Goal: Task Accomplishment & Management: Complete application form

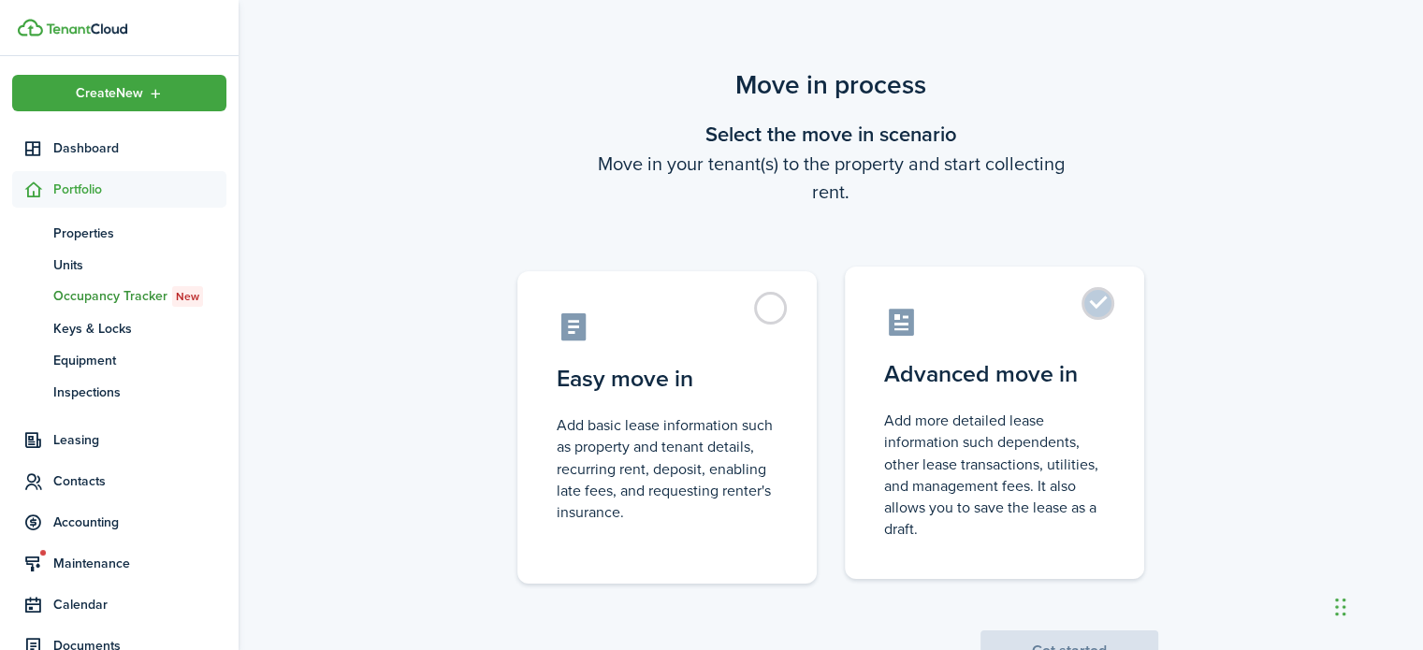
click at [1011, 322] on control-radio-card-icon at bounding box center [994, 322] width 221 height 33
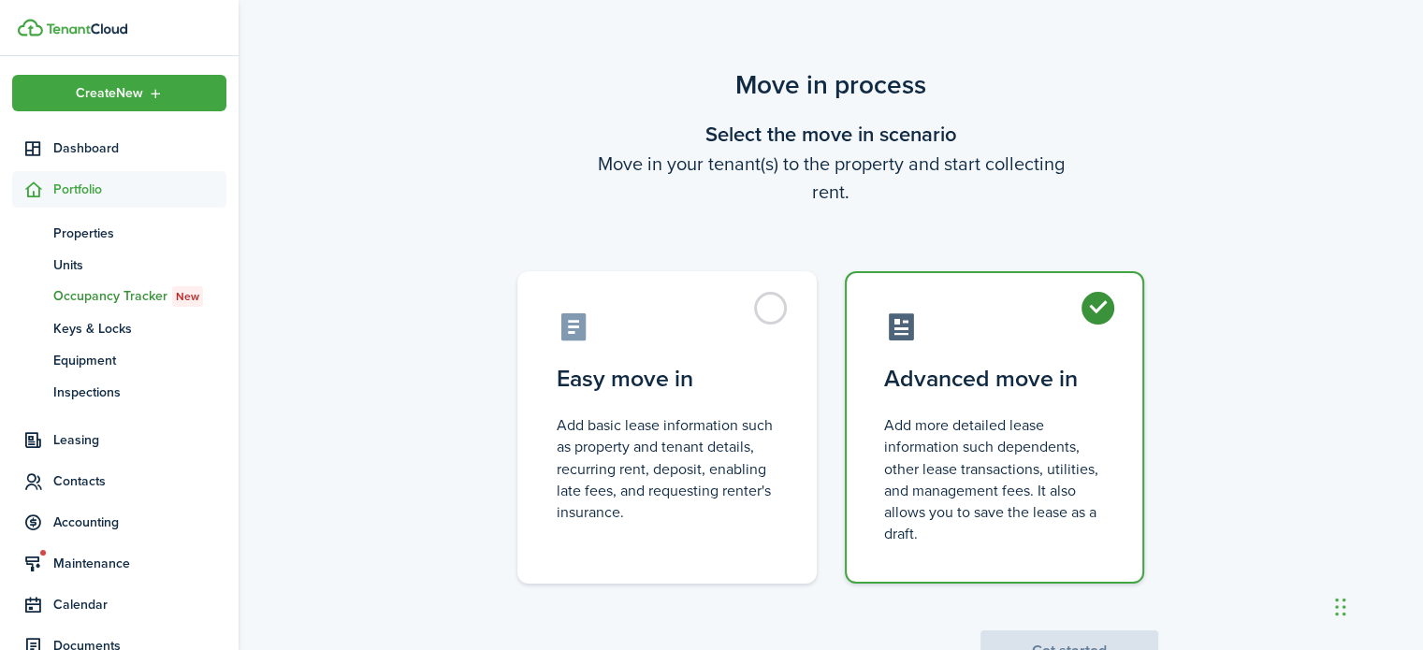
radio input "true"
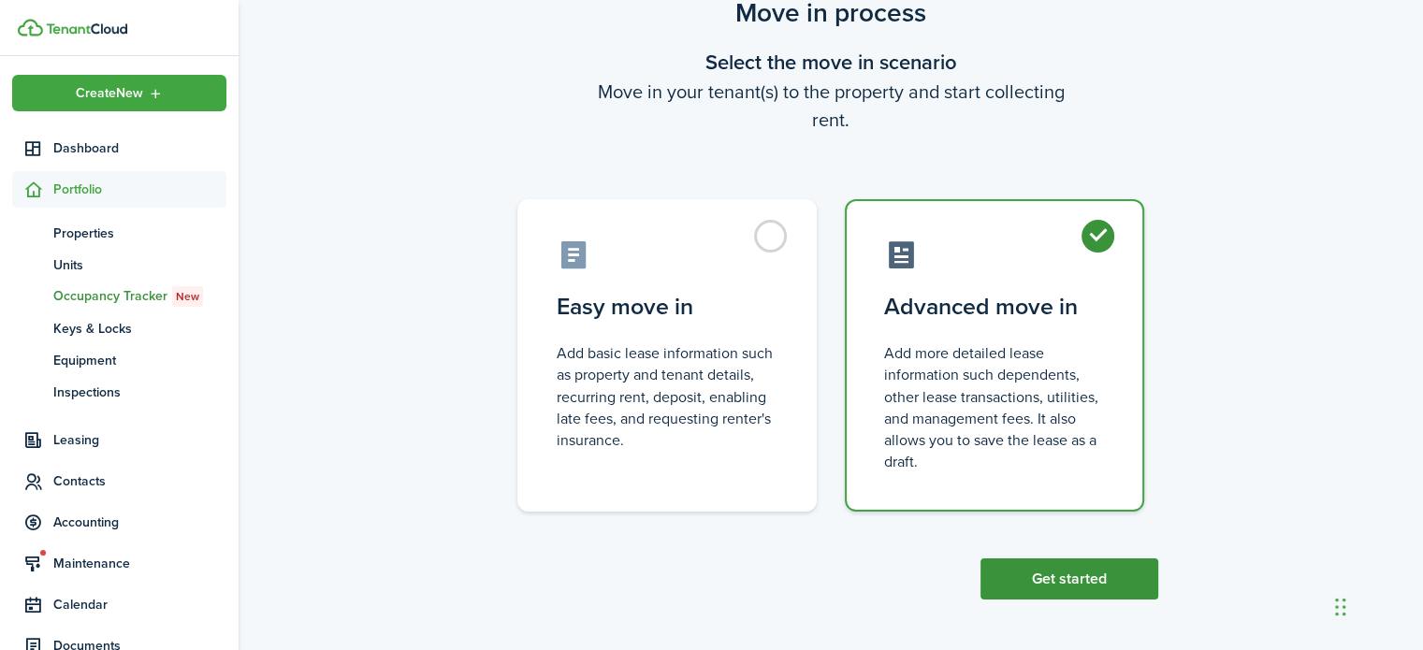
click at [1104, 590] on button "Get started" at bounding box center [1070, 579] width 178 height 41
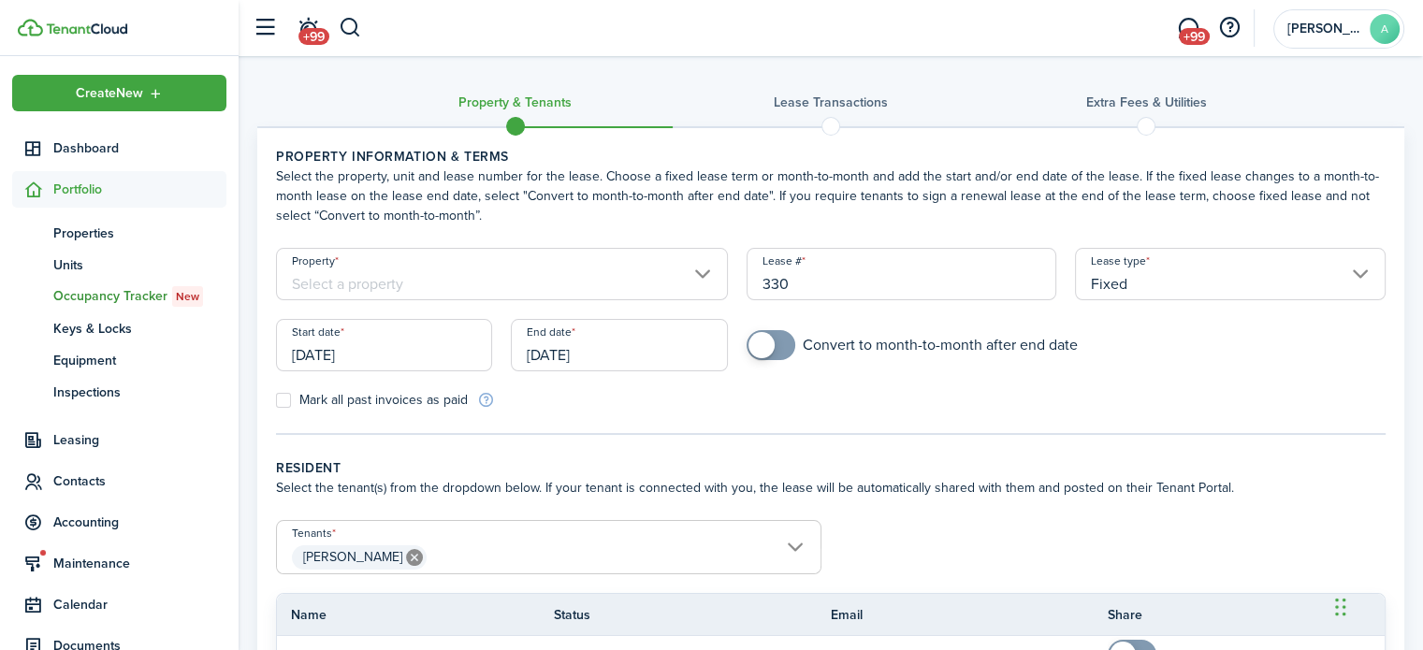
click at [714, 261] on input "Property" at bounding box center [502, 274] width 452 height 52
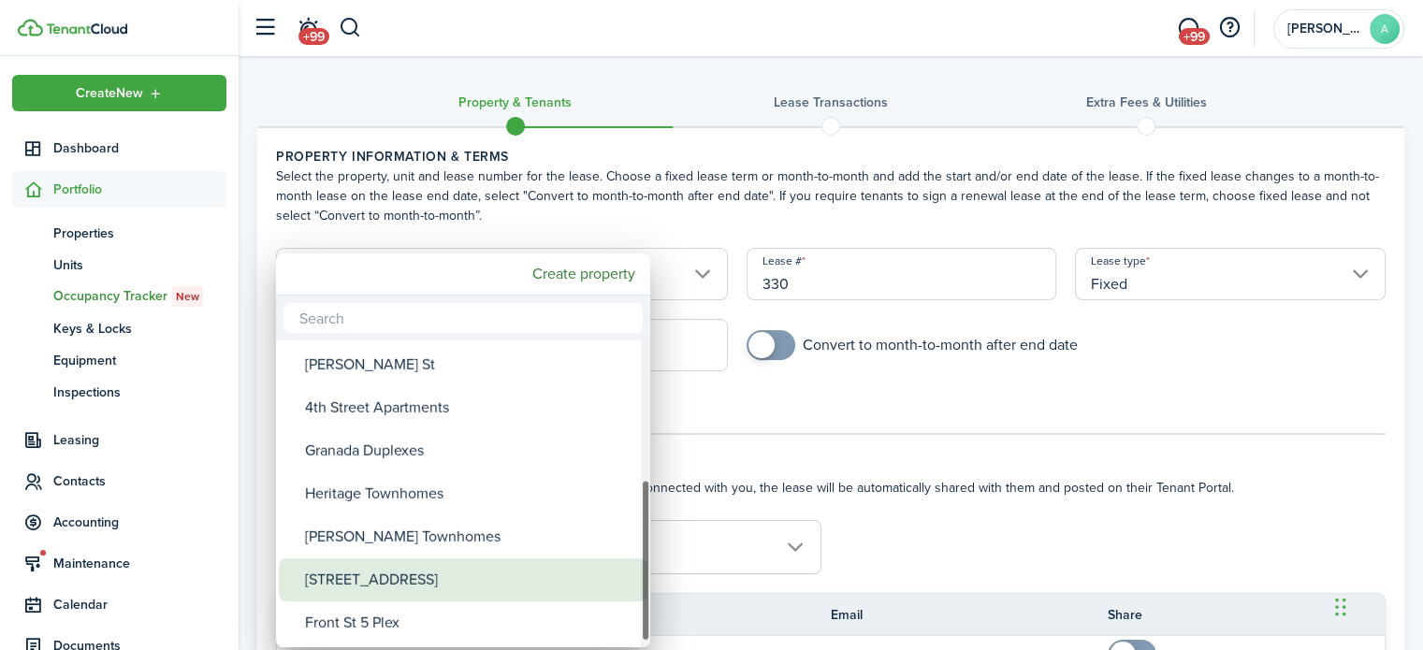
click at [433, 570] on div "[STREET_ADDRESS]" at bounding box center [470, 580] width 331 height 43
type input "[STREET_ADDRESS]"
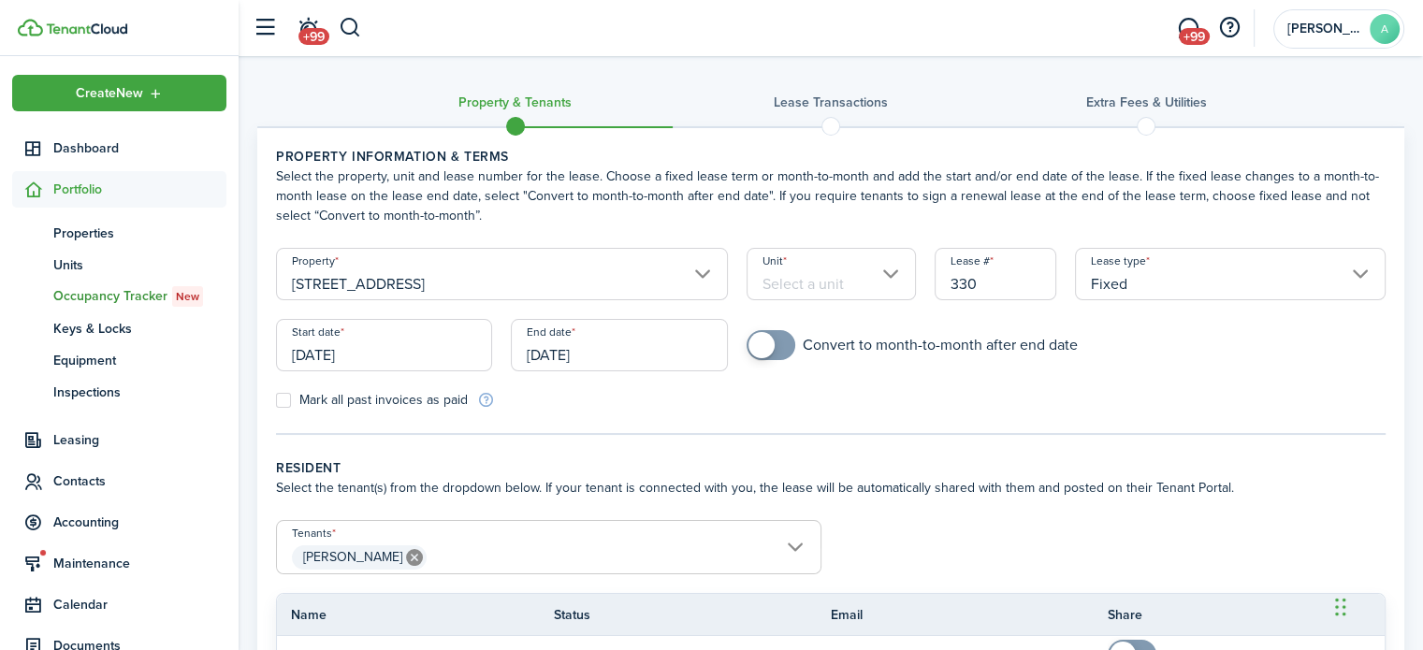
click at [790, 254] on input "Unit" at bounding box center [831, 274] width 169 height 52
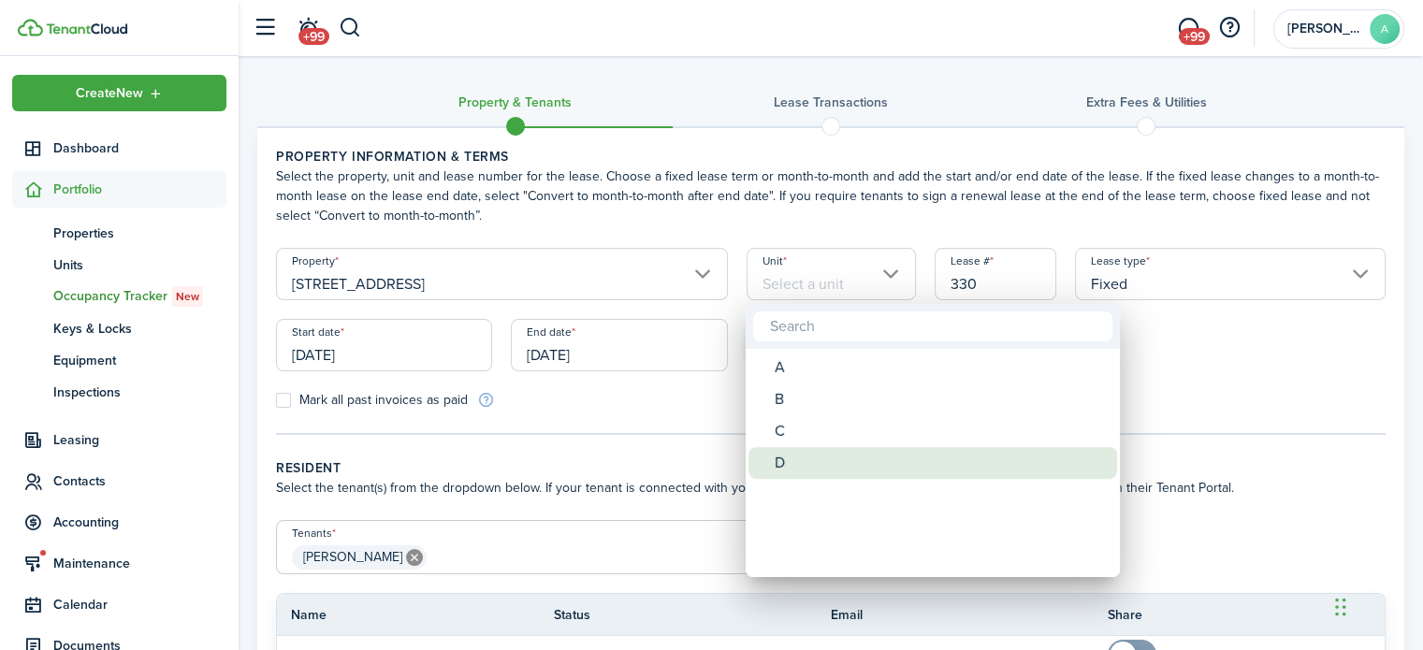
click at [776, 450] on div "D" at bounding box center [940, 463] width 331 height 32
type input "D"
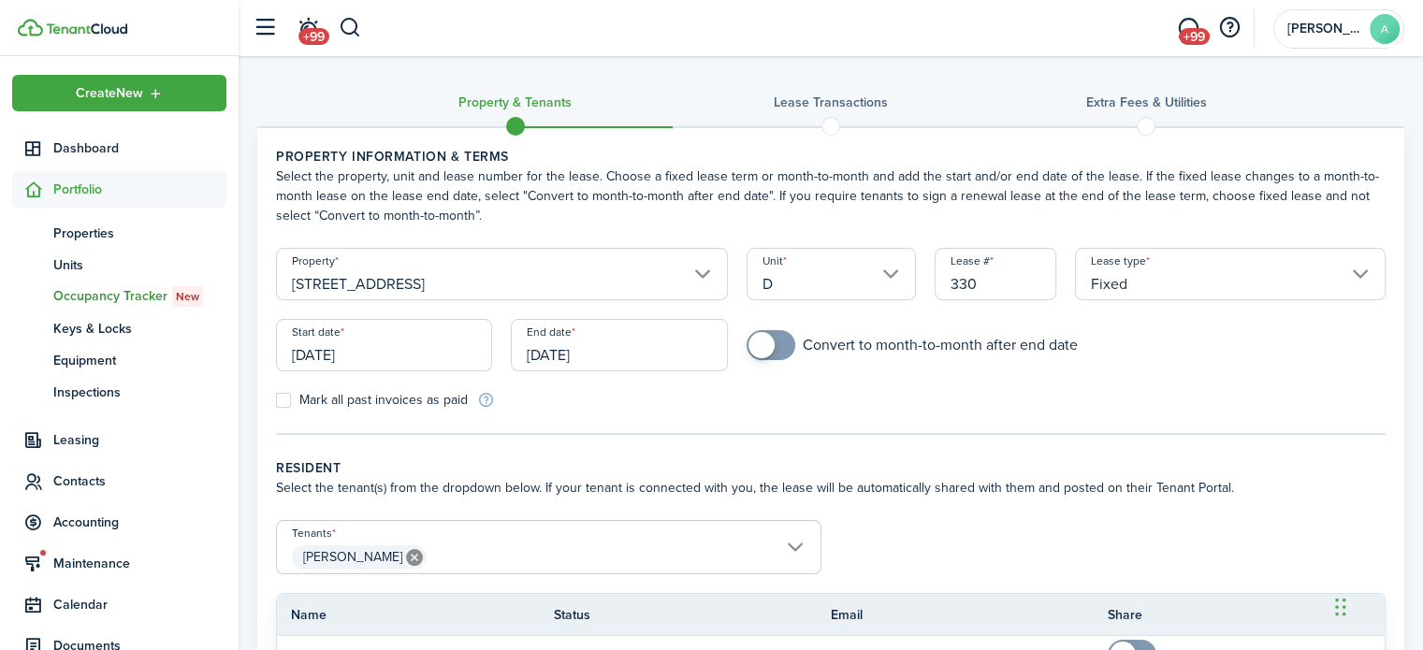
click at [422, 350] on input "[DATE]" at bounding box center [384, 345] width 216 height 52
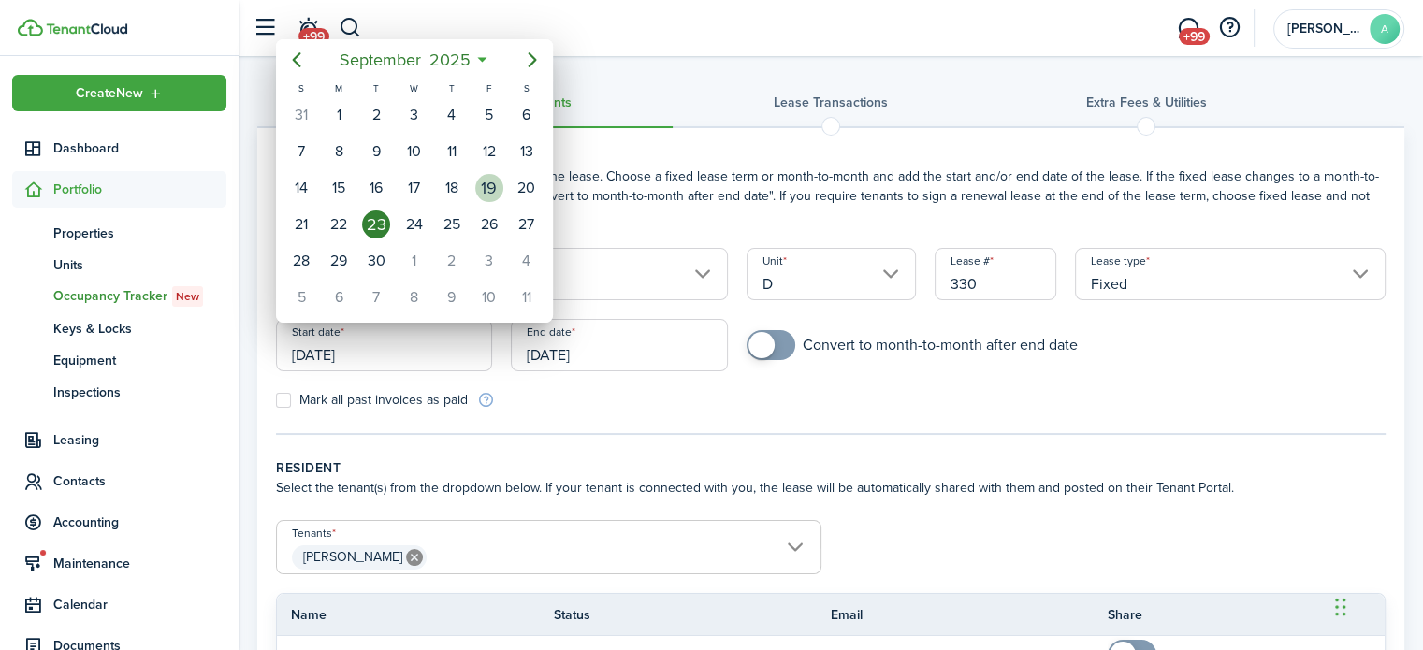
click at [489, 187] on div "19" at bounding box center [489, 188] width 28 height 28
type input "[DATE]"
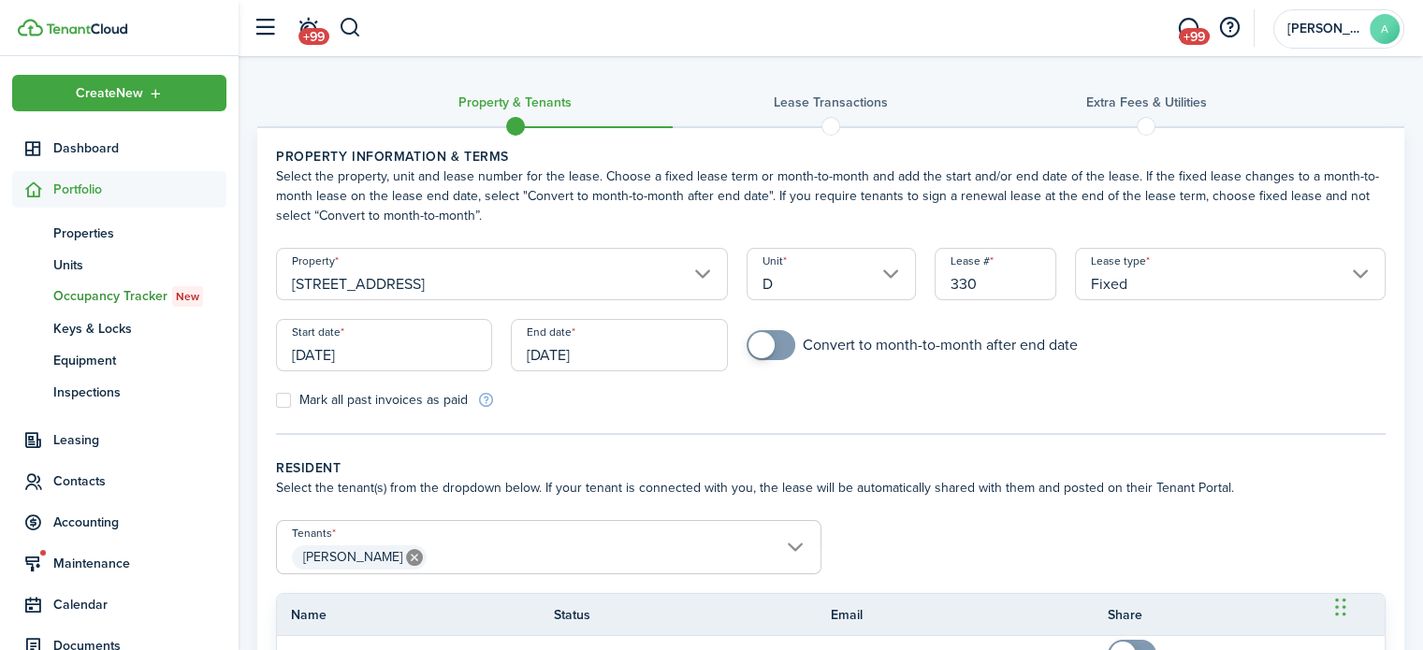
click at [604, 368] on input "[DATE]" at bounding box center [619, 345] width 216 height 52
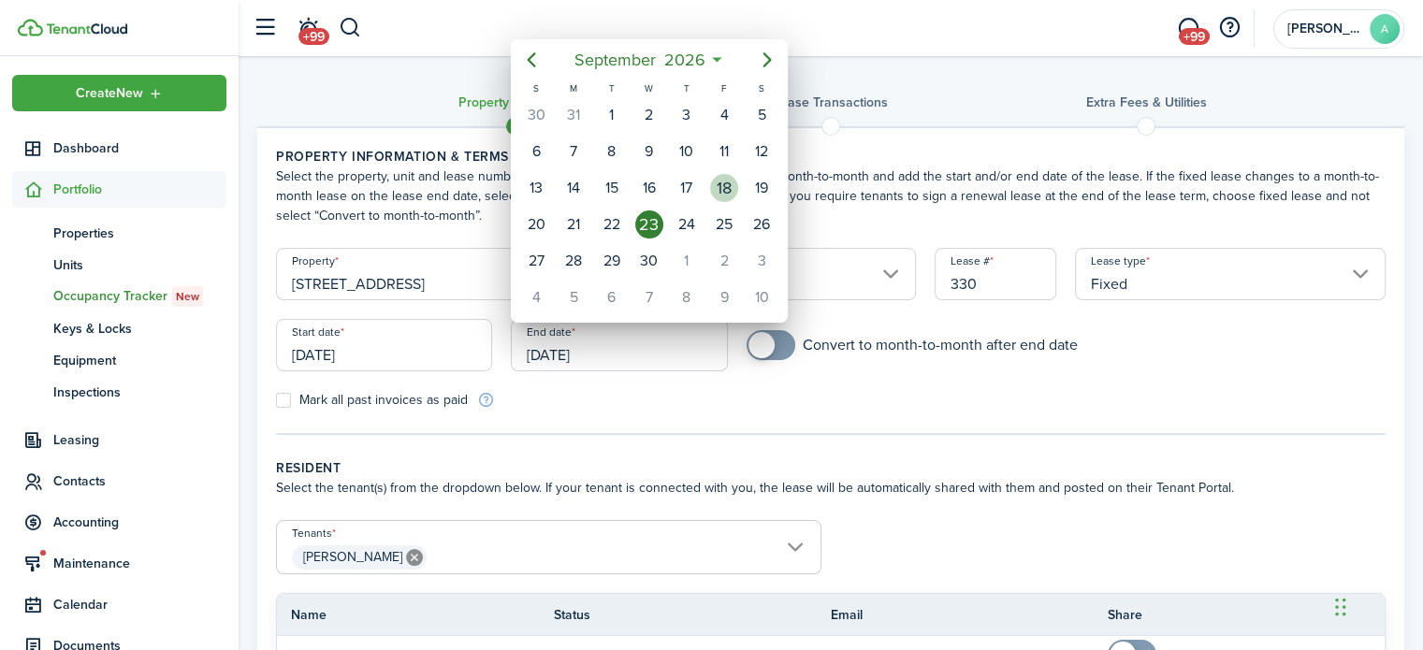
click at [731, 190] on div "18" at bounding box center [724, 188] width 28 height 28
type input "09/18/2026"
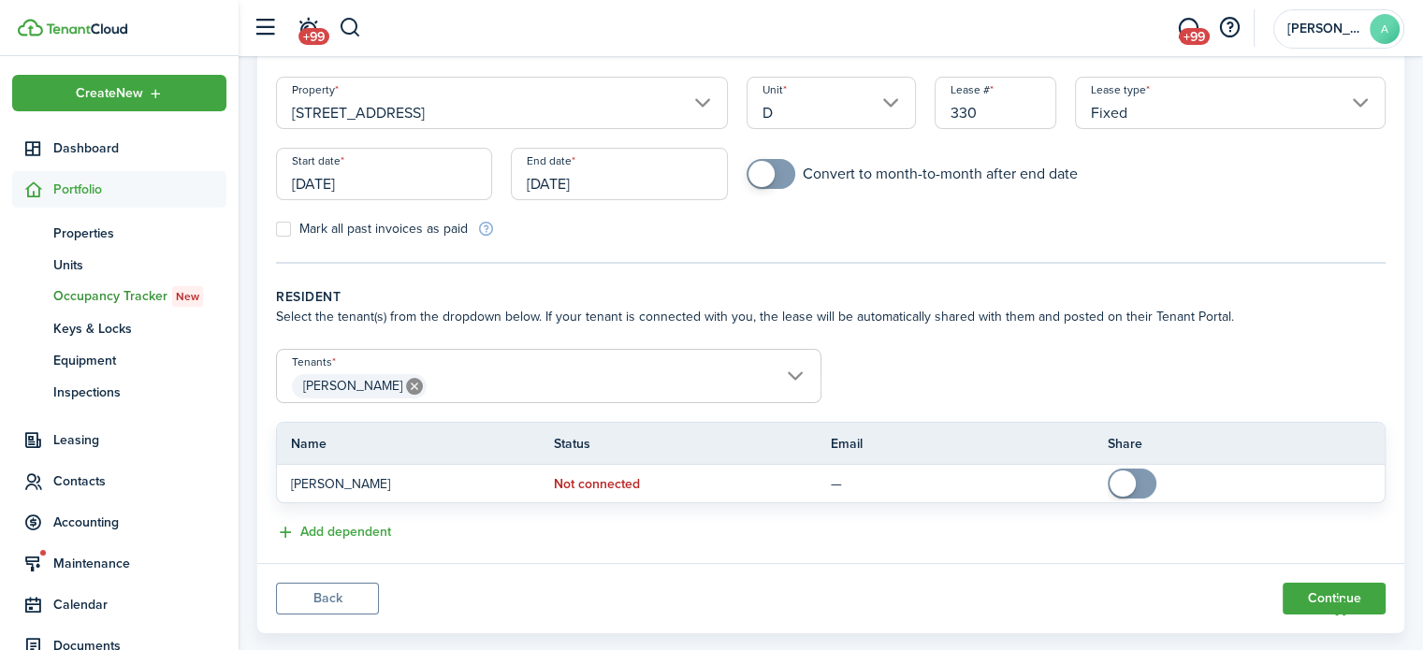
scroll to position [203, 0]
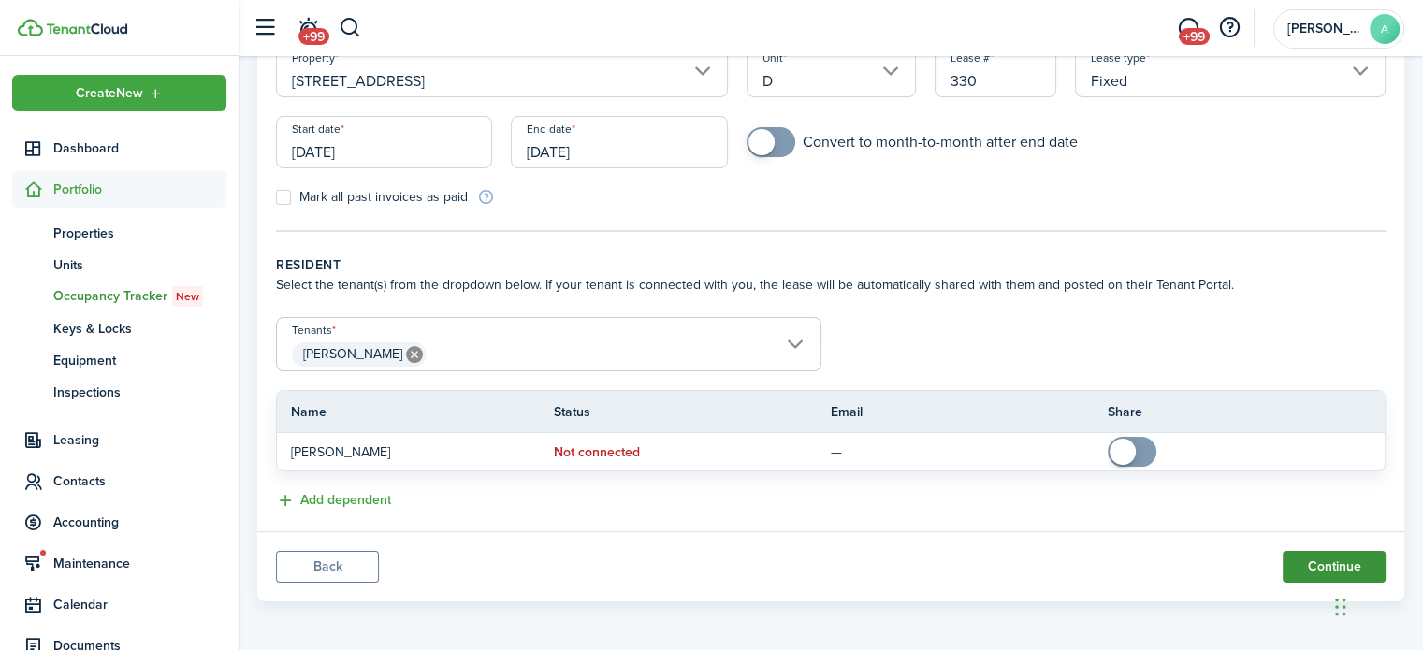
click at [1291, 559] on button "Continue" at bounding box center [1334, 567] width 103 height 32
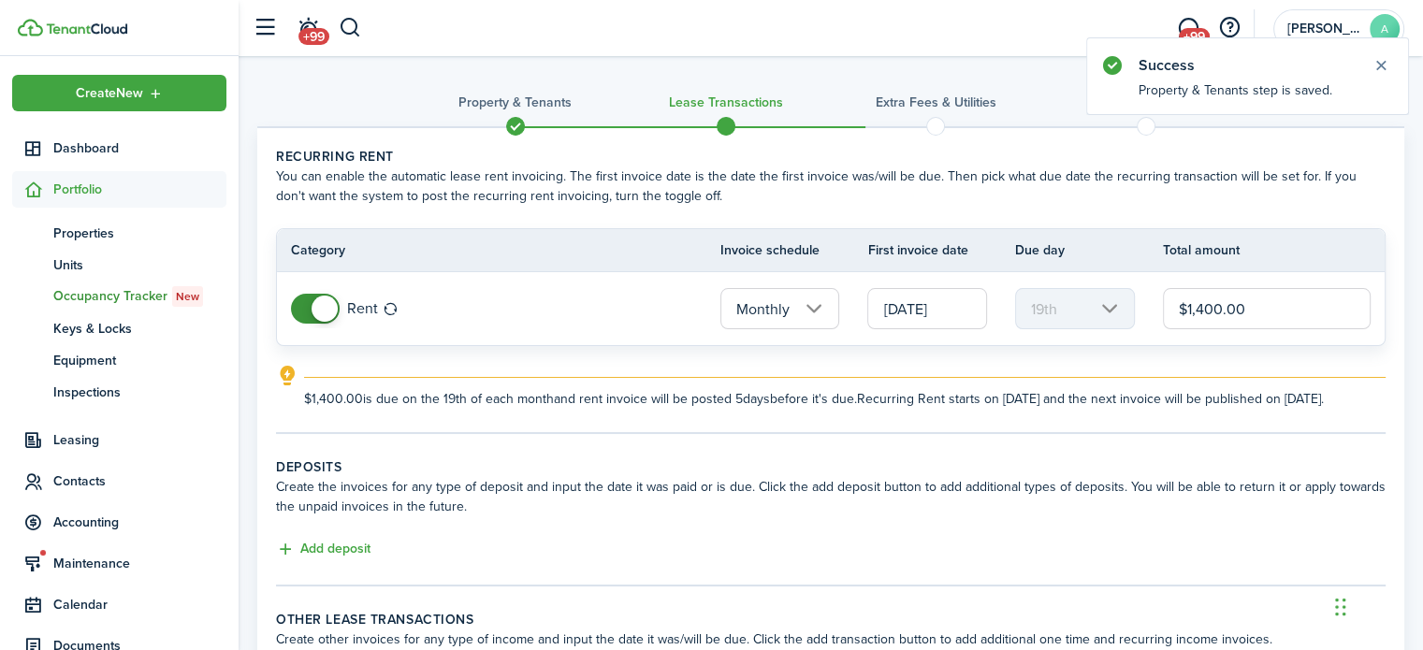
click at [1268, 302] on input "$1,400.00" at bounding box center [1267, 308] width 208 height 41
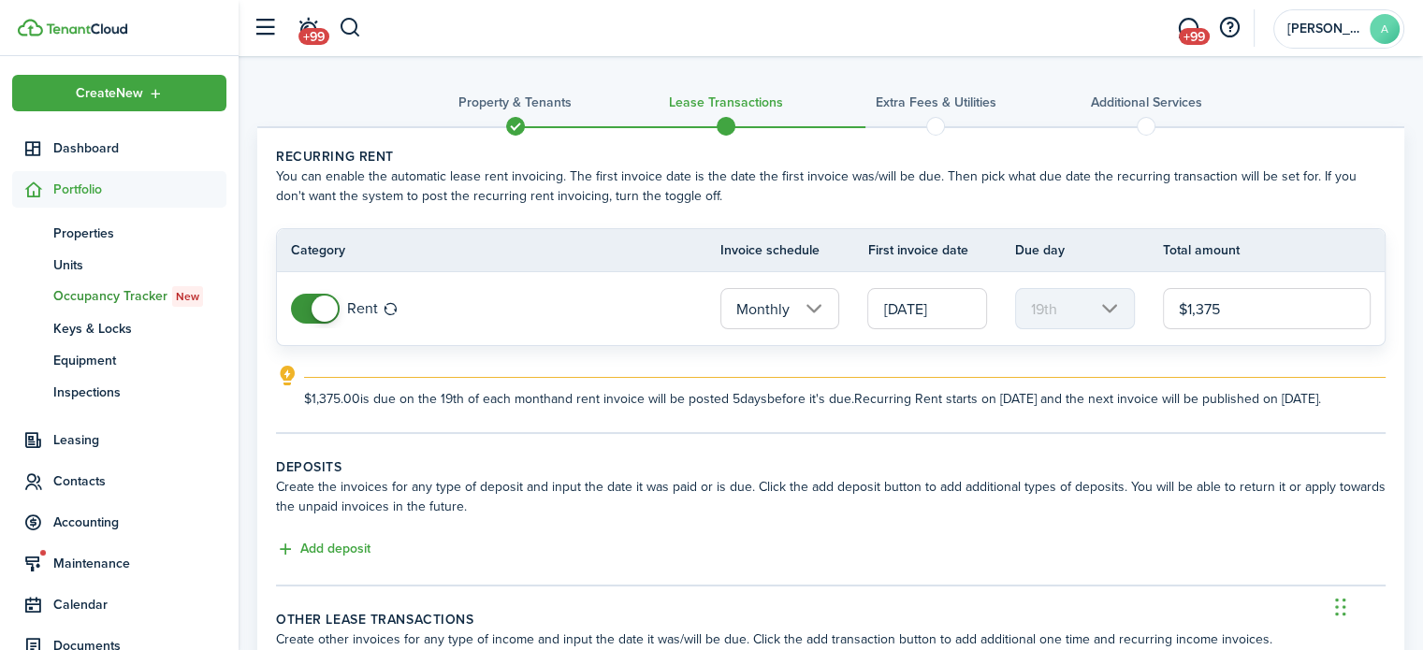
type input "$1,375.00"
click at [885, 340] on tr "Rent Monthly 09/19/2025 19th $1,375.00" at bounding box center [831, 308] width 1108 height 73
click at [894, 327] on input "[DATE]" at bounding box center [927, 308] width 120 height 41
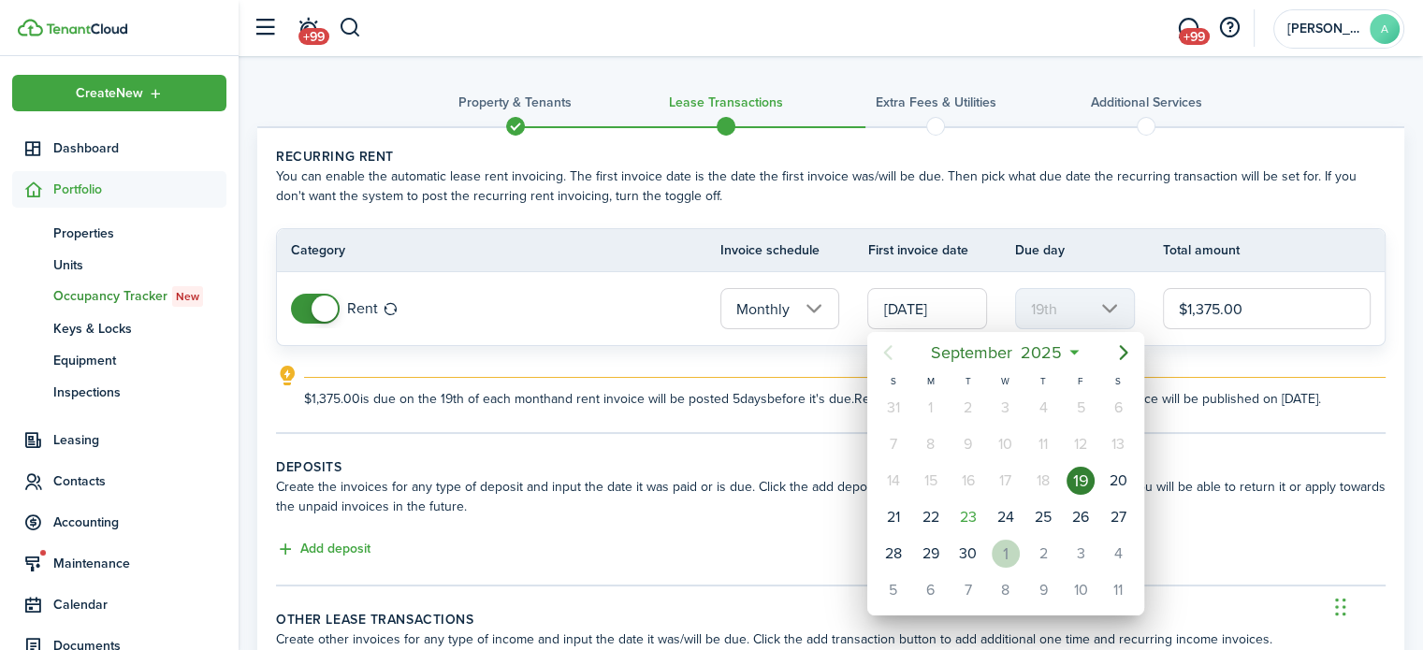
click at [1015, 548] on div "1" at bounding box center [1006, 554] width 28 height 28
type input "10/01/2025"
type input "1st"
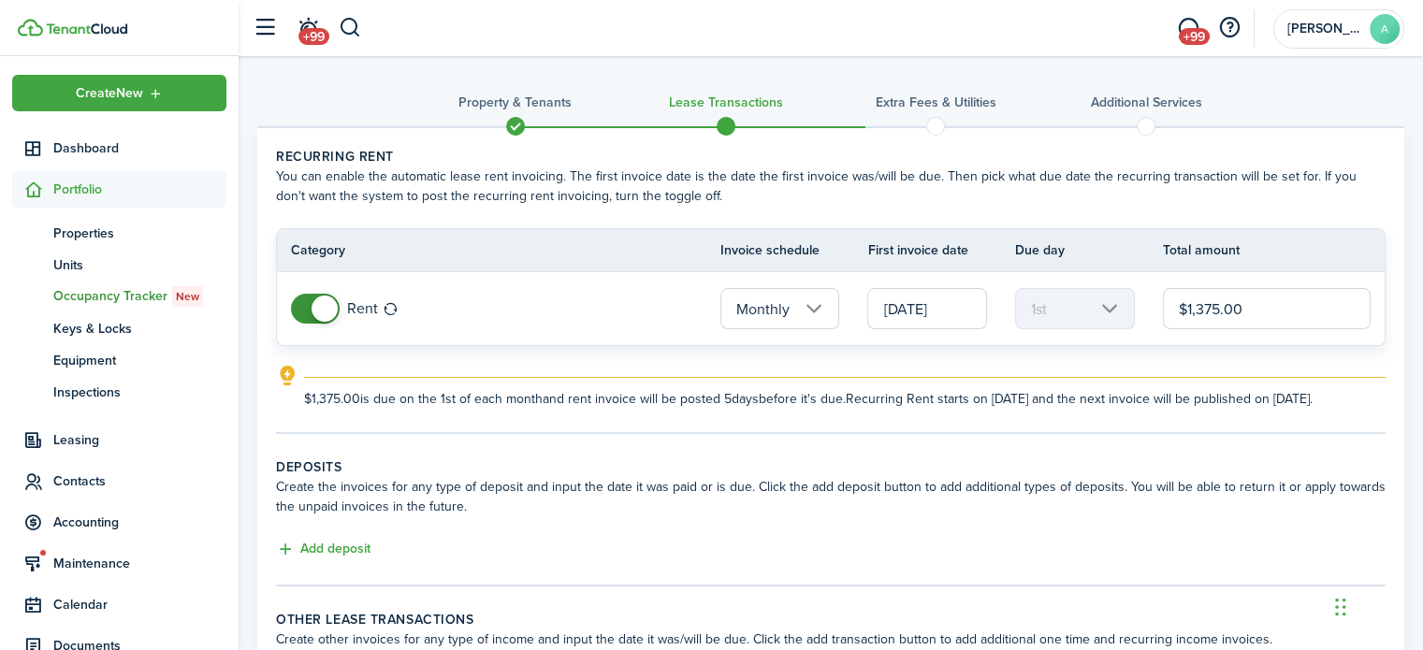
scroll to position [181, 0]
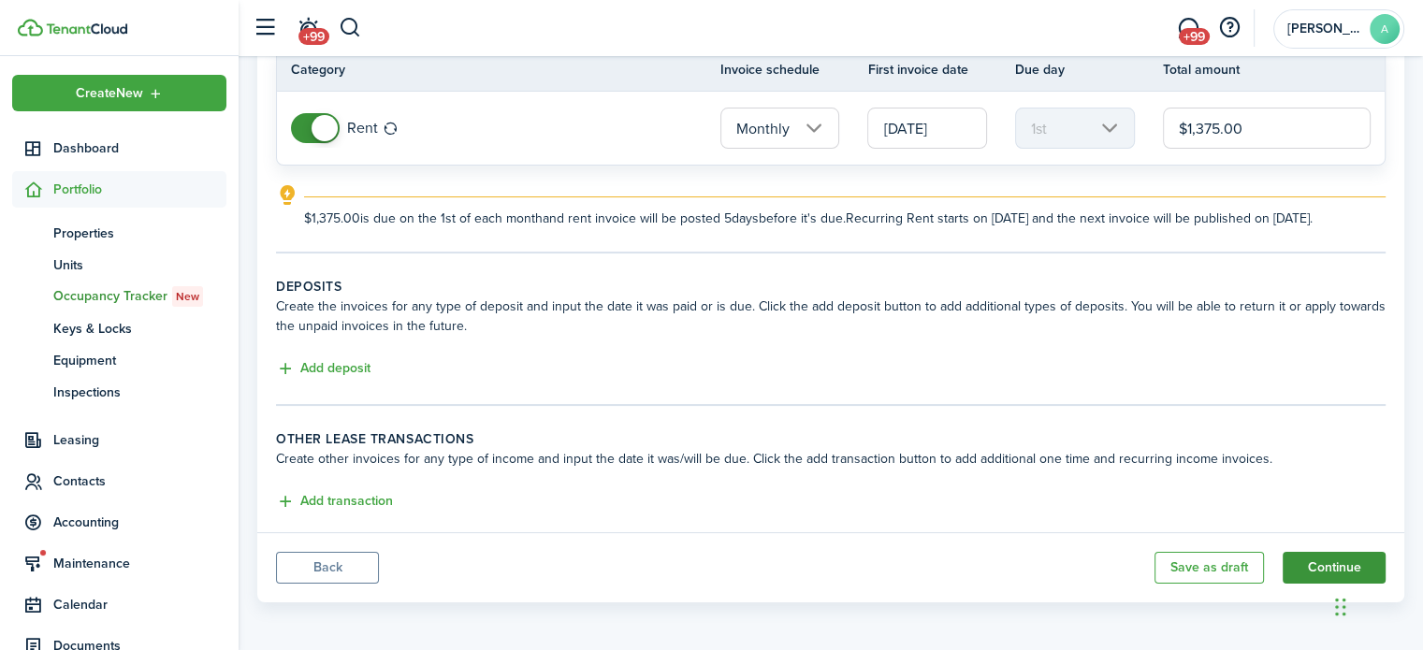
click at [1324, 555] on button "Continue" at bounding box center [1334, 568] width 103 height 32
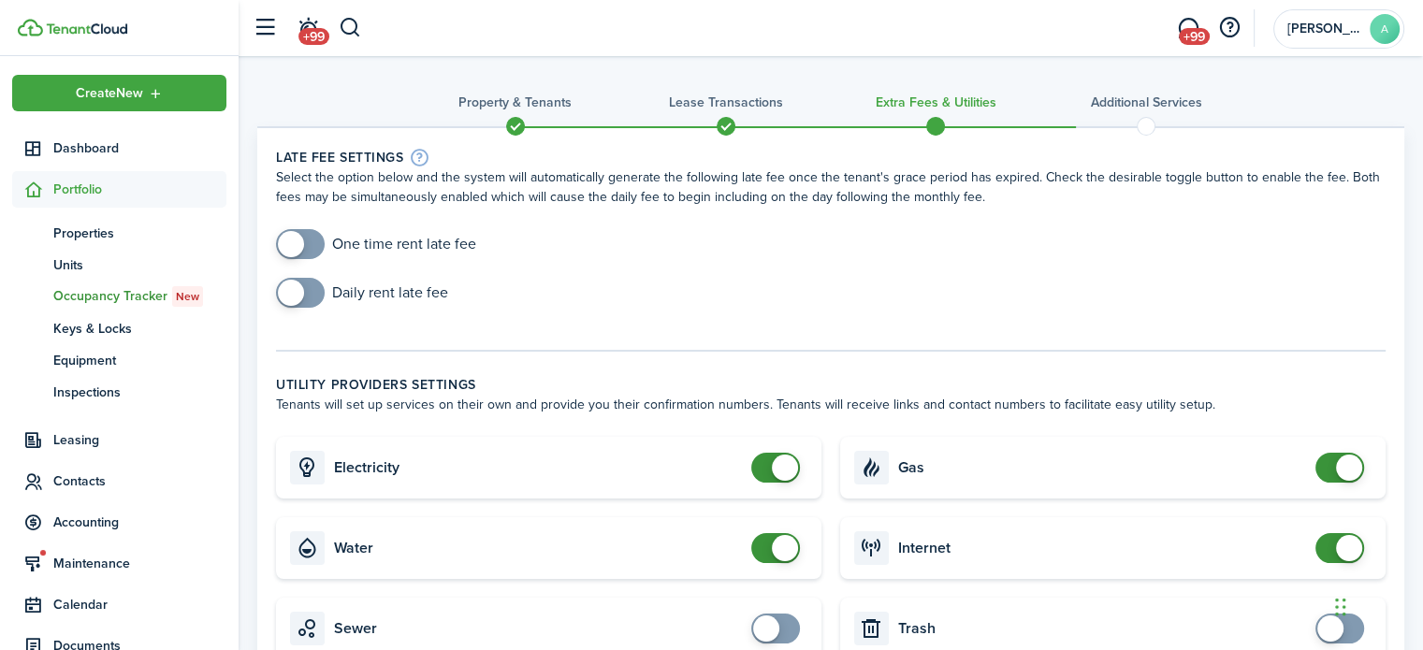
checkbox input "false"
click at [772, 457] on span at bounding box center [775, 468] width 19 height 30
checkbox input "false"
click at [774, 551] on span at bounding box center [785, 548] width 26 height 26
checkbox input "false"
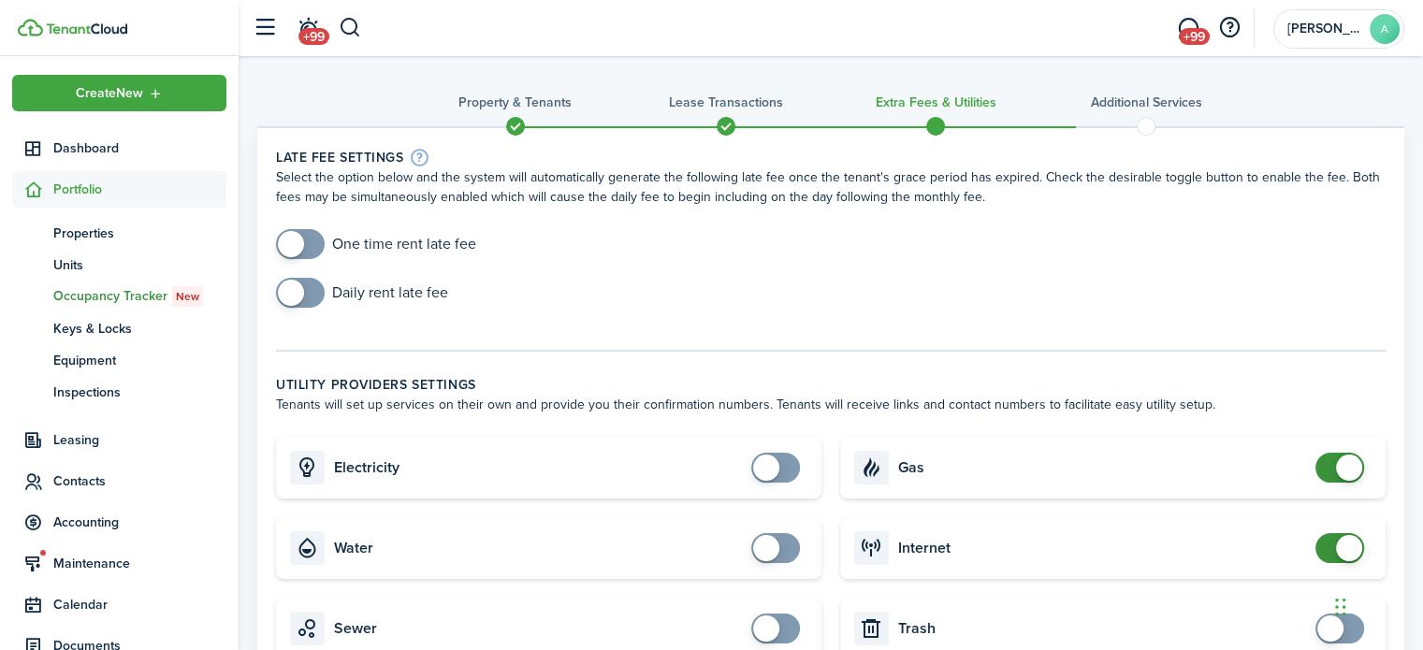
click at [1344, 466] on span at bounding box center [1349, 468] width 26 height 26
checkbox input "false"
click at [1334, 541] on span at bounding box center [1340, 548] width 19 height 30
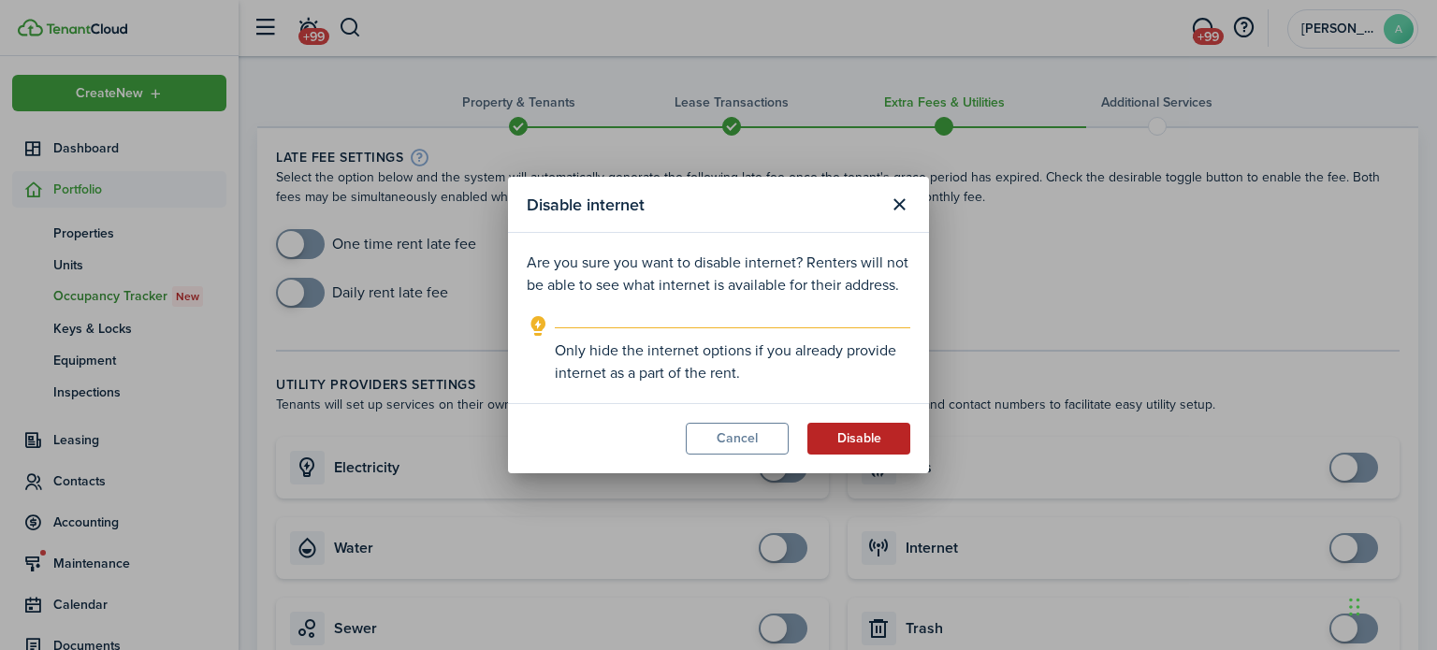
click at [898, 443] on button "Disable" at bounding box center [859, 439] width 103 height 32
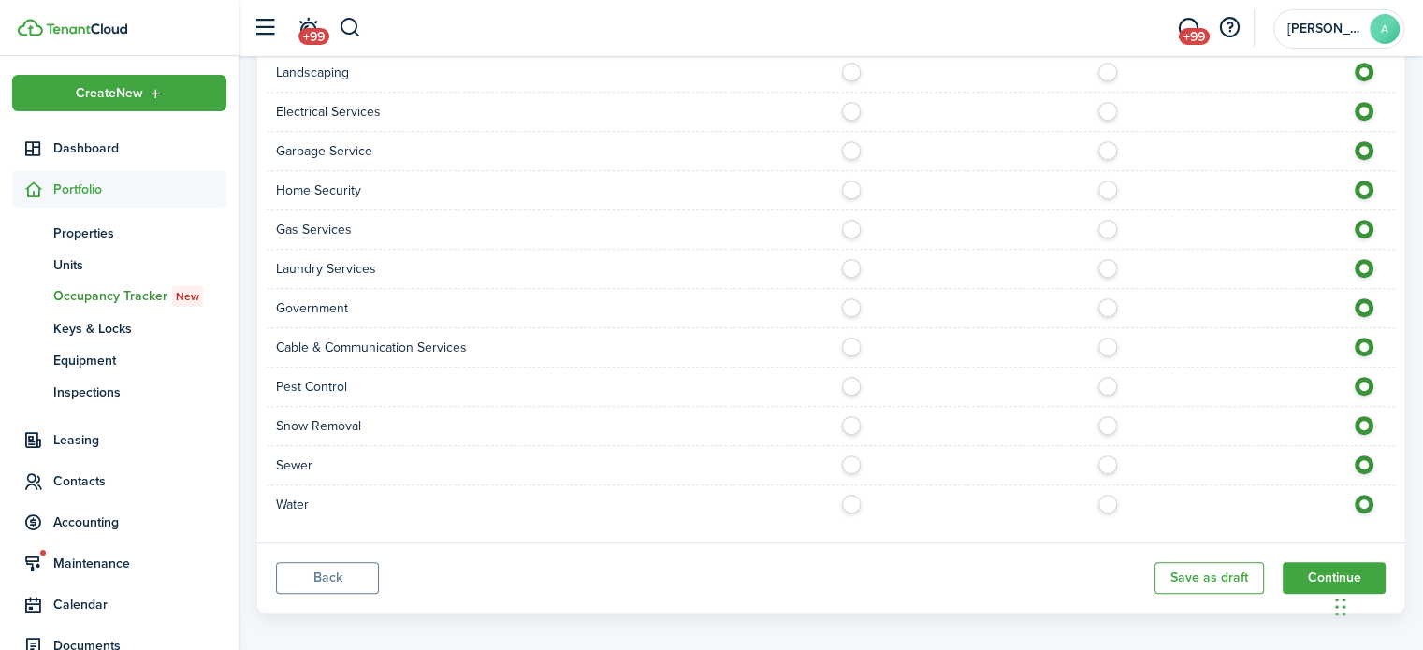
scroll to position [975, 0]
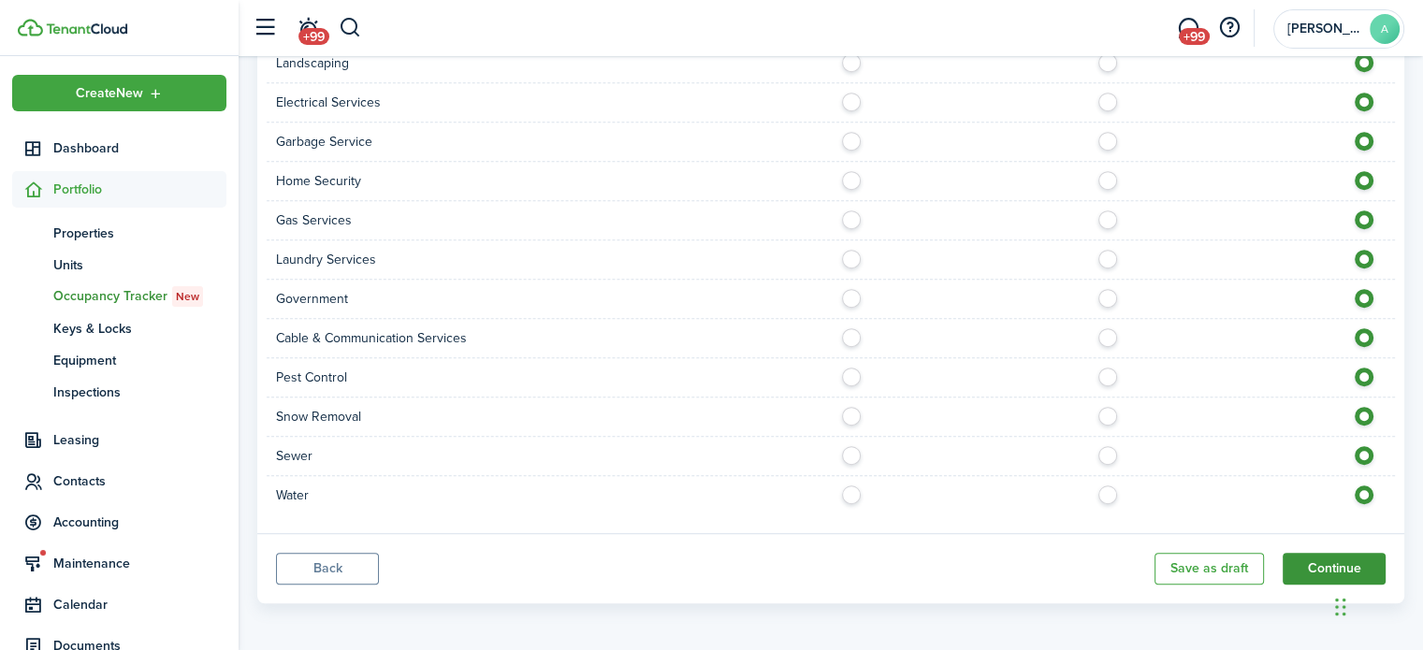
click at [1345, 557] on button "Continue" at bounding box center [1334, 569] width 103 height 32
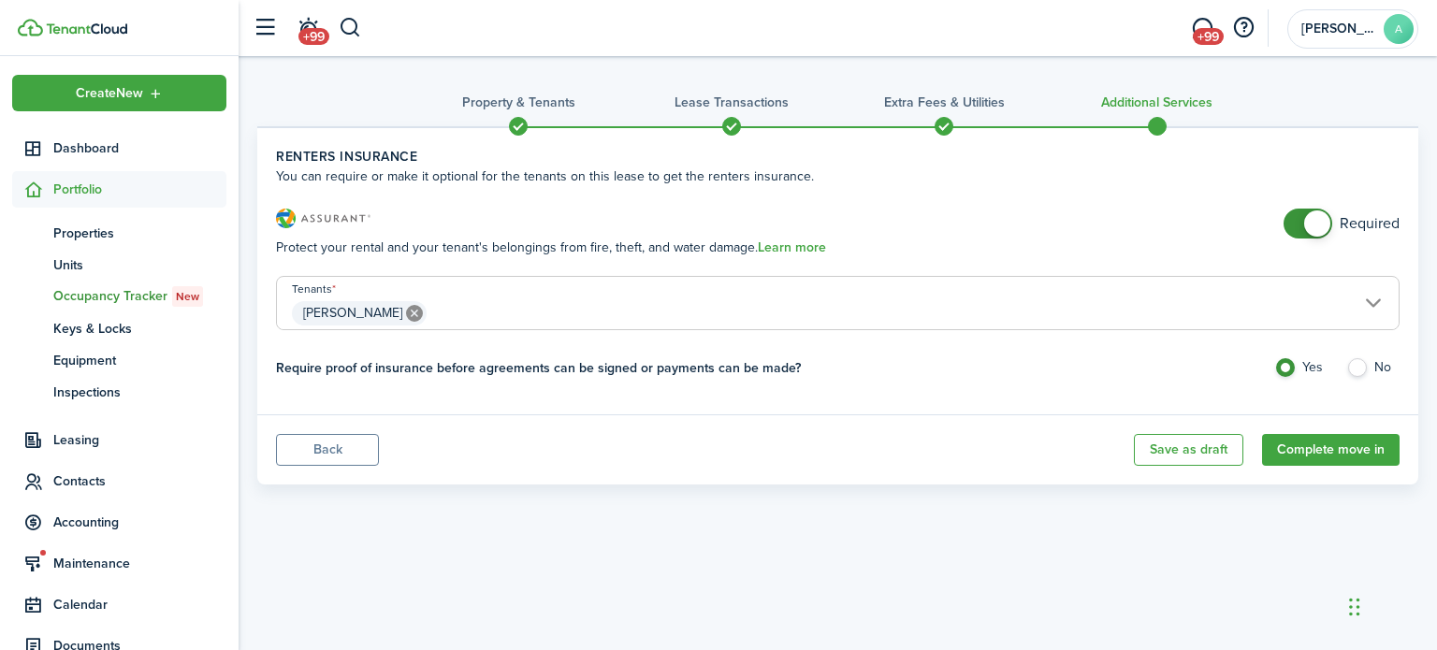
checkbox input "false"
click at [1305, 216] on span at bounding box center [1308, 224] width 19 height 30
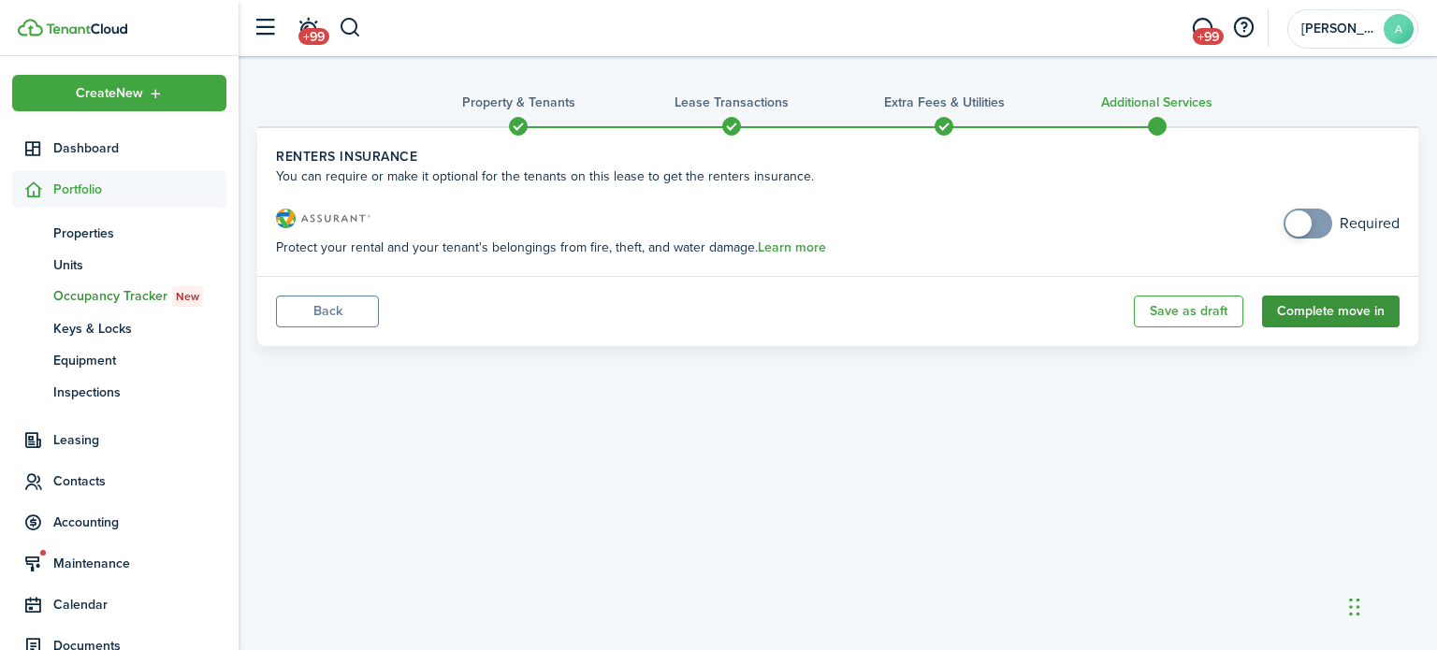
click at [1317, 306] on button "Complete move in" at bounding box center [1331, 312] width 138 height 32
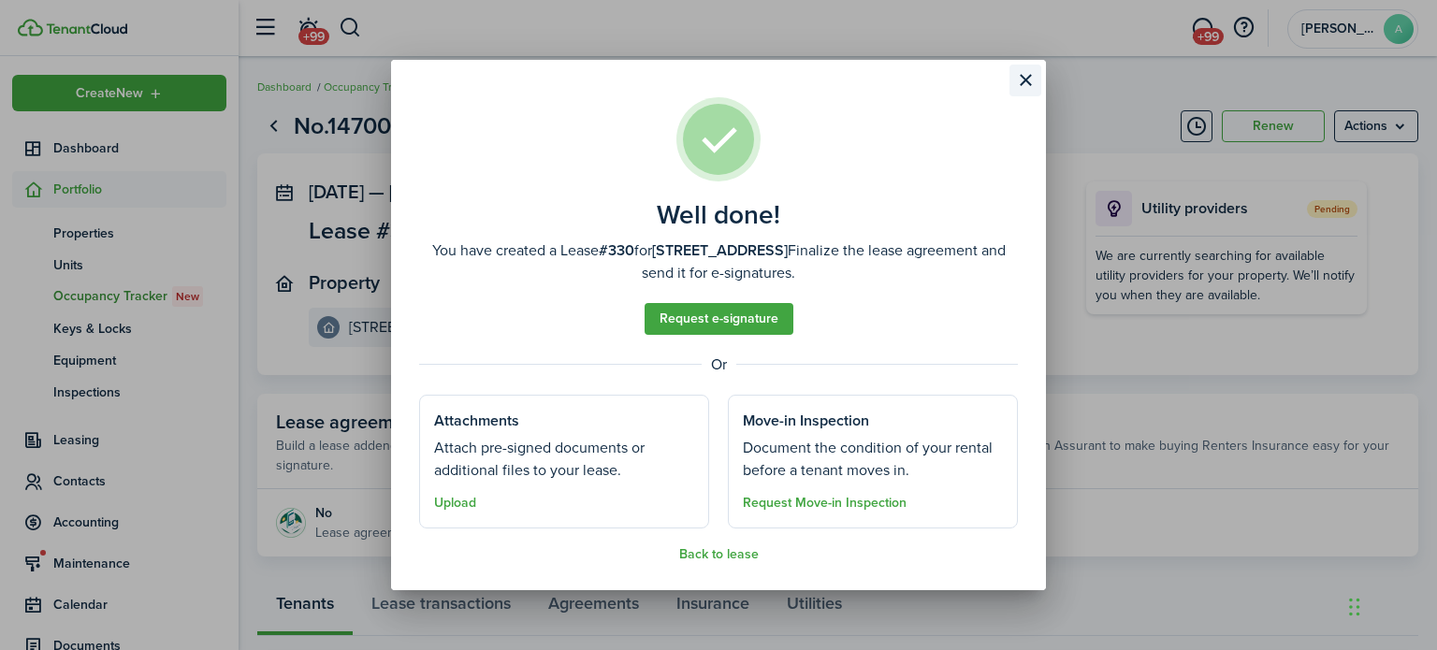
click at [1033, 81] on button "Close modal" at bounding box center [1026, 81] width 32 height 32
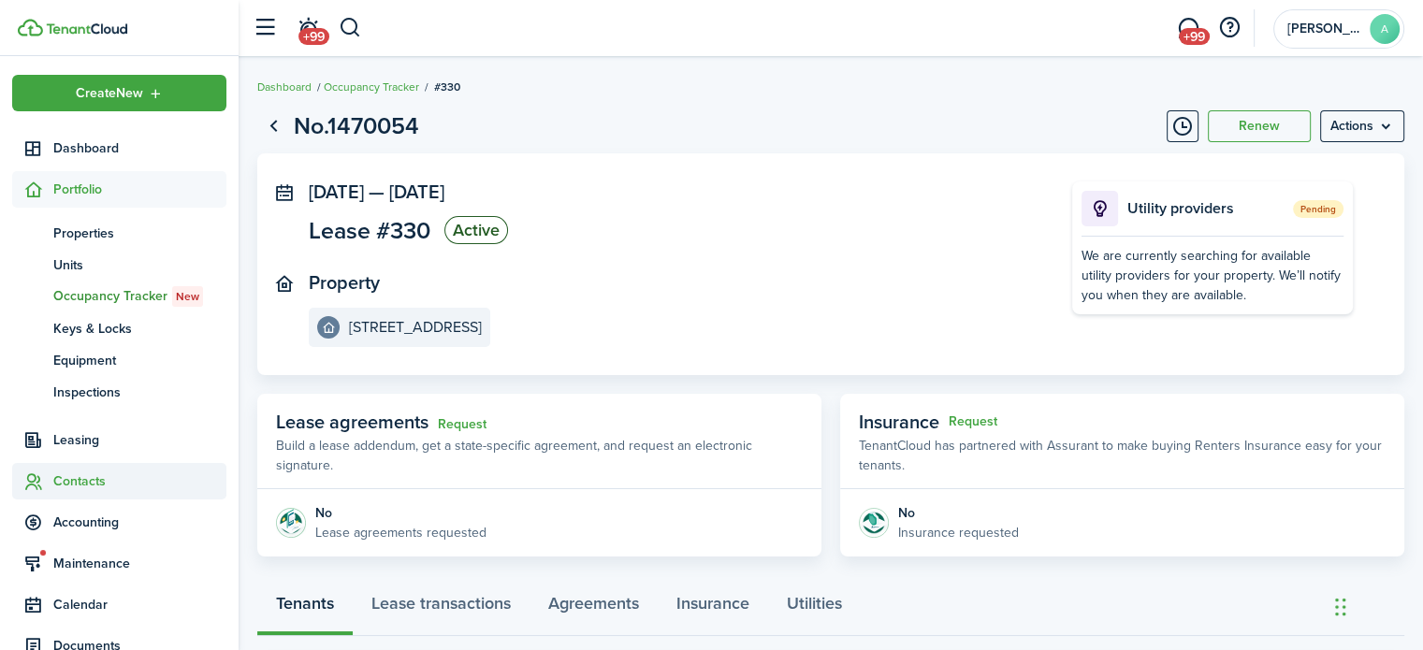
click at [104, 486] on span "Contacts" at bounding box center [139, 482] width 173 height 20
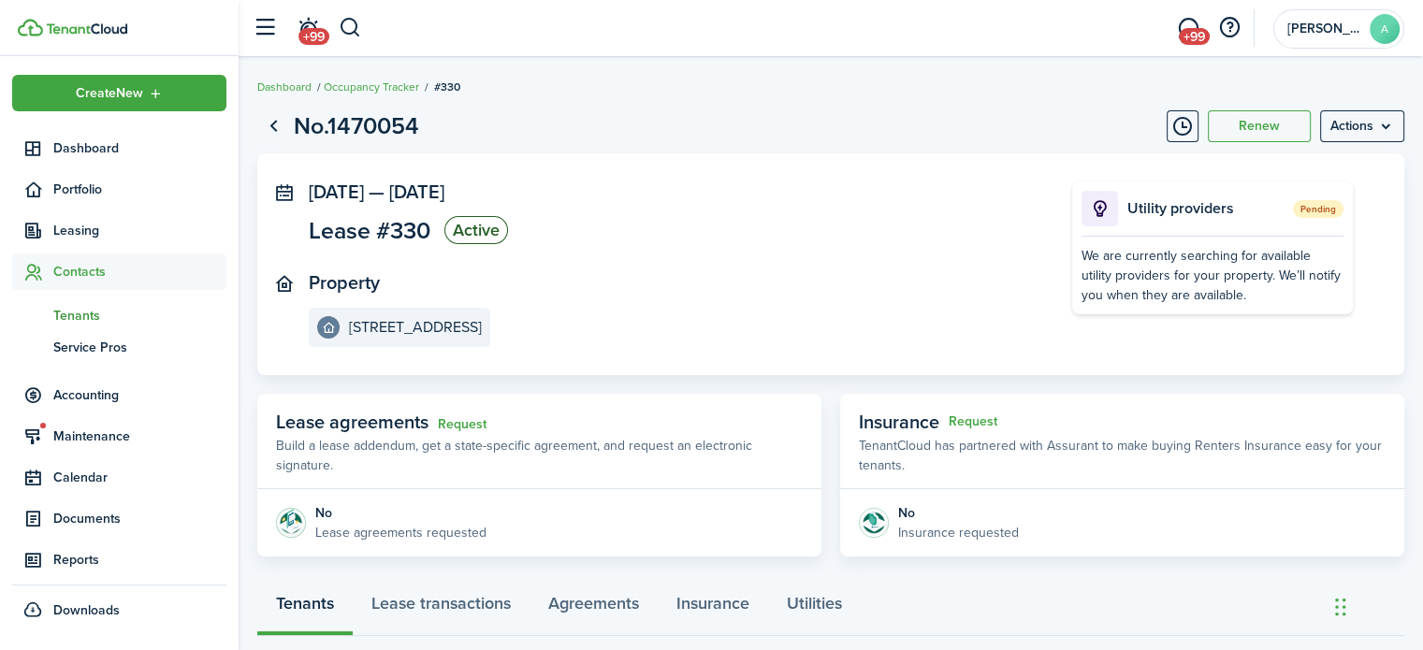
click at [112, 327] on link "tn Tenants" at bounding box center [119, 315] width 214 height 32
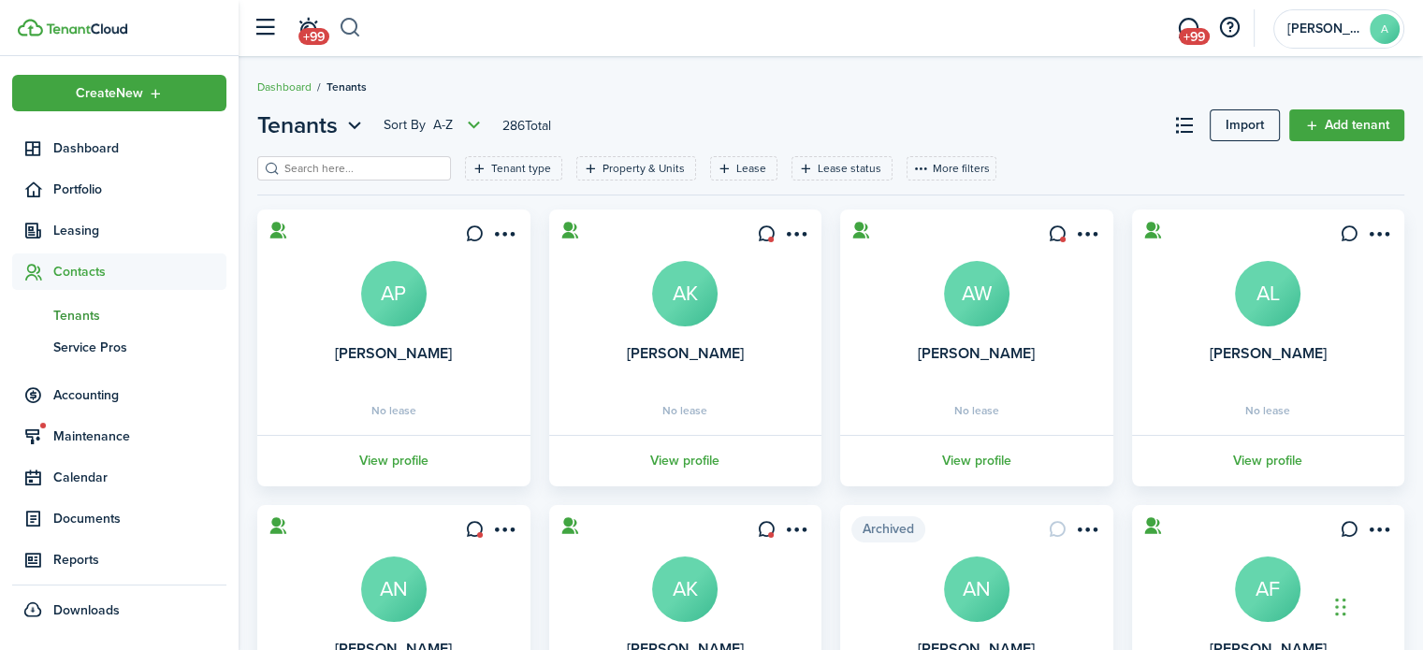
click at [359, 26] on button "button" at bounding box center [350, 28] width 23 height 32
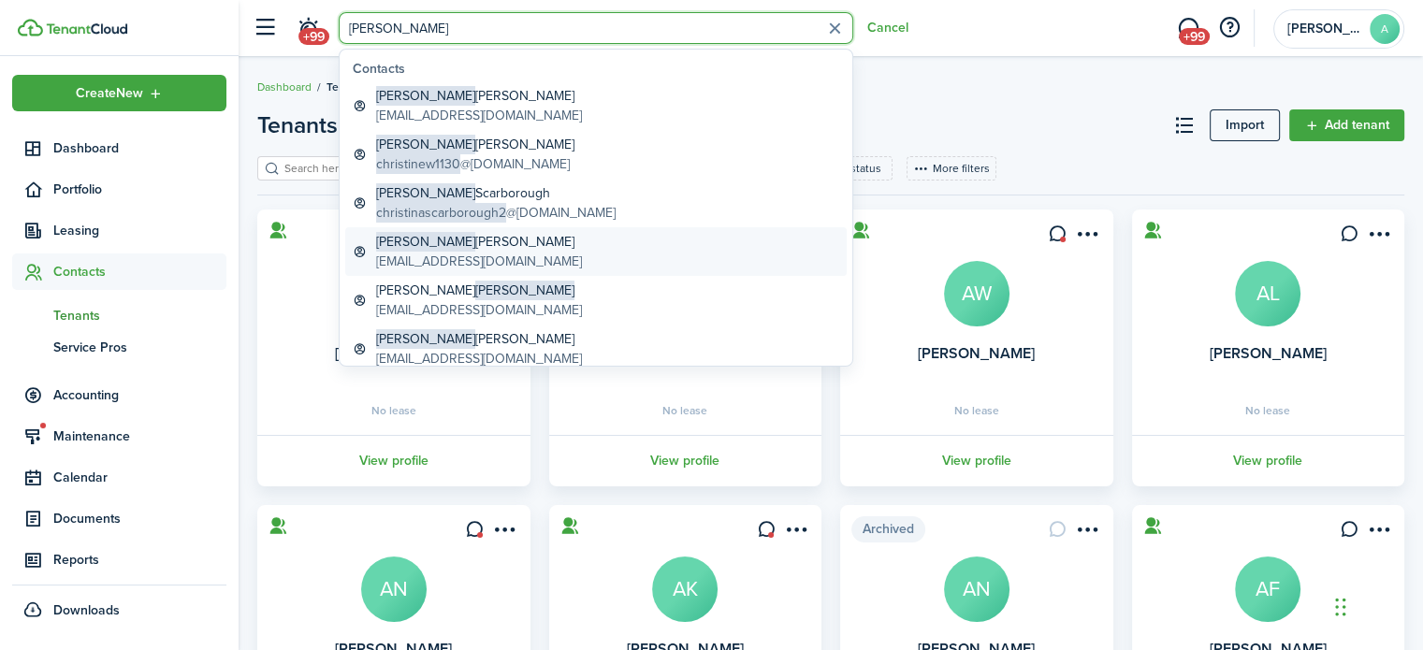
type input "chris"
click at [513, 255] on global-search-item-description "mahnesmithc@gmail.com" at bounding box center [479, 262] width 206 height 20
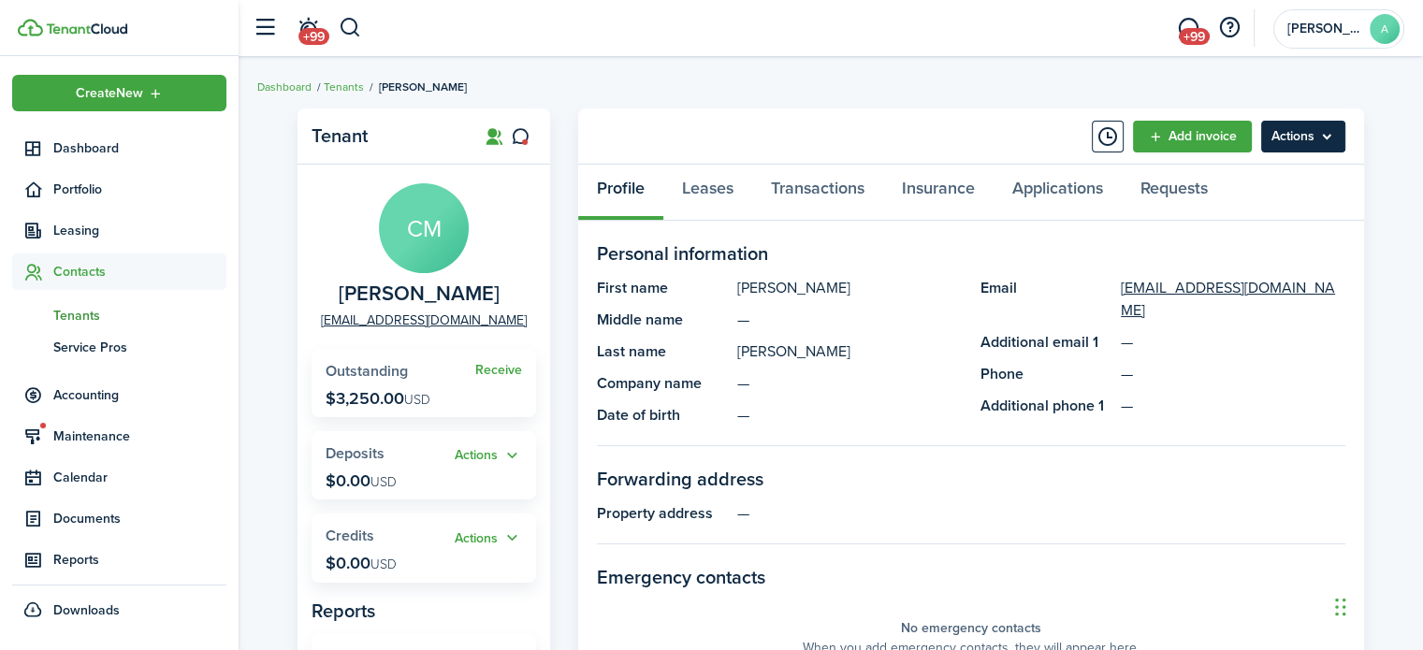
click at [1310, 122] on menu-btn "Actions" at bounding box center [1303, 137] width 84 height 32
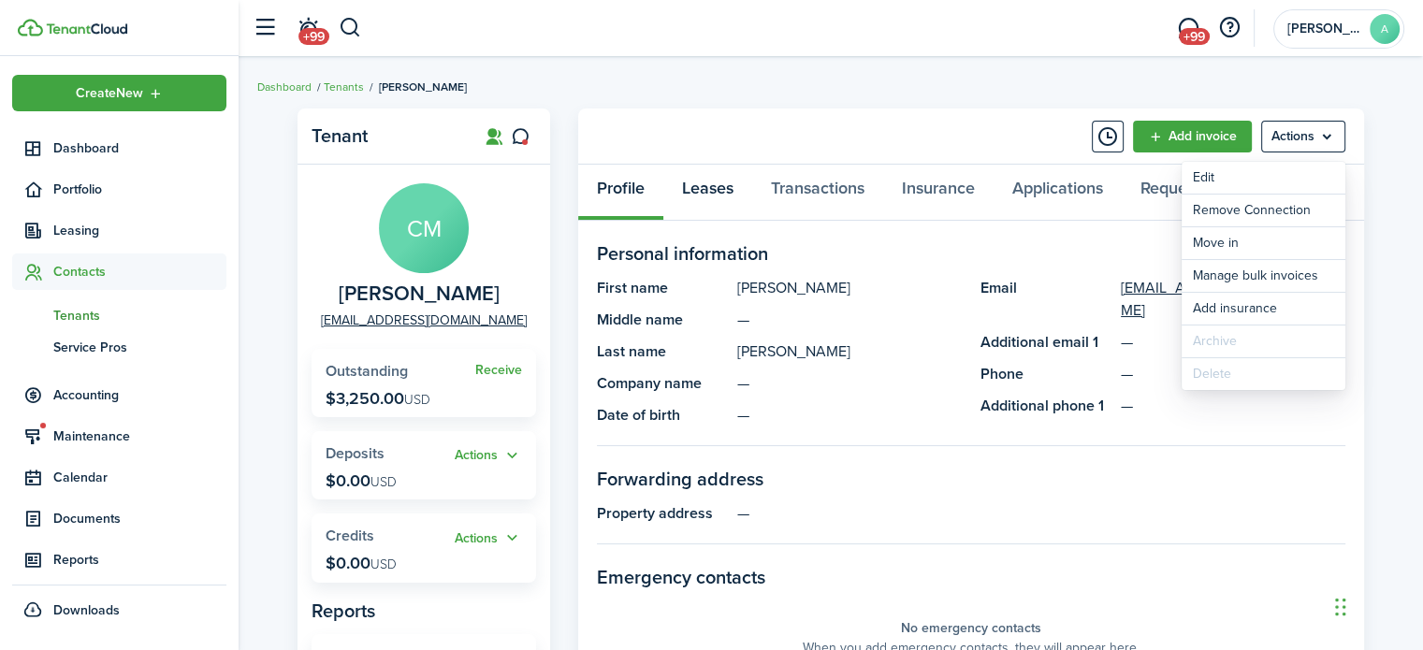
click at [713, 196] on link "Leases" at bounding box center [707, 193] width 89 height 56
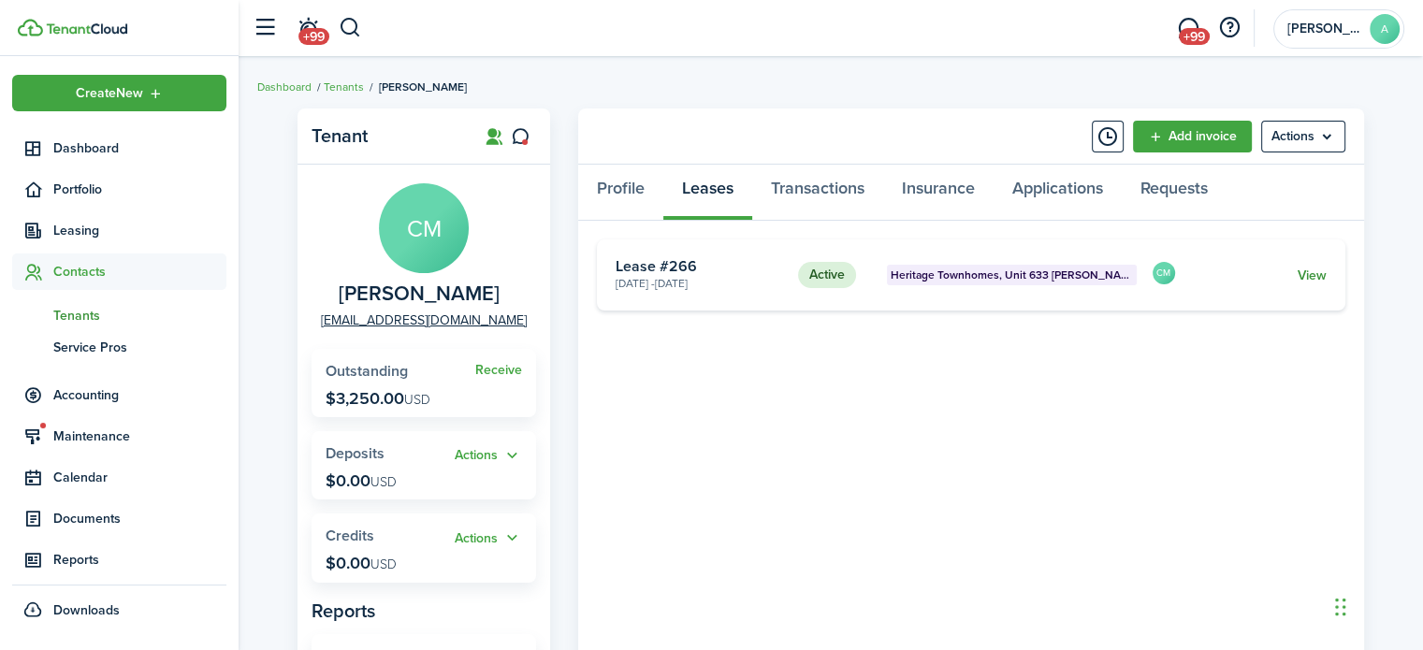
click at [1305, 266] on link "View" at bounding box center [1312, 276] width 29 height 20
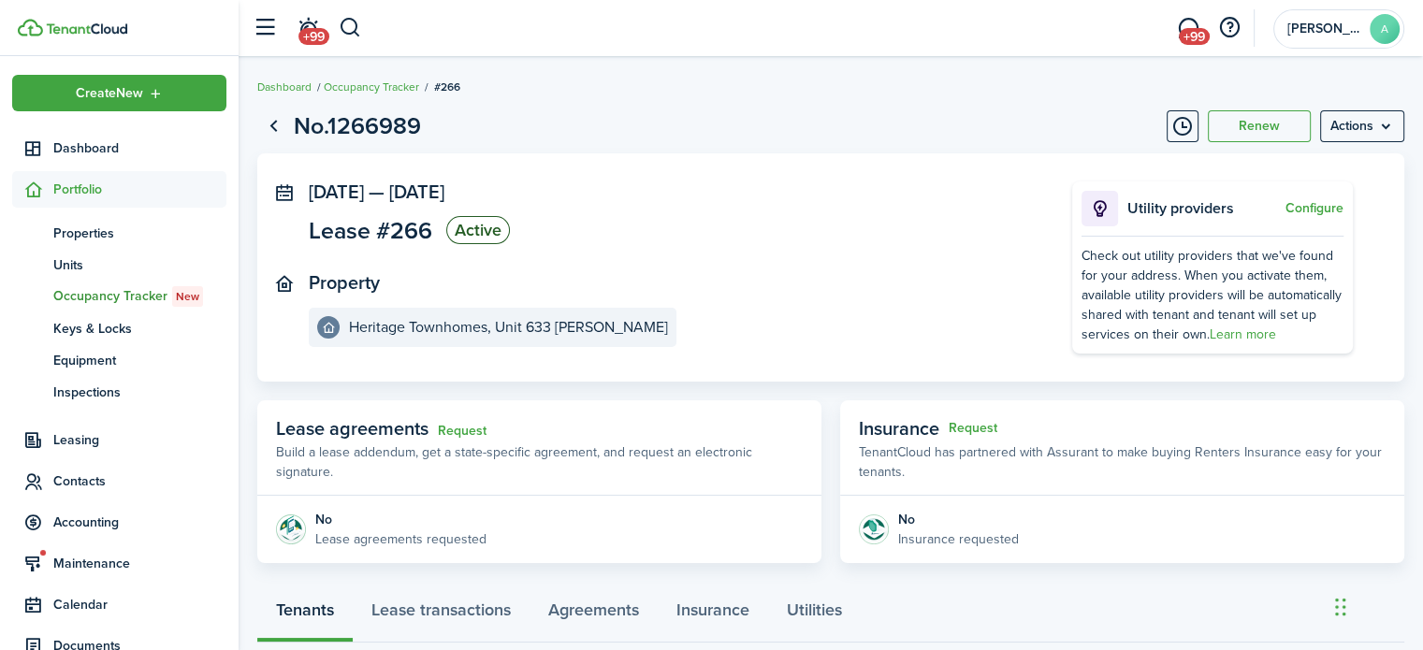
click at [1374, 106] on page-view-layout "No.1266989 Renew Actions Sep 01, 2024 — Aug 31, 2026 Lease #266 Active Property…" at bounding box center [831, 546] width 1185 height 895
click at [1374, 121] on menu-btn "Actions" at bounding box center [1362, 126] width 84 height 32
click at [1302, 232] on link "End Lease" at bounding box center [1323, 233] width 164 height 32
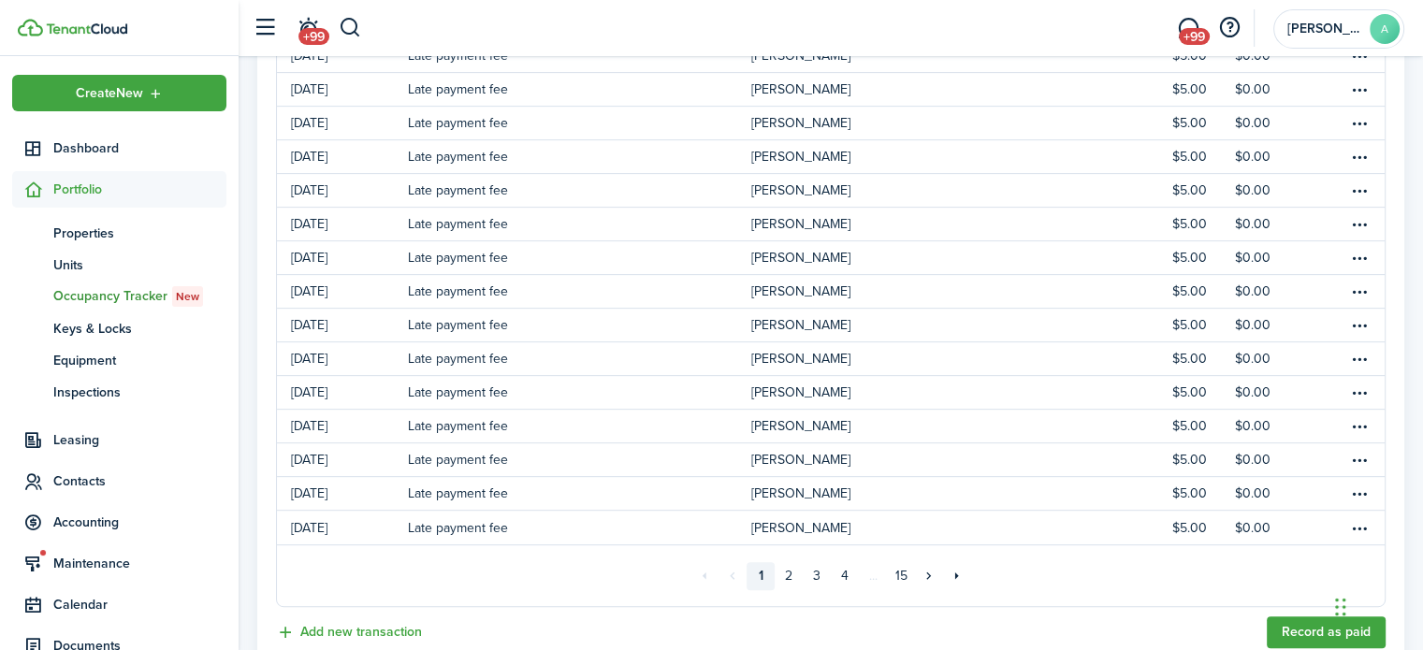
scroll to position [1298, 0]
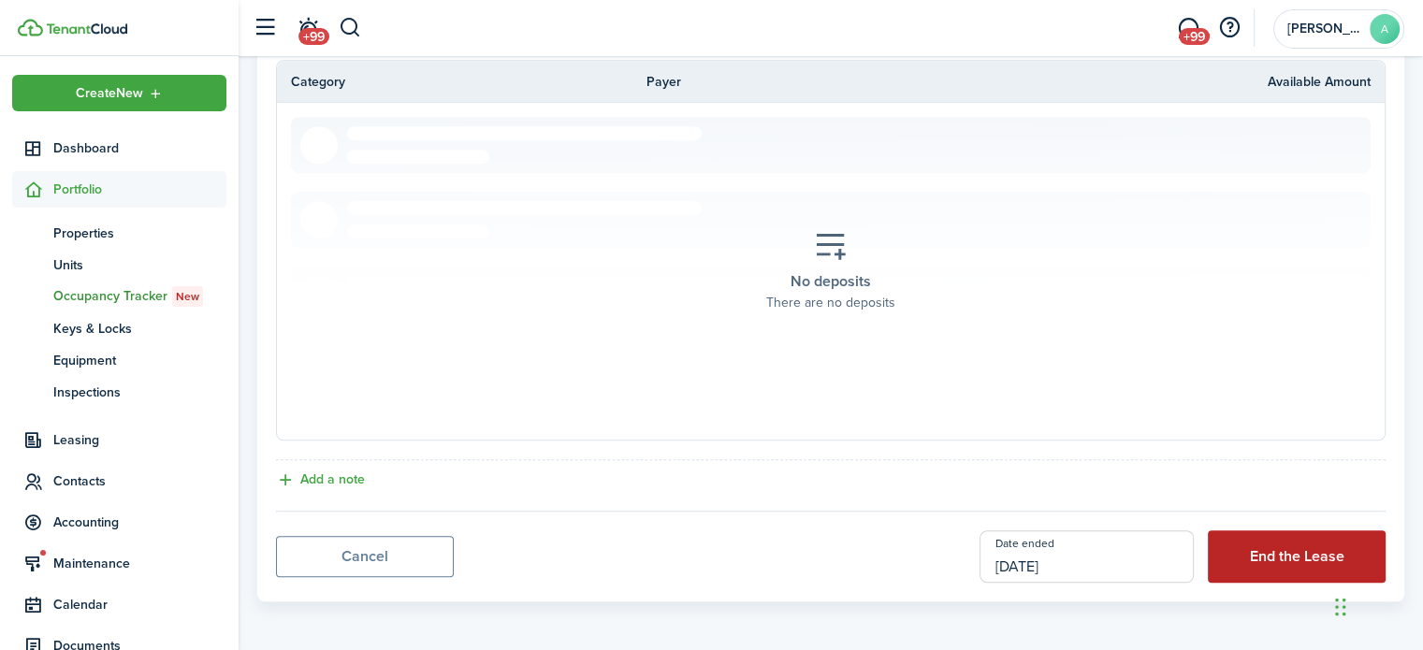
click at [1236, 545] on button "End the Lease" at bounding box center [1297, 557] width 178 height 52
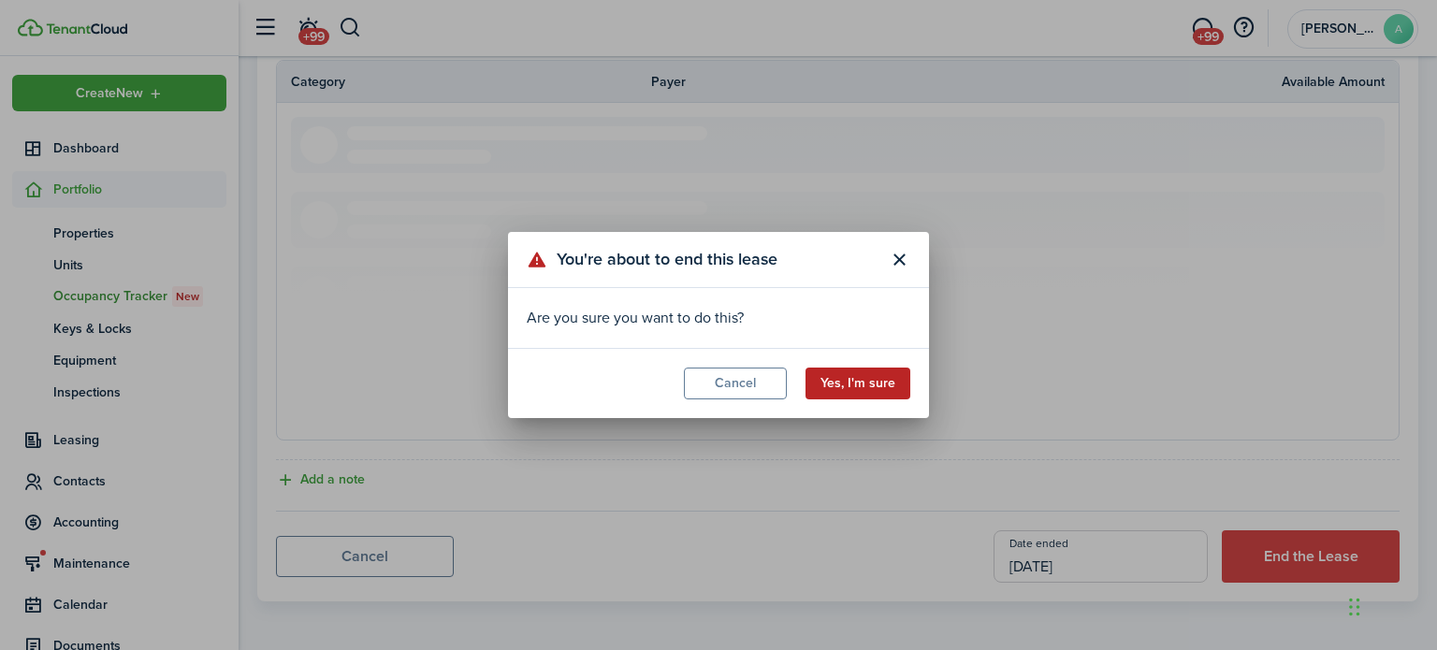
click at [872, 388] on button "Yes, I'm sure" at bounding box center [858, 384] width 105 height 32
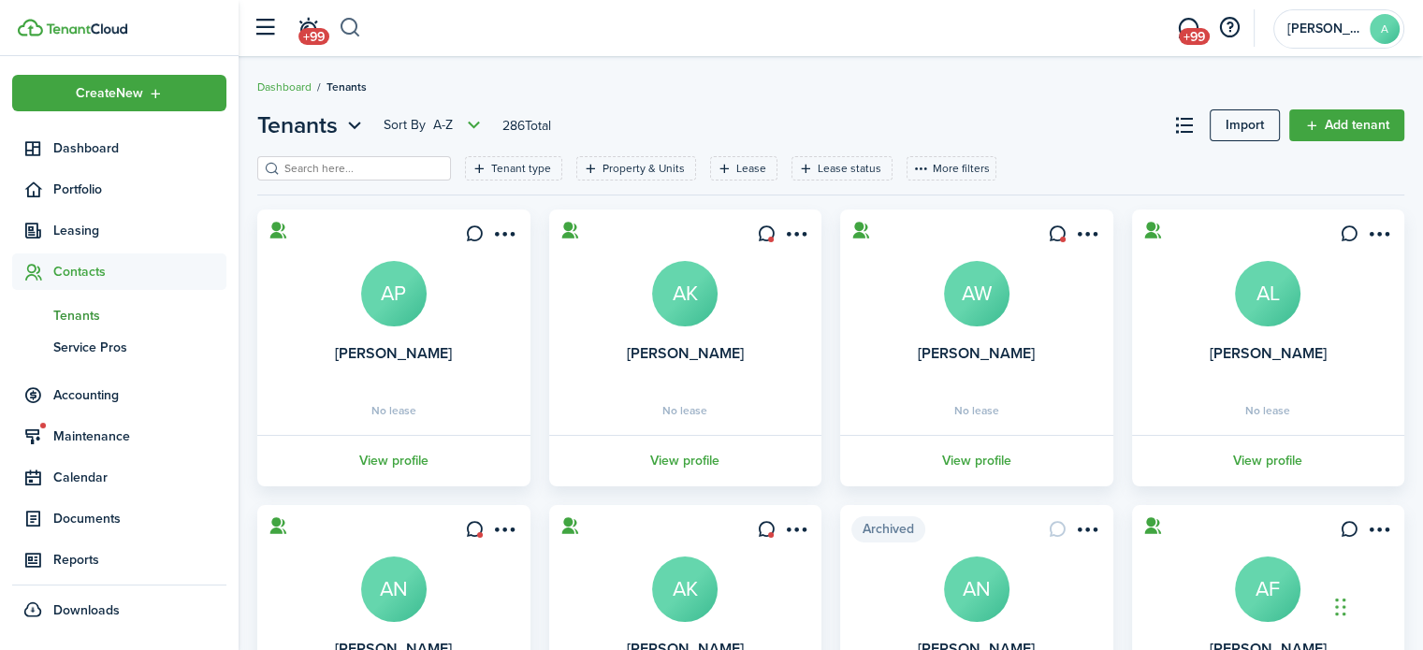
click at [357, 28] on button "button" at bounding box center [350, 28] width 23 height 32
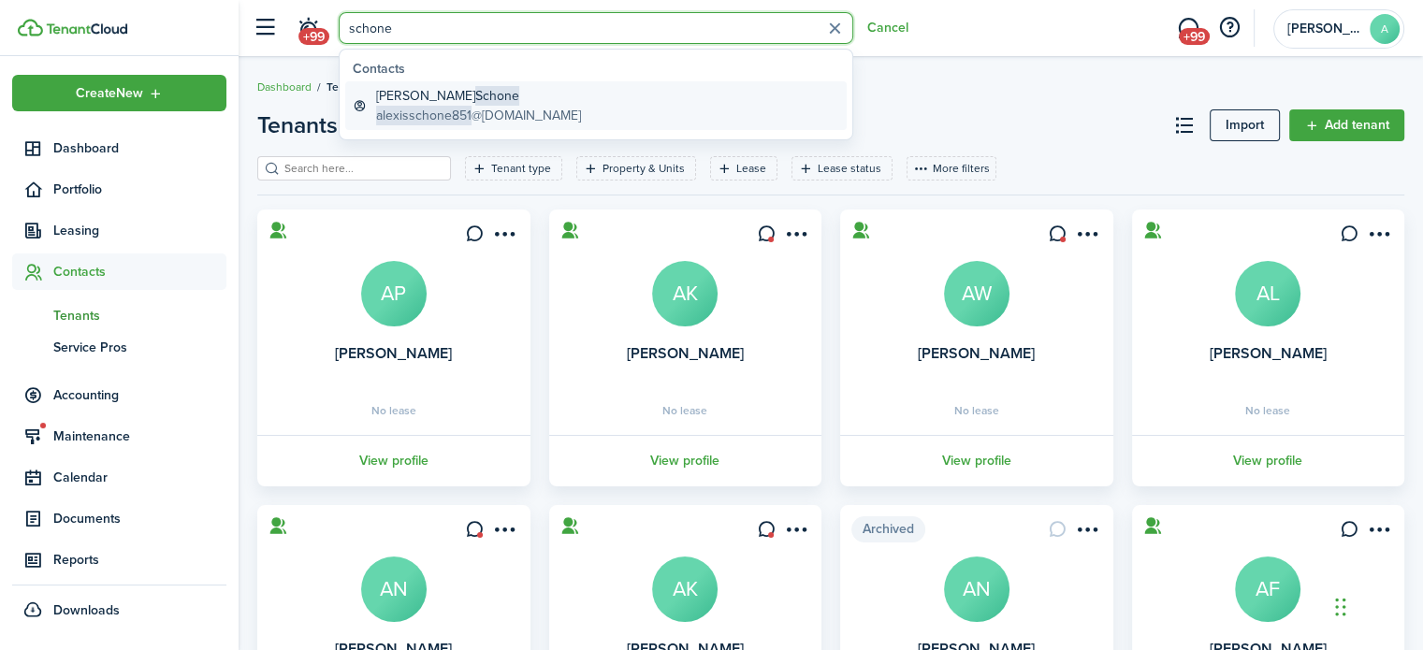
type input "schone"
click at [517, 106] on global-search-item-description "alexisschone851 @gmail.com" at bounding box center [478, 116] width 205 height 20
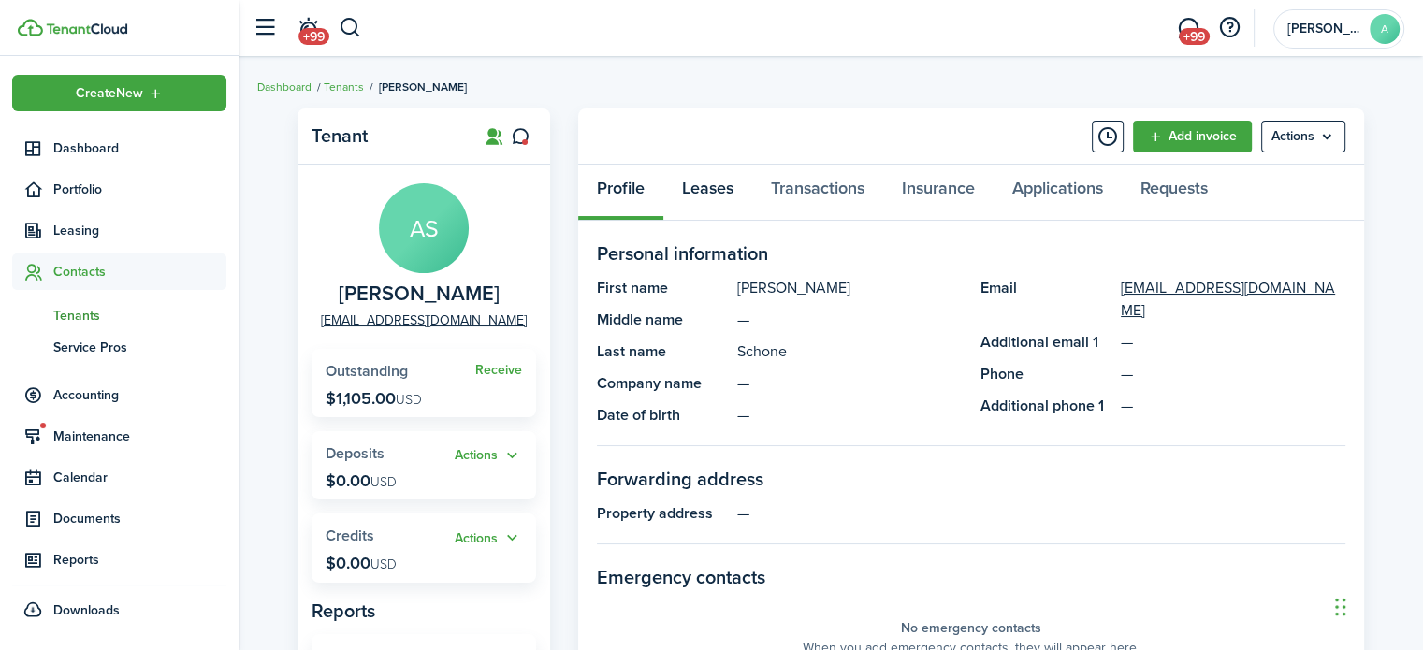
click at [726, 194] on link "Leases" at bounding box center [707, 193] width 89 height 56
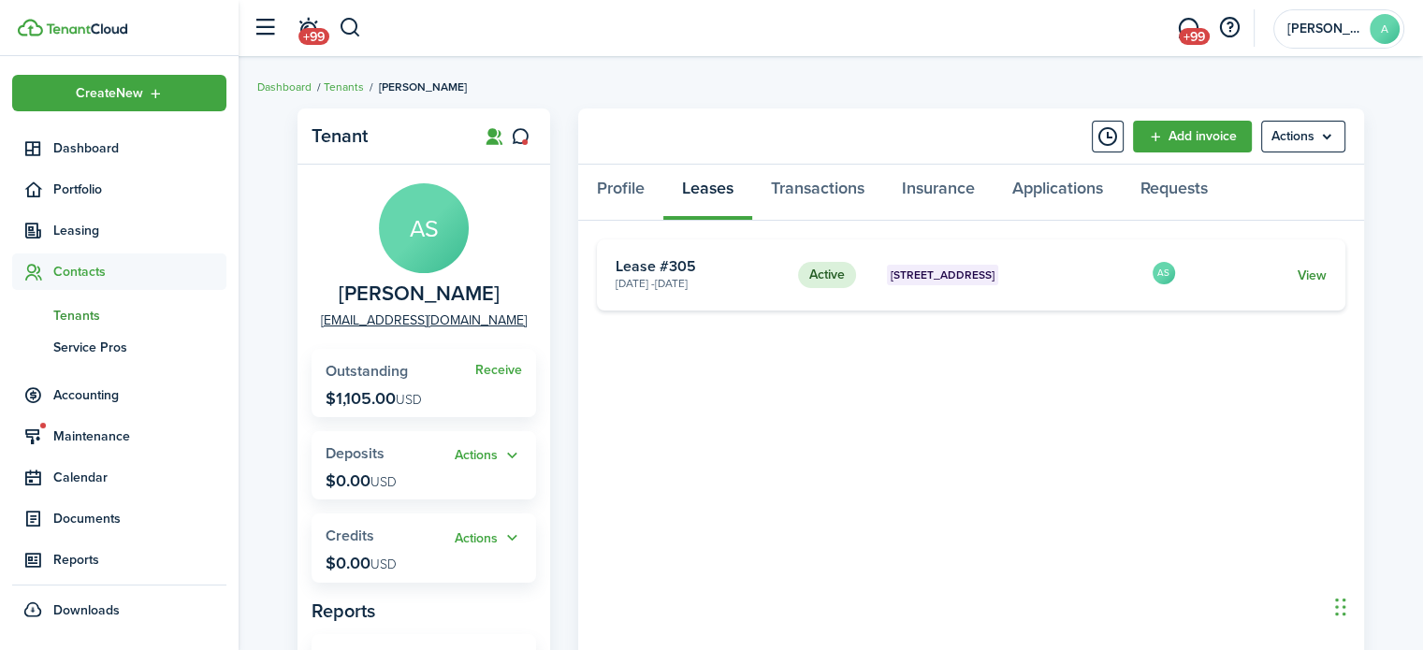
click at [1321, 269] on link "View" at bounding box center [1312, 276] width 29 height 20
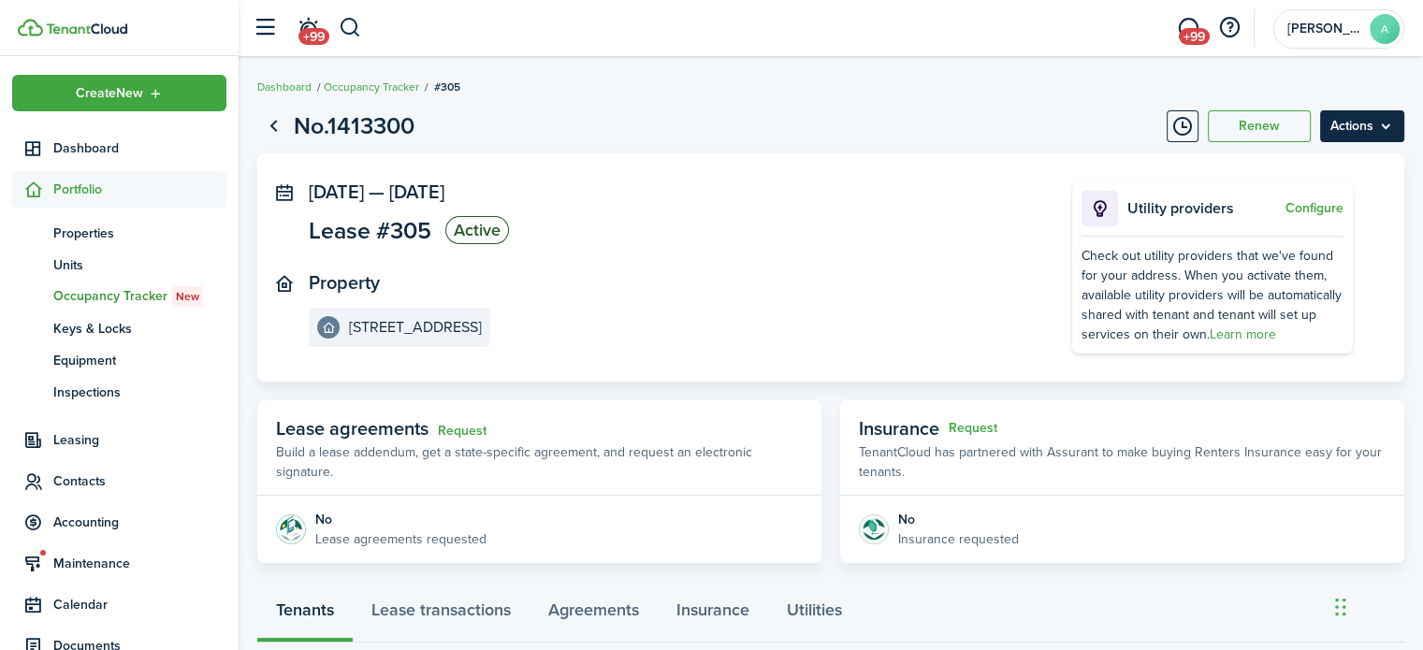
click at [1348, 124] on menu-btn "Actions" at bounding box center [1362, 126] width 84 height 32
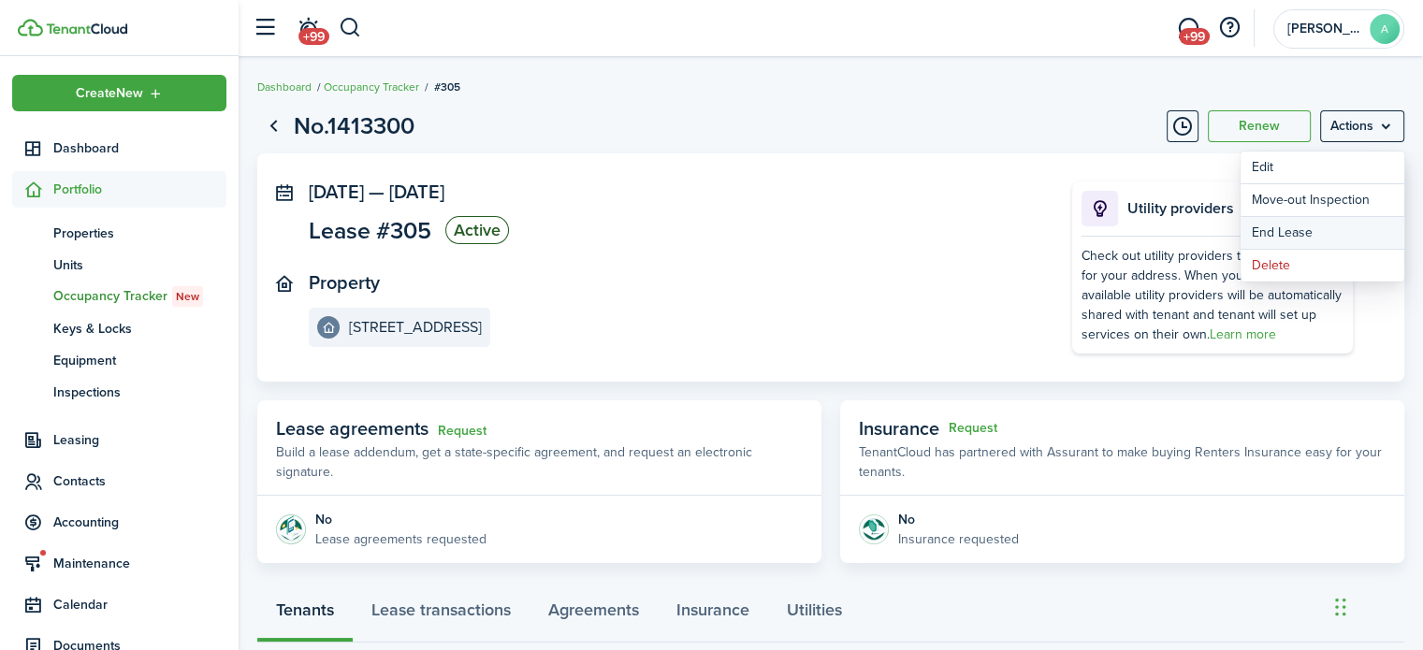
click at [1307, 227] on link "End Lease" at bounding box center [1323, 233] width 164 height 32
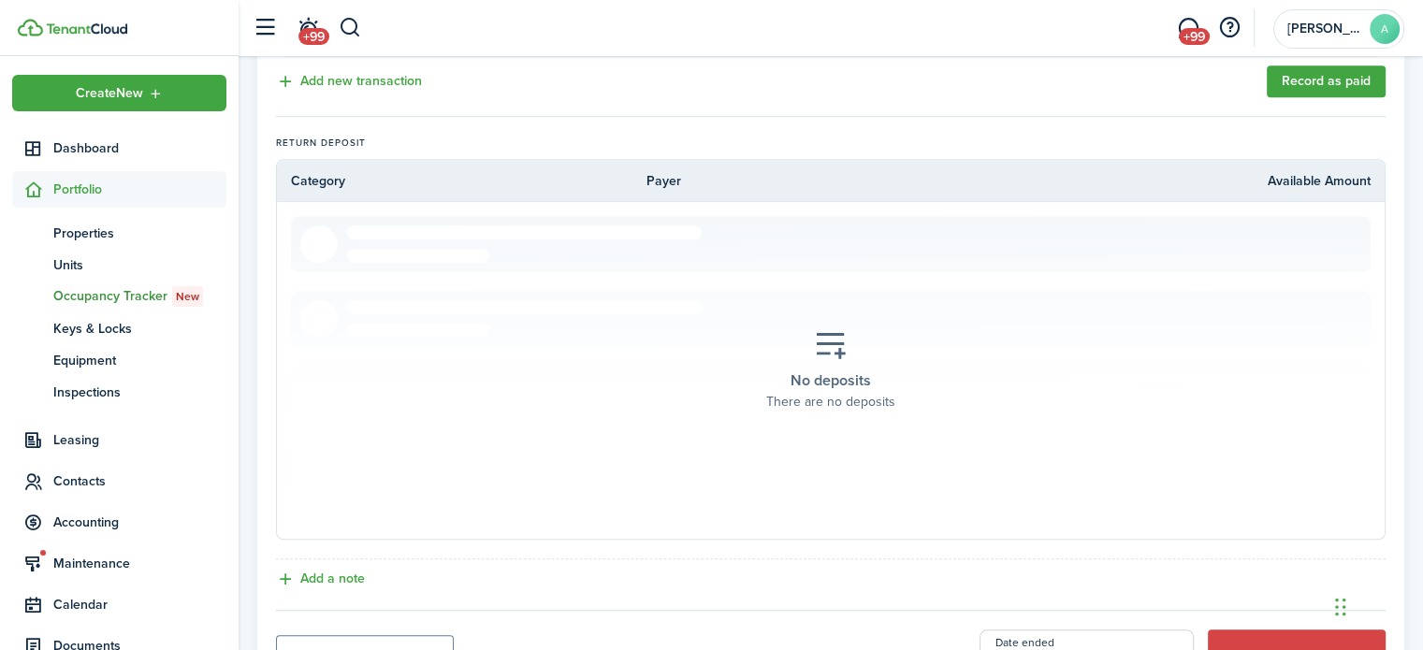
scroll to position [1134, 0]
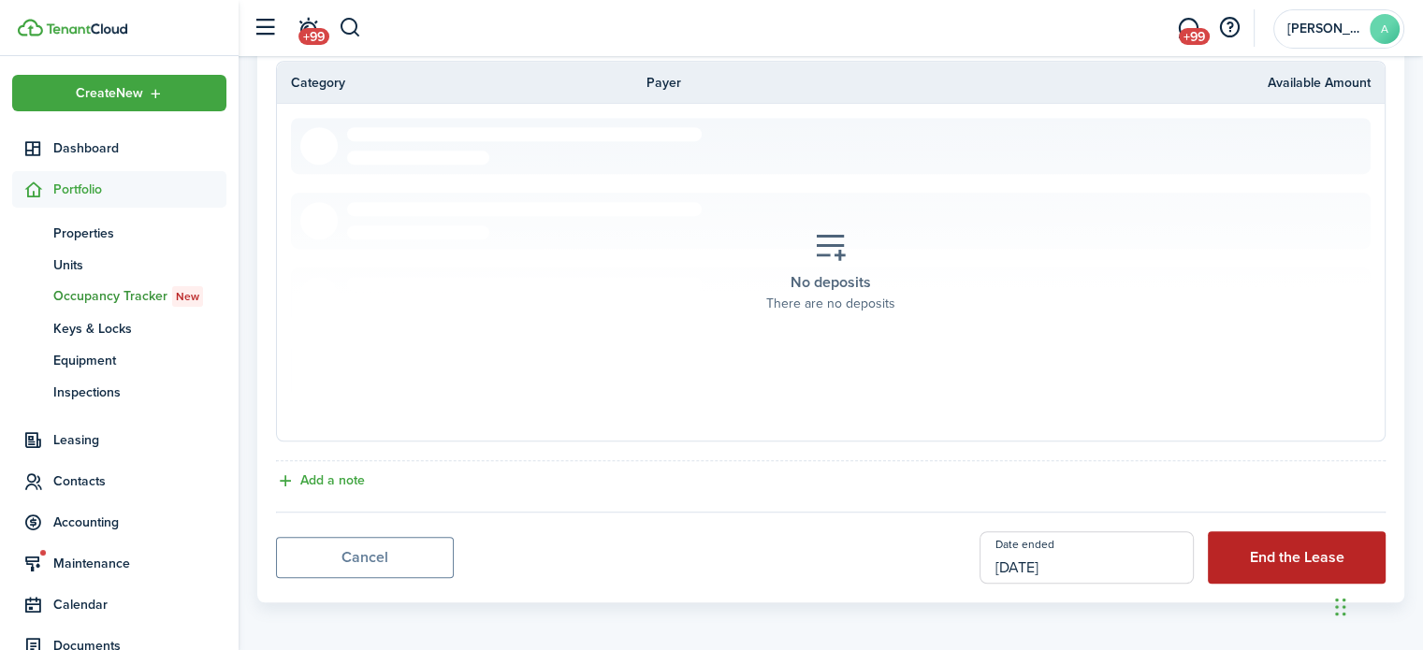
click at [1231, 549] on button "End the Lease" at bounding box center [1297, 557] width 178 height 52
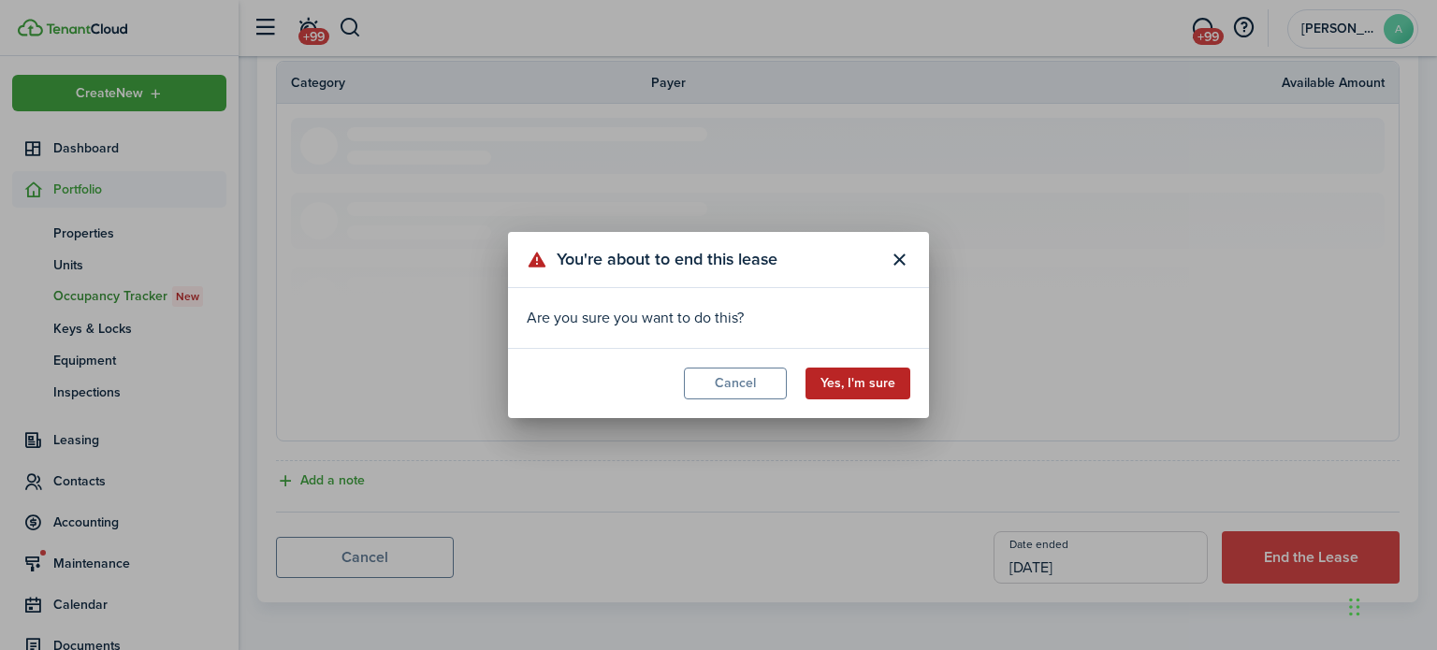
click at [875, 385] on button "Yes, I'm sure" at bounding box center [858, 384] width 105 height 32
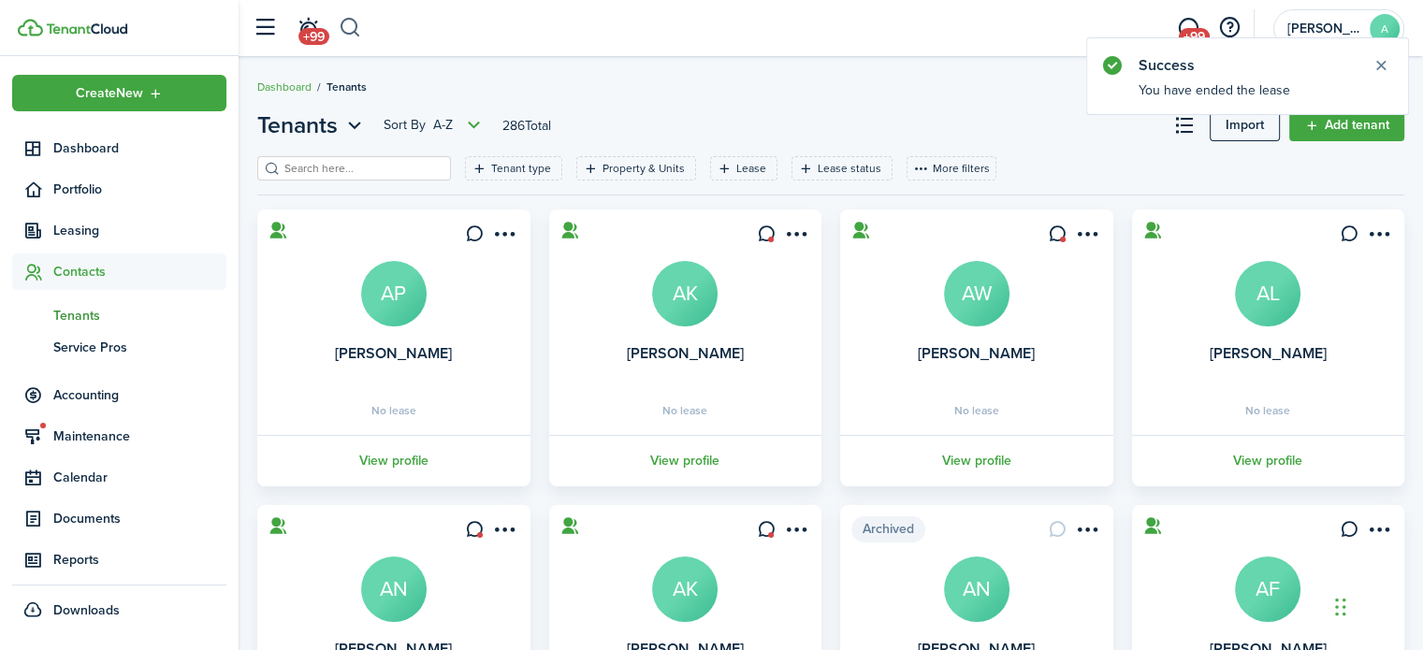
click at [352, 39] on button "button" at bounding box center [350, 28] width 23 height 32
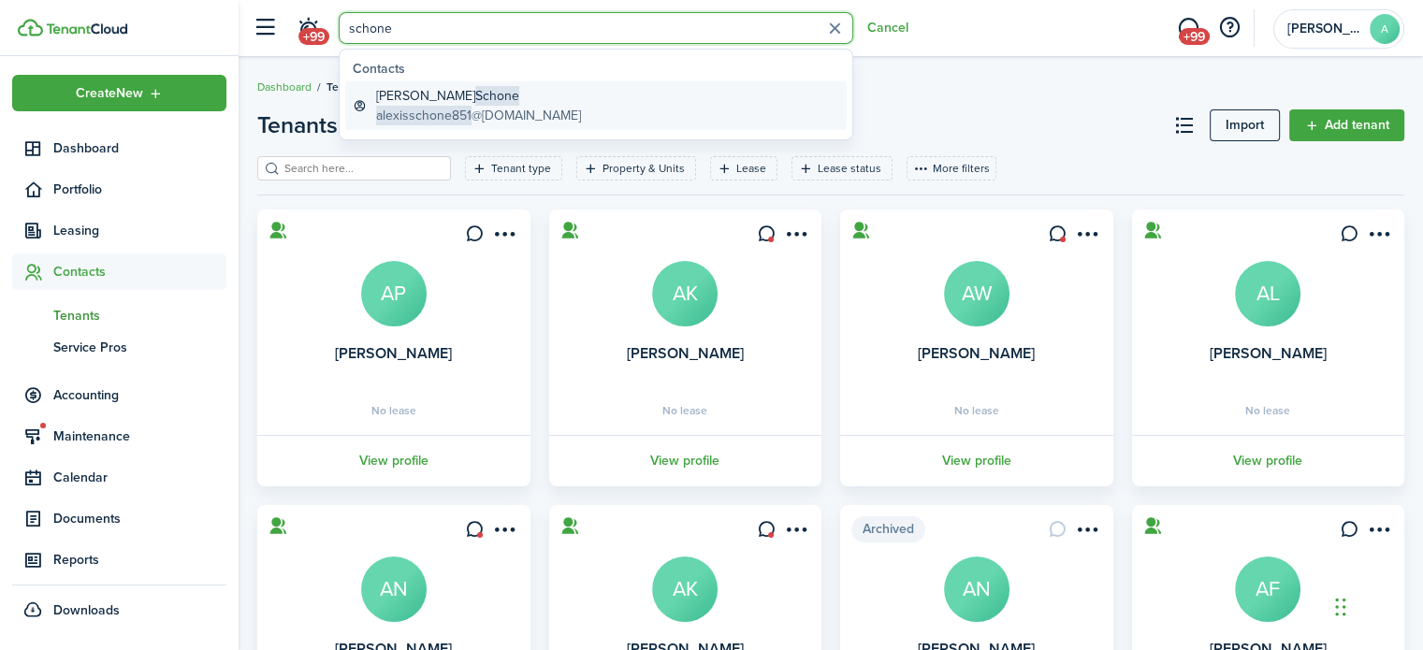
type input "schone"
click at [517, 114] on global-search-item-description "alexisschone851 @gmail.com" at bounding box center [478, 116] width 205 height 20
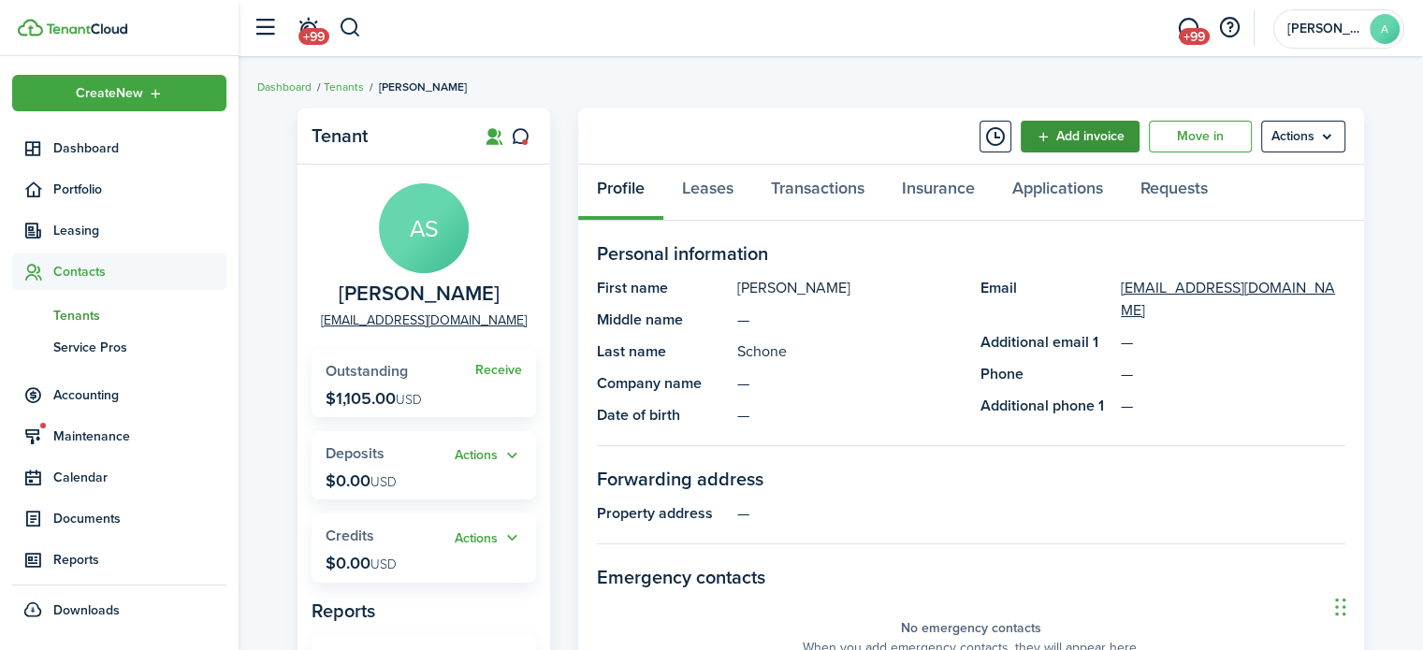
click at [1099, 141] on link "Add invoice" at bounding box center [1080, 137] width 119 height 32
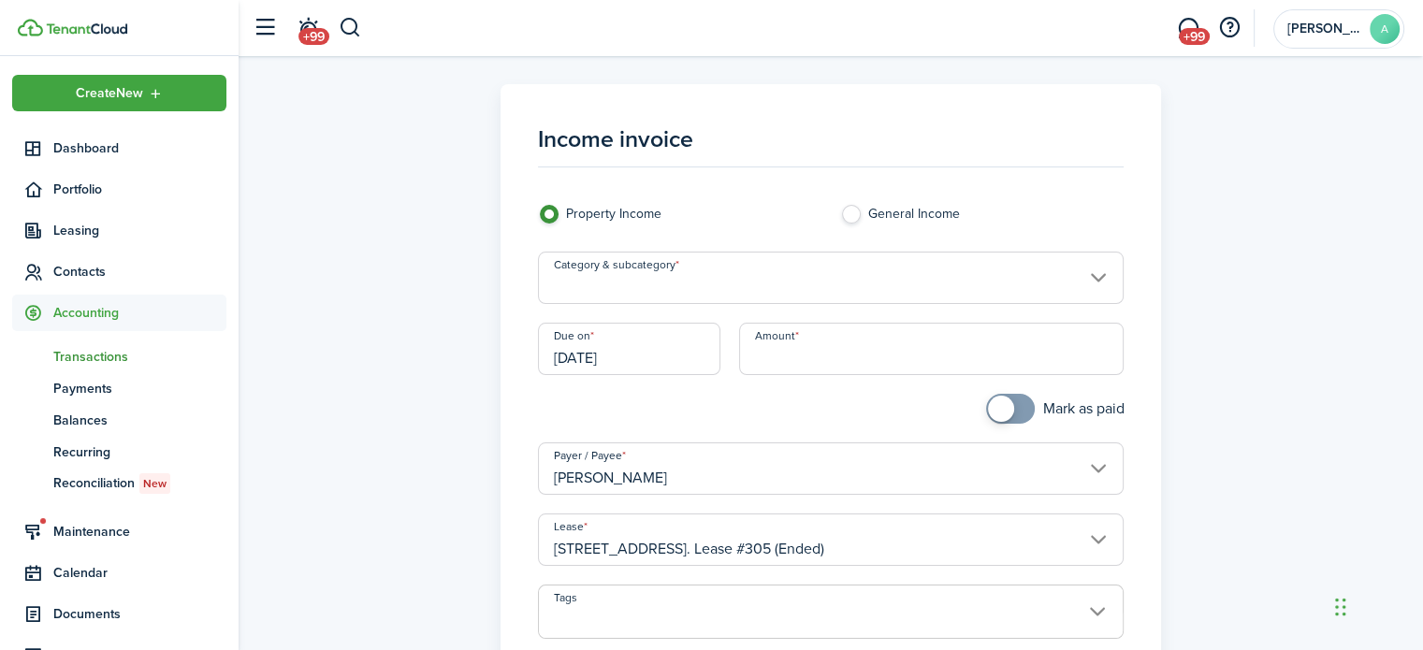
click at [695, 326] on input "[DATE]" at bounding box center [629, 349] width 183 height 52
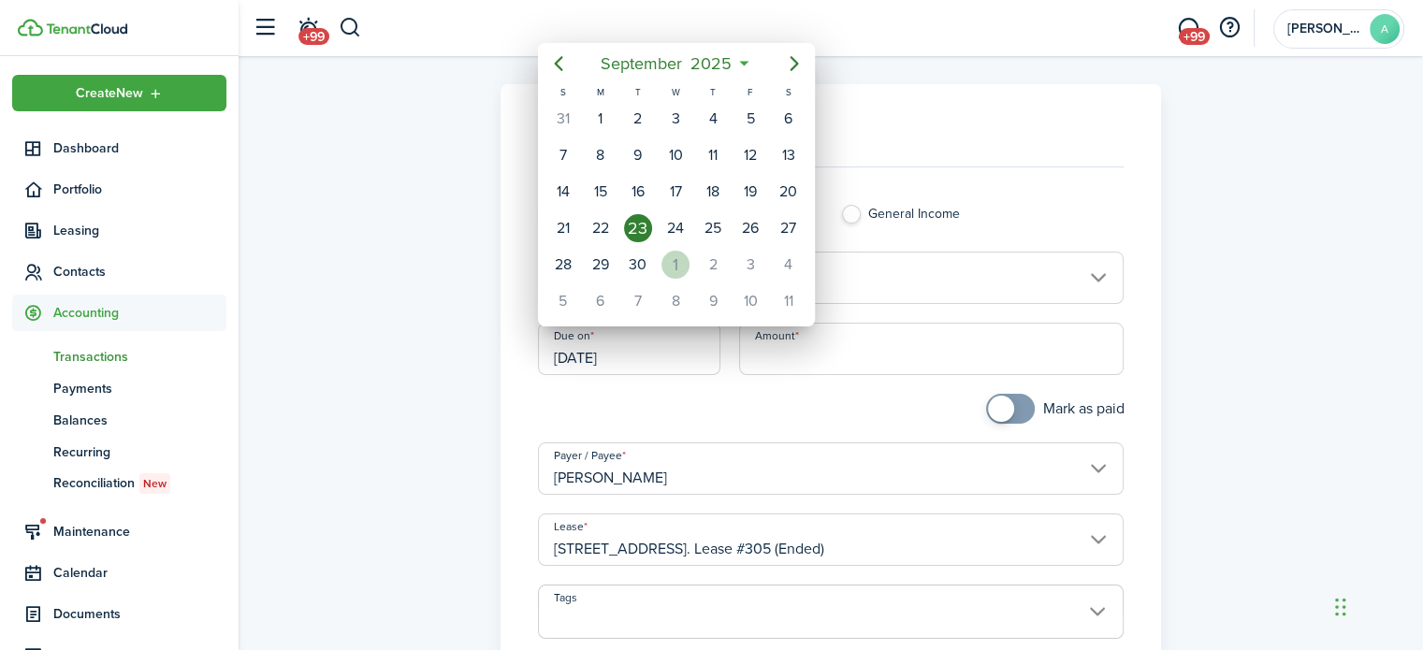
click at [677, 254] on div "1" at bounding box center [676, 265] width 28 height 28
type input "10/01/2025"
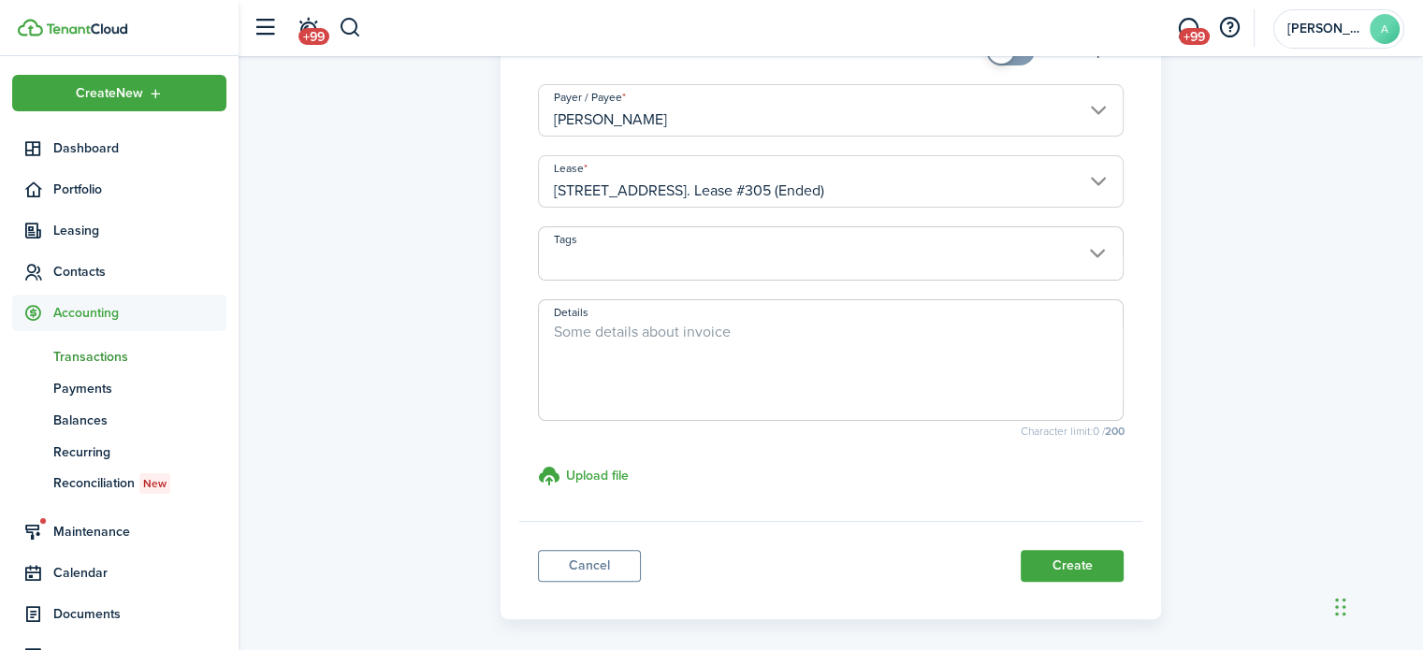
scroll to position [359, 0]
click at [604, 553] on link "Cancel" at bounding box center [589, 565] width 103 height 32
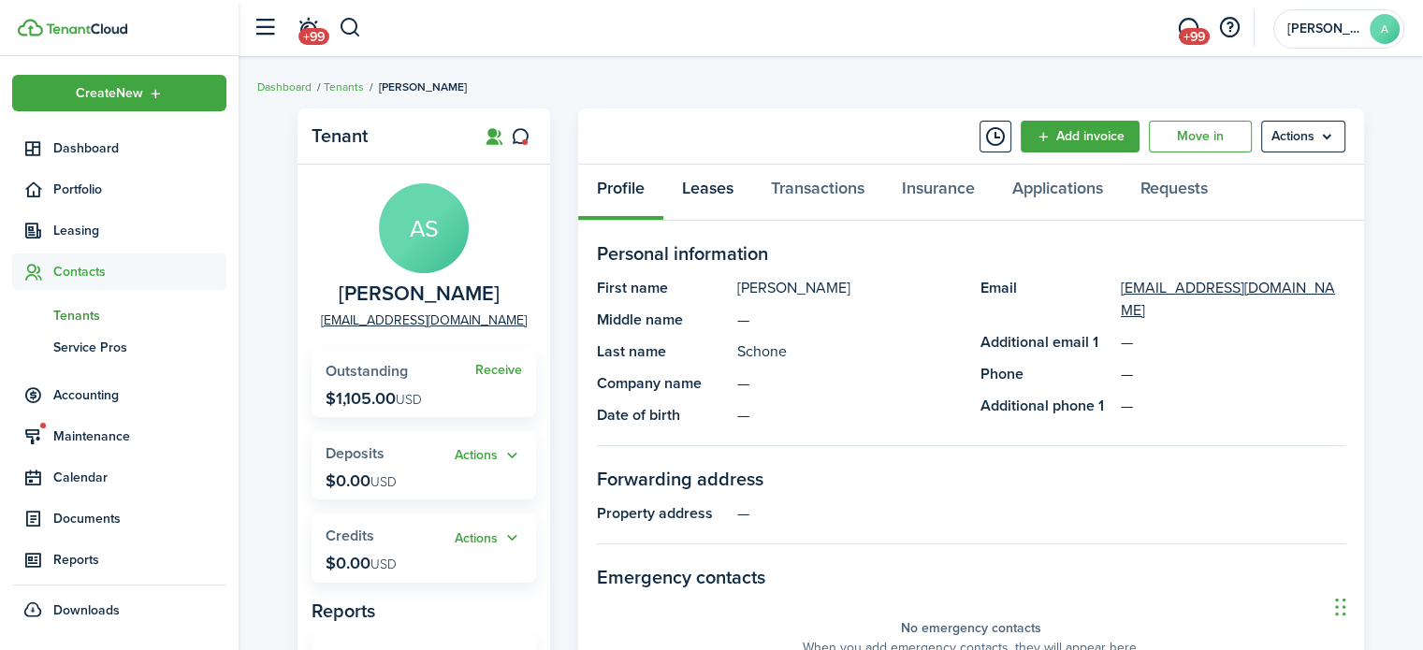
click at [732, 180] on link "Leases" at bounding box center [707, 193] width 89 height 56
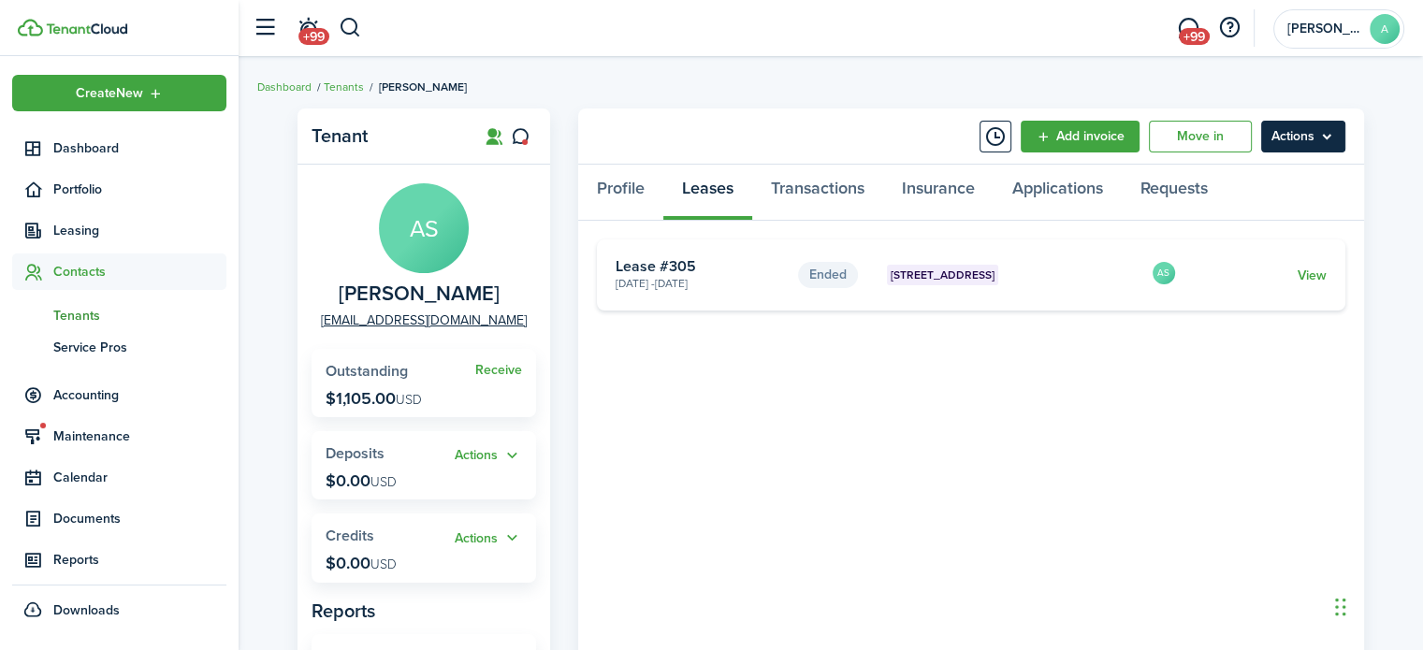
click at [1314, 136] on menu-btn "Actions" at bounding box center [1303, 137] width 84 height 32
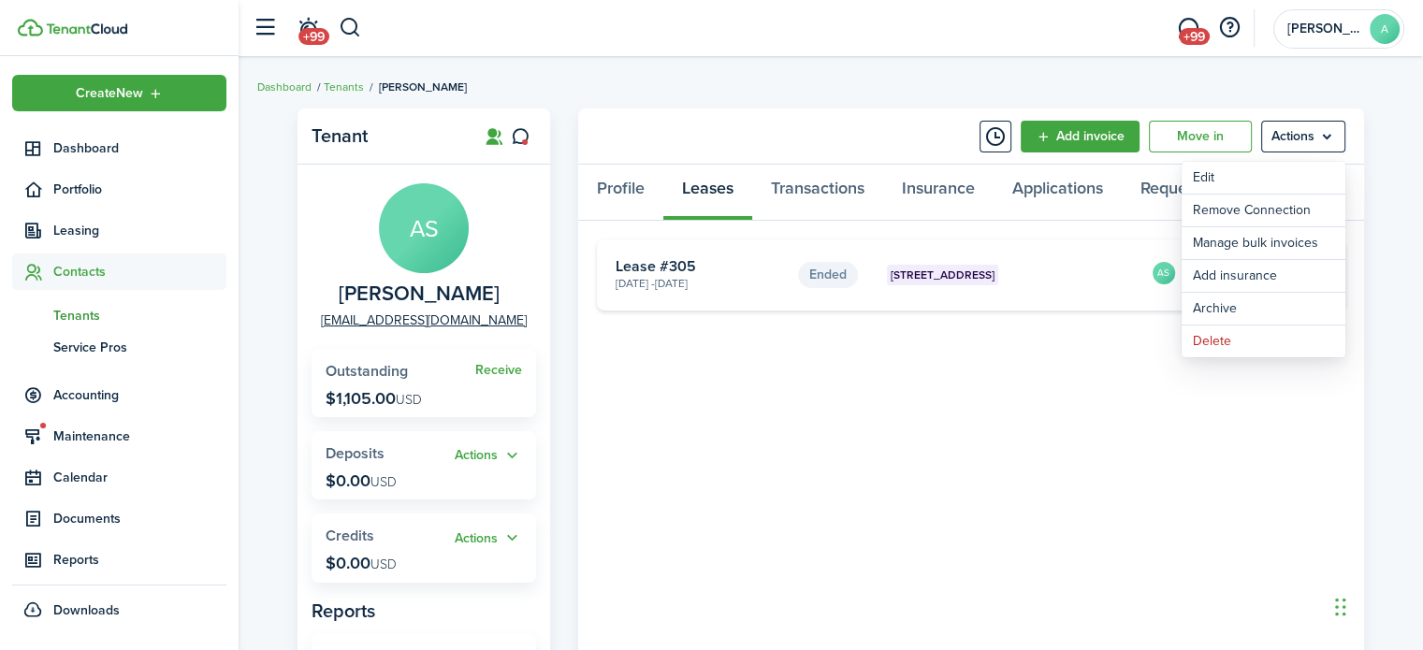
click at [1016, 457] on tenant-view-lease "Ended W Wood St 5 Plex, Unit 351 Jun 19, 2025 - Jun 21, 2026 Lease #305 AS View…" at bounding box center [971, 578] width 749 height 676
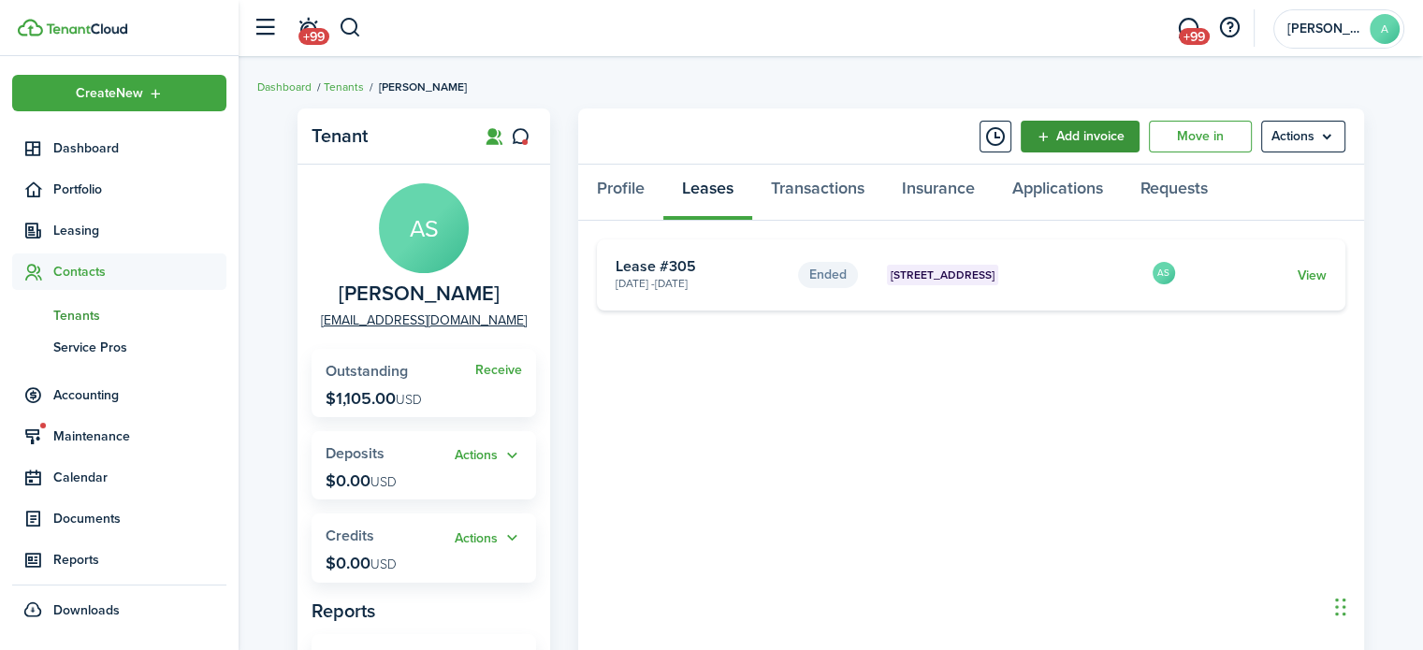
click at [1030, 133] on link "Add invoice" at bounding box center [1080, 137] width 119 height 32
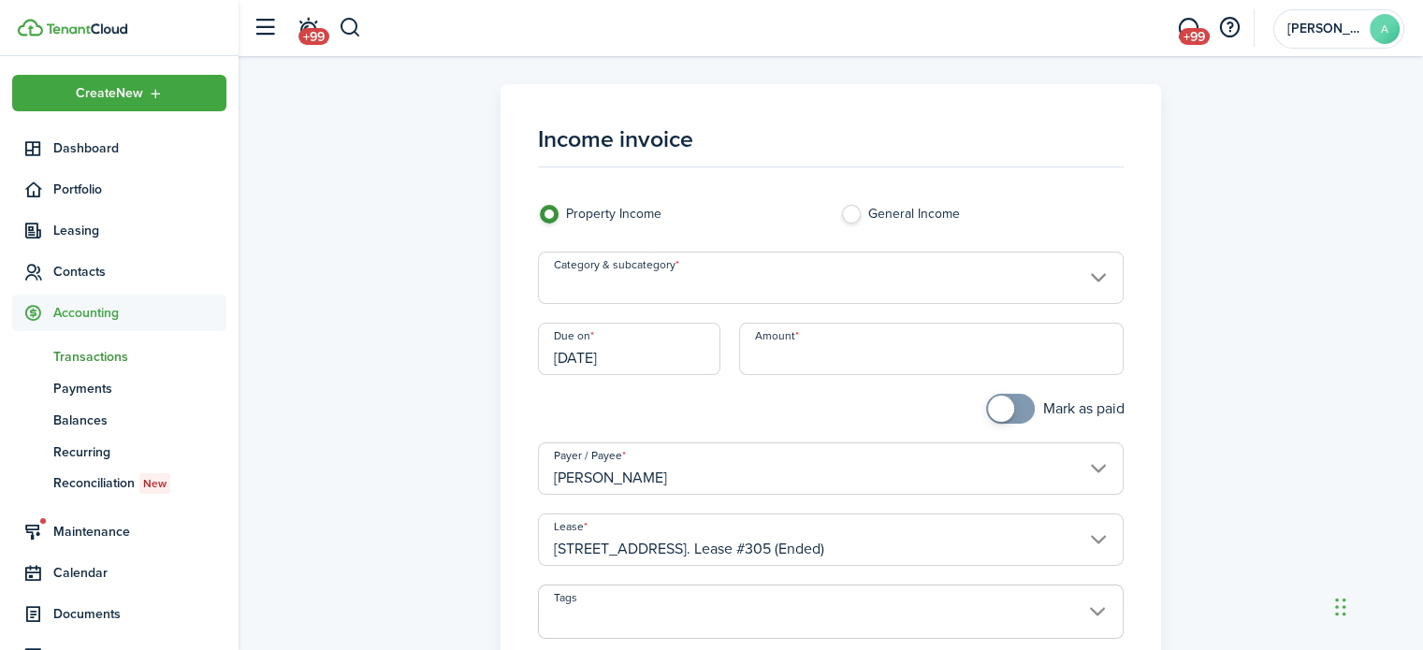
click at [831, 276] on input "Category & subcategory" at bounding box center [831, 278] width 587 height 52
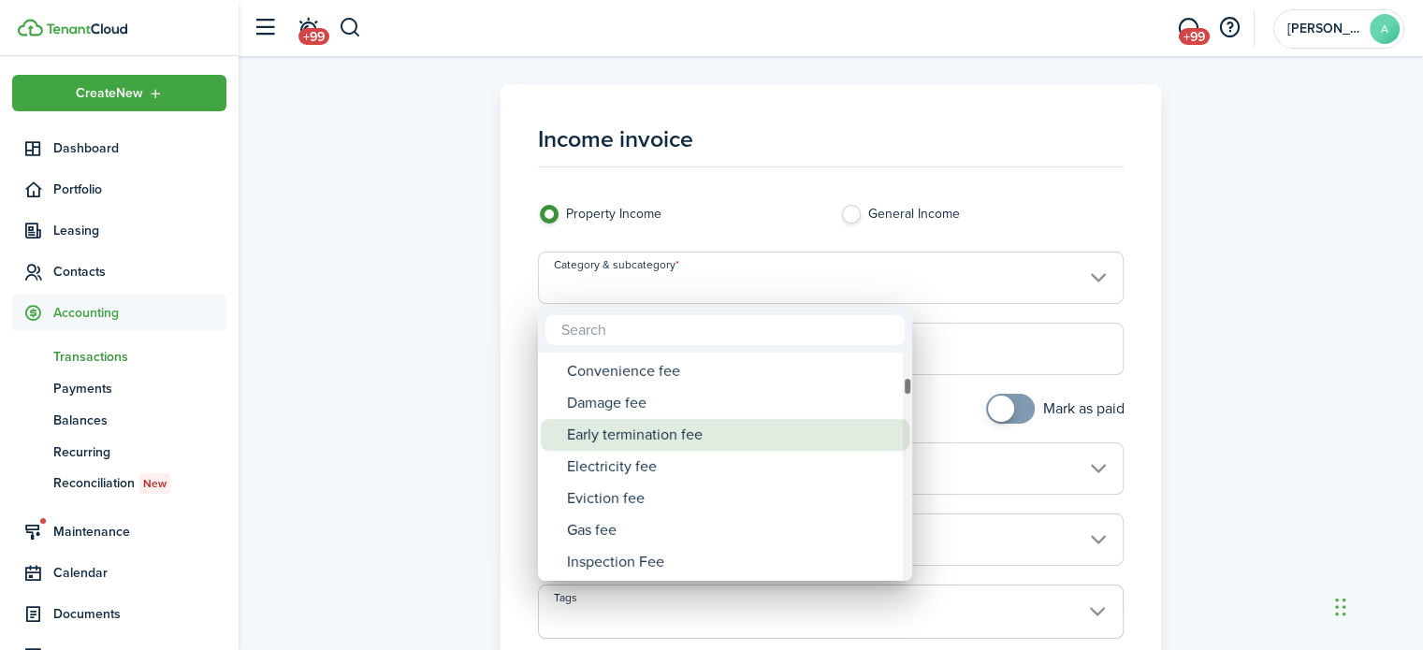
click at [706, 445] on div "Early termination fee" at bounding box center [732, 435] width 331 height 32
type input "Tenant charges & fees / Early termination fee"
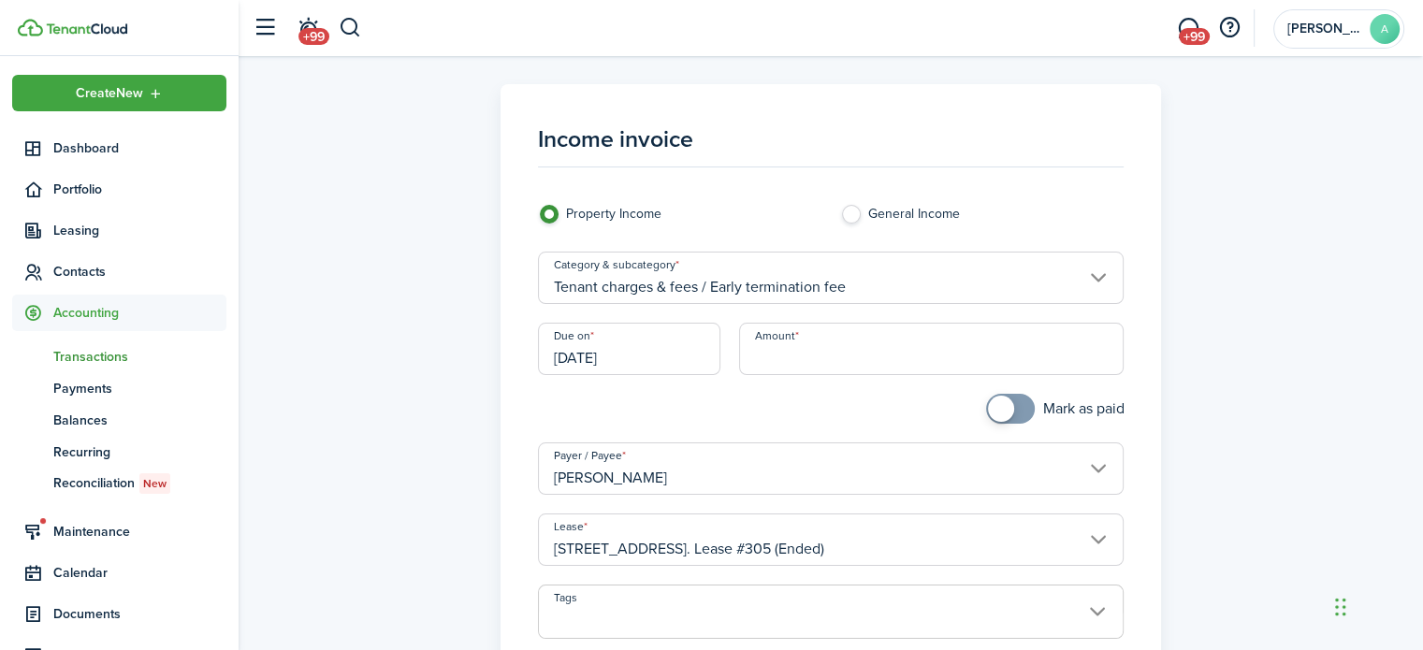
click at [654, 328] on input "[DATE]" at bounding box center [629, 349] width 183 height 52
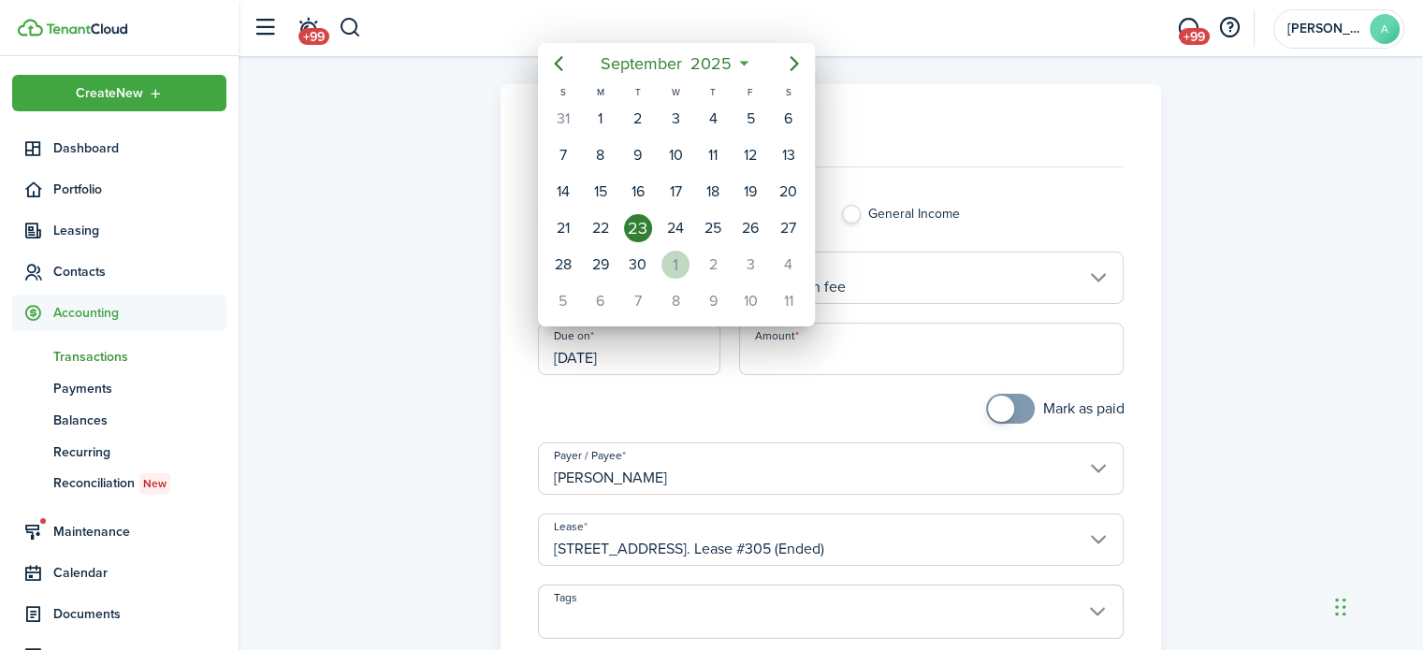
click at [676, 269] on div "1" at bounding box center [676, 265] width 28 height 28
type input "10/01/2025"
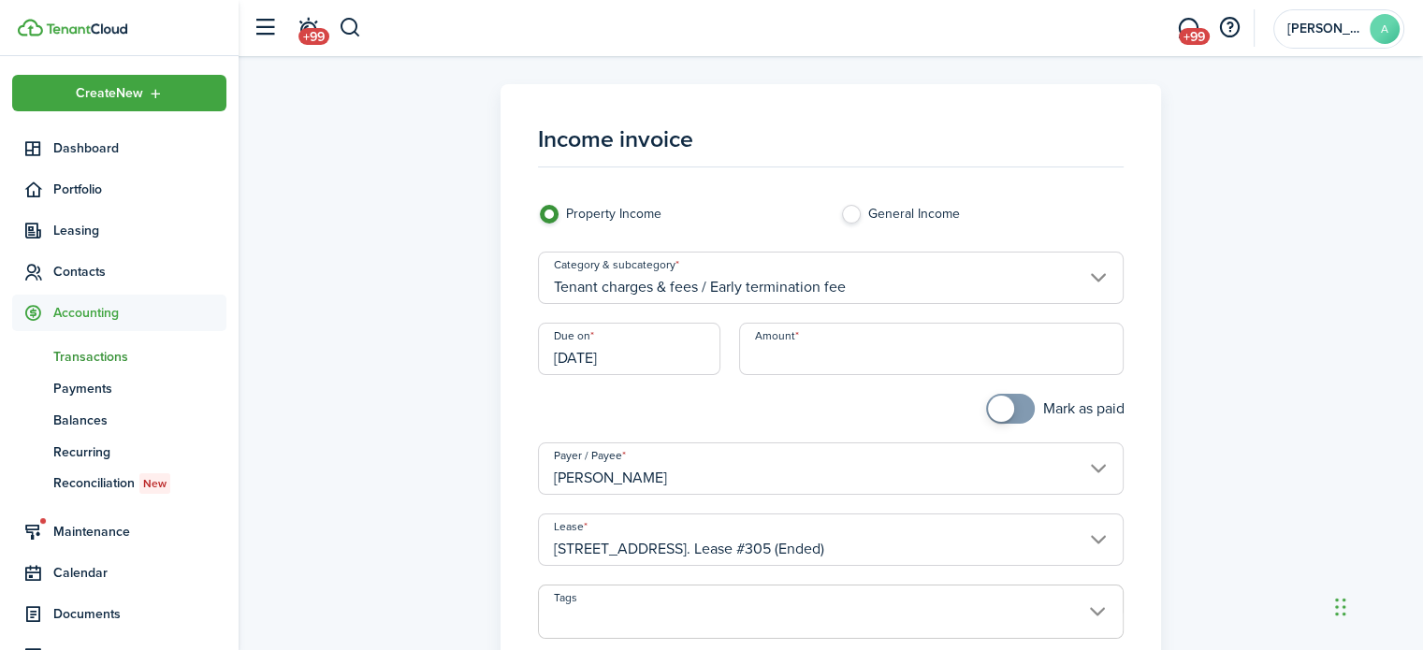
click at [782, 347] on input "Amount" at bounding box center [931, 349] width 385 height 52
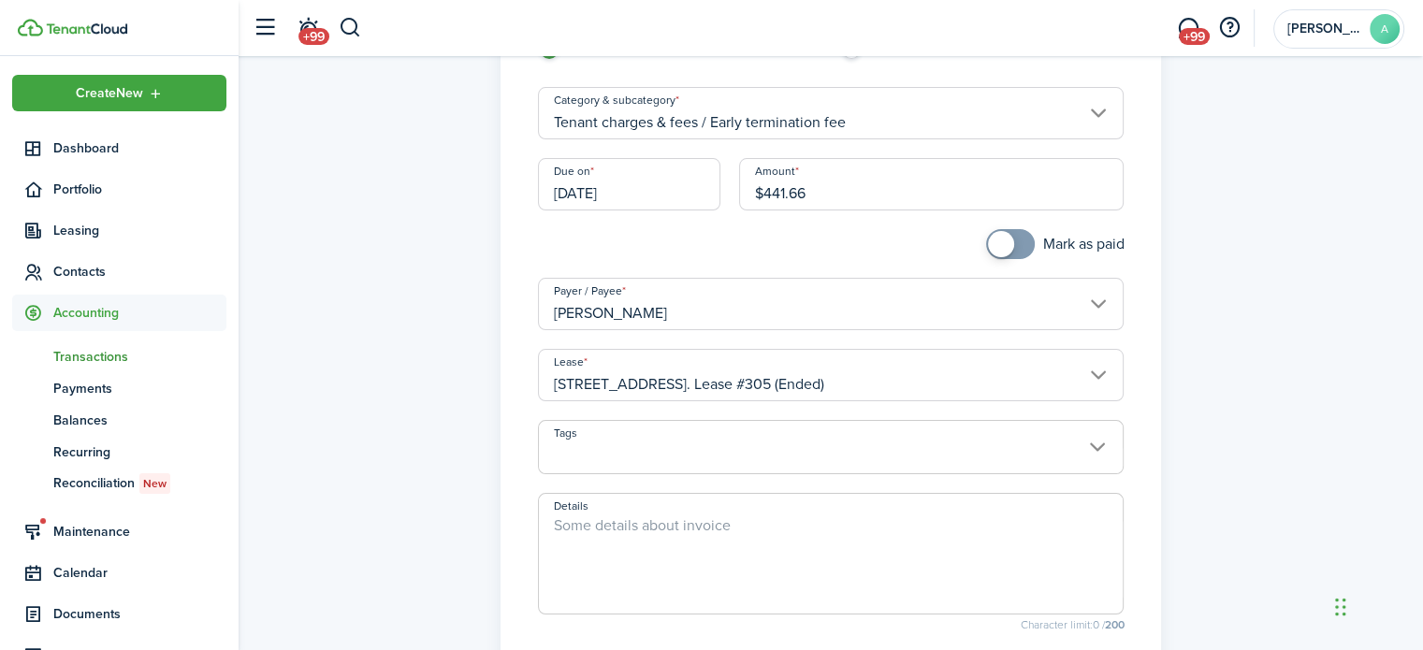
scroll to position [433, 0]
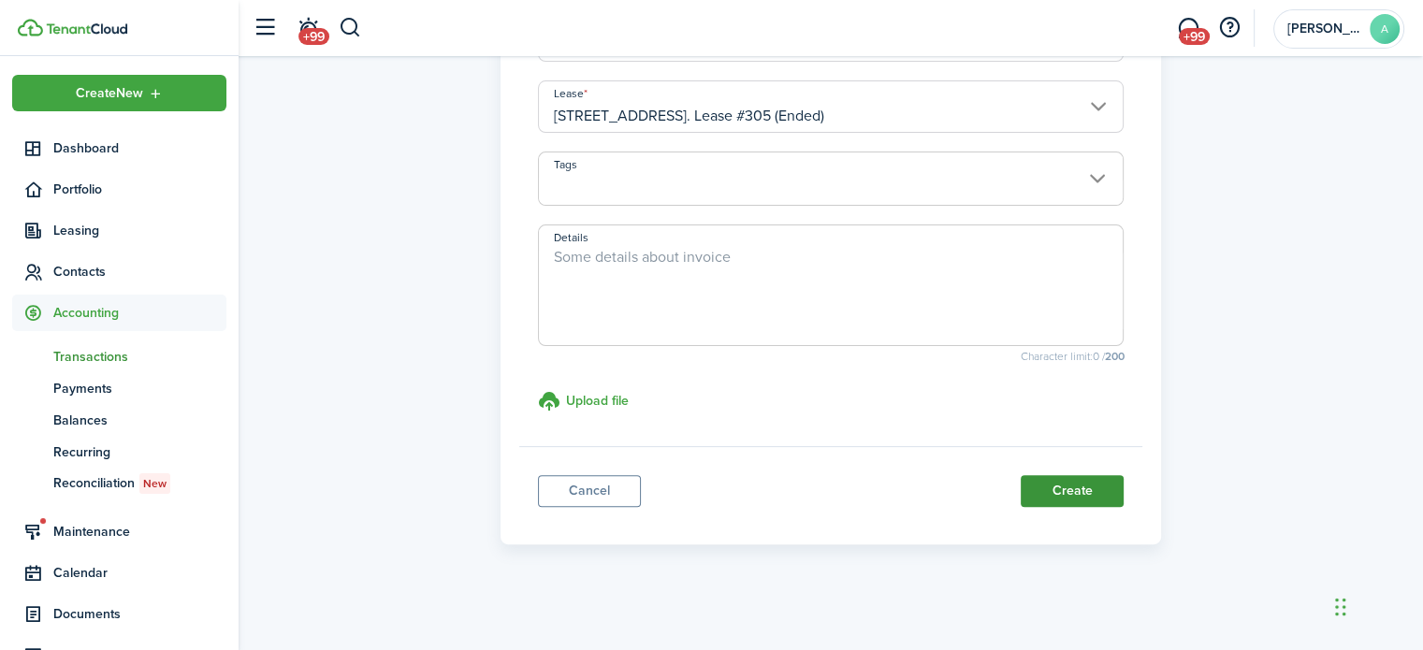
type input "$441.66"
click at [1052, 492] on button "Create" at bounding box center [1072, 491] width 103 height 32
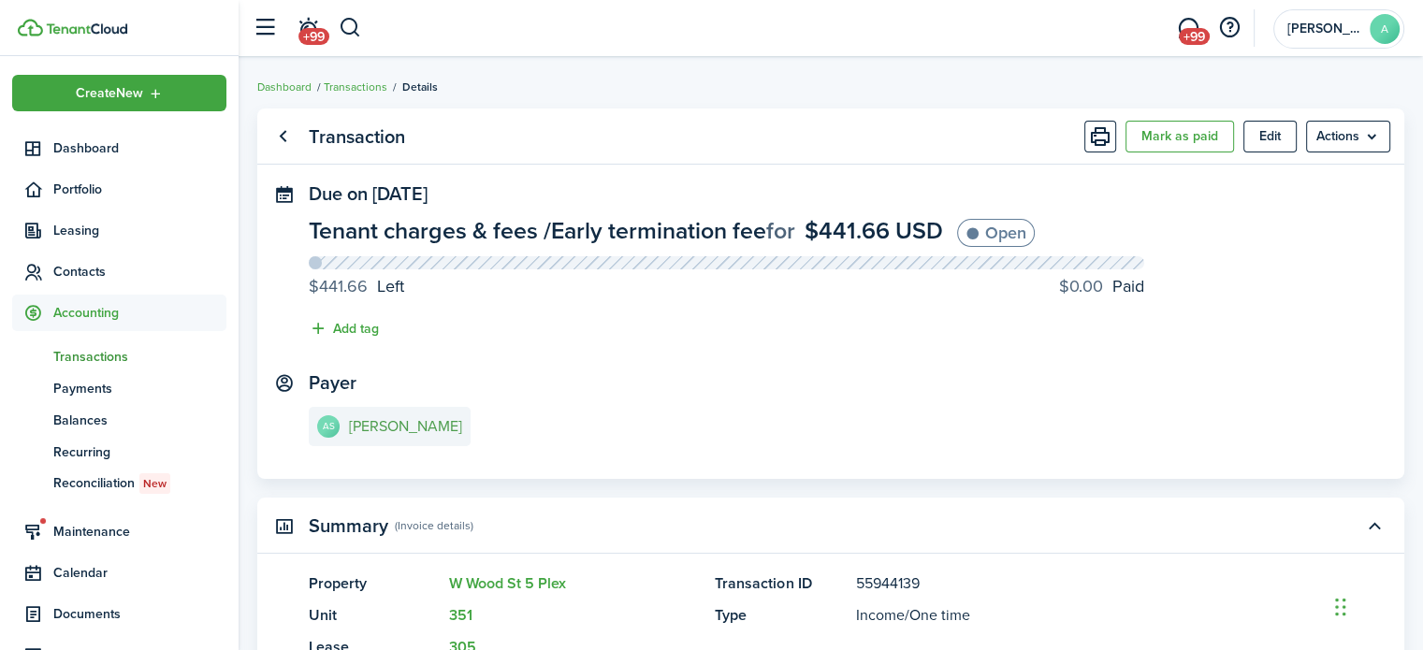
click at [413, 423] on e-details-info-title "Alexis Schone" at bounding box center [405, 426] width 113 height 17
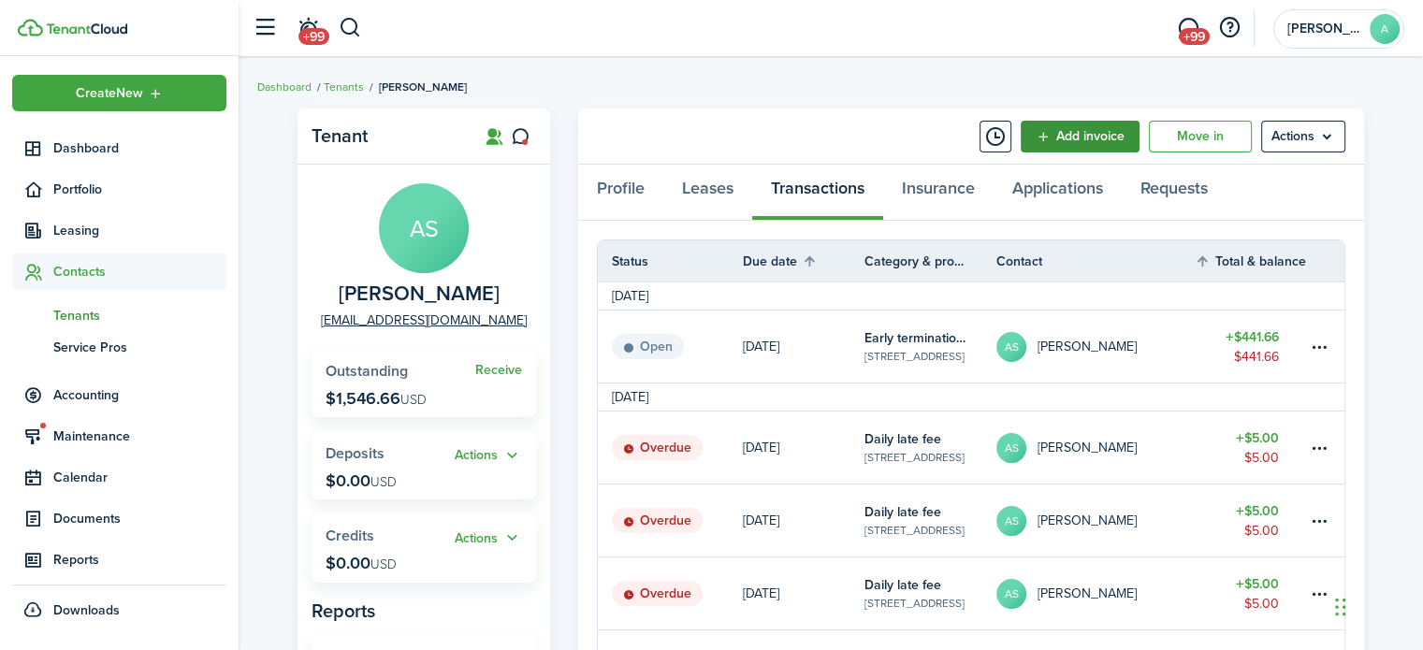
click at [1065, 137] on link "Add invoice" at bounding box center [1080, 137] width 119 height 32
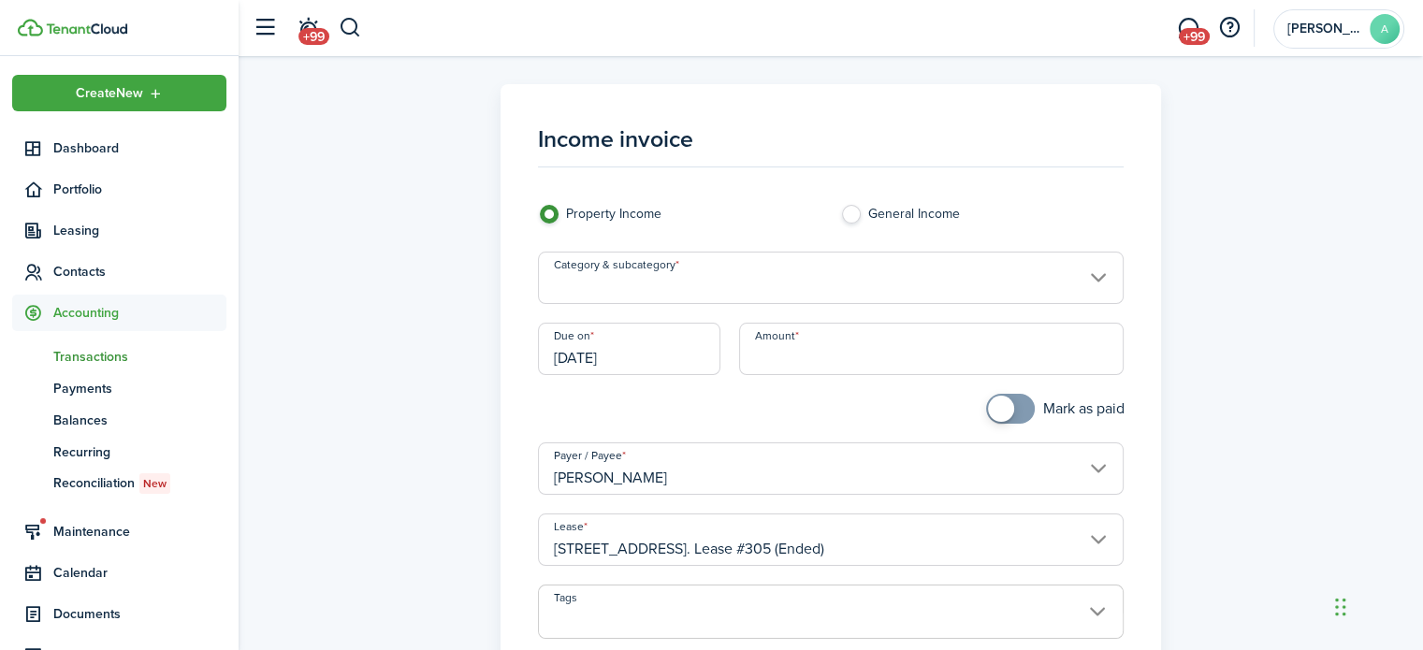
click at [889, 291] on input "Category & subcategory" at bounding box center [831, 278] width 587 height 52
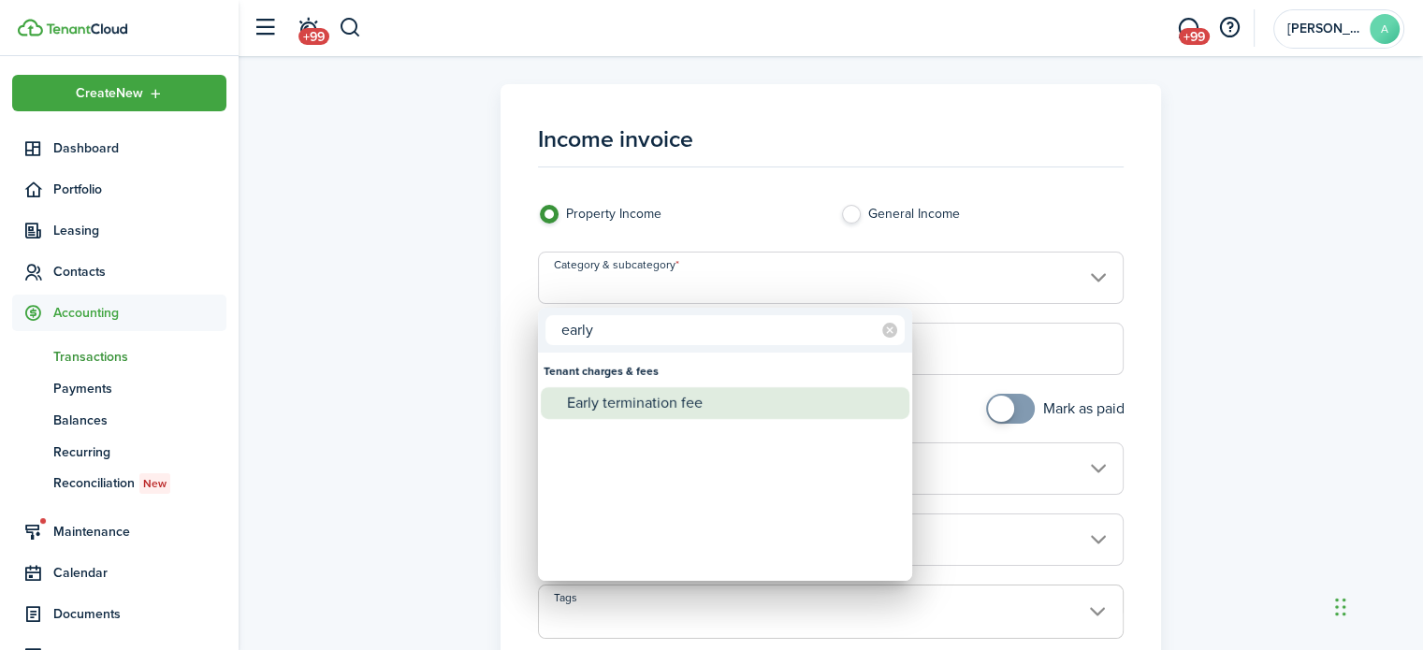
type input "early"
click at [717, 404] on div "Early termination fee" at bounding box center [732, 403] width 331 height 32
type input "Tenant charges & fees / Early termination fee"
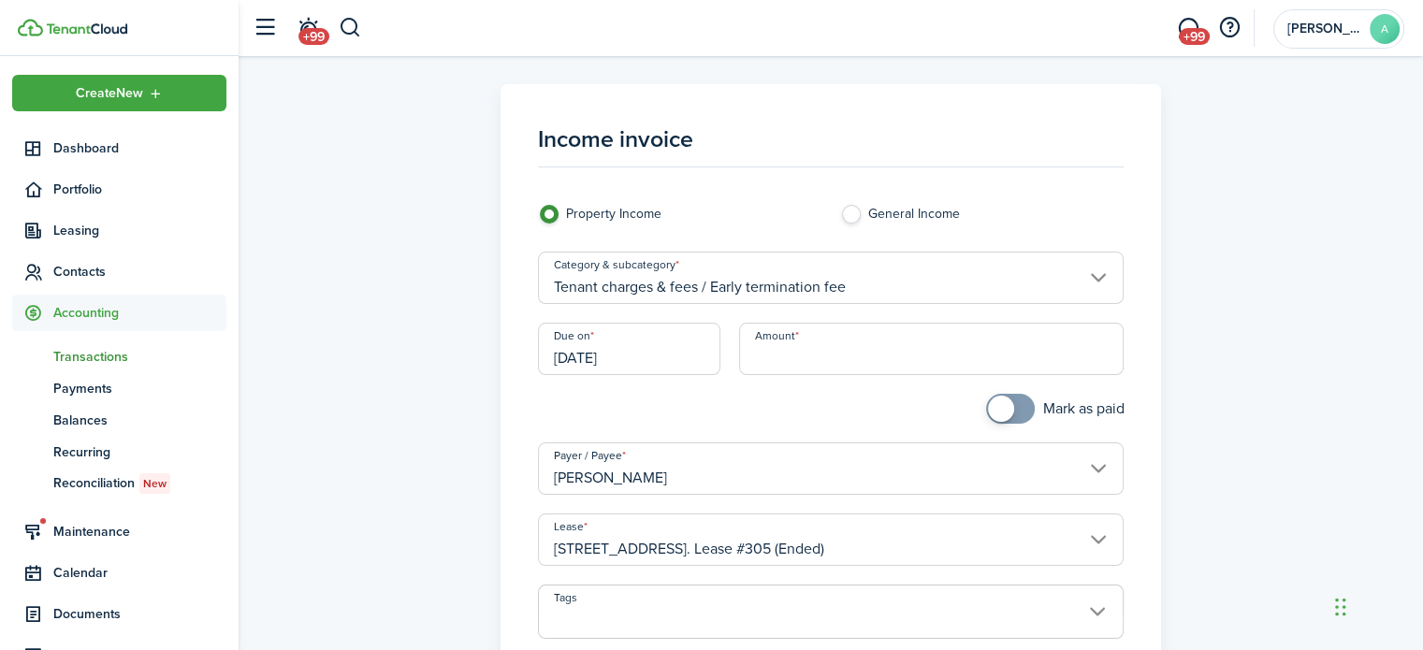
click at [678, 365] on input "[DATE]" at bounding box center [629, 349] width 183 height 52
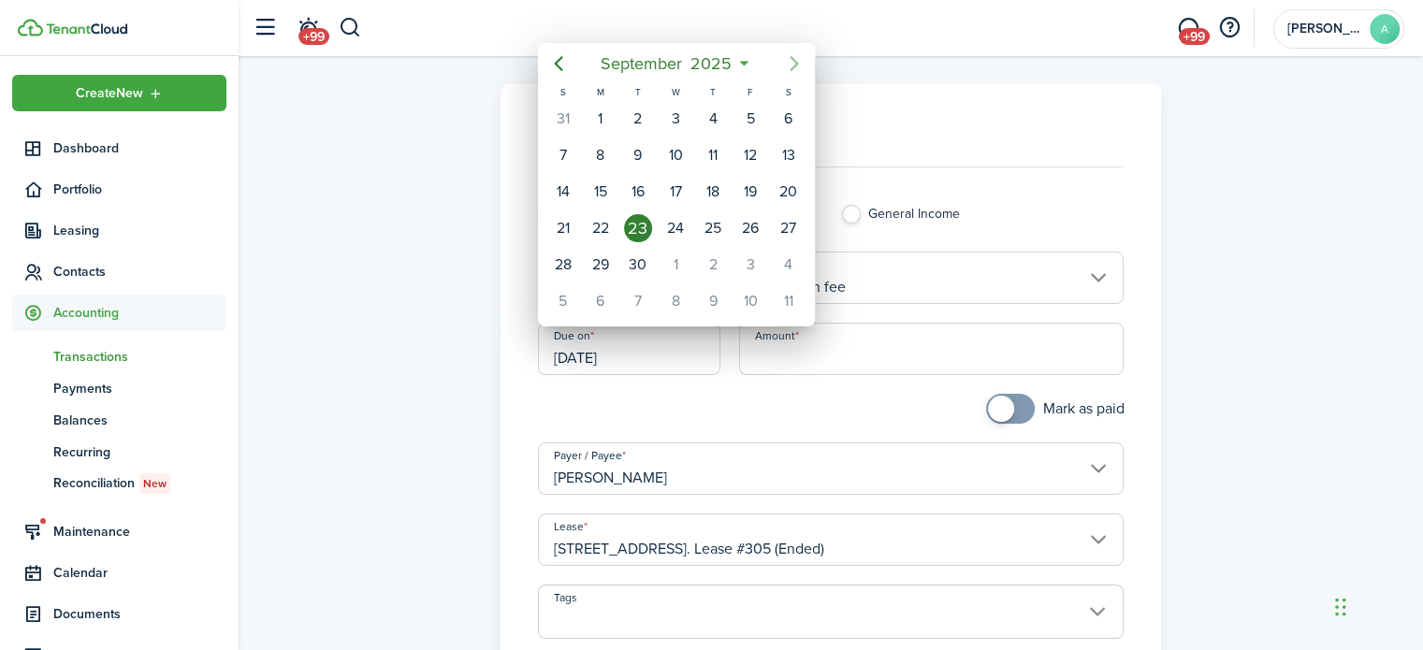
click at [793, 76] on mbsc-button "Next page" at bounding box center [794, 63] width 37 height 37
click at [779, 258] on div "1" at bounding box center [788, 265] width 28 height 28
type input "[DATE]"
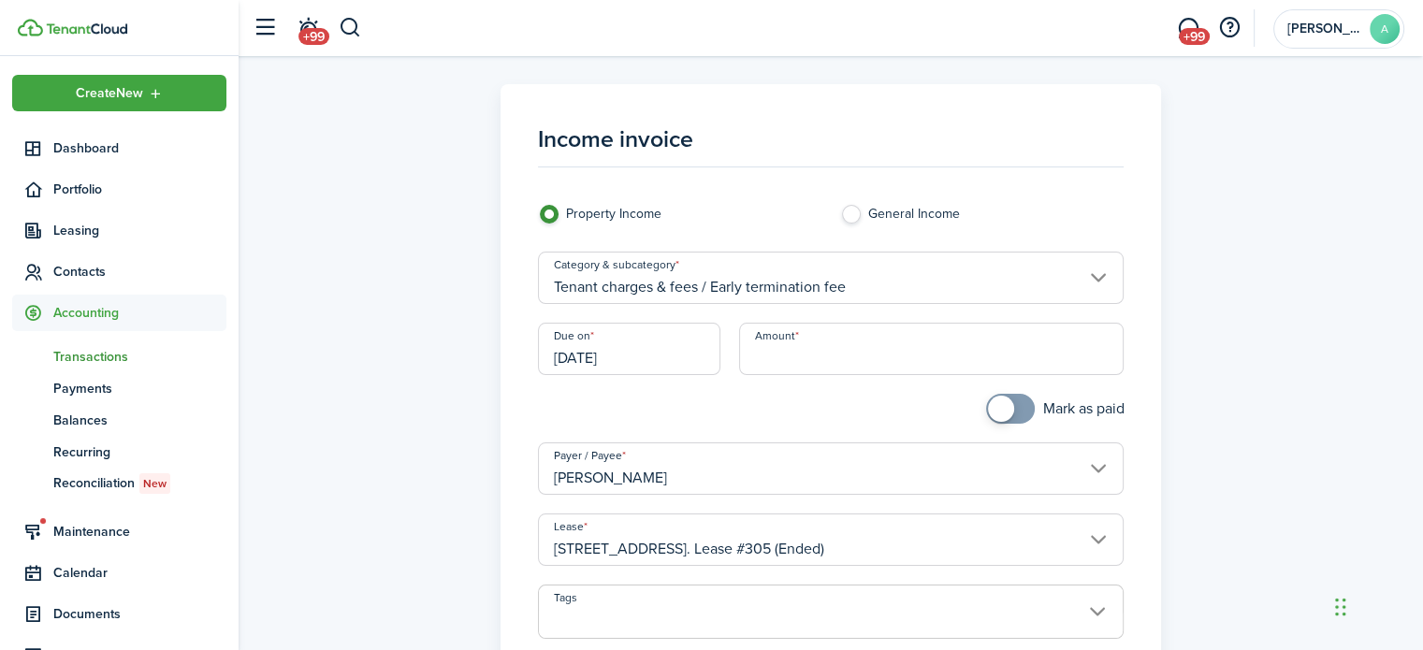
click at [791, 355] on input "Amount" at bounding box center [931, 349] width 385 height 52
type input "$441.66"
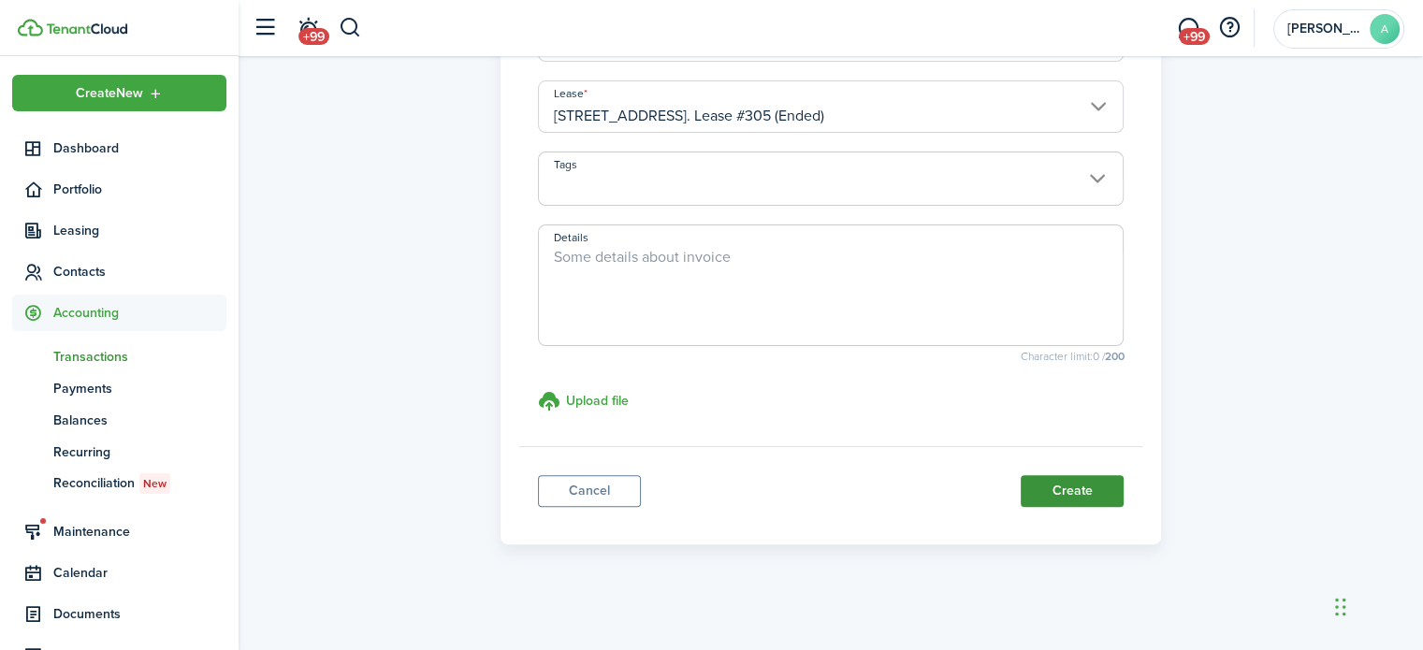
click at [1074, 500] on button "Create" at bounding box center [1072, 491] width 103 height 32
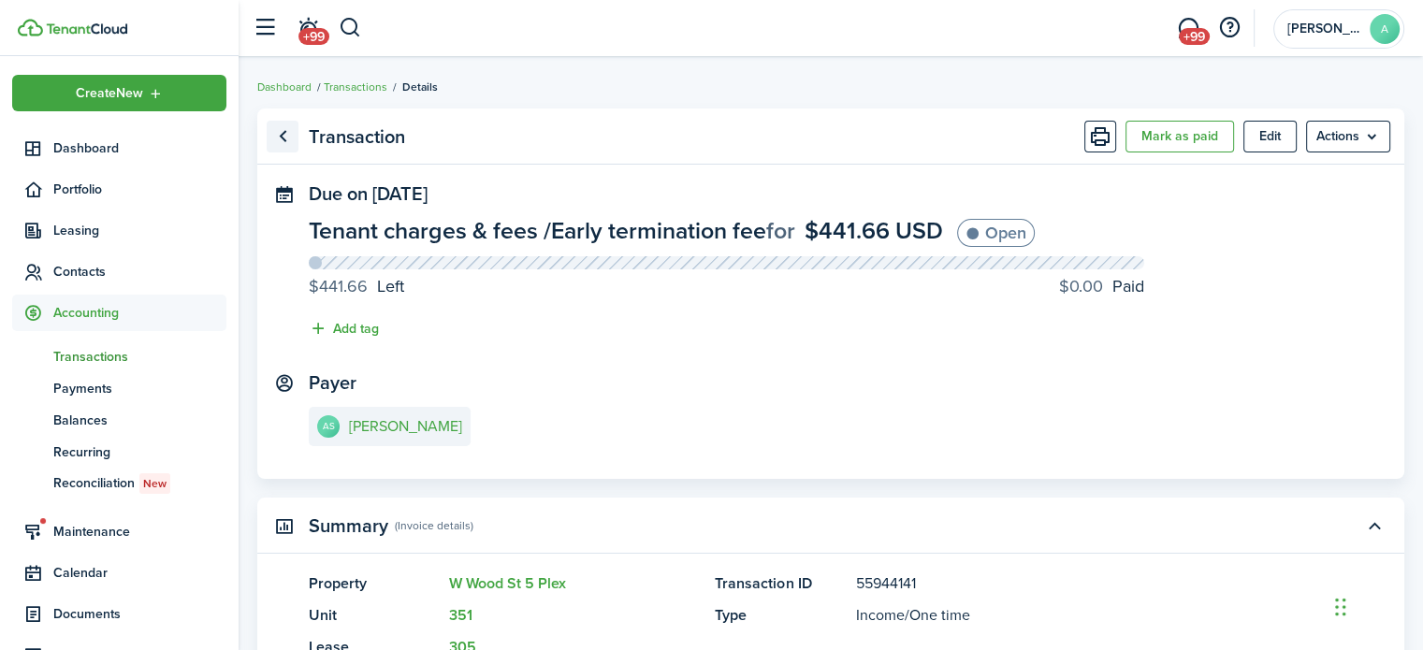
click at [283, 136] on link "Go back" at bounding box center [283, 137] width 32 height 32
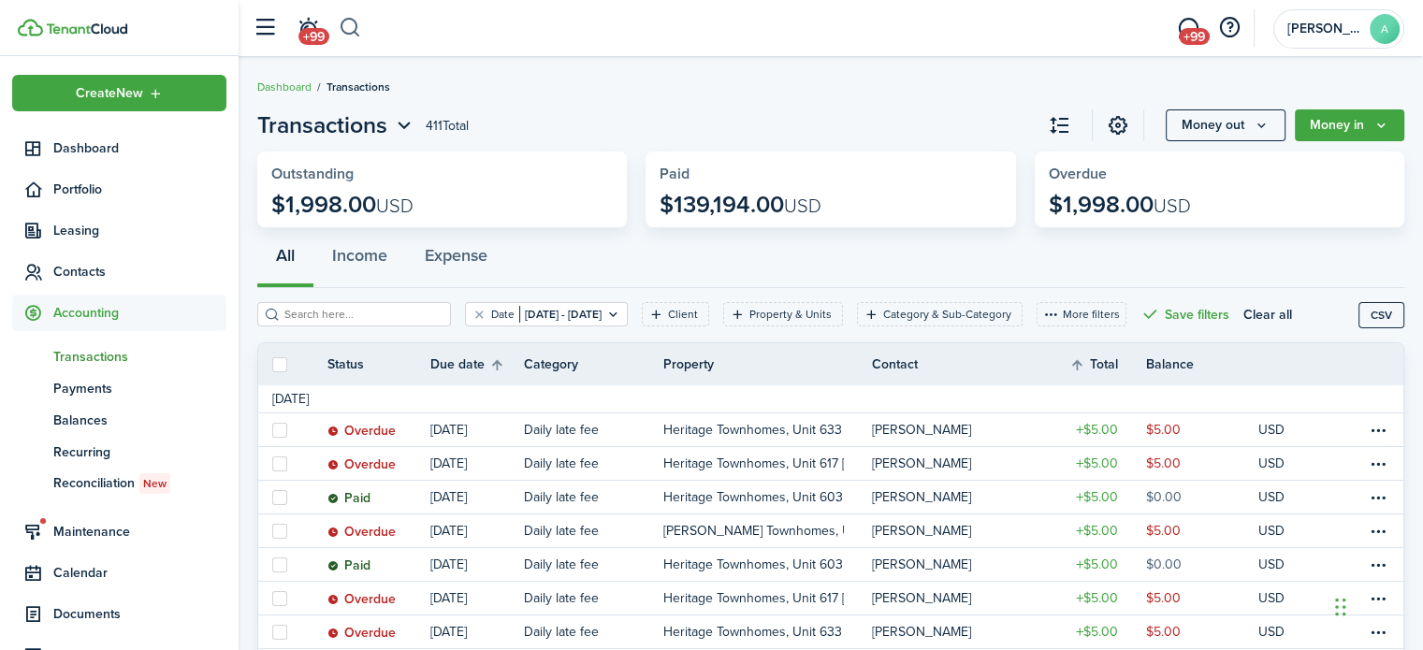
click at [352, 36] on button "button" at bounding box center [350, 28] width 23 height 32
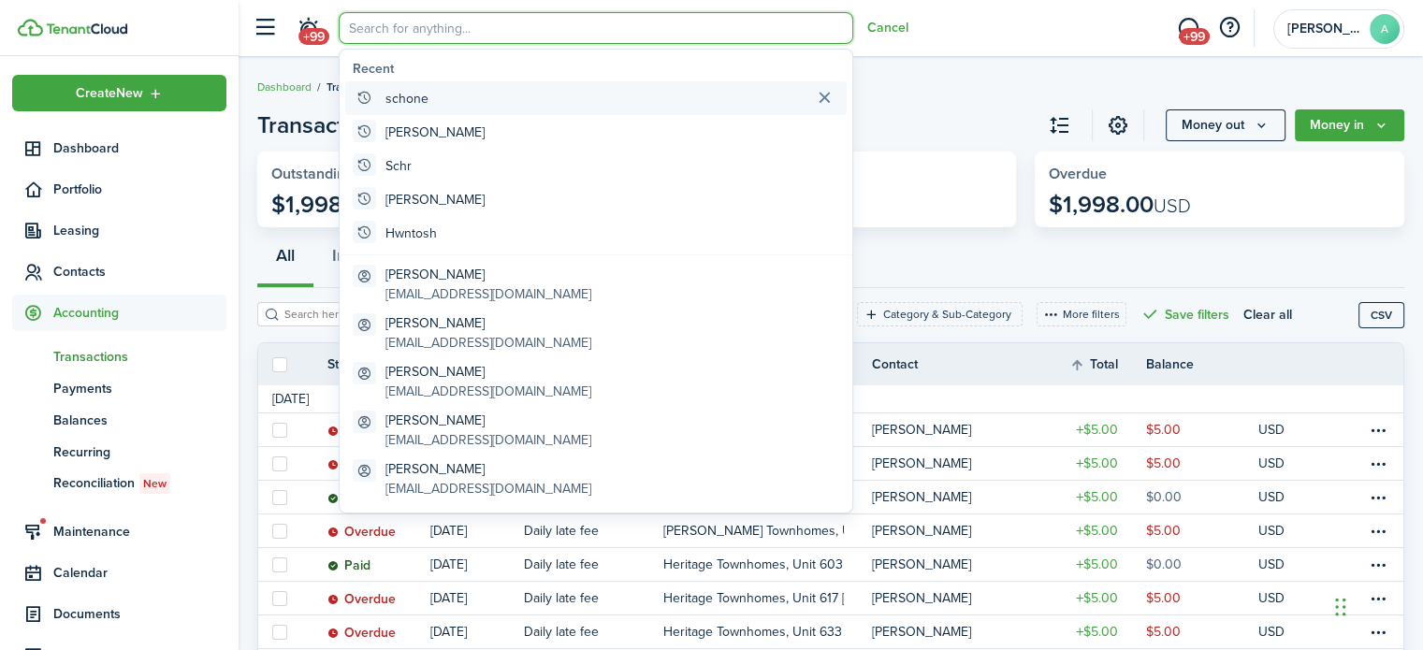
click at [412, 92] on global-search-item-title "schone" at bounding box center [407, 99] width 43 height 20
type input "schone"
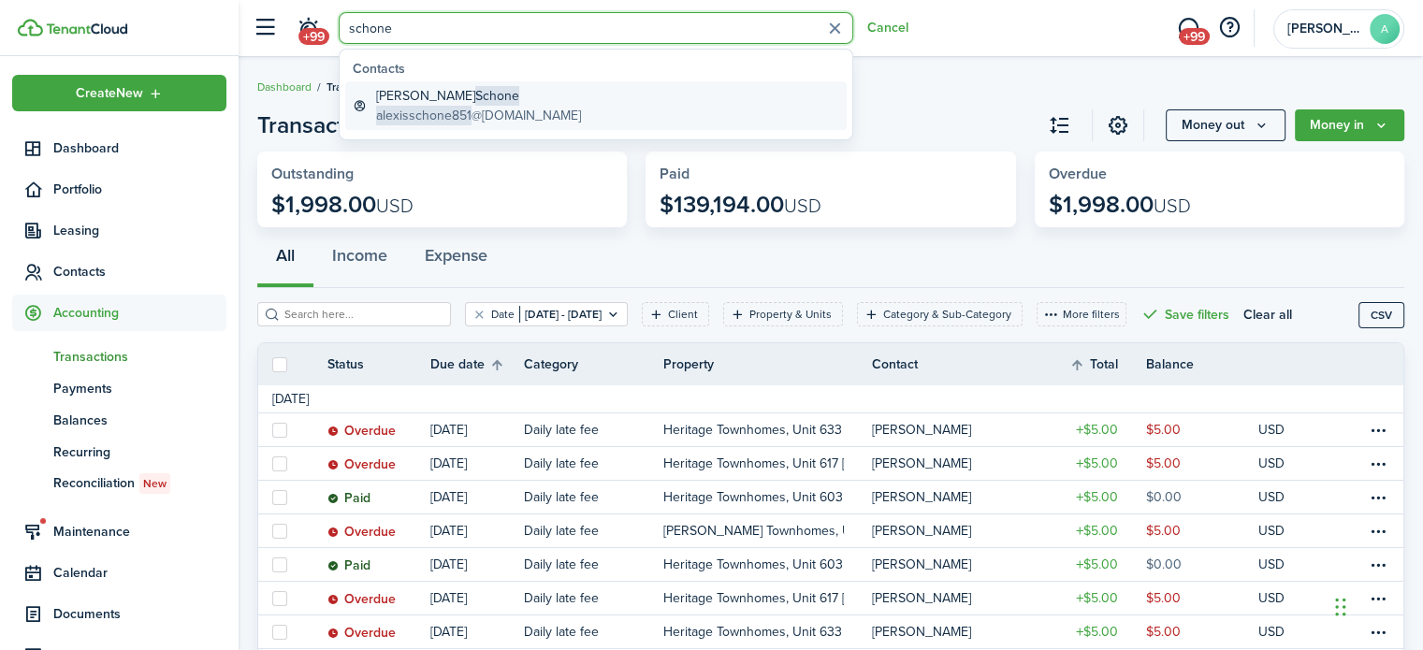
click at [475, 92] on span "Schone" at bounding box center [497, 96] width 44 height 20
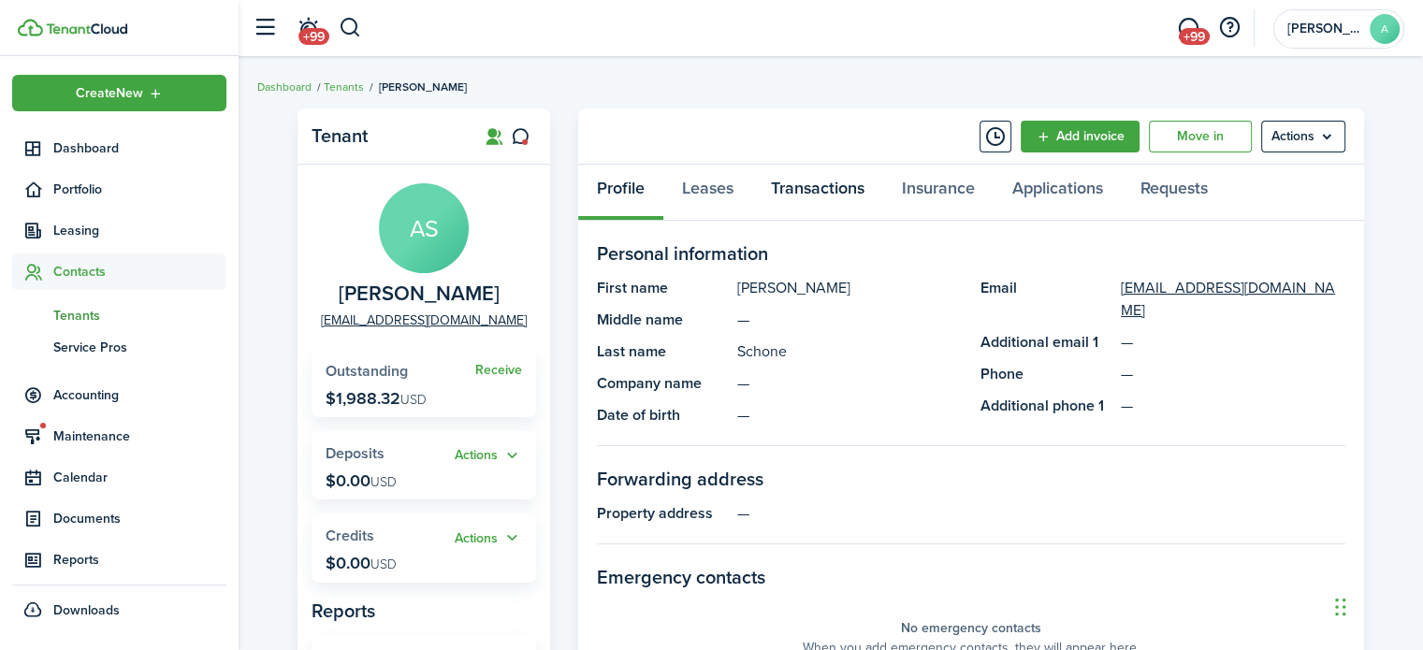
click at [786, 183] on link "Transactions" at bounding box center [817, 193] width 131 height 56
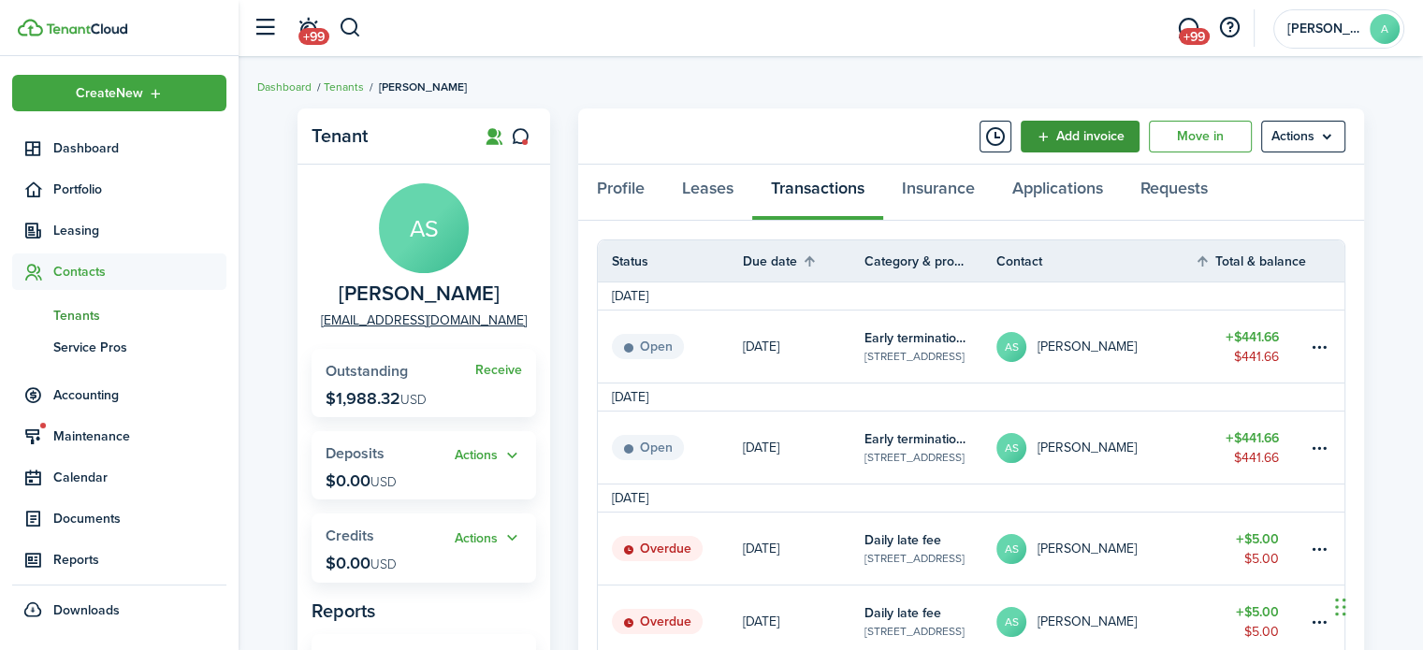
click at [1113, 141] on link "Add invoice" at bounding box center [1080, 137] width 119 height 32
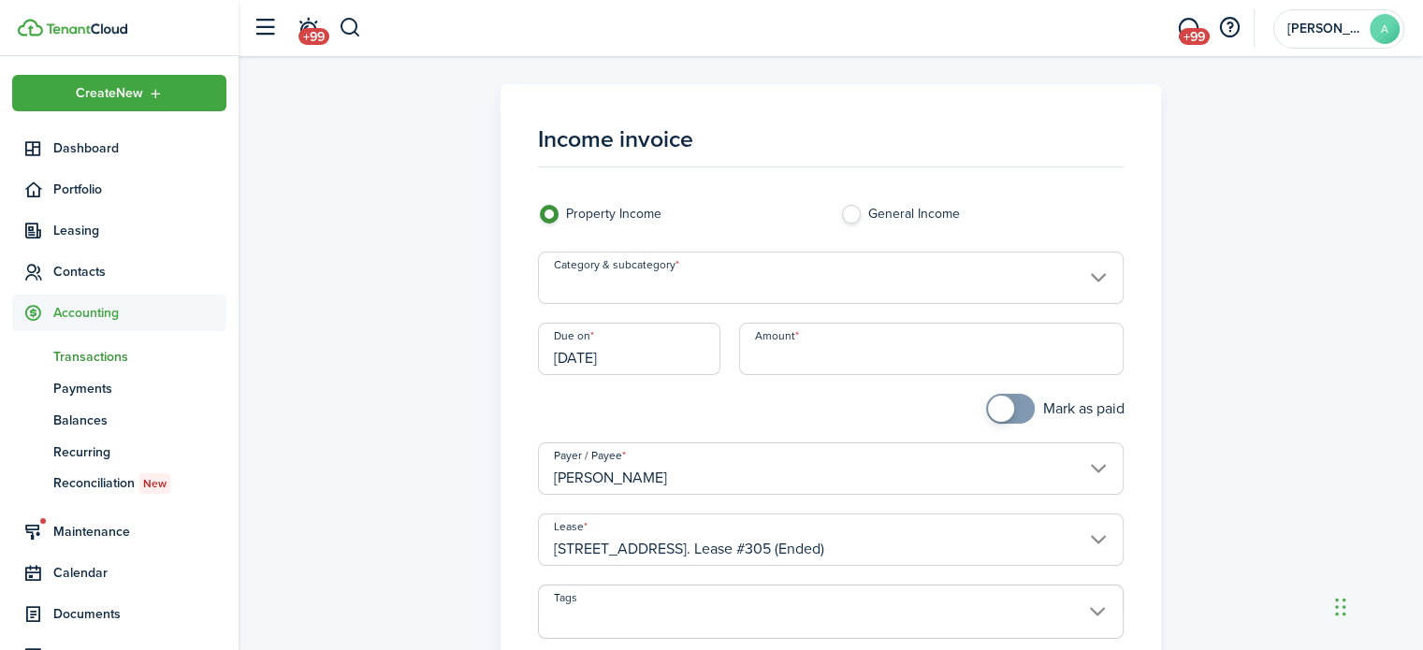
click at [662, 348] on input "[DATE]" at bounding box center [629, 349] width 183 height 52
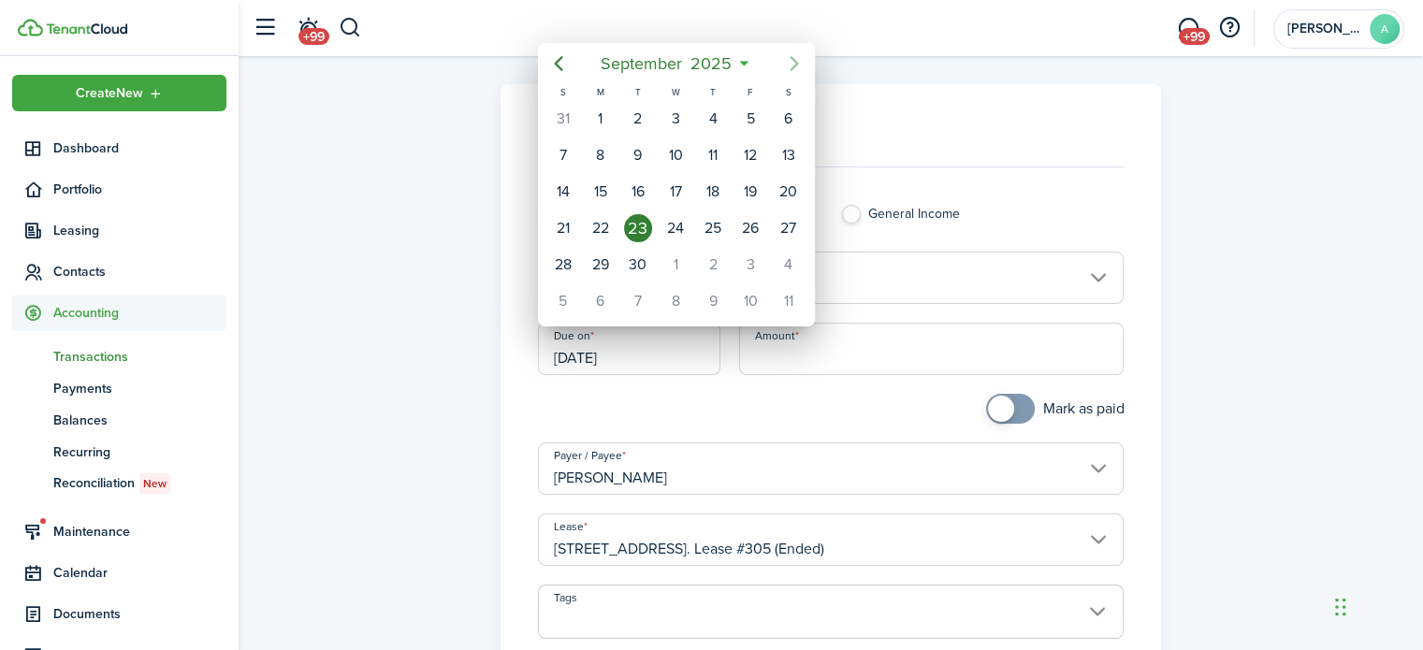
click at [794, 66] on icon "Next page" at bounding box center [794, 63] width 8 height 15
click at [593, 300] on div "1" at bounding box center [601, 301] width 28 height 28
type input "12/01/2025"
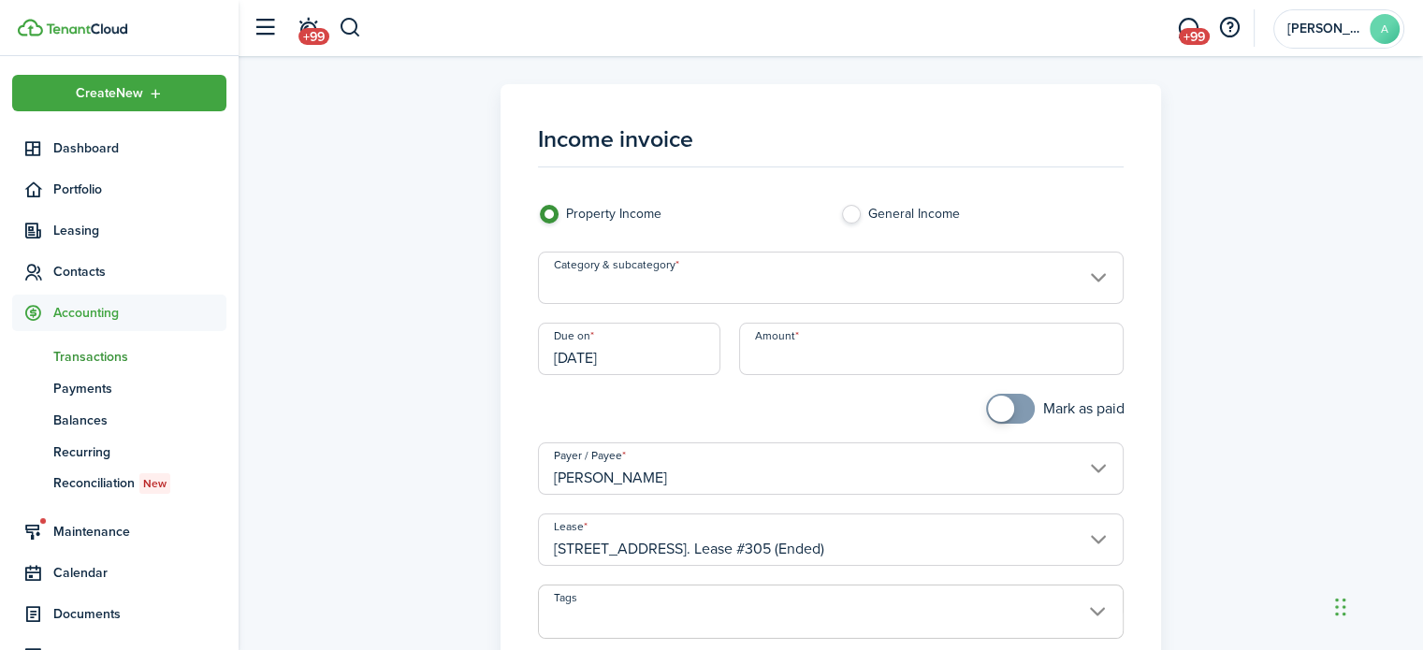
click at [784, 348] on input "Amount" at bounding box center [931, 349] width 385 height 52
type input "$441.66"
click at [787, 291] on input "Category & subcategory" at bounding box center [831, 278] width 587 height 52
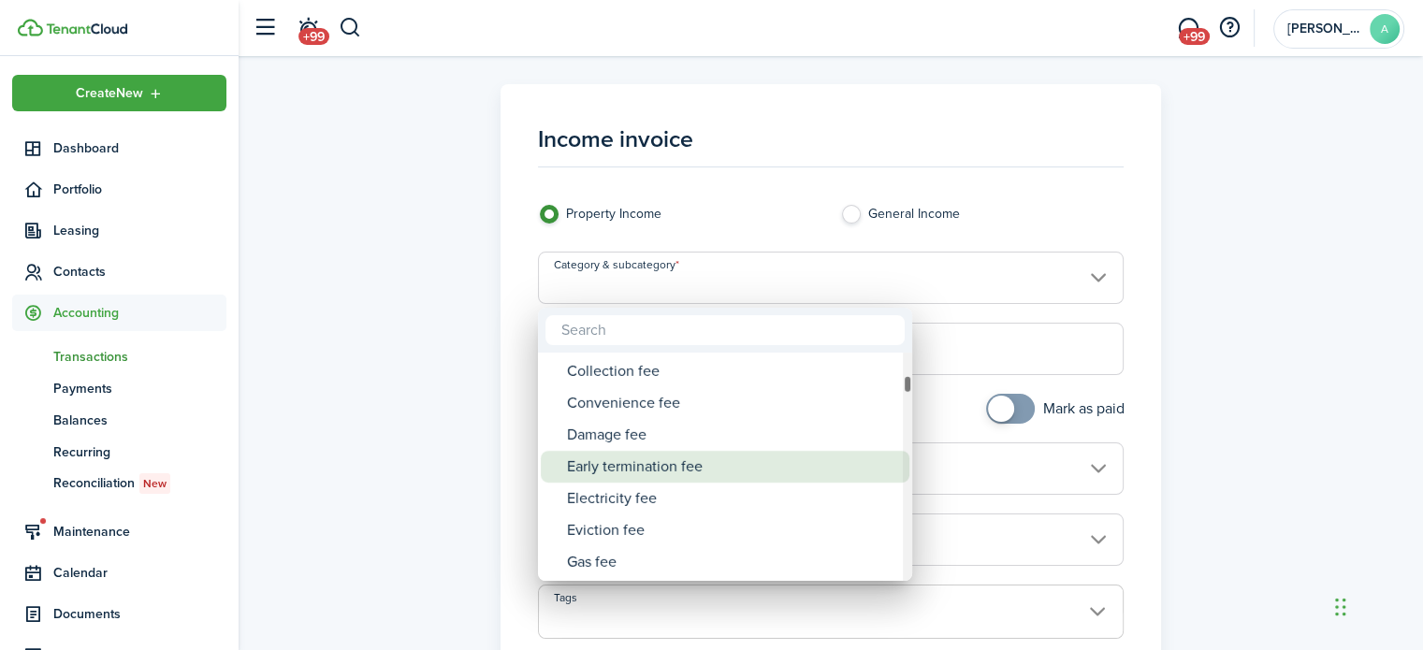
click at [696, 468] on div "Early termination fee" at bounding box center [732, 467] width 331 height 32
type input "Tenant charges & fees / Early termination fee"
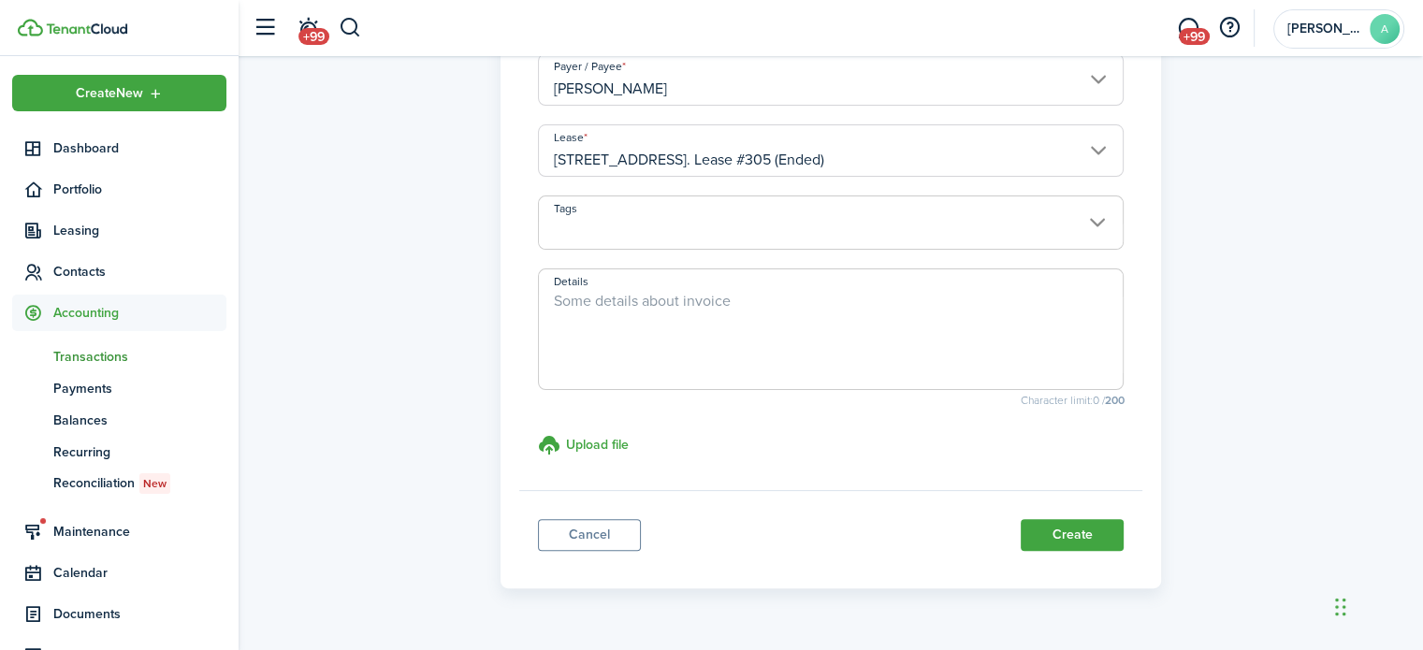
scroll to position [397, 0]
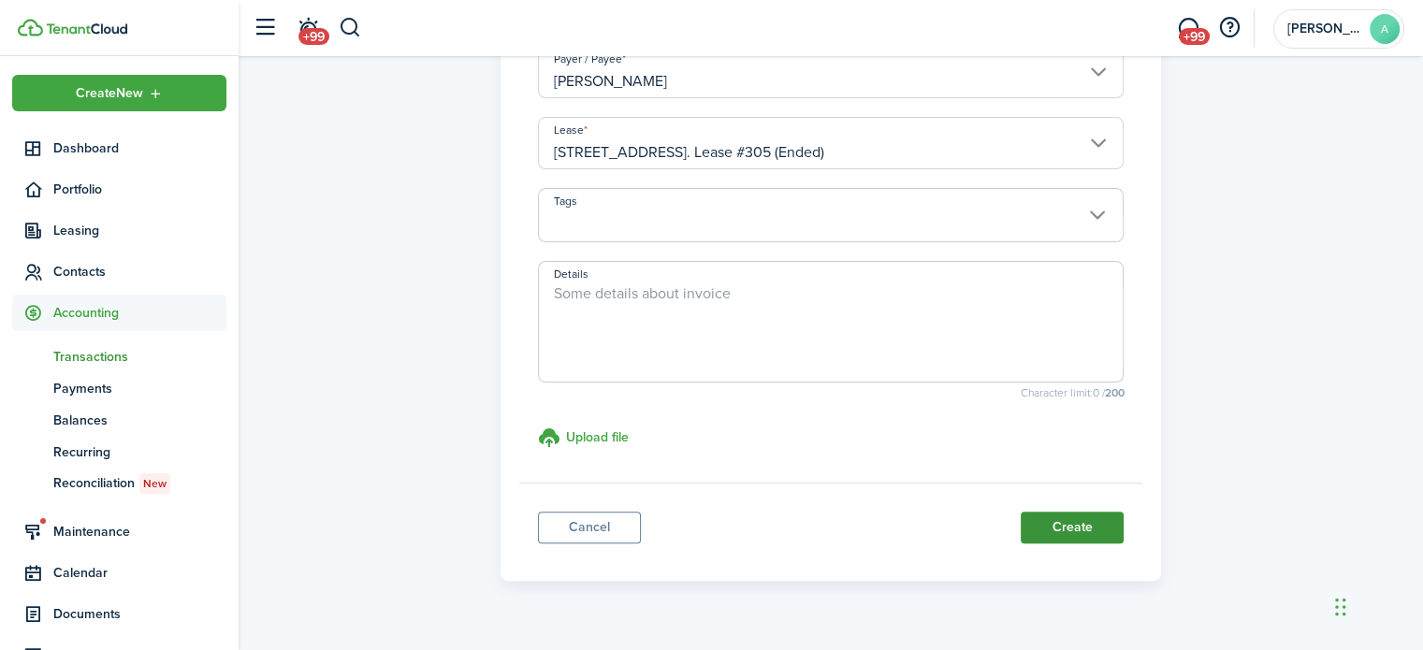
click at [1050, 518] on button "Create" at bounding box center [1072, 528] width 103 height 32
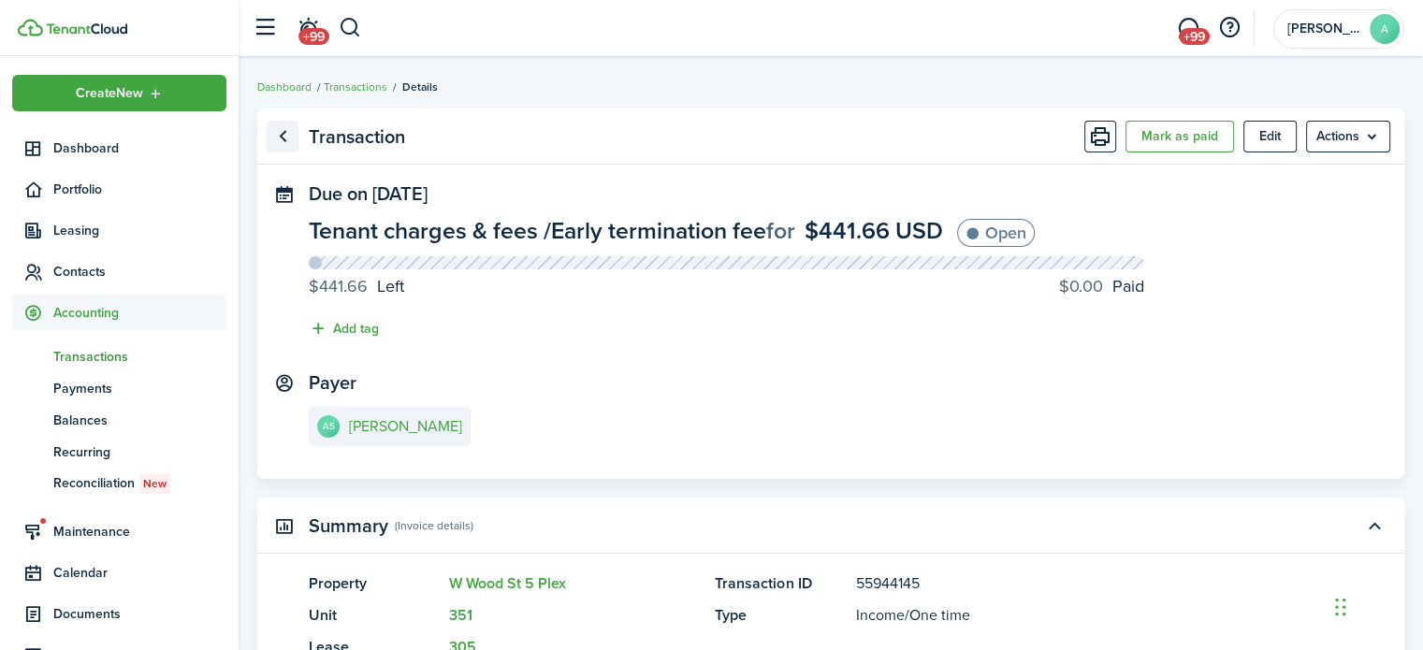
click at [278, 128] on link "Go back" at bounding box center [283, 137] width 32 height 32
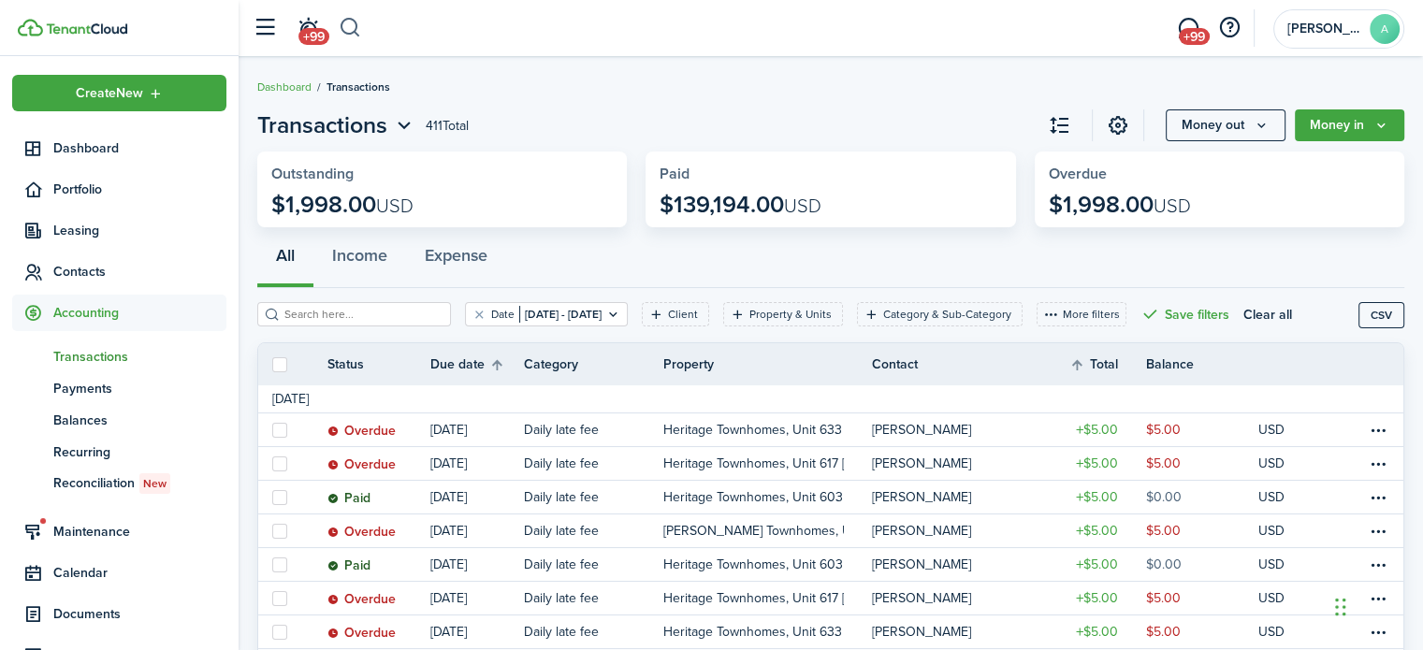
click at [357, 26] on button "button" at bounding box center [350, 28] width 23 height 32
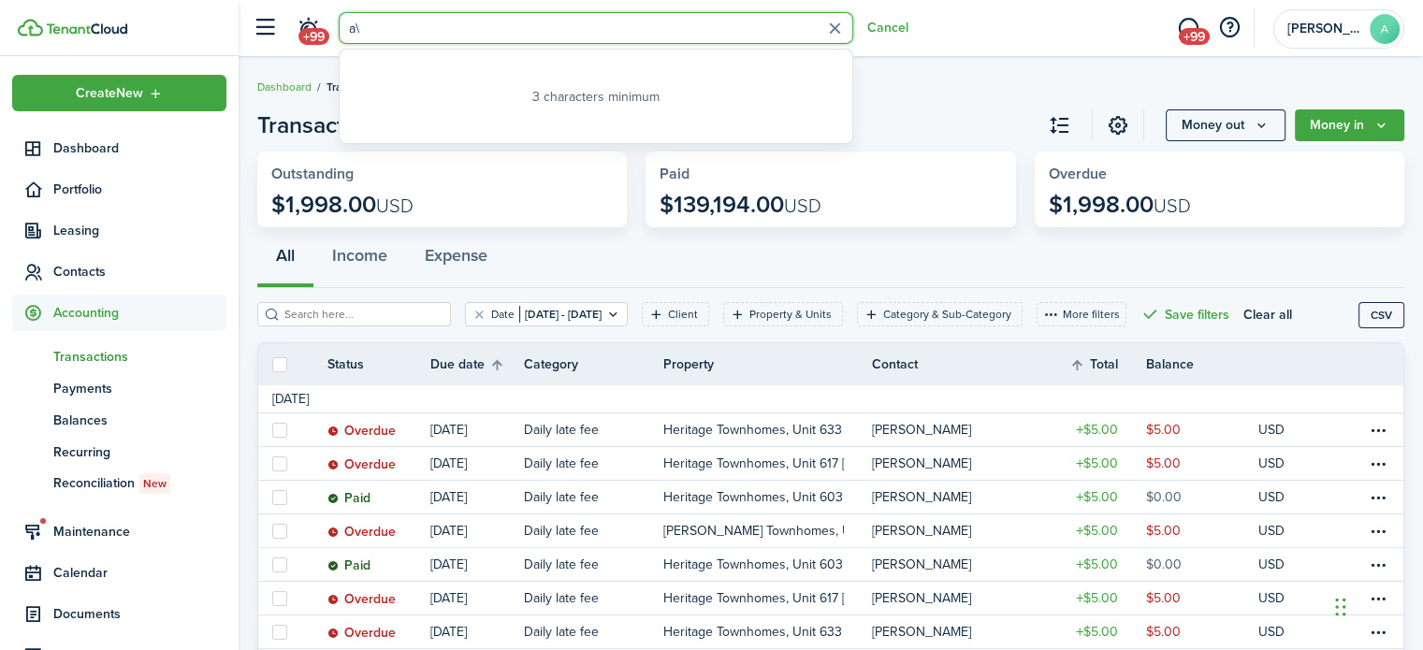
type input "a"
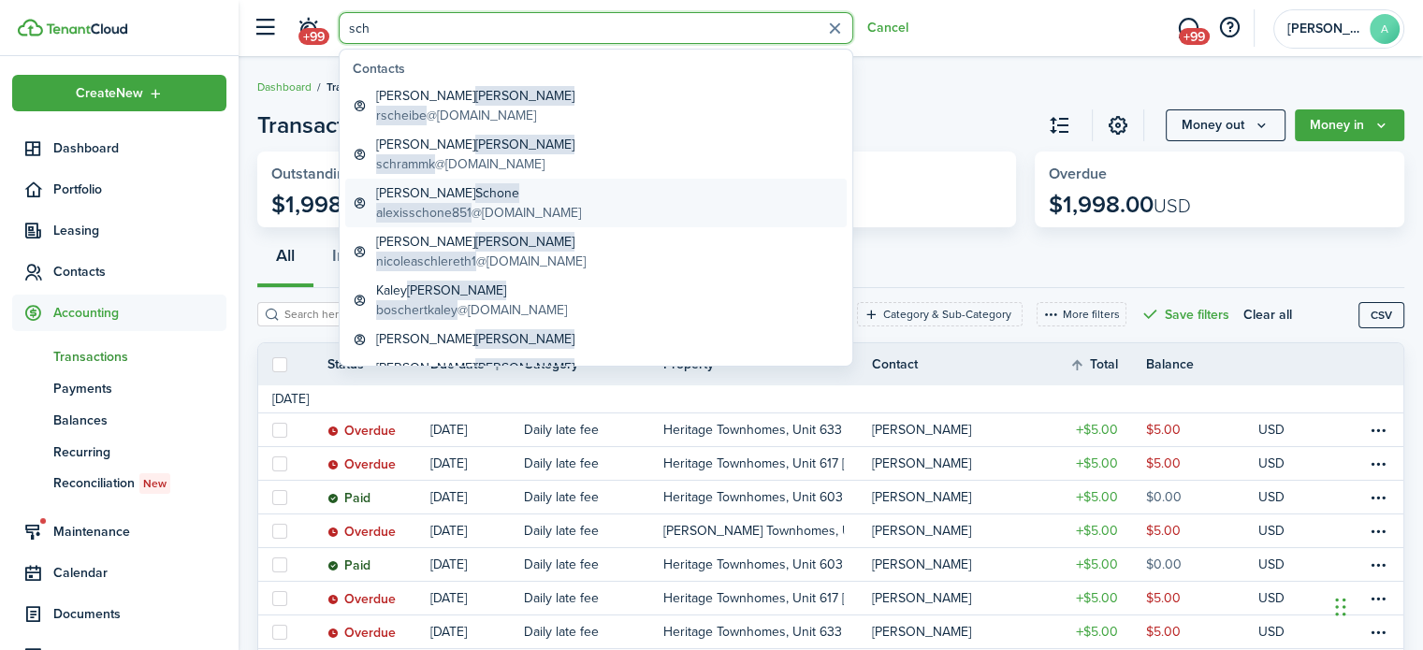
type input "sch"
click at [466, 210] on span "alexisschone851" at bounding box center [423, 213] width 95 height 20
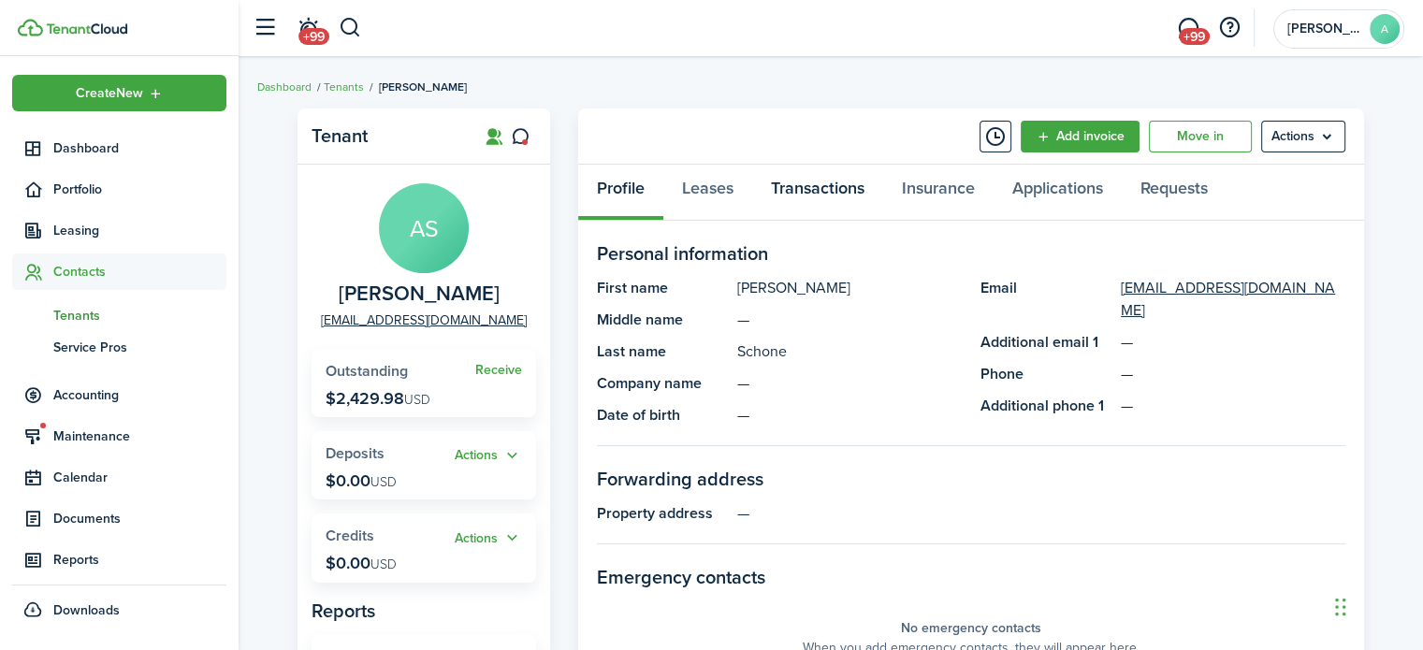
click at [812, 190] on link "Transactions" at bounding box center [817, 193] width 131 height 56
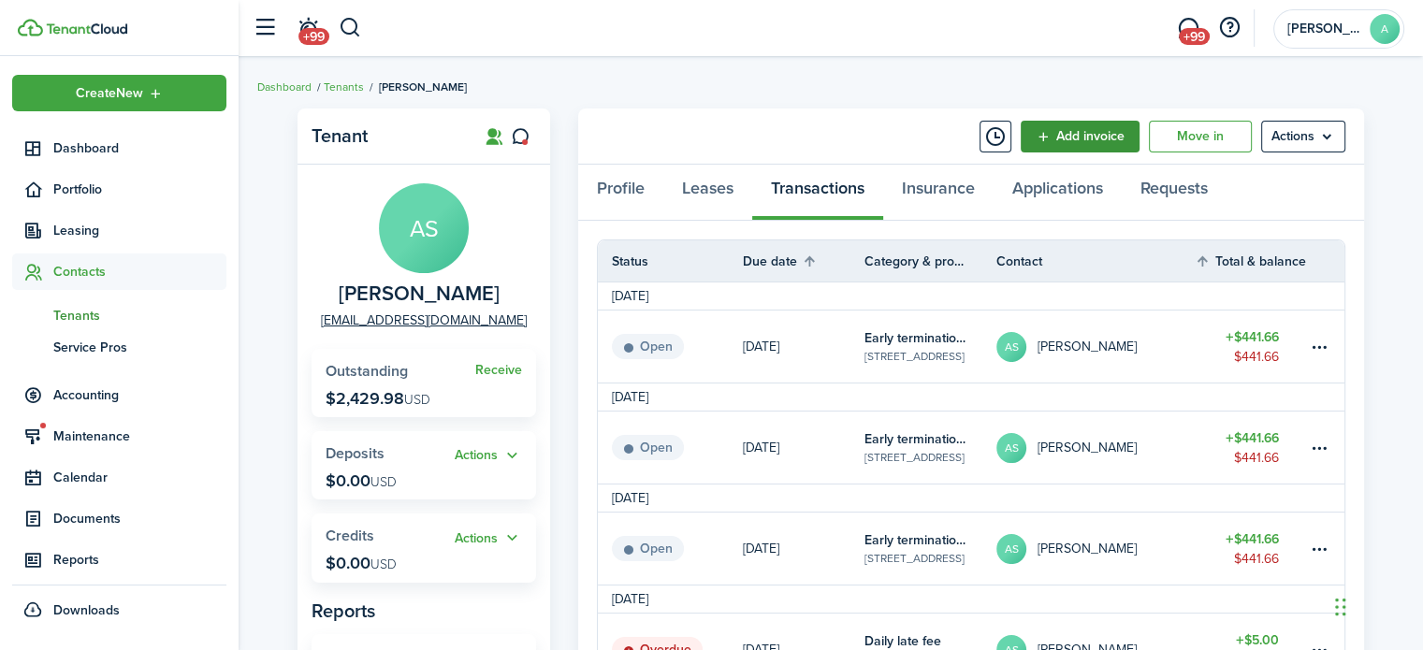
click at [1051, 128] on link "Add invoice" at bounding box center [1080, 137] width 119 height 32
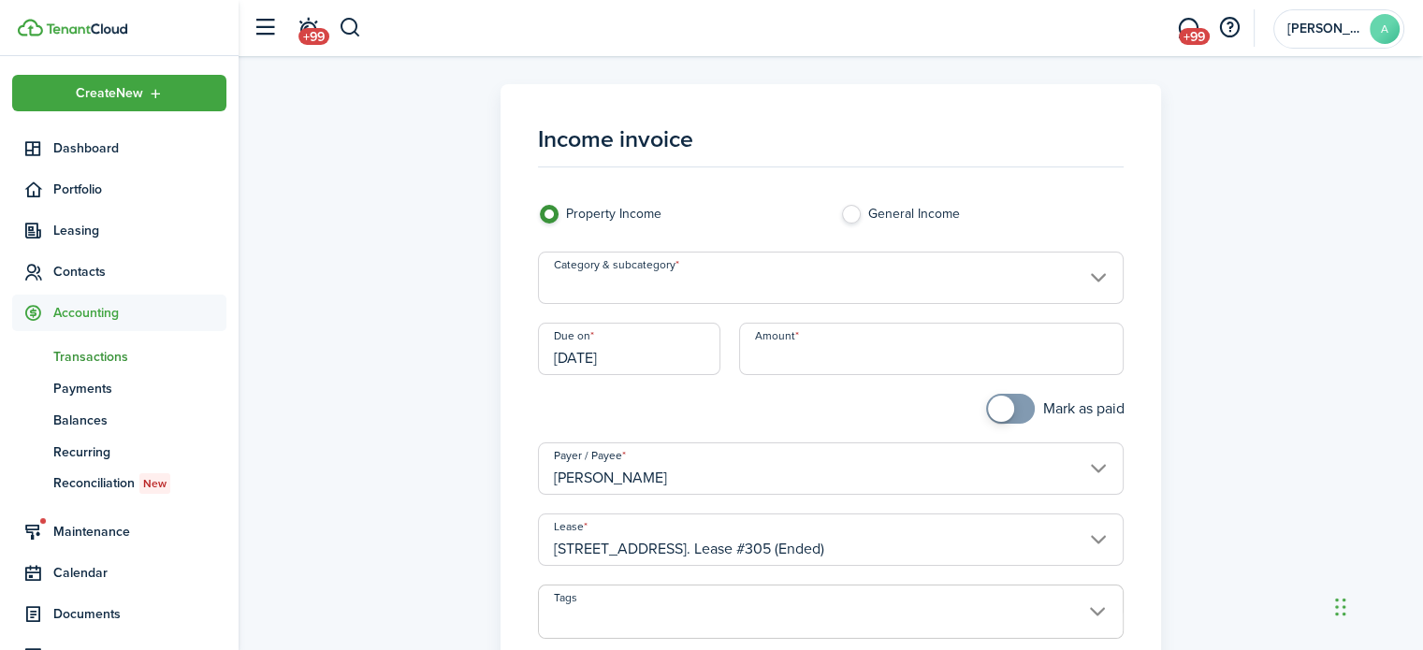
click at [816, 280] on input "Category & subcategory" at bounding box center [831, 278] width 587 height 52
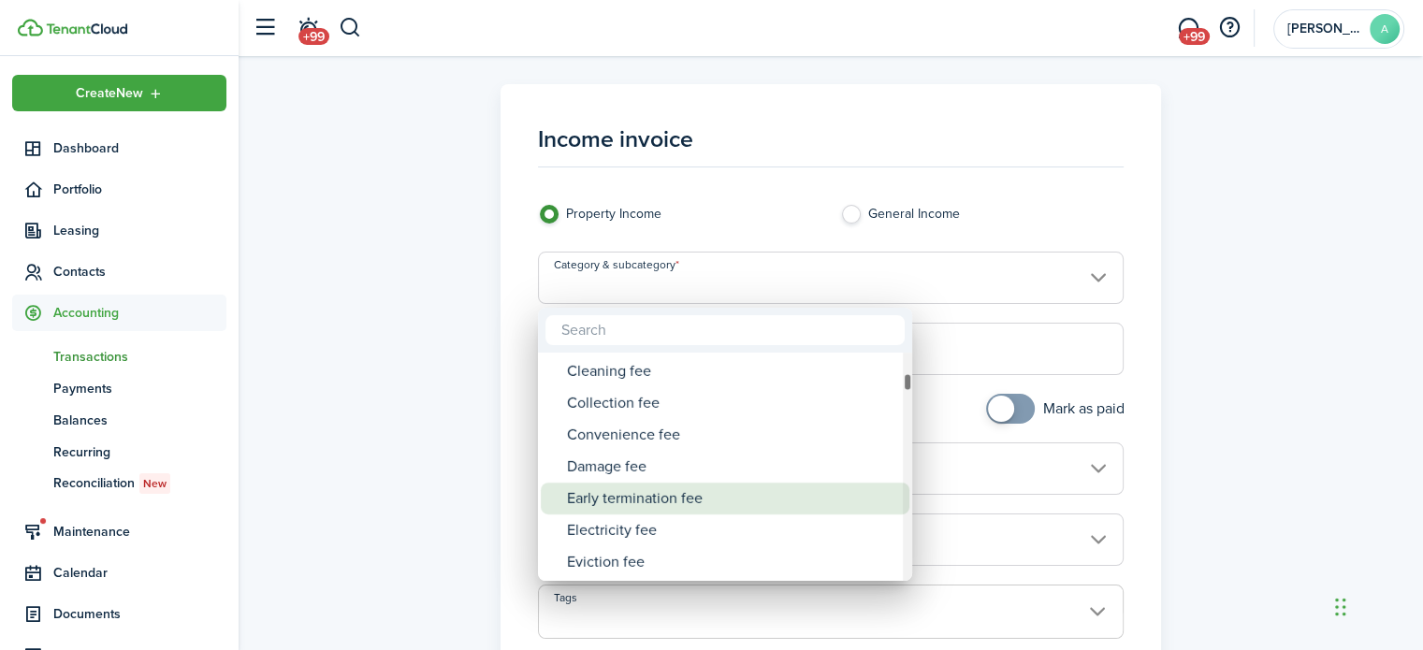
click at [696, 500] on div "Early termination fee" at bounding box center [732, 499] width 331 height 32
type input "Tenant charges & fees / Early termination fee"
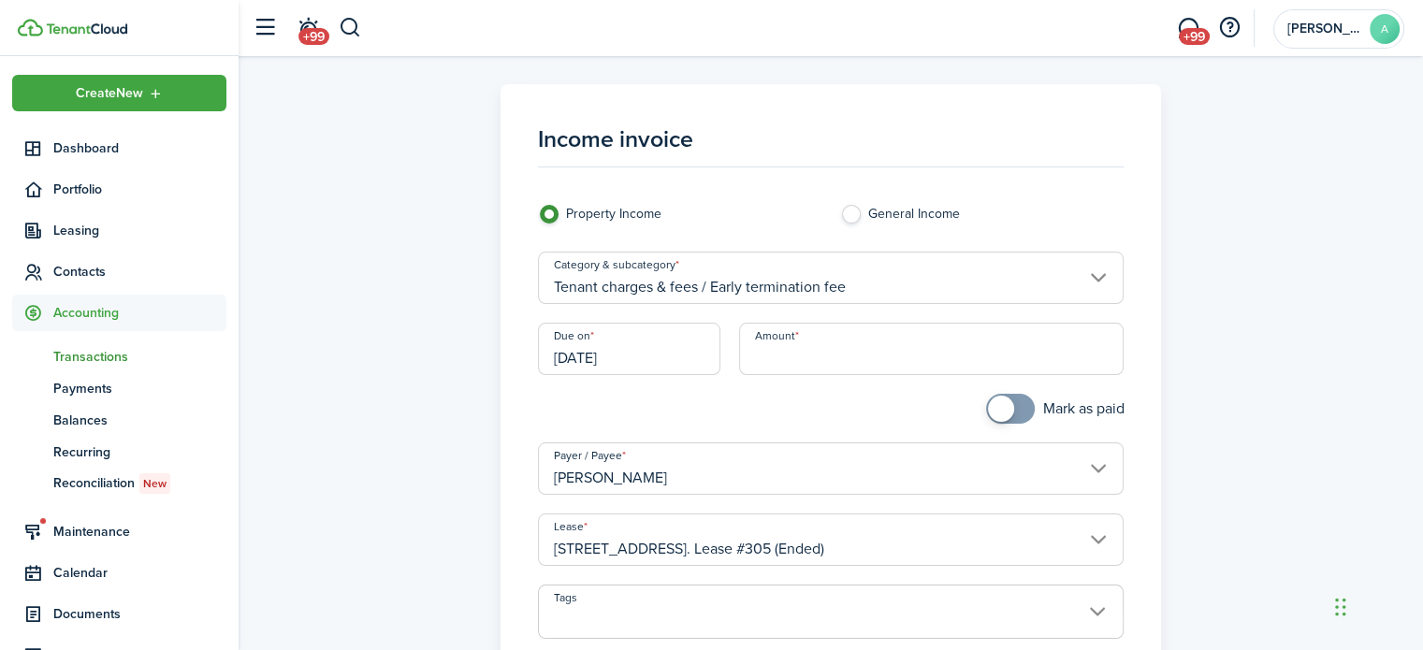
click at [638, 343] on input "[DATE]" at bounding box center [629, 349] width 183 height 52
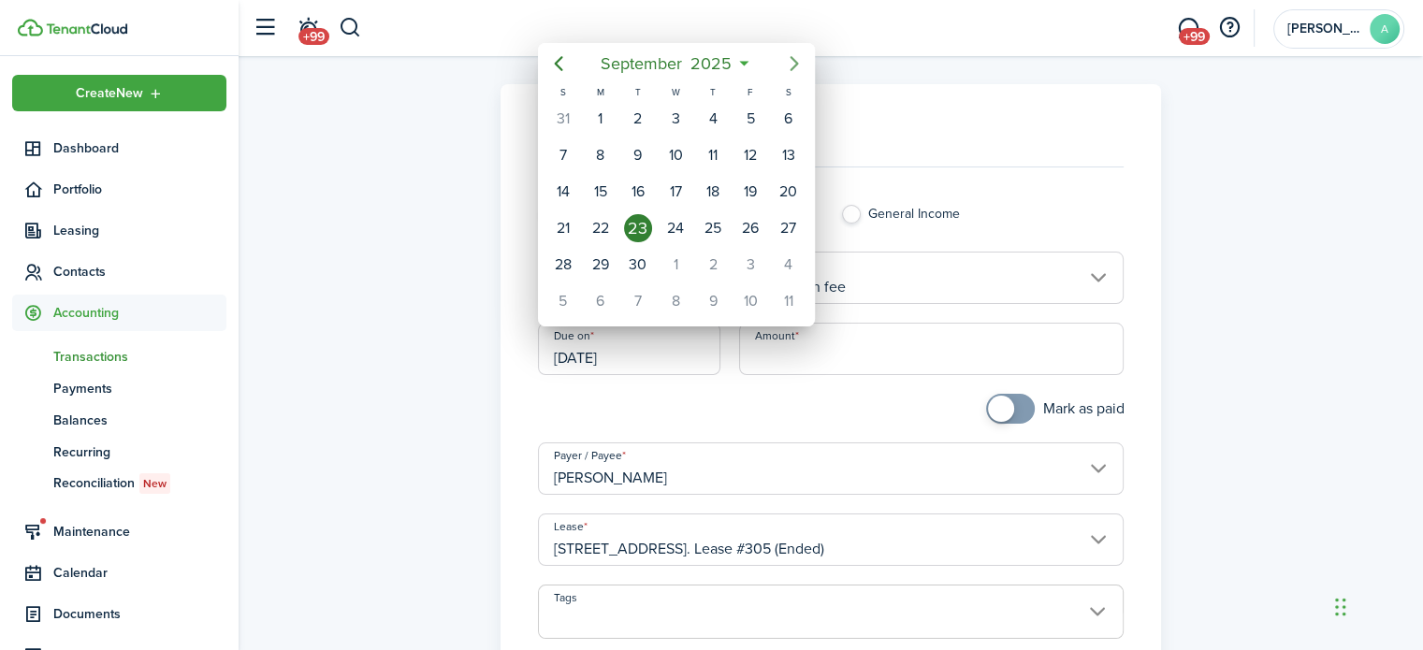
click at [791, 55] on icon "Next page" at bounding box center [794, 63] width 22 height 22
click at [714, 257] on div "1" at bounding box center [713, 265] width 28 height 28
type input "01/01/2026"
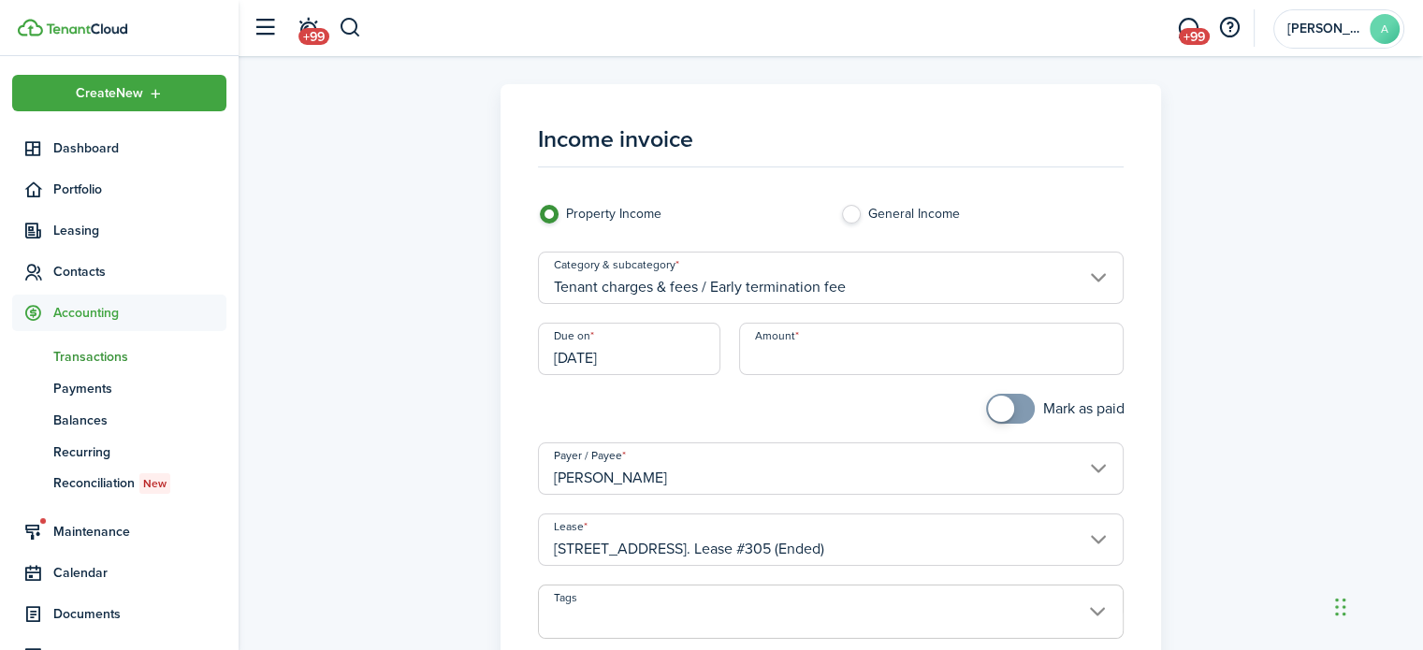
click at [756, 342] on input "Amount" at bounding box center [931, 349] width 385 height 52
type input "$441.66"
click at [606, 390] on div "Due on 01/01/2026" at bounding box center [630, 358] width 202 height 71
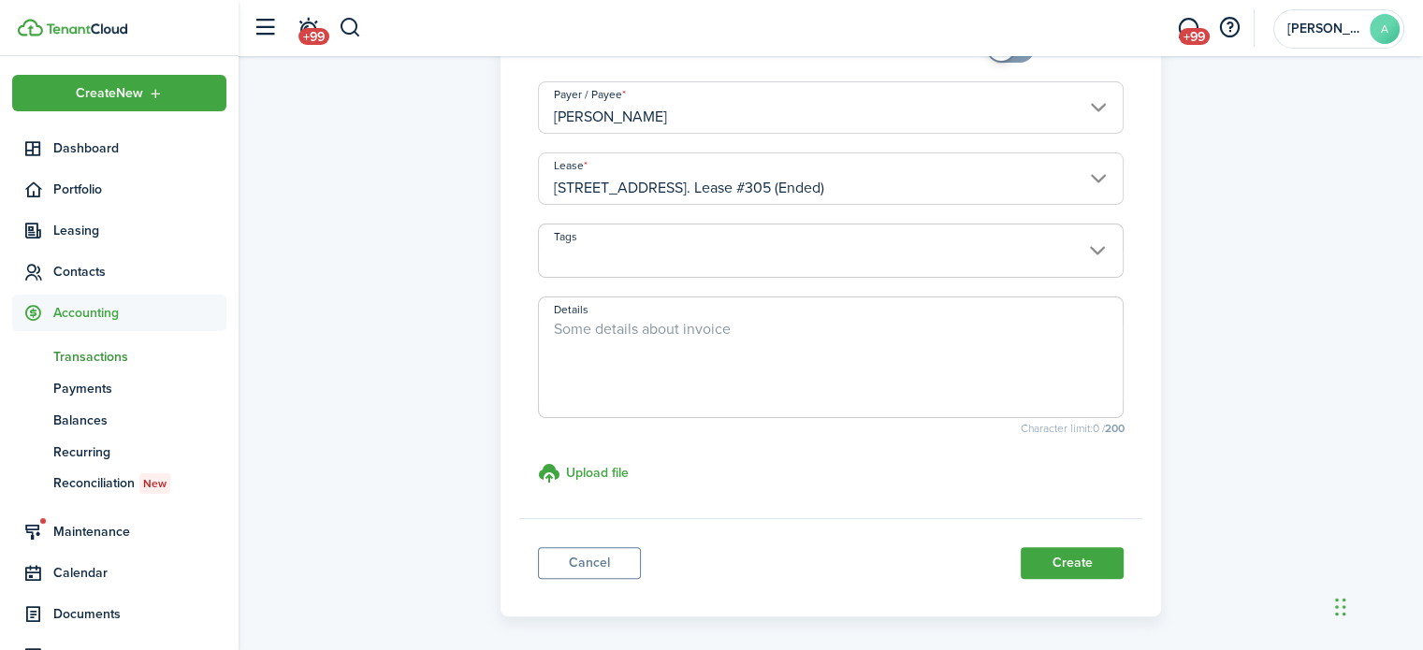
scroll to position [433, 0]
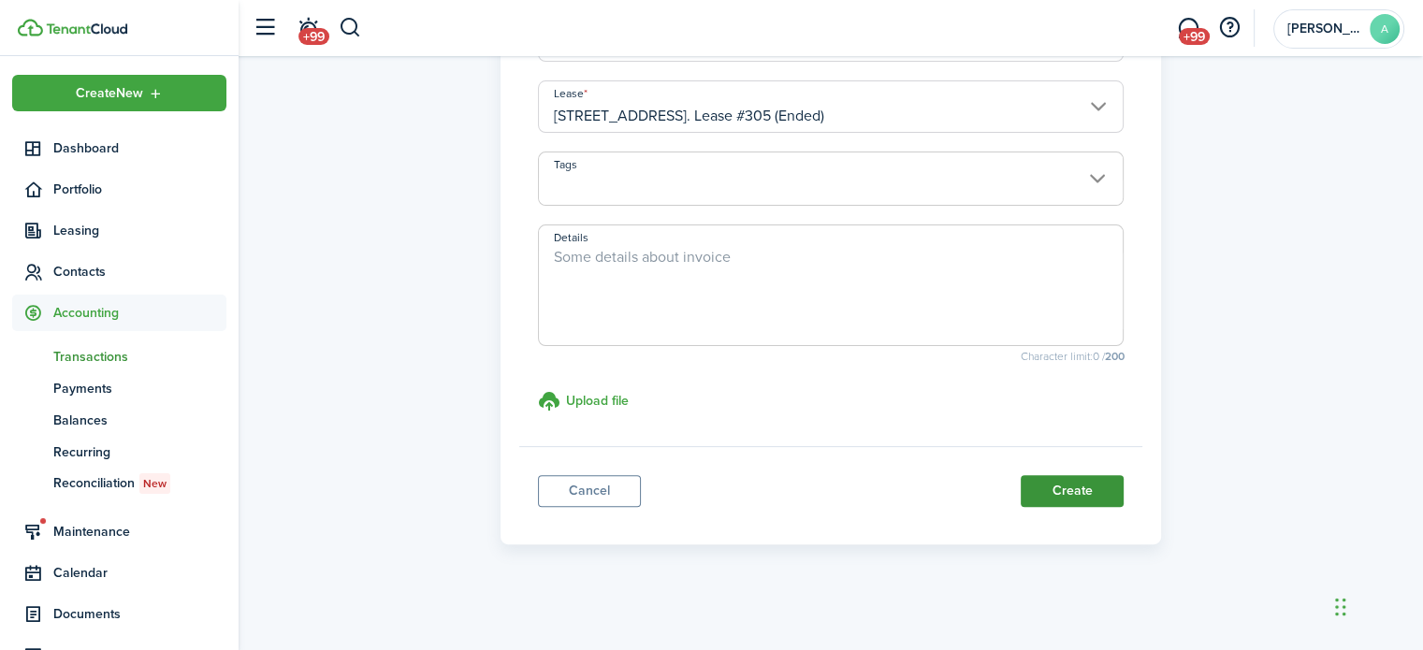
click at [1041, 482] on button "Create" at bounding box center [1072, 491] width 103 height 32
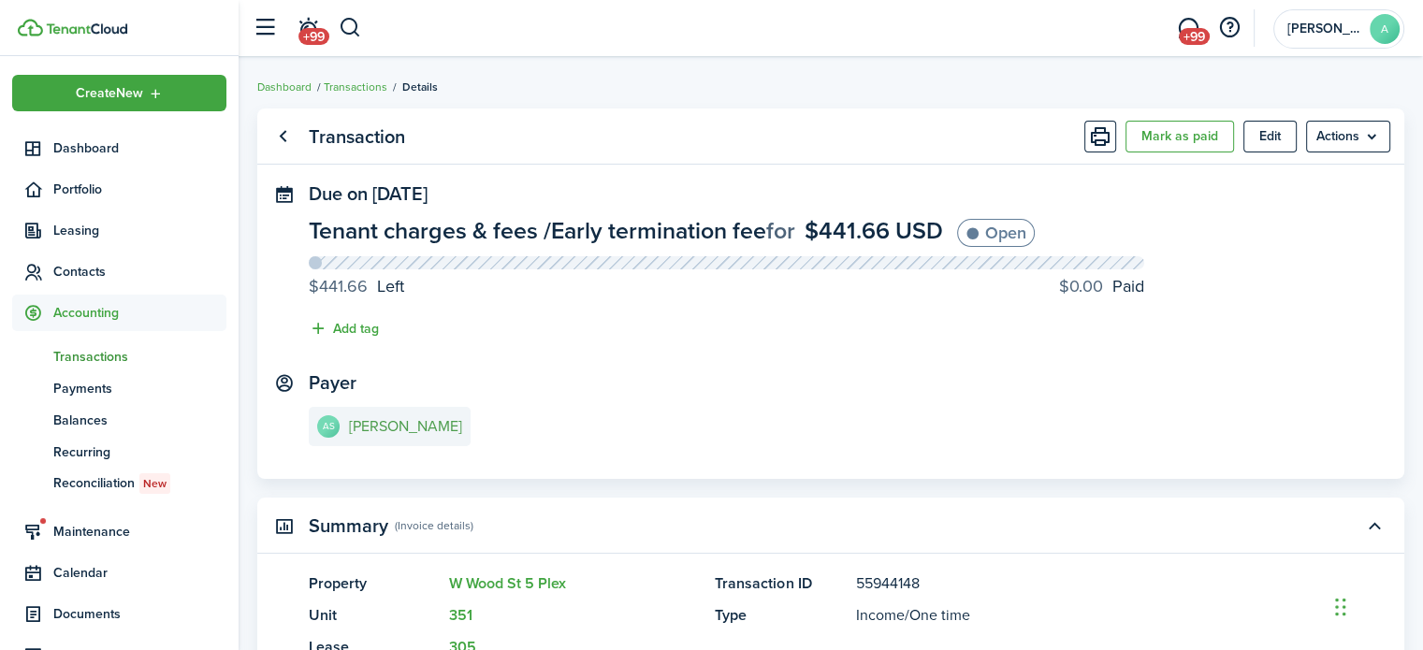
click at [428, 420] on e-details-info-title "Alexis Schone" at bounding box center [405, 426] width 113 height 17
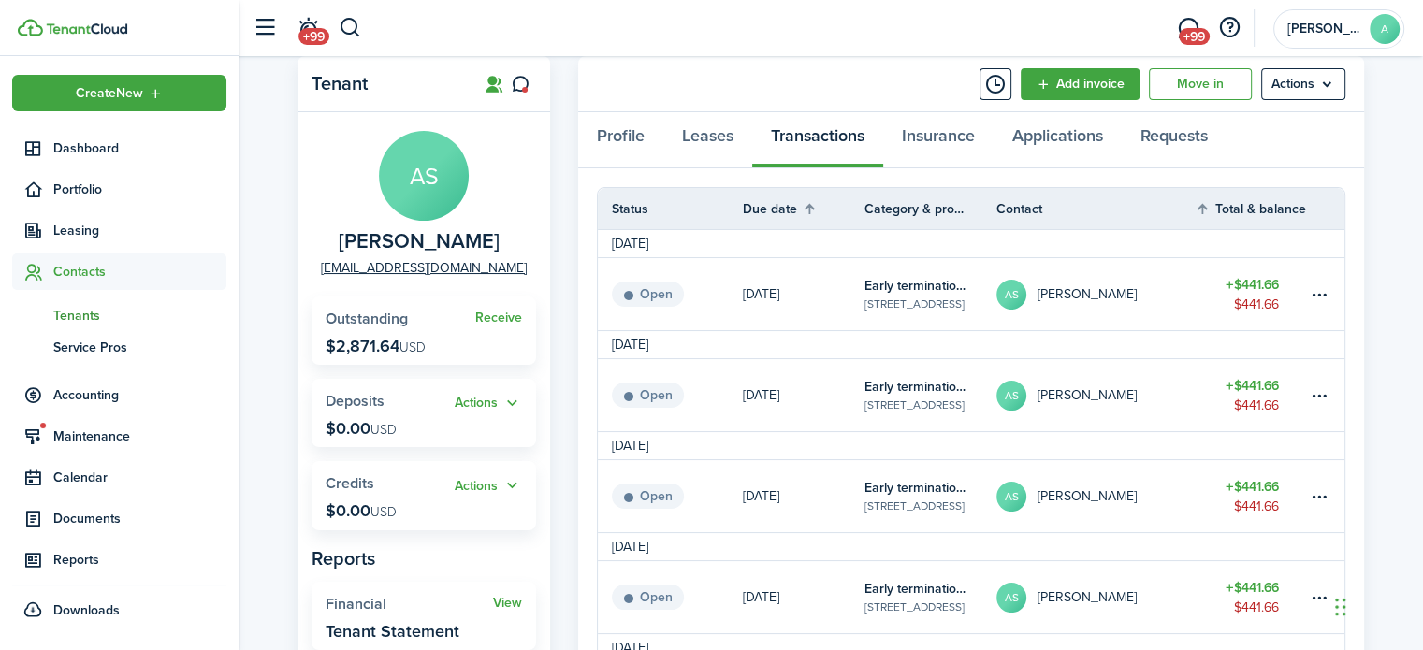
scroll to position [51, 0]
click at [1078, 87] on link "Add invoice" at bounding box center [1080, 85] width 119 height 32
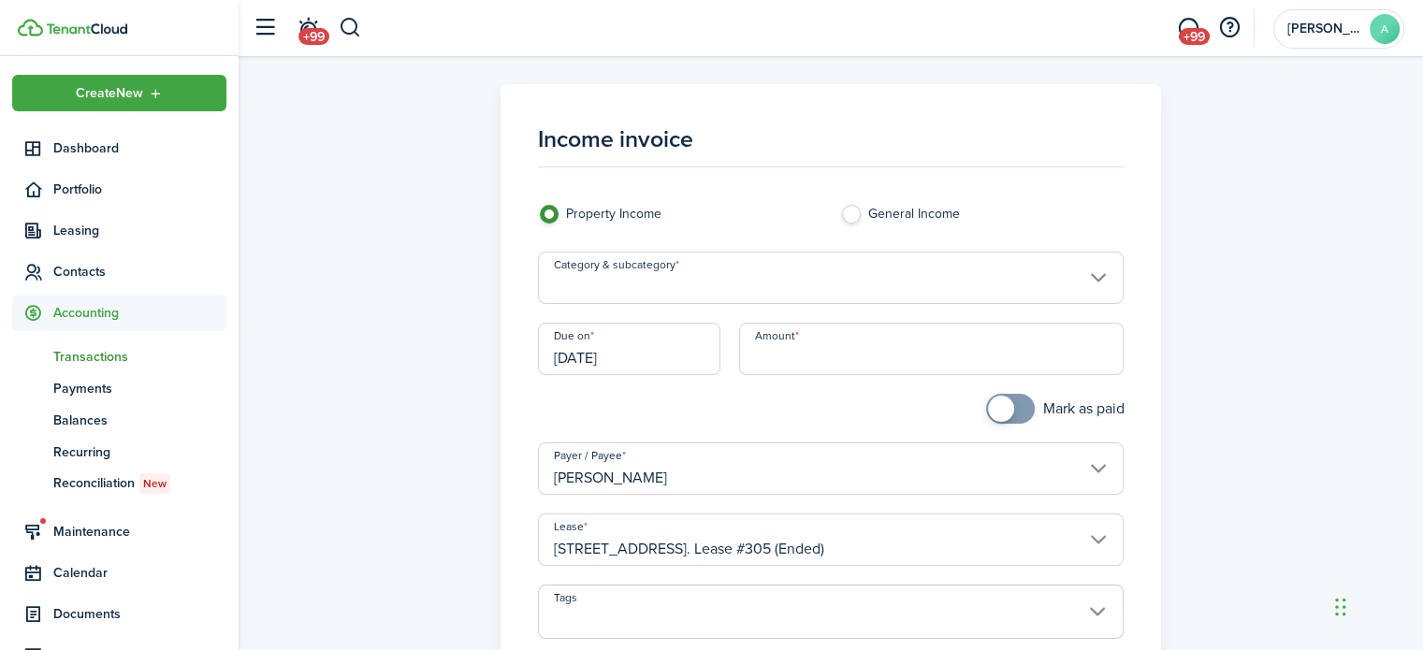
click at [820, 362] on input "Amount" at bounding box center [931, 349] width 385 height 52
click at [697, 368] on input "[DATE]" at bounding box center [629, 349] width 183 height 52
type input "$441.66"
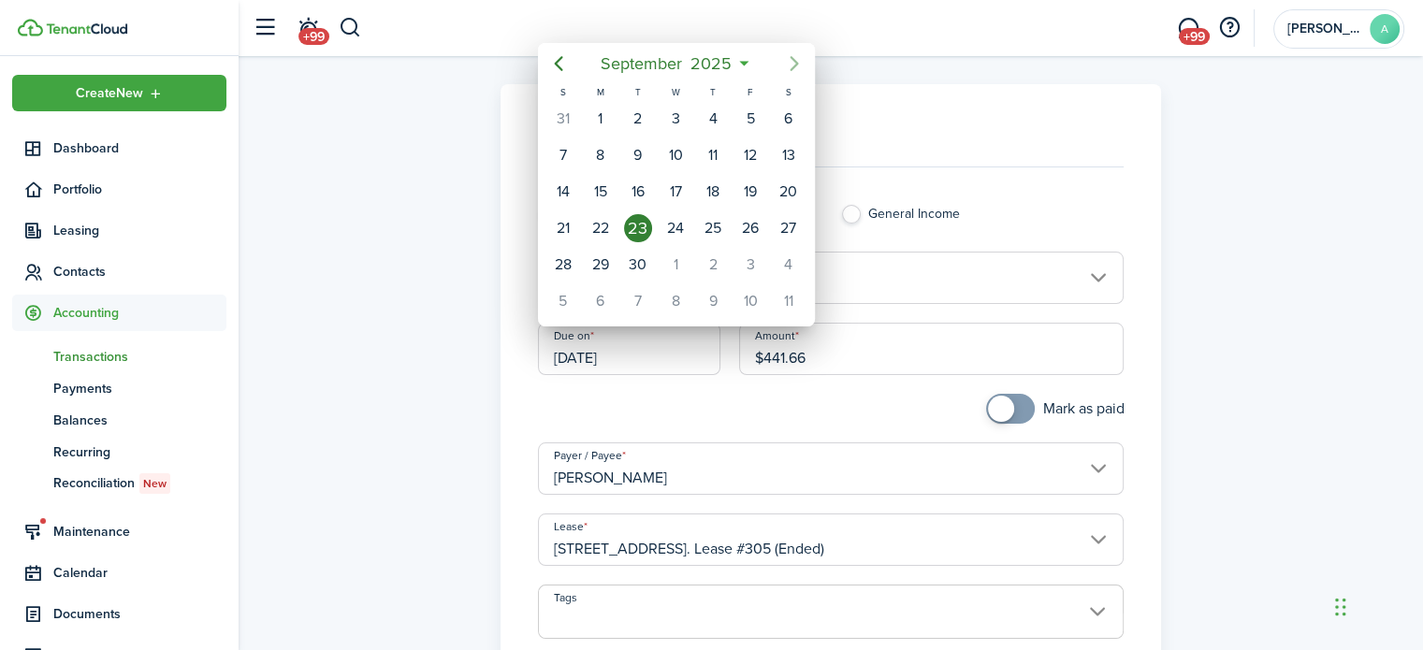
click at [807, 58] on mbsc-button "Next page" at bounding box center [794, 63] width 37 height 37
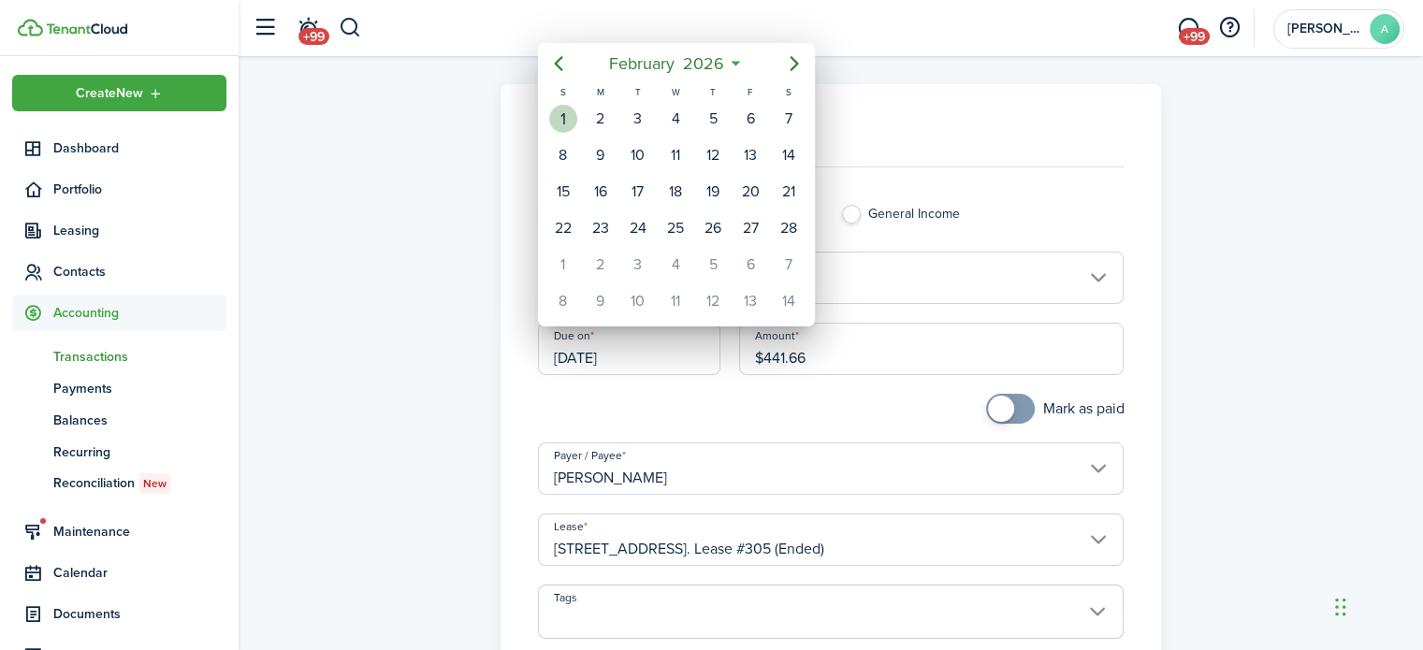
click at [567, 109] on div "1" at bounding box center [563, 119] width 28 height 28
type input "02/01/2026"
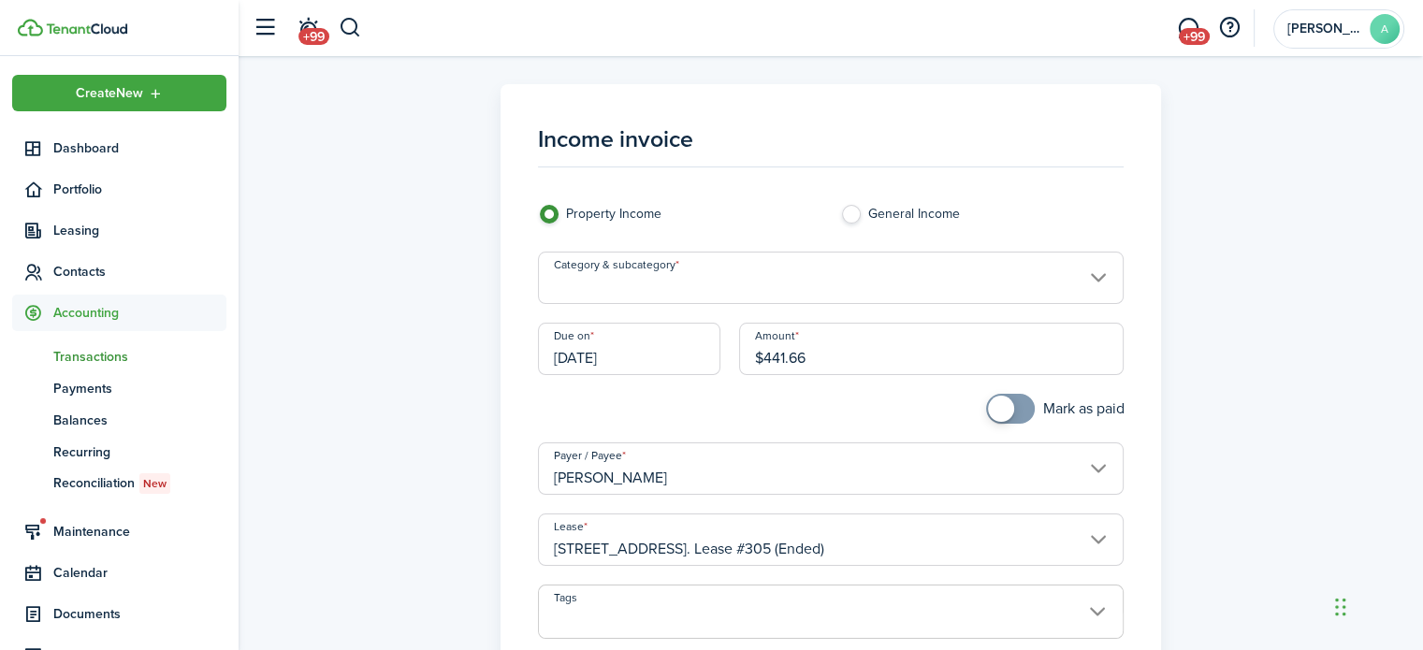
click at [861, 281] on input "Category & subcategory" at bounding box center [831, 278] width 587 height 52
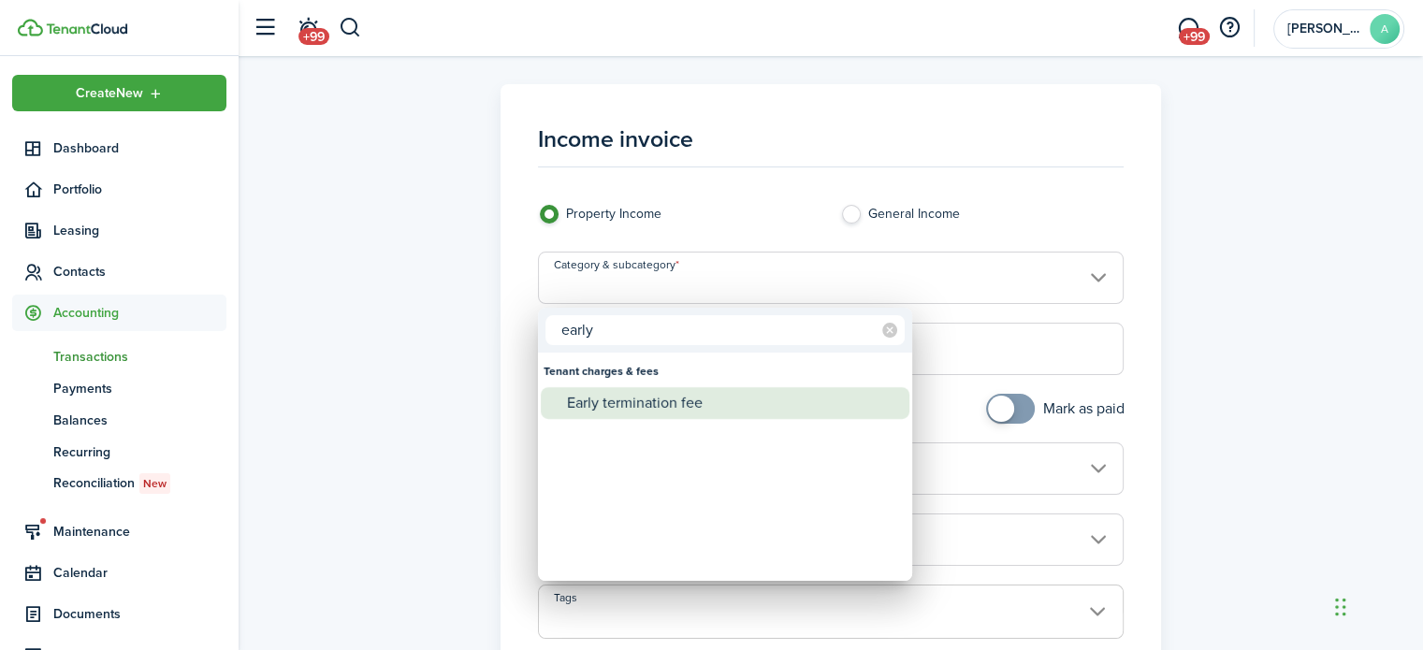
type input "early"
click at [797, 400] on div "Early termination fee" at bounding box center [732, 403] width 331 height 32
type input "Tenant charges & fees / Early termination fee"
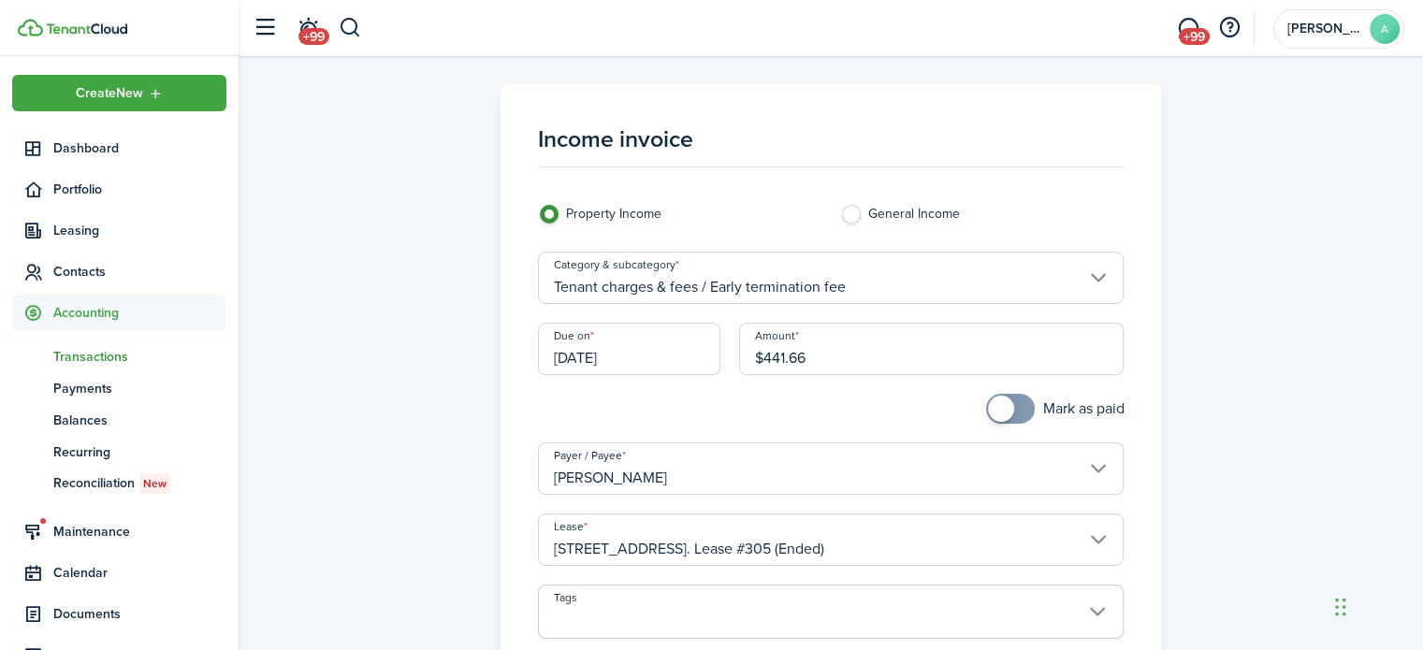
scroll to position [433, 0]
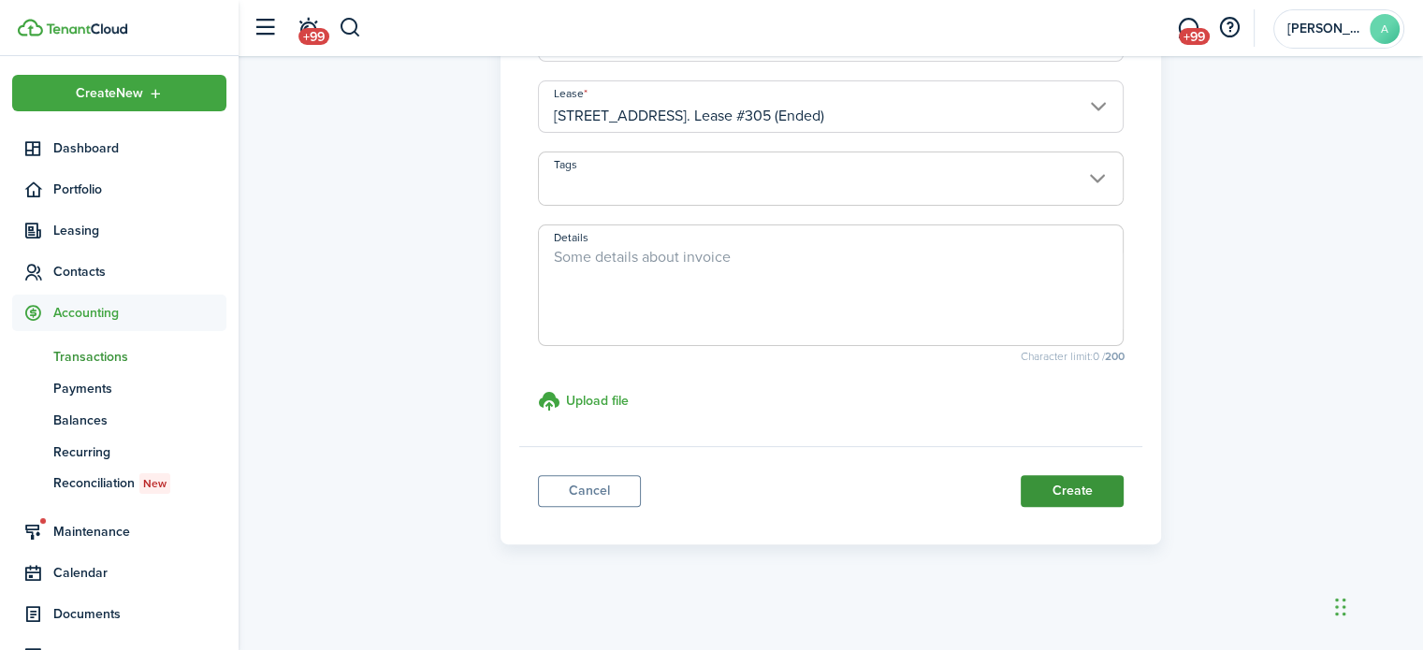
click at [1067, 496] on button "Create" at bounding box center [1072, 491] width 103 height 32
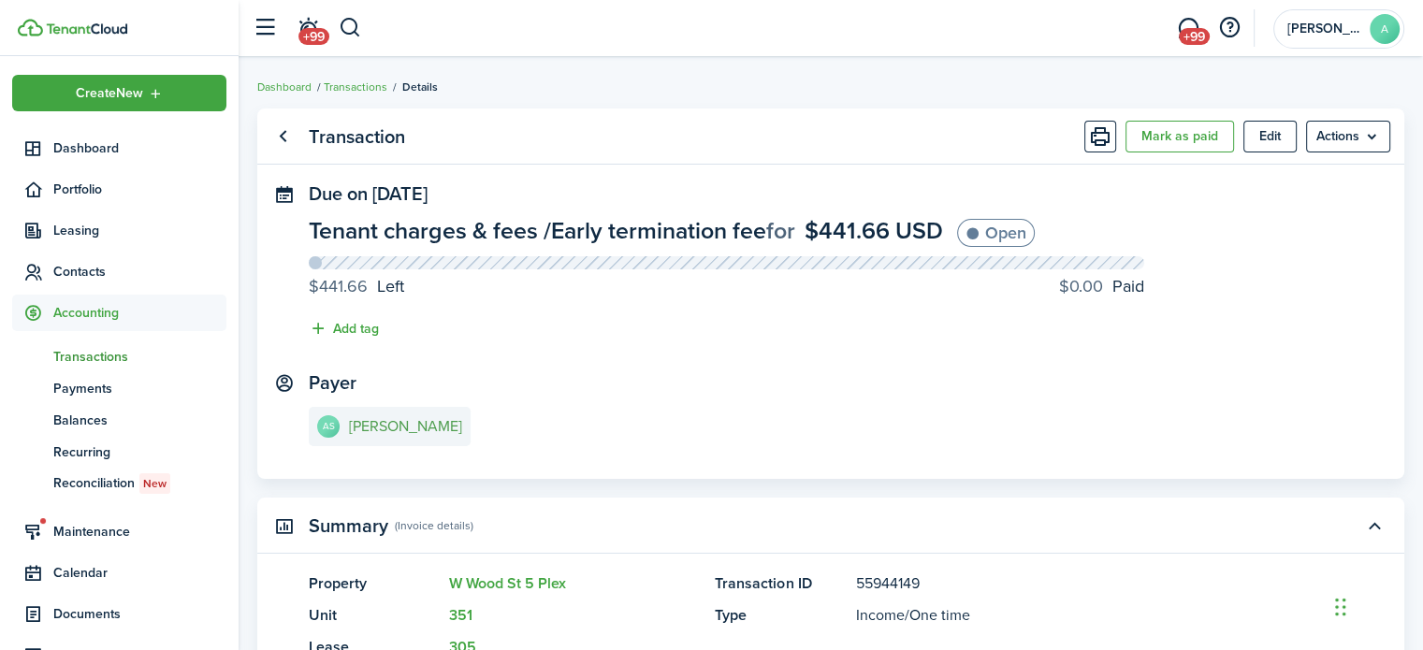
click at [393, 426] on e-details-info-title "Alexis Schone" at bounding box center [405, 426] width 113 height 17
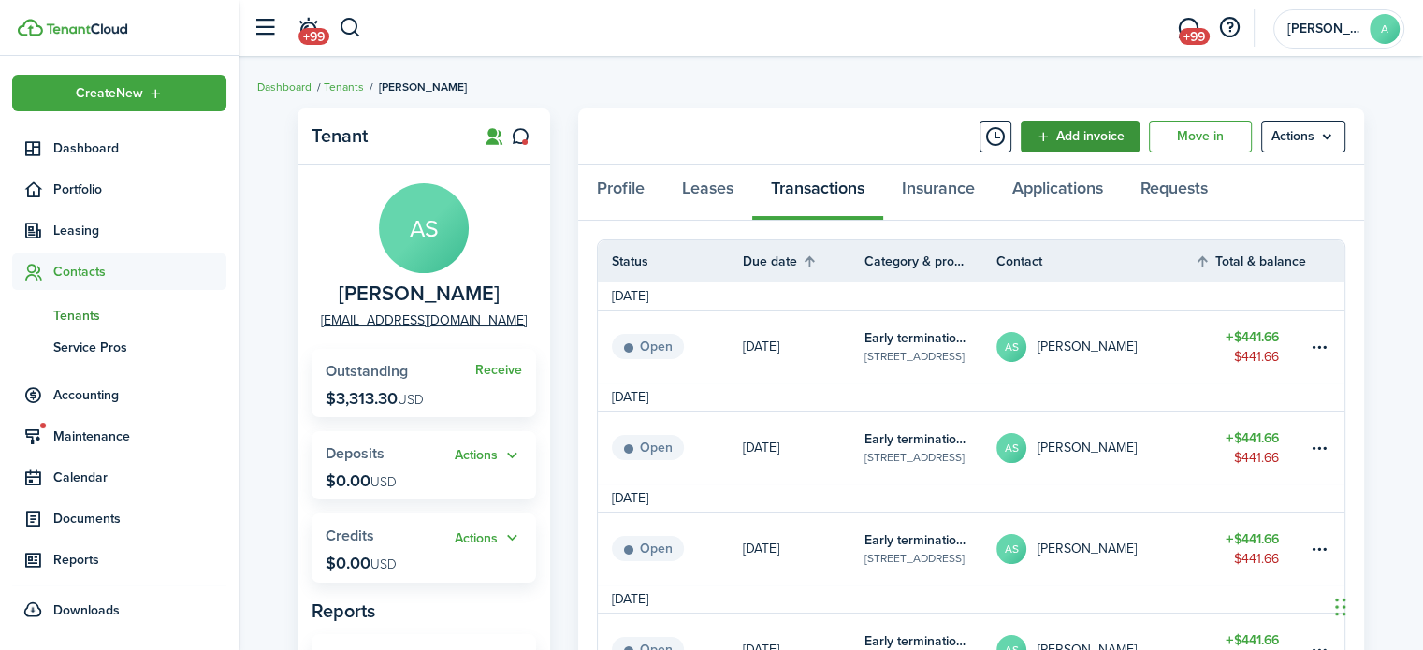
click at [1084, 130] on link "Add invoice" at bounding box center [1080, 137] width 119 height 32
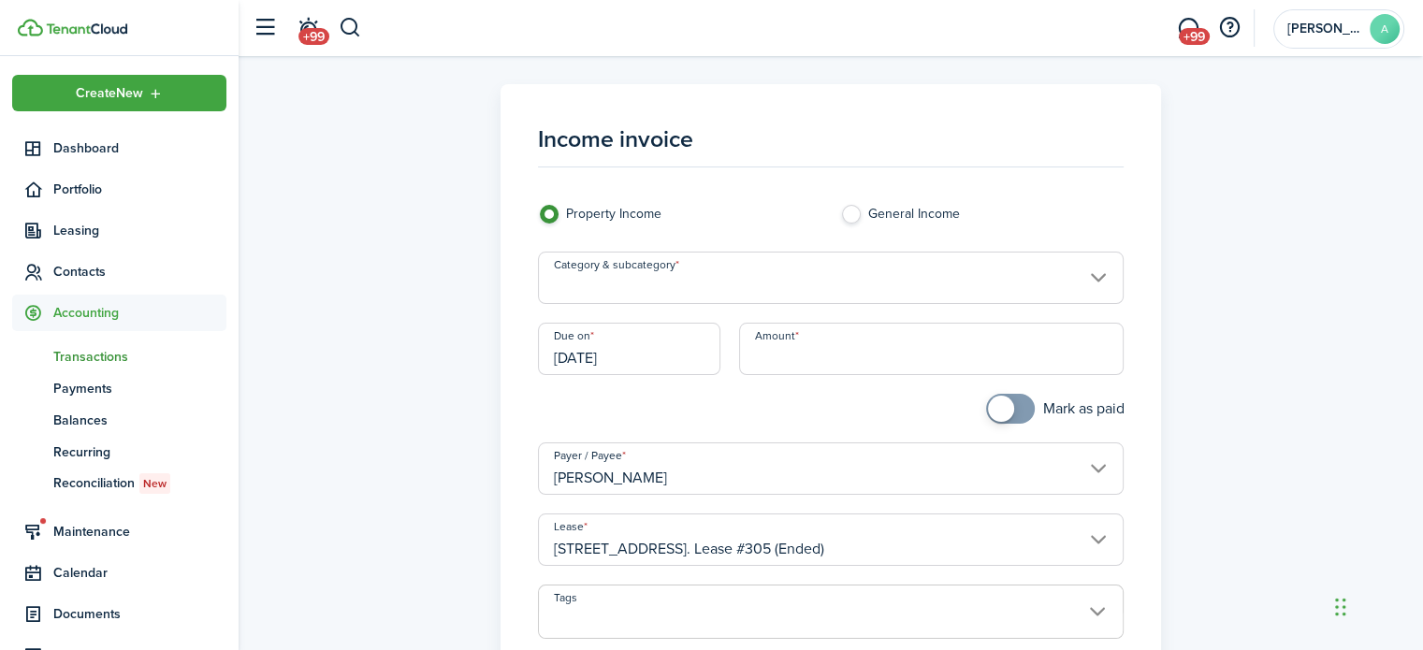
click at [680, 332] on input "[DATE]" at bounding box center [629, 349] width 183 height 52
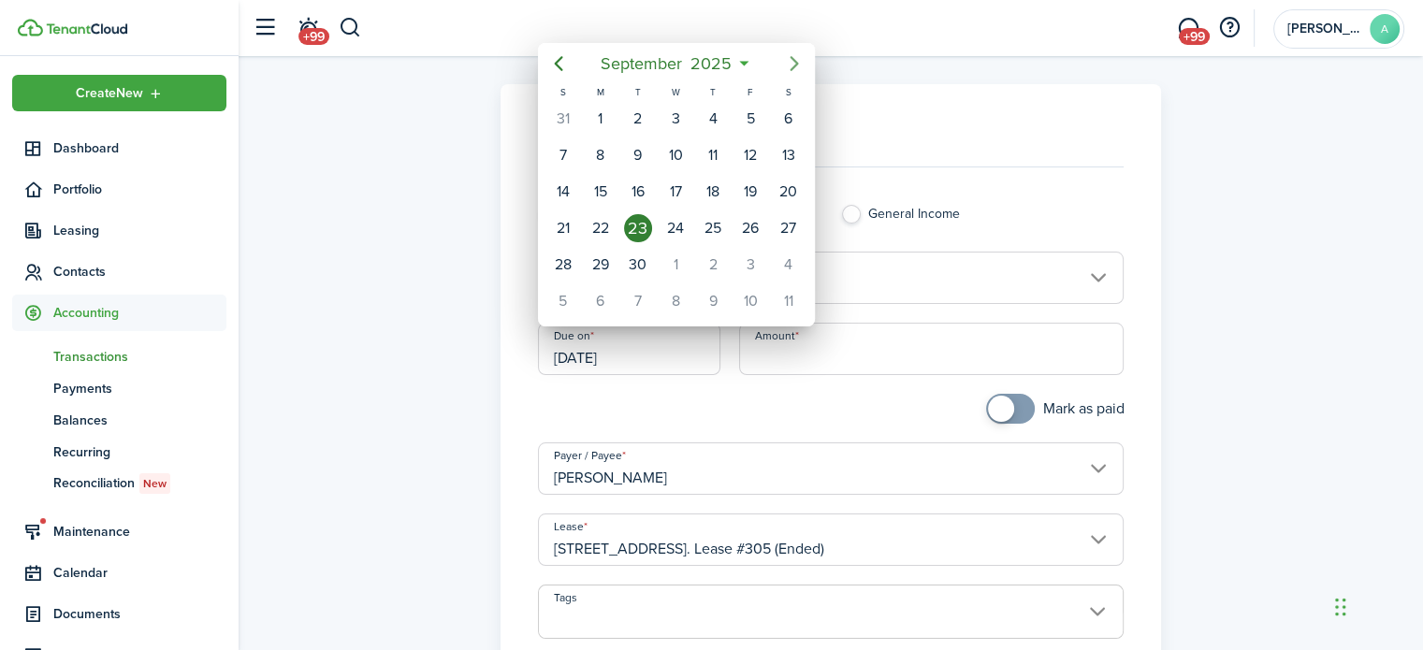
click at [797, 66] on icon "Next page" at bounding box center [794, 63] width 22 height 22
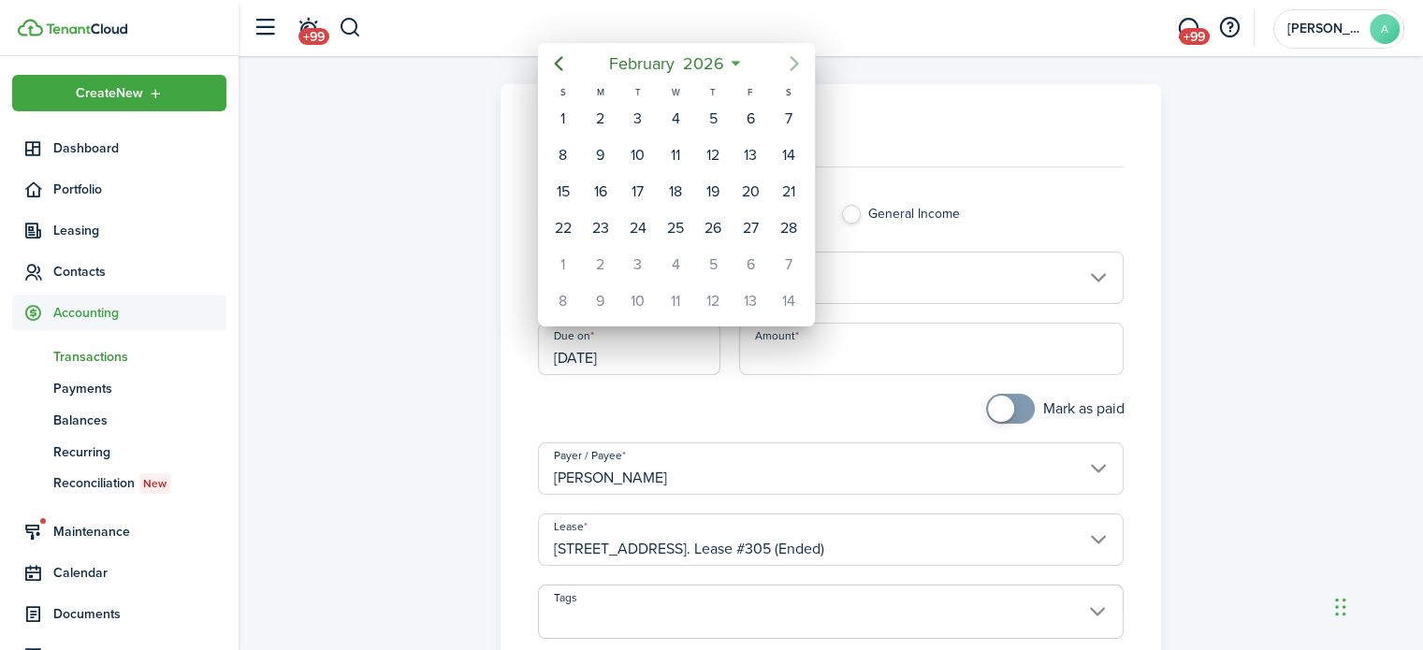
click at [797, 66] on icon "Next page" at bounding box center [794, 63] width 22 height 22
click at [561, 115] on div "1" at bounding box center [563, 119] width 28 height 28
type input "03/01/2026"
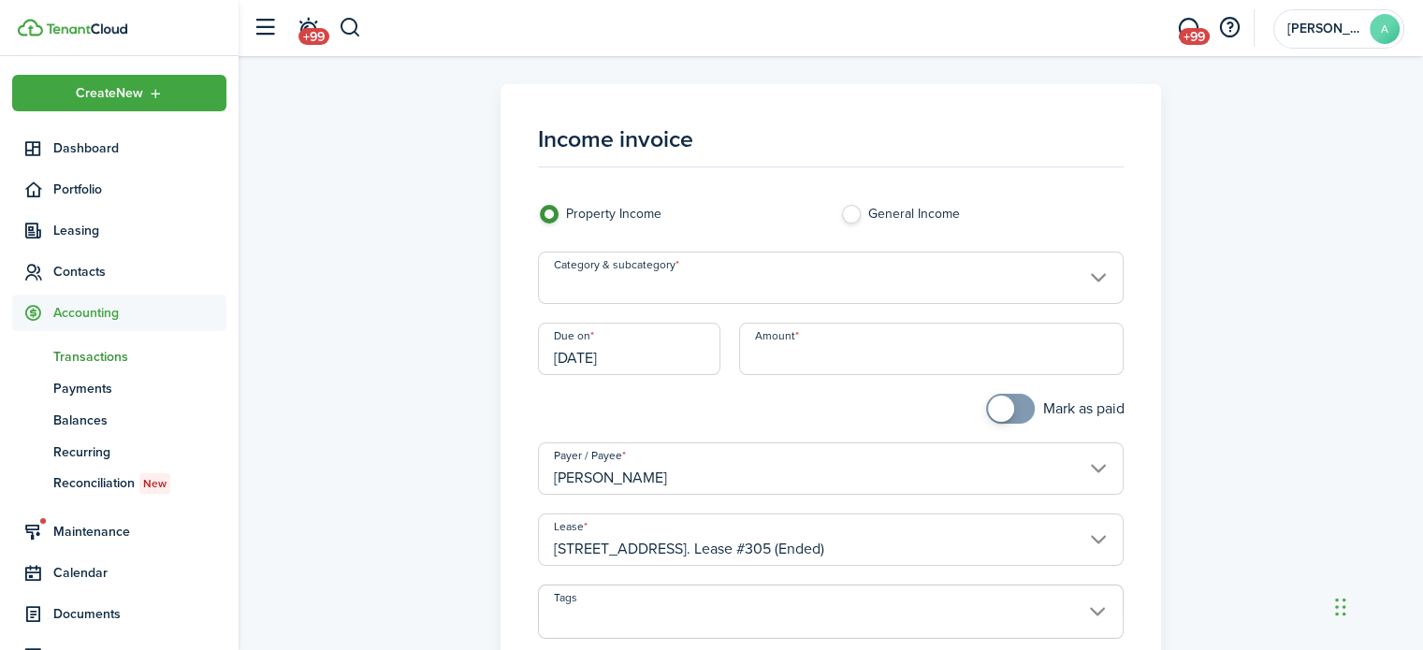
click at [776, 360] on input "Amount" at bounding box center [931, 349] width 385 height 52
type input "$441.66"
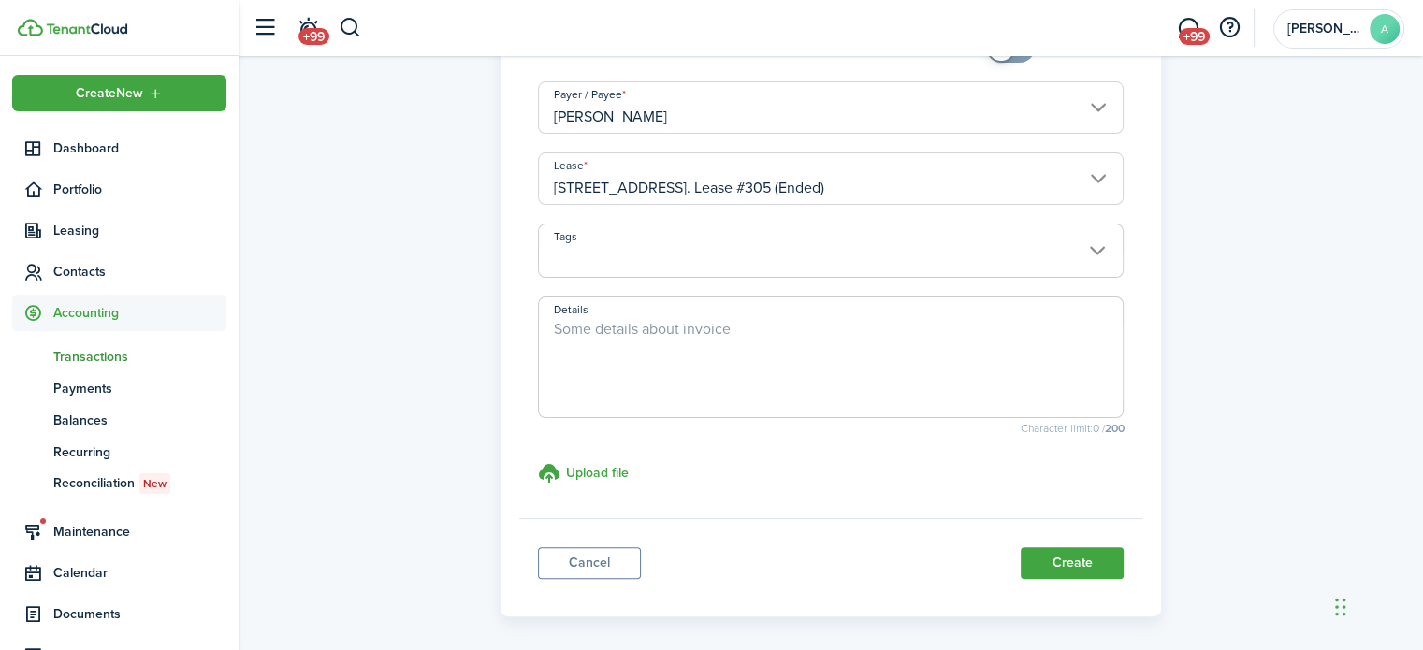
scroll to position [433, 0]
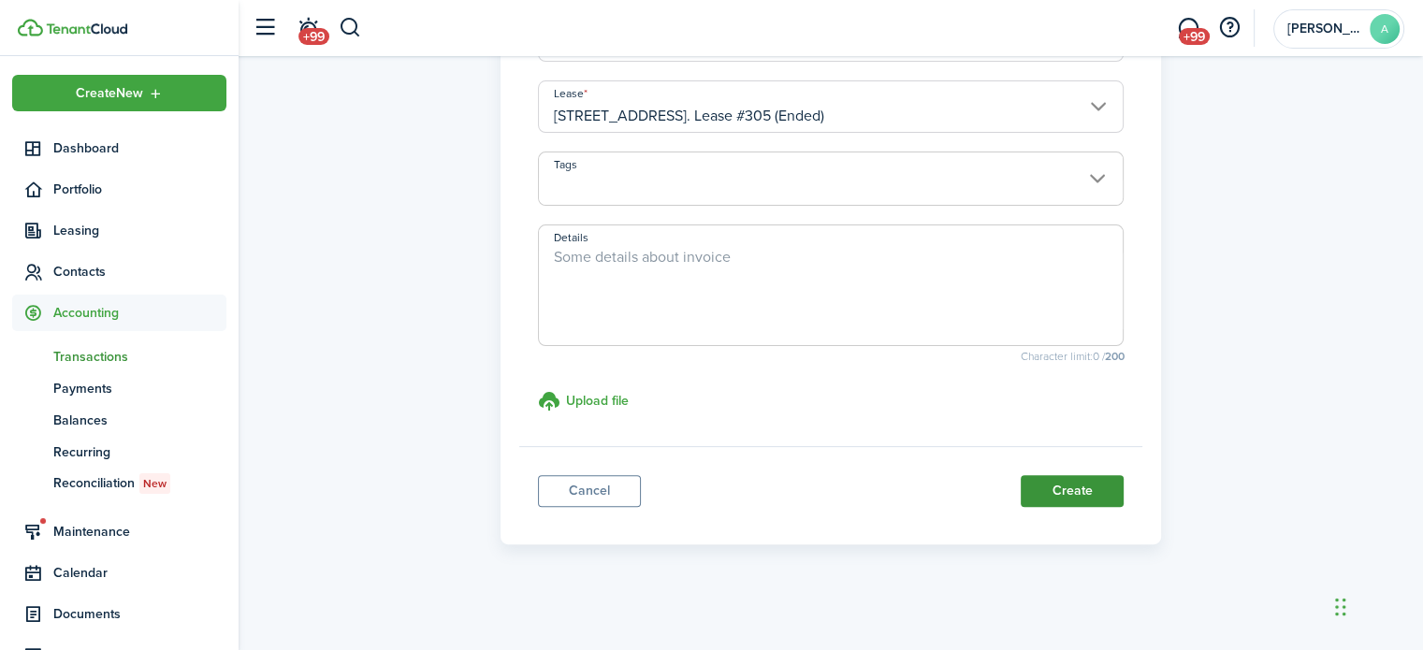
click at [1070, 486] on button "Create" at bounding box center [1072, 491] width 103 height 32
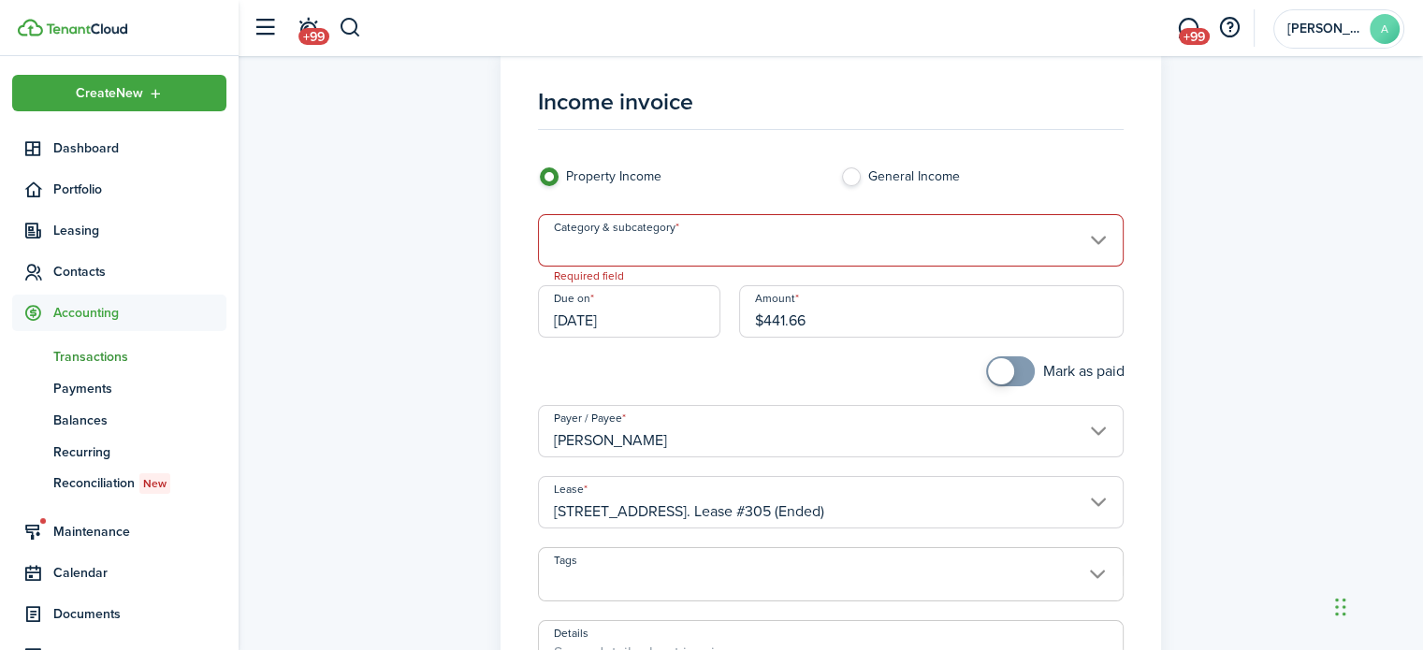
scroll to position [0, 0]
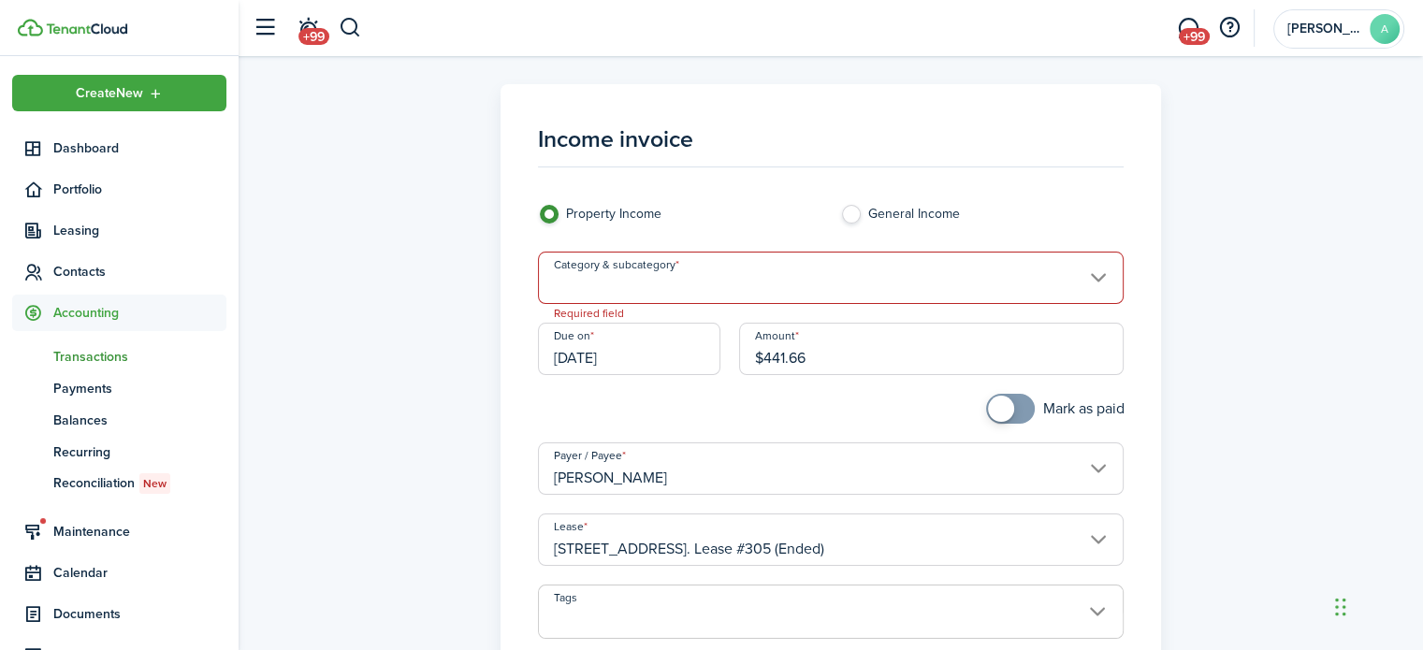
click at [1010, 295] on input "Category & subcategory" at bounding box center [831, 278] width 587 height 52
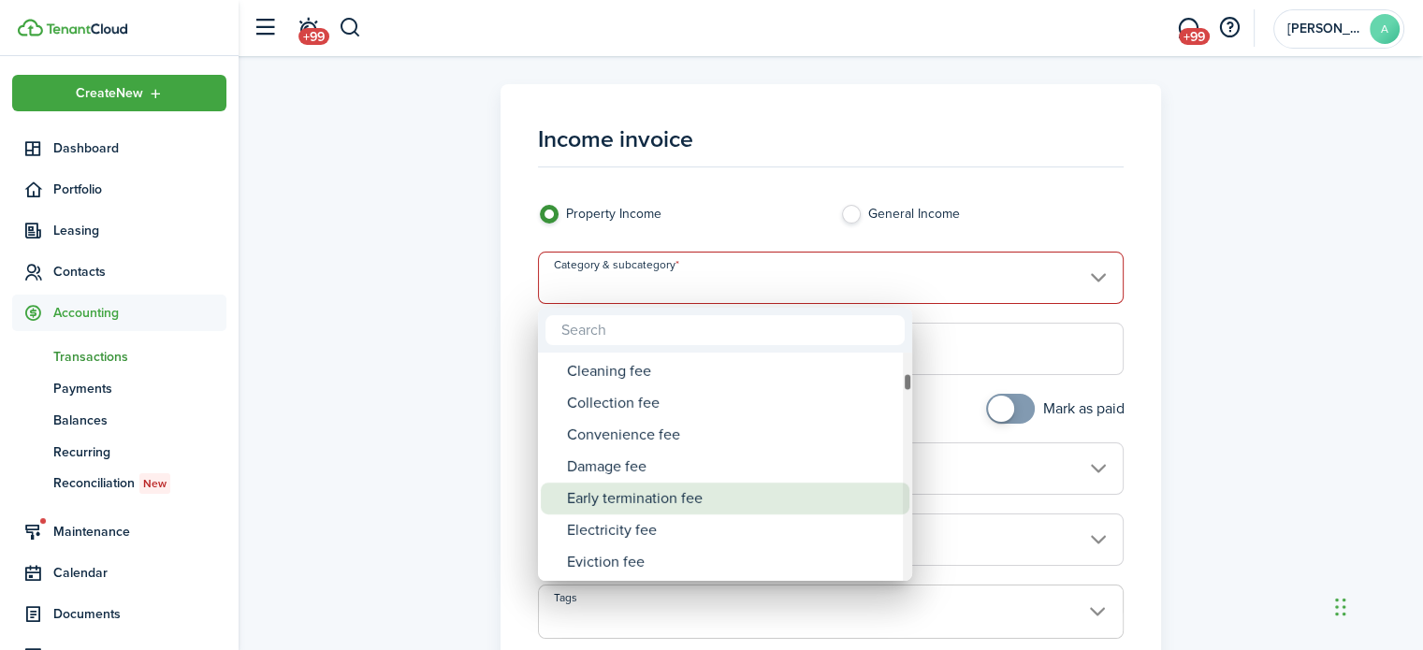
click at [692, 500] on div "Early termination fee" at bounding box center [732, 499] width 331 height 32
type input "Tenant charges & fees / Early termination fee"
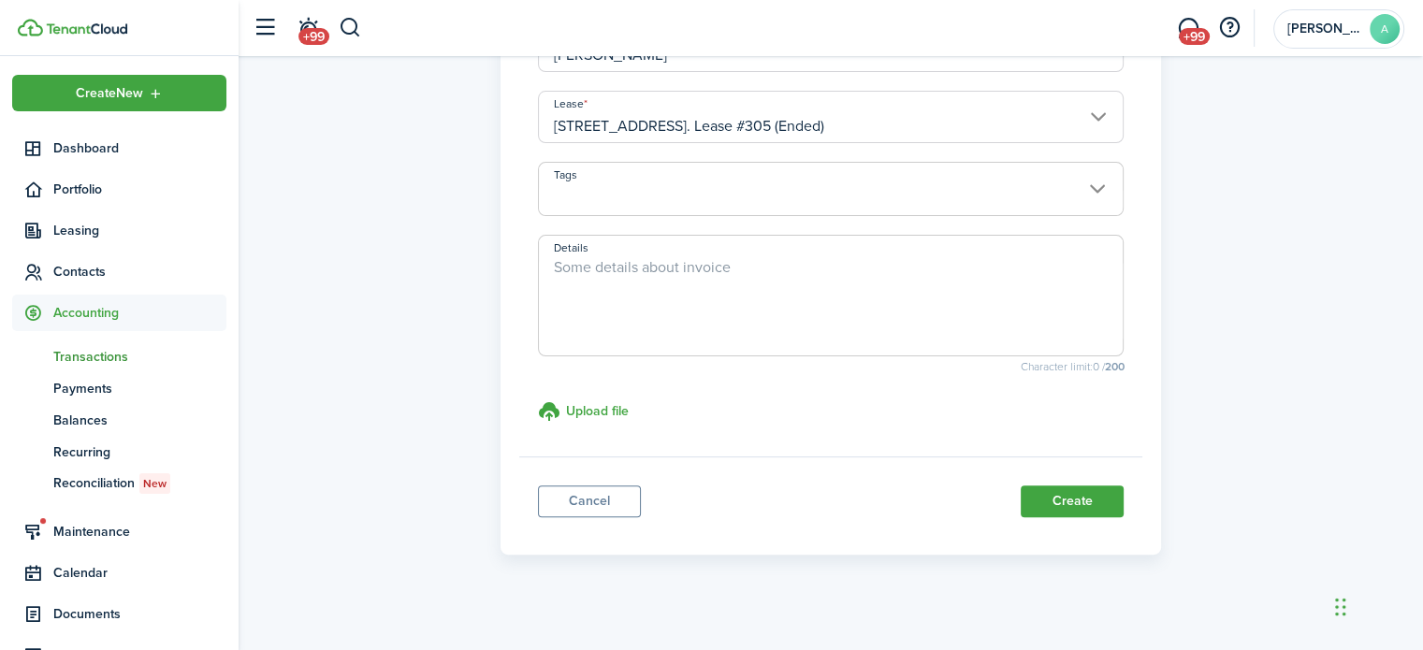
scroll to position [430, 0]
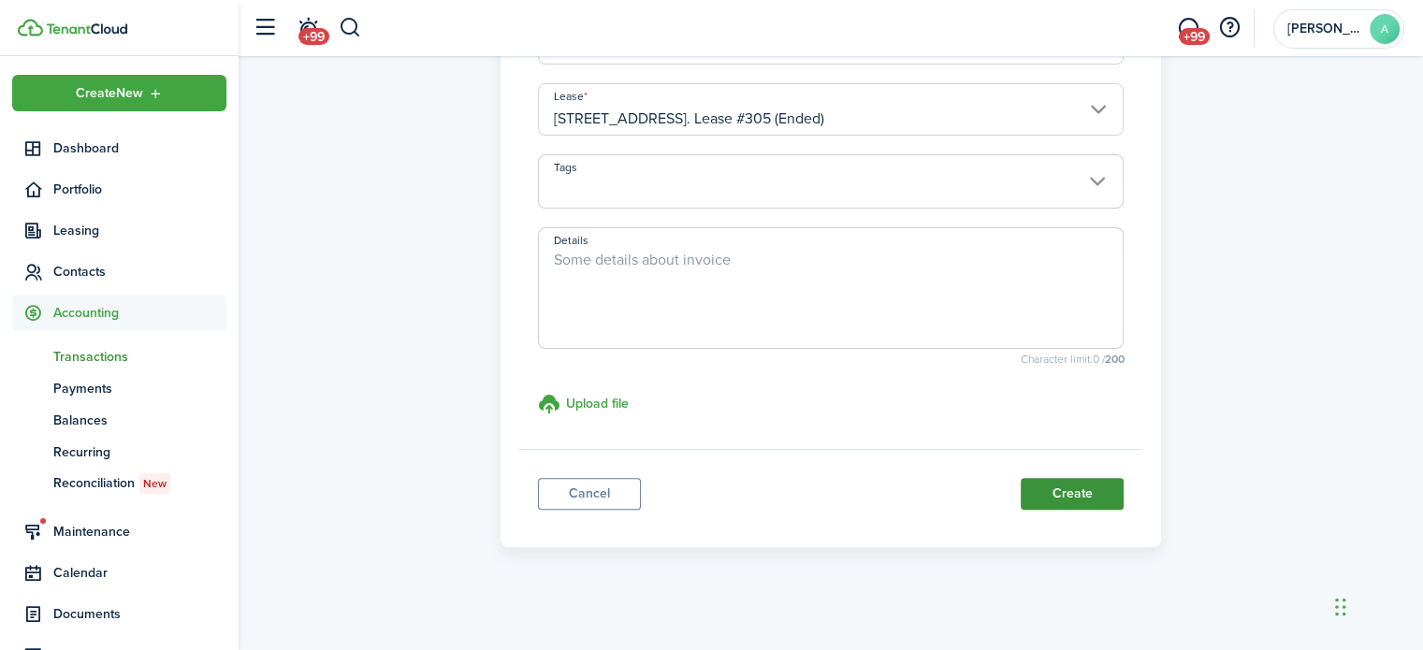
click at [1061, 478] on button "Create" at bounding box center [1072, 494] width 103 height 32
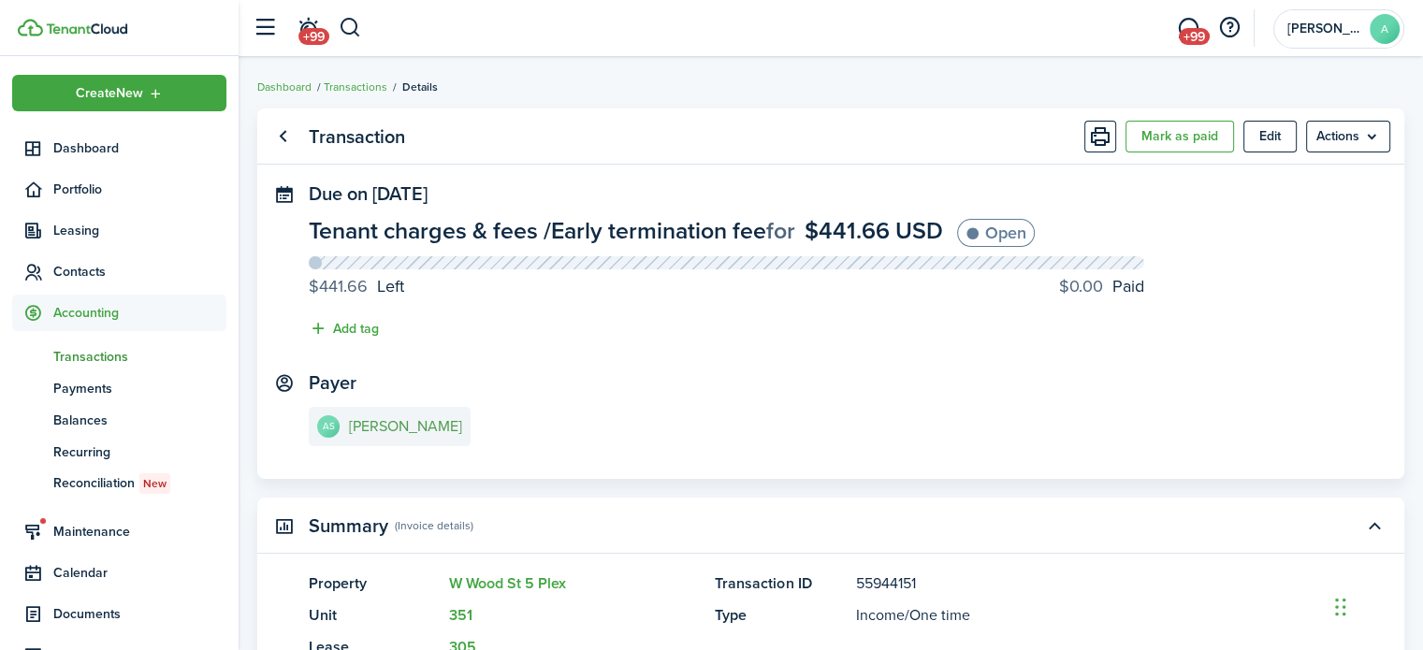
click at [401, 429] on e-details-info-title "Alexis Schone" at bounding box center [405, 426] width 113 height 17
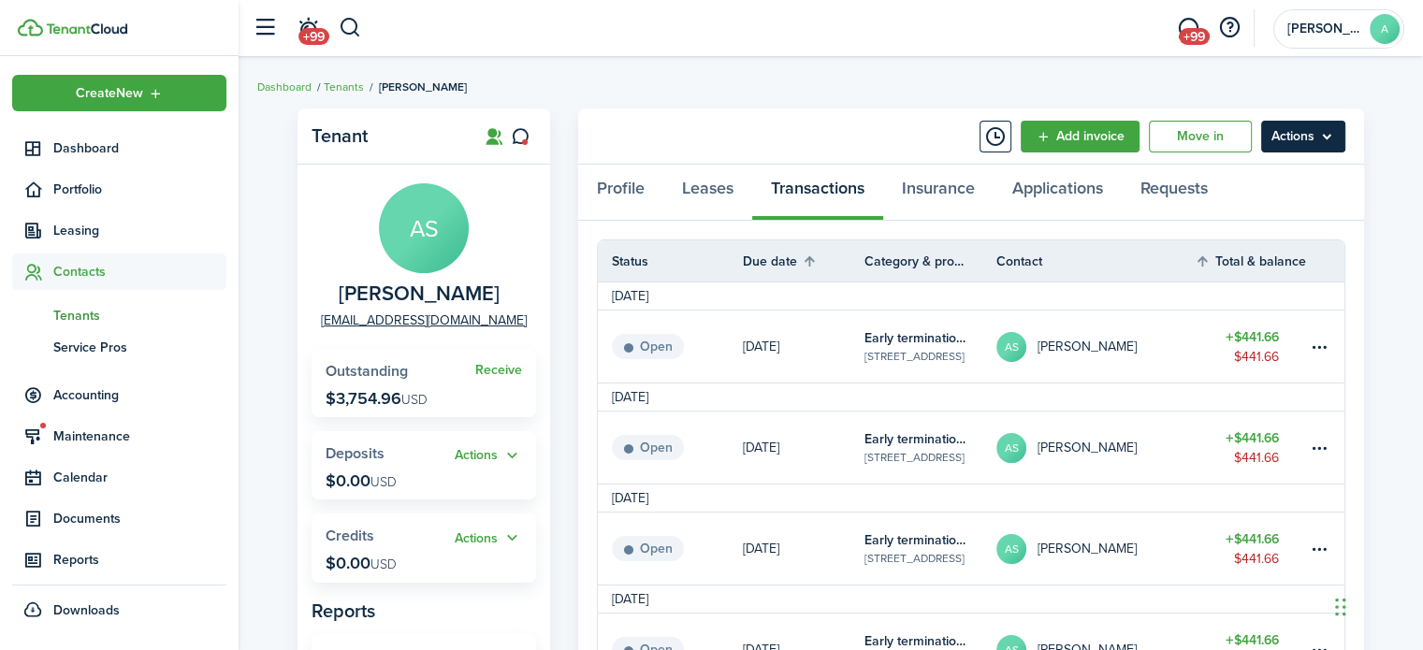
click at [1292, 125] on menu-btn "Actions" at bounding box center [1303, 137] width 84 height 32
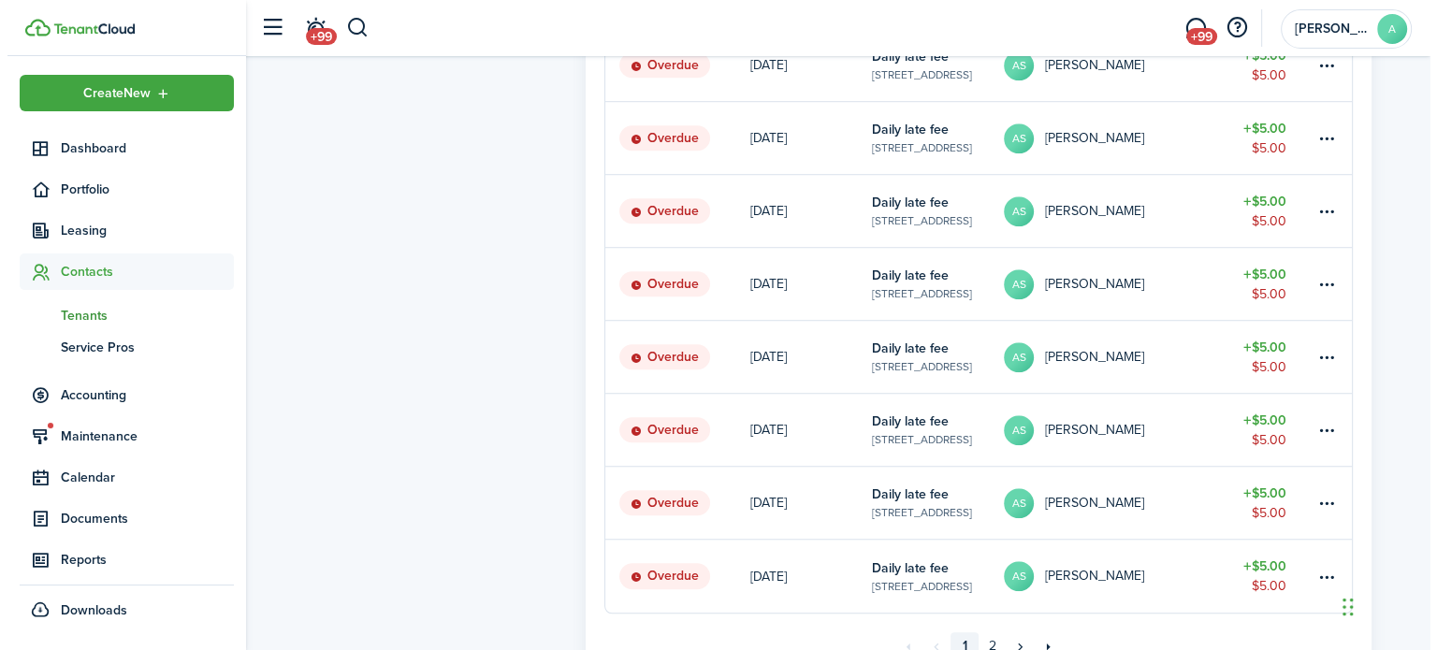
scroll to position [1463, 0]
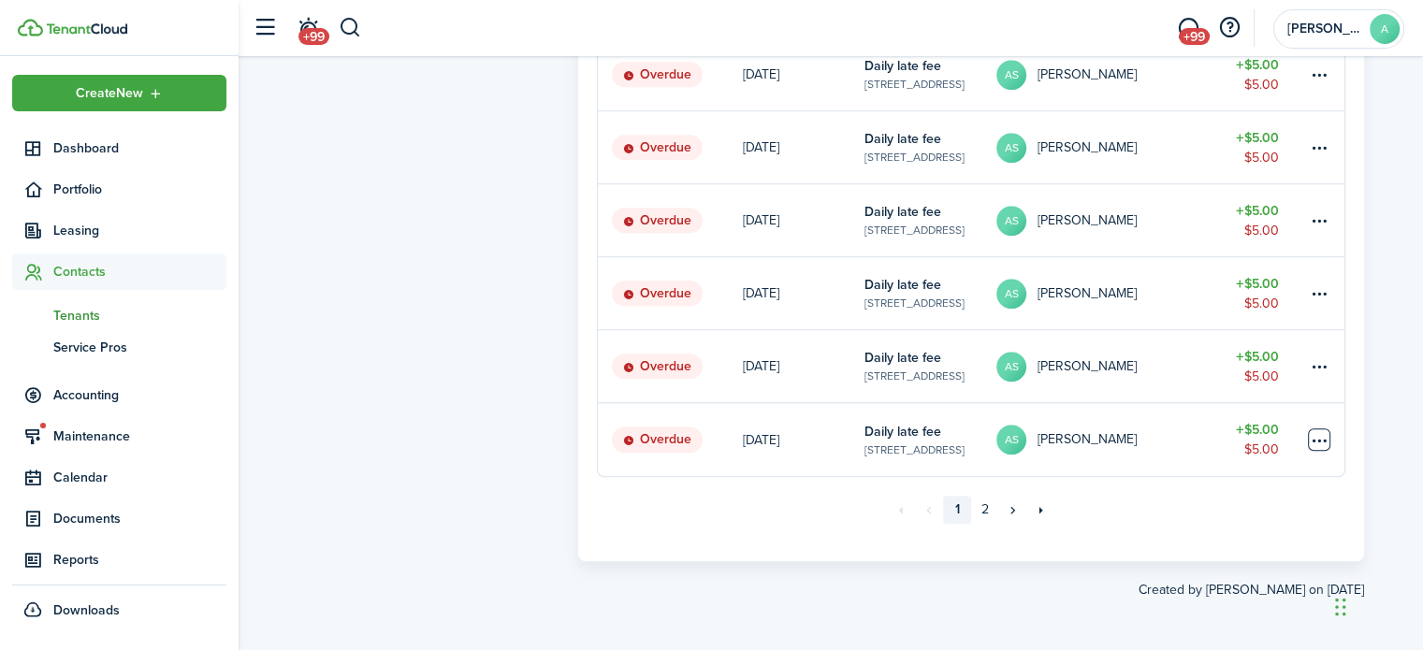
click at [1317, 448] on table-menu-btn-icon at bounding box center [1319, 440] width 22 height 22
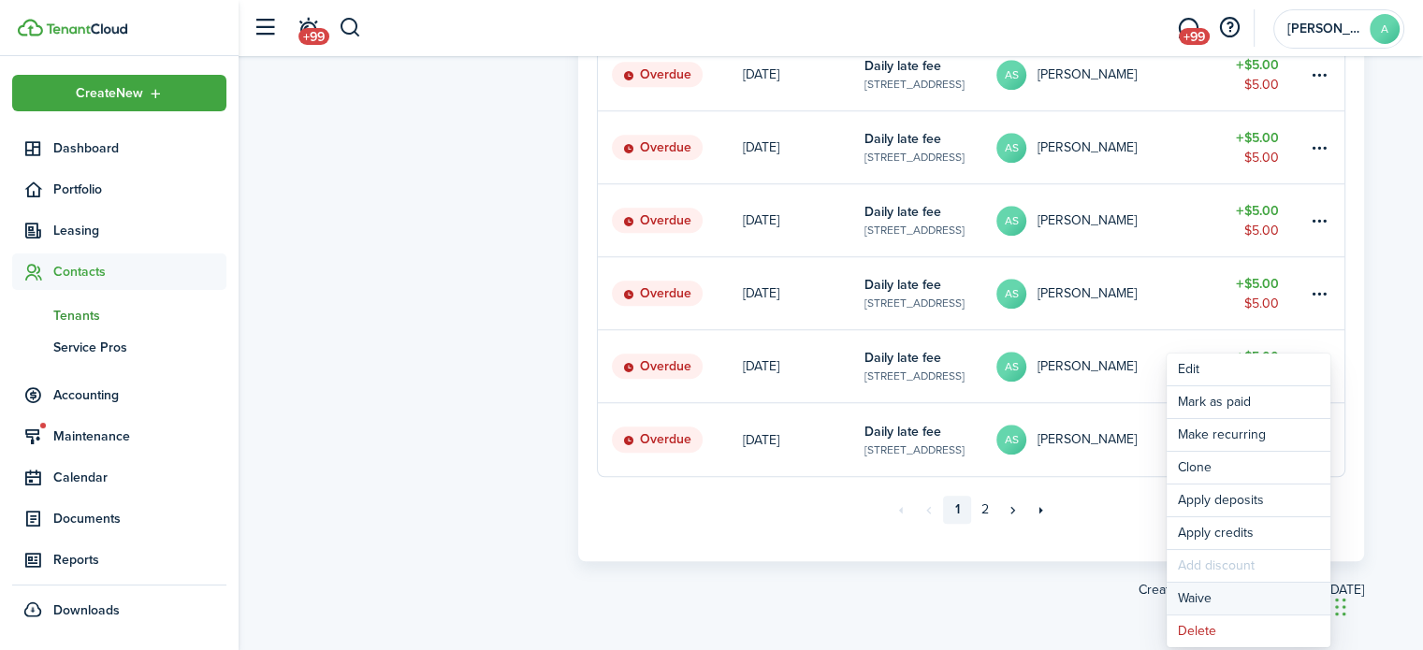
click at [1216, 606] on button "Waive" at bounding box center [1249, 599] width 164 height 32
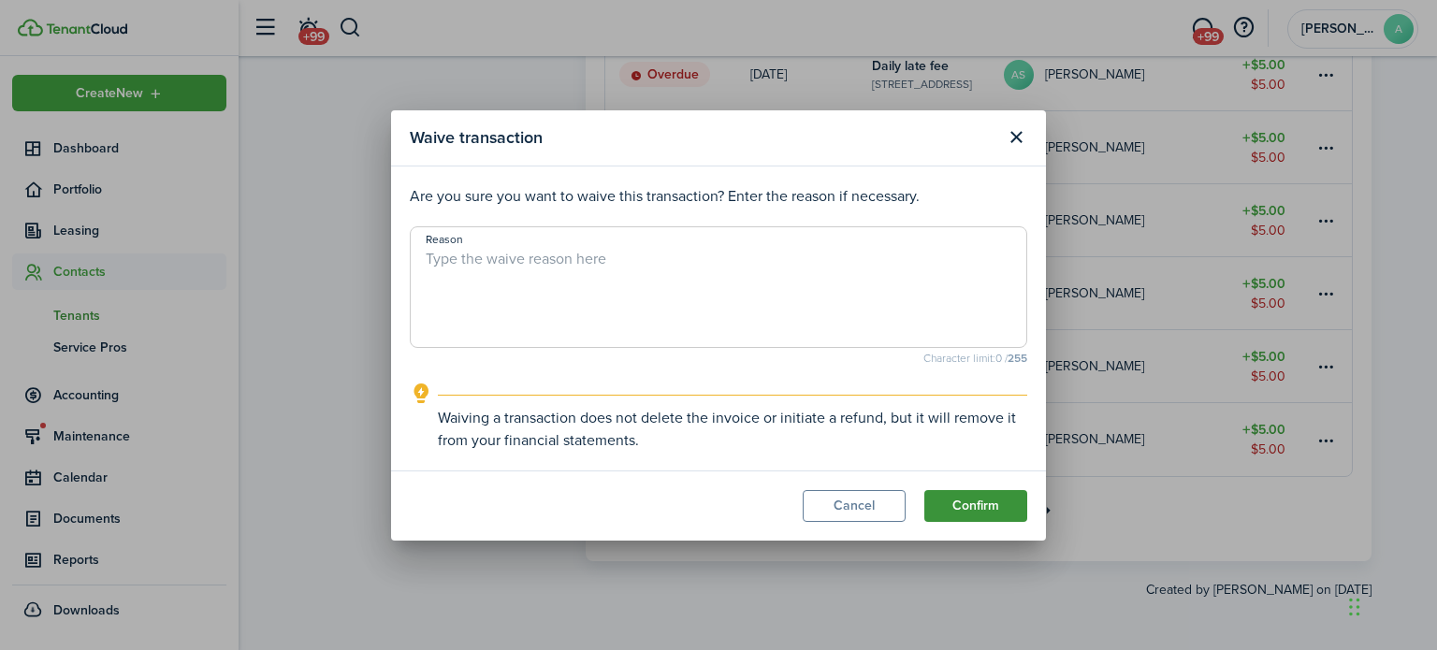
click at [1023, 504] on button "Confirm" at bounding box center [975, 506] width 103 height 32
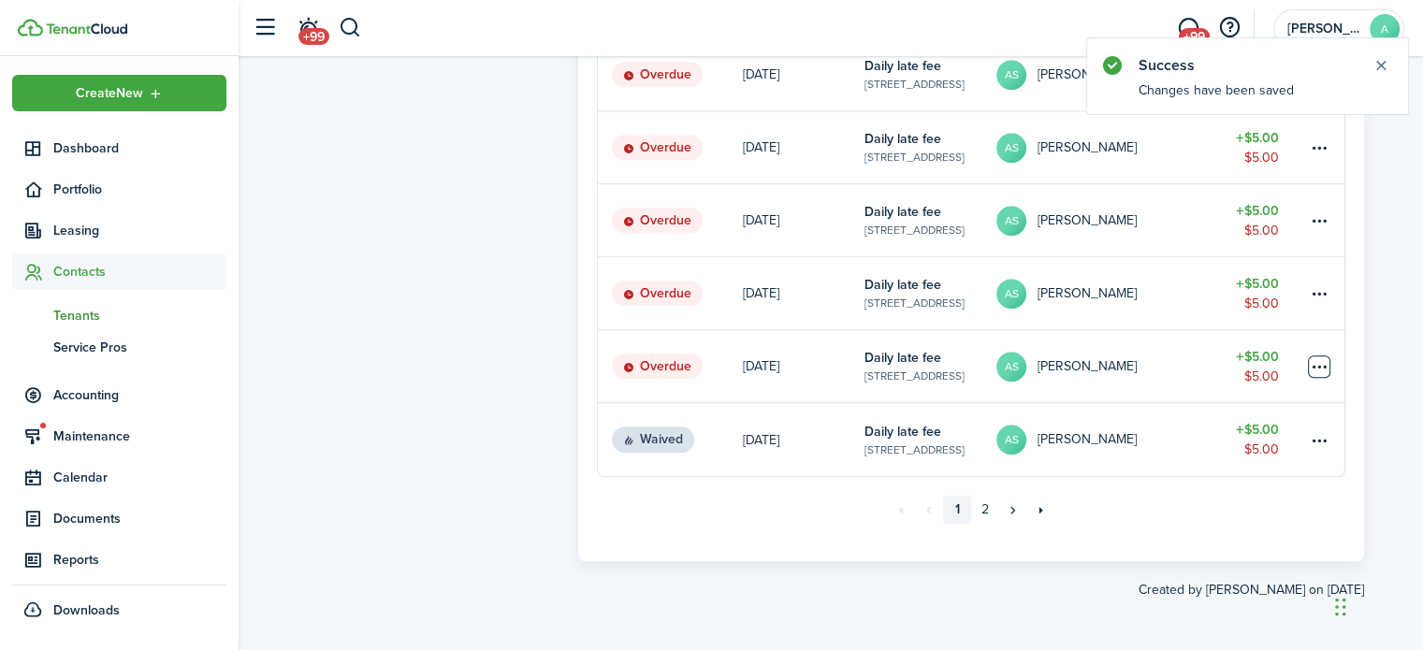
click at [1329, 364] on table-menu-btn-icon at bounding box center [1319, 367] width 22 height 22
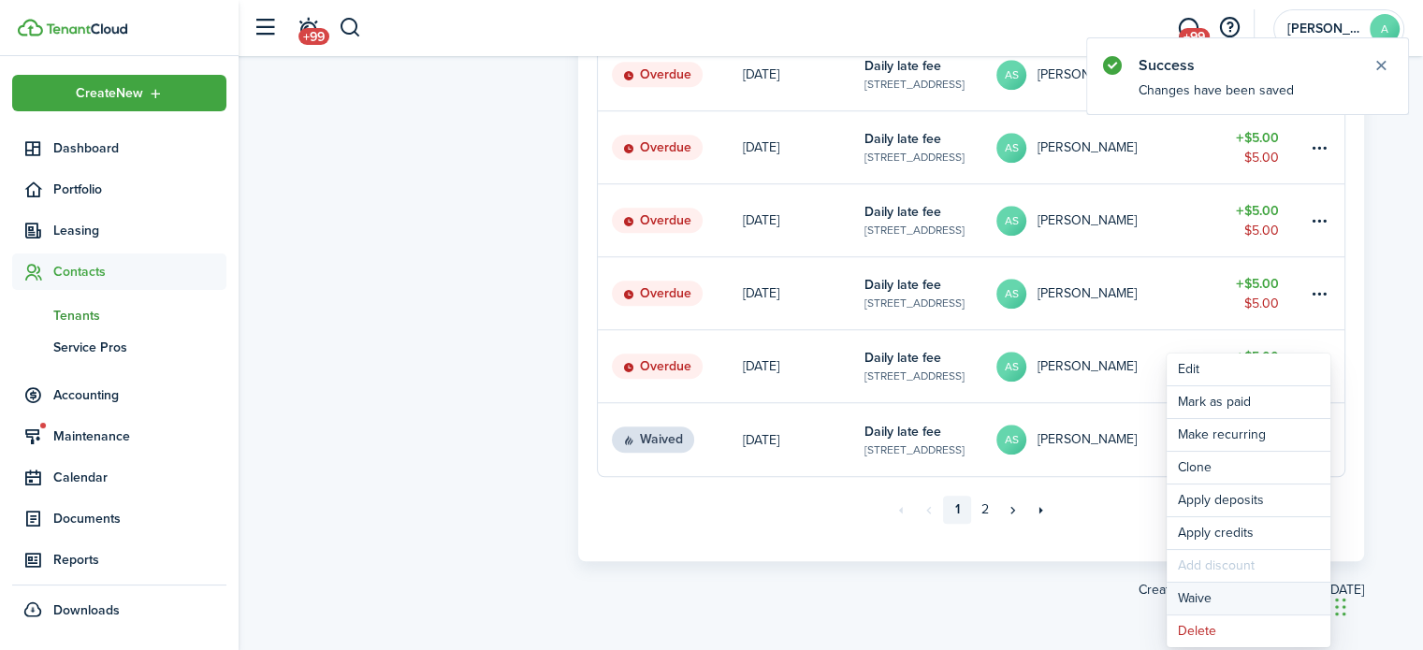
click at [1238, 588] on button "Waive" at bounding box center [1249, 599] width 164 height 32
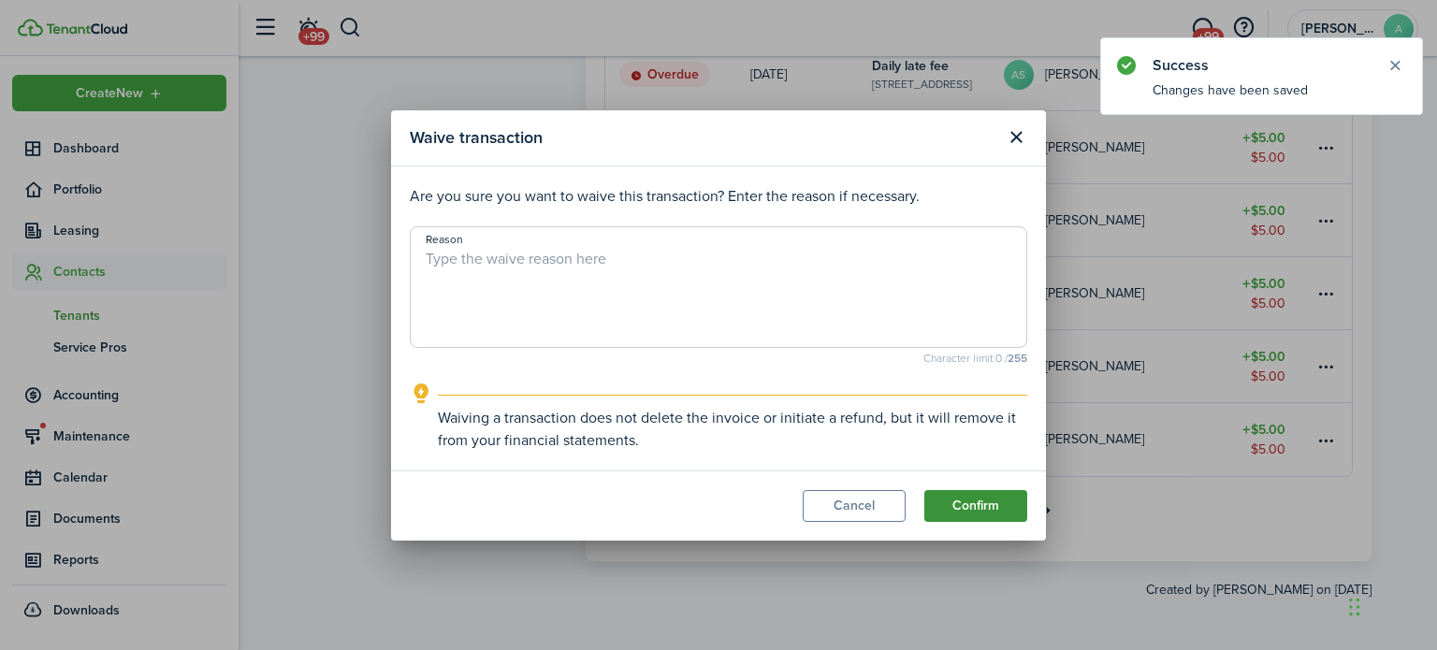
click at [1003, 512] on button "Confirm" at bounding box center [975, 506] width 103 height 32
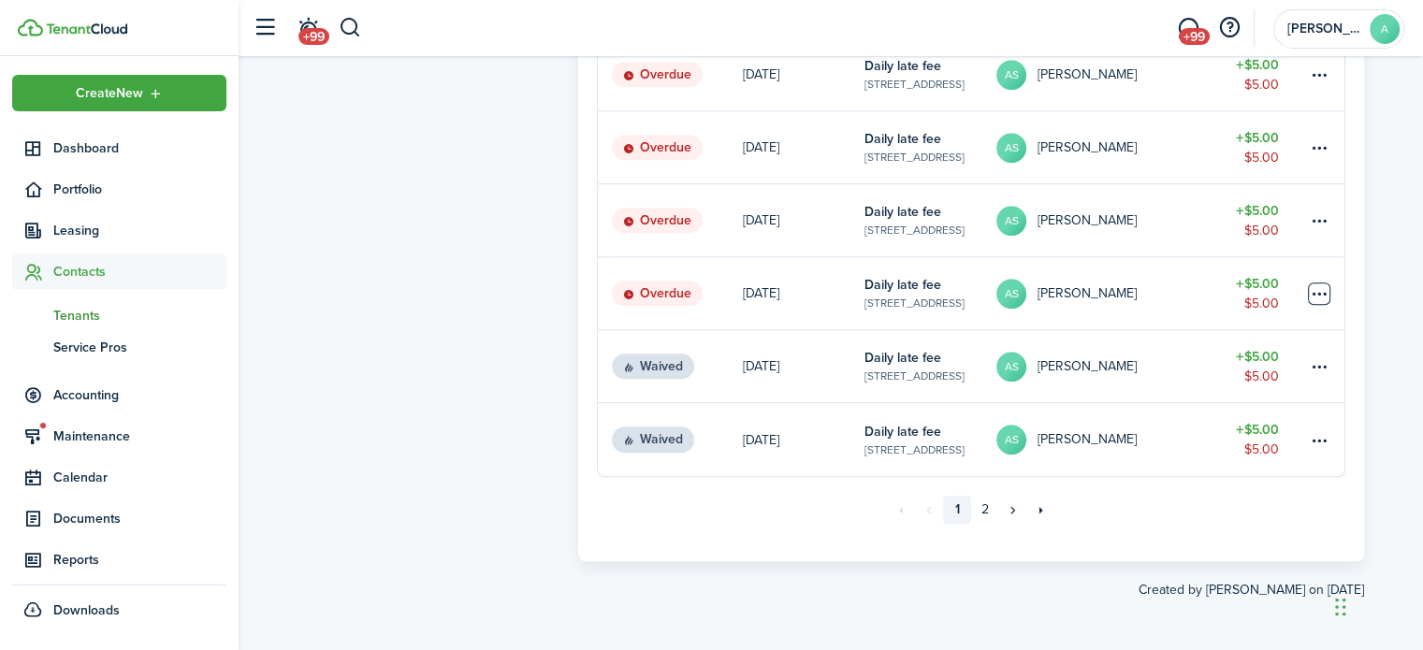
click at [1326, 293] on table-menu-btn-icon at bounding box center [1319, 294] width 22 height 22
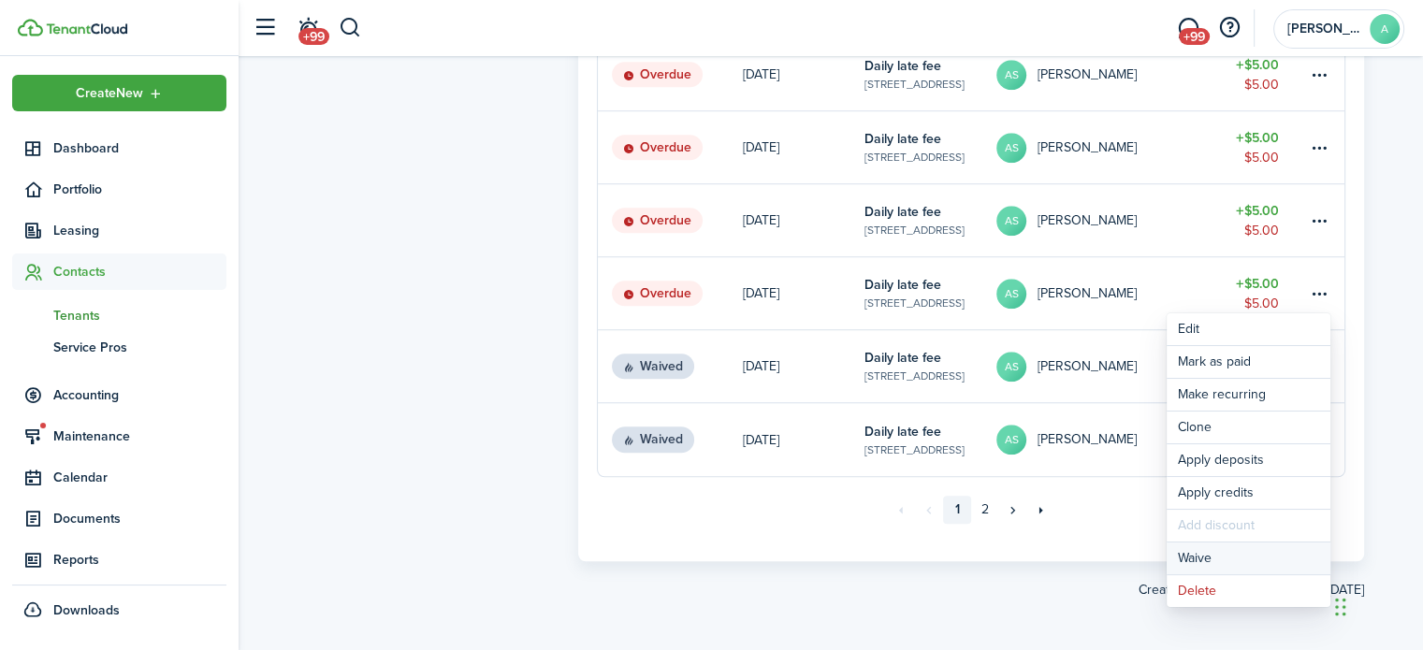
click at [1210, 564] on button "Waive" at bounding box center [1249, 559] width 164 height 32
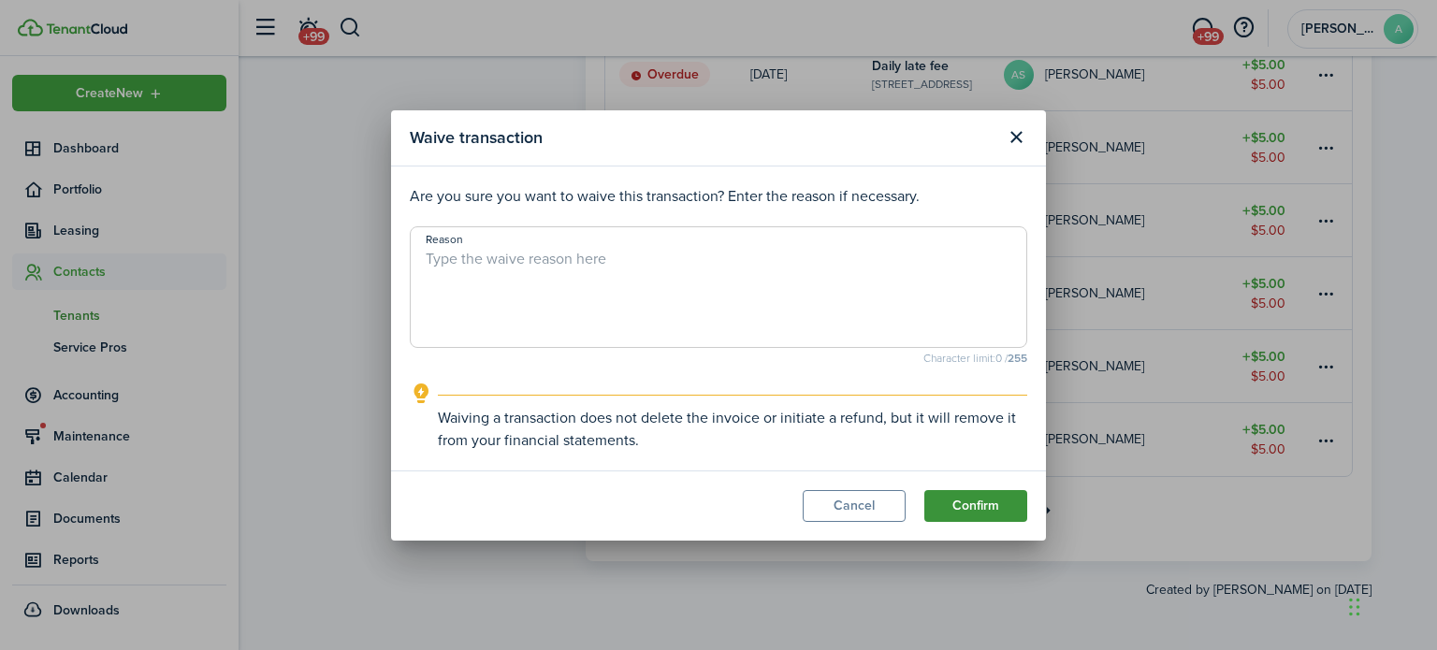
click at [967, 502] on button "Confirm" at bounding box center [975, 506] width 103 height 32
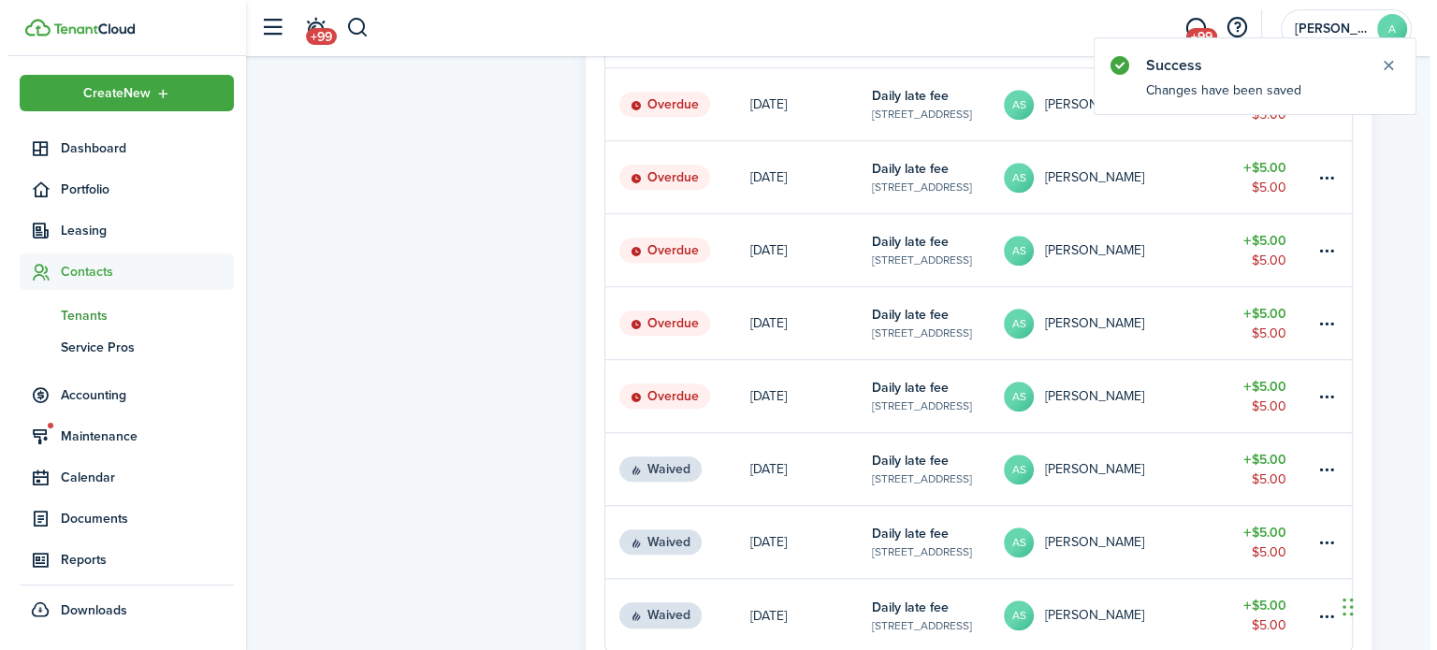
scroll to position [1275, 0]
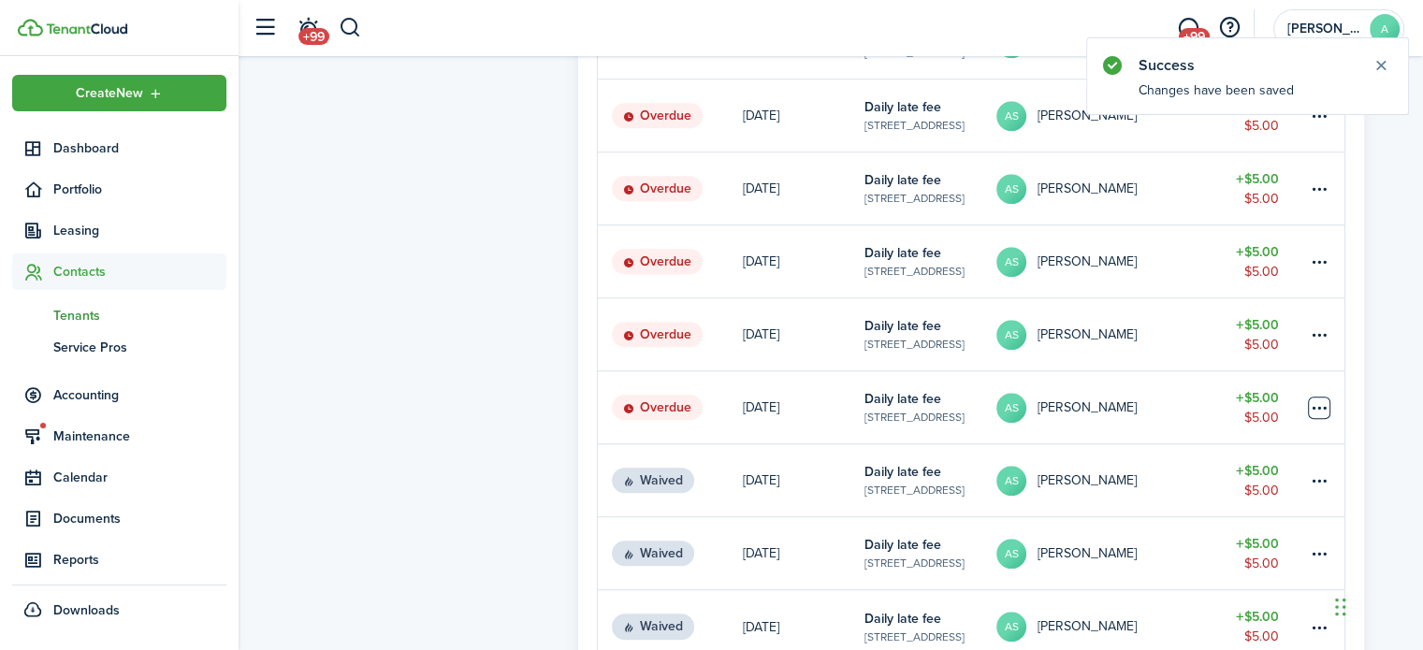
click at [1320, 403] on table-menu-btn-icon at bounding box center [1319, 408] width 22 height 22
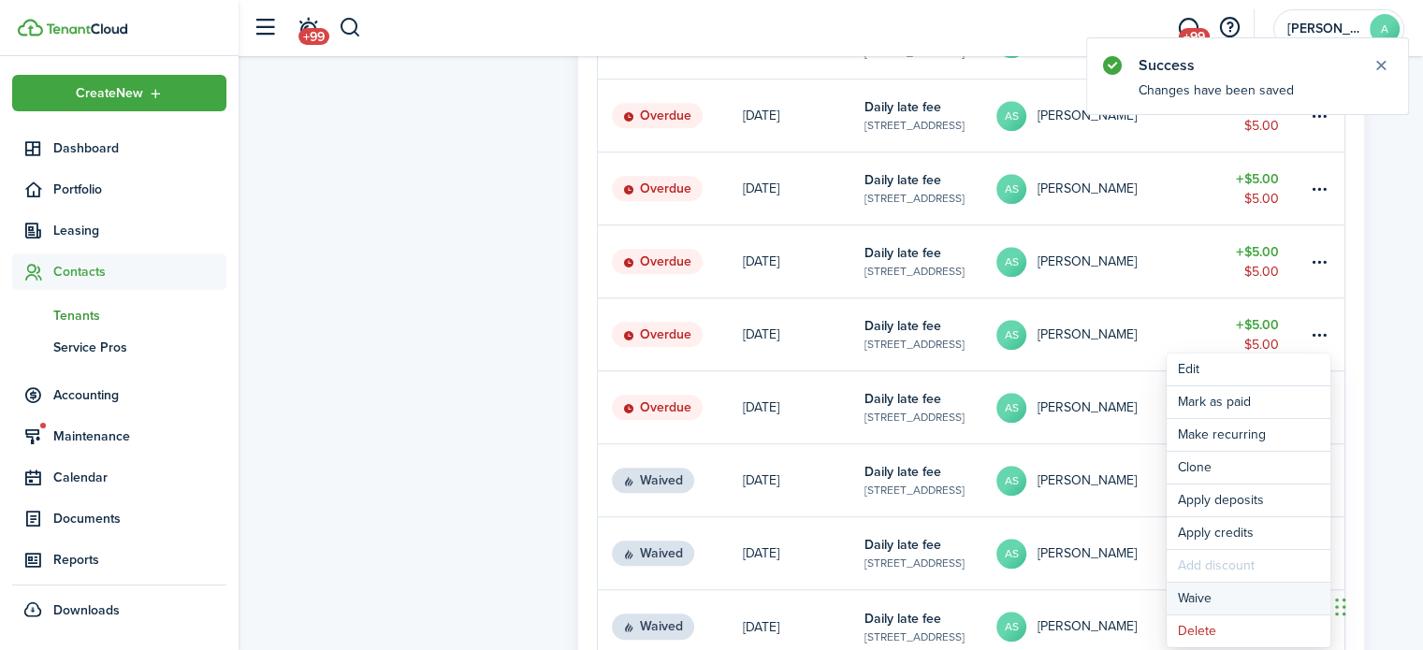
click at [1190, 590] on button "Waive" at bounding box center [1249, 599] width 164 height 32
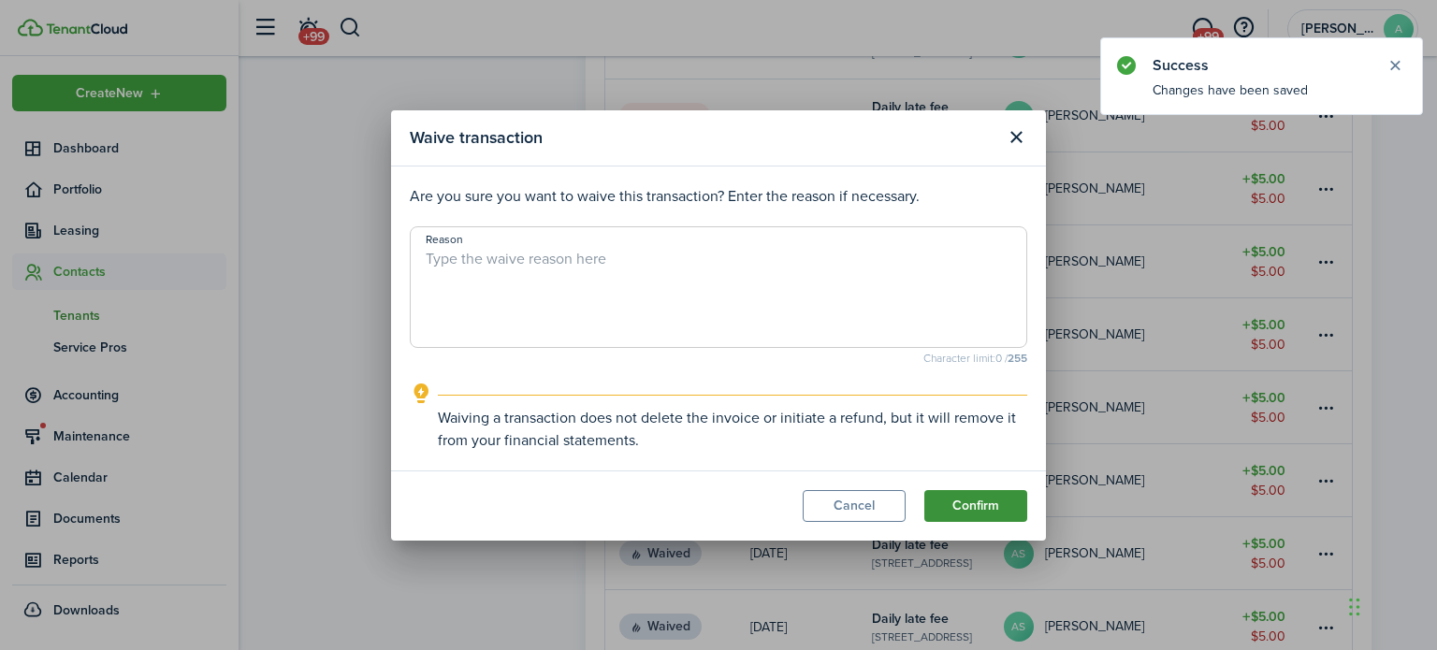
click at [988, 504] on button "Confirm" at bounding box center [975, 506] width 103 height 32
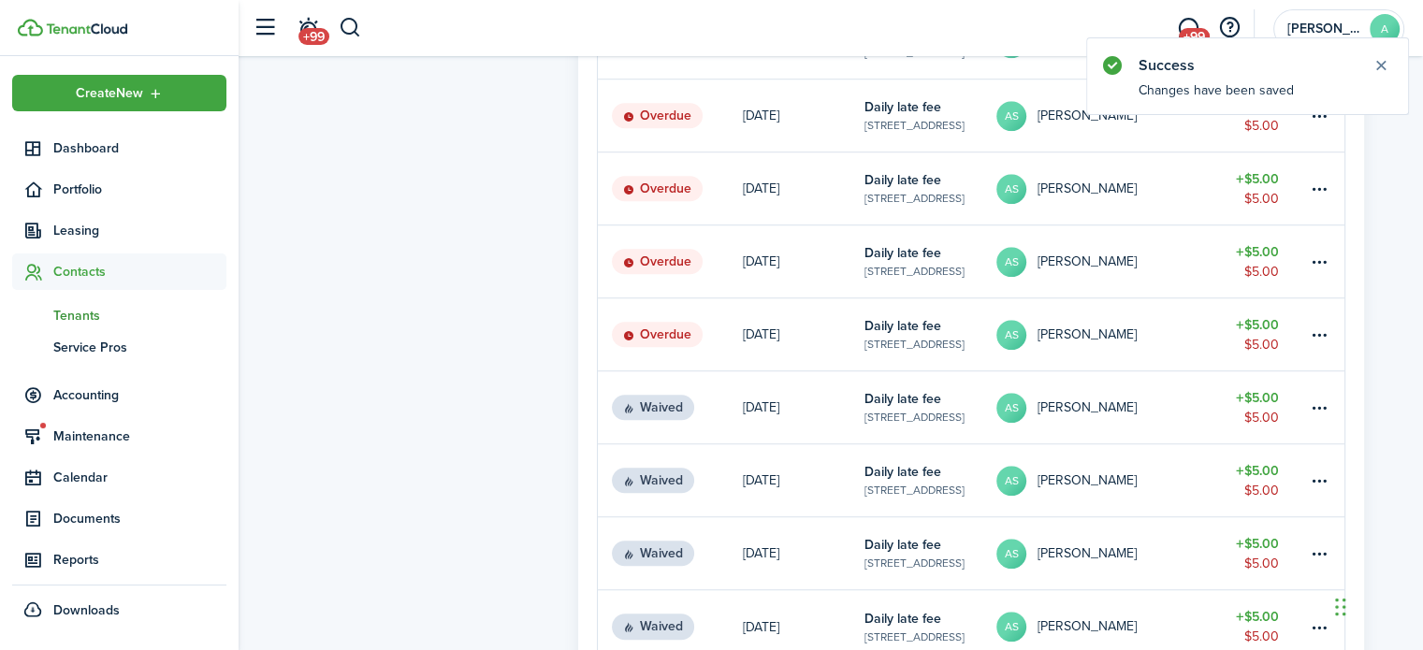
click at [1307, 336] on link at bounding box center [1325, 334] width 37 height 72
click at [1320, 336] on table-menu-btn-icon at bounding box center [1319, 335] width 22 height 22
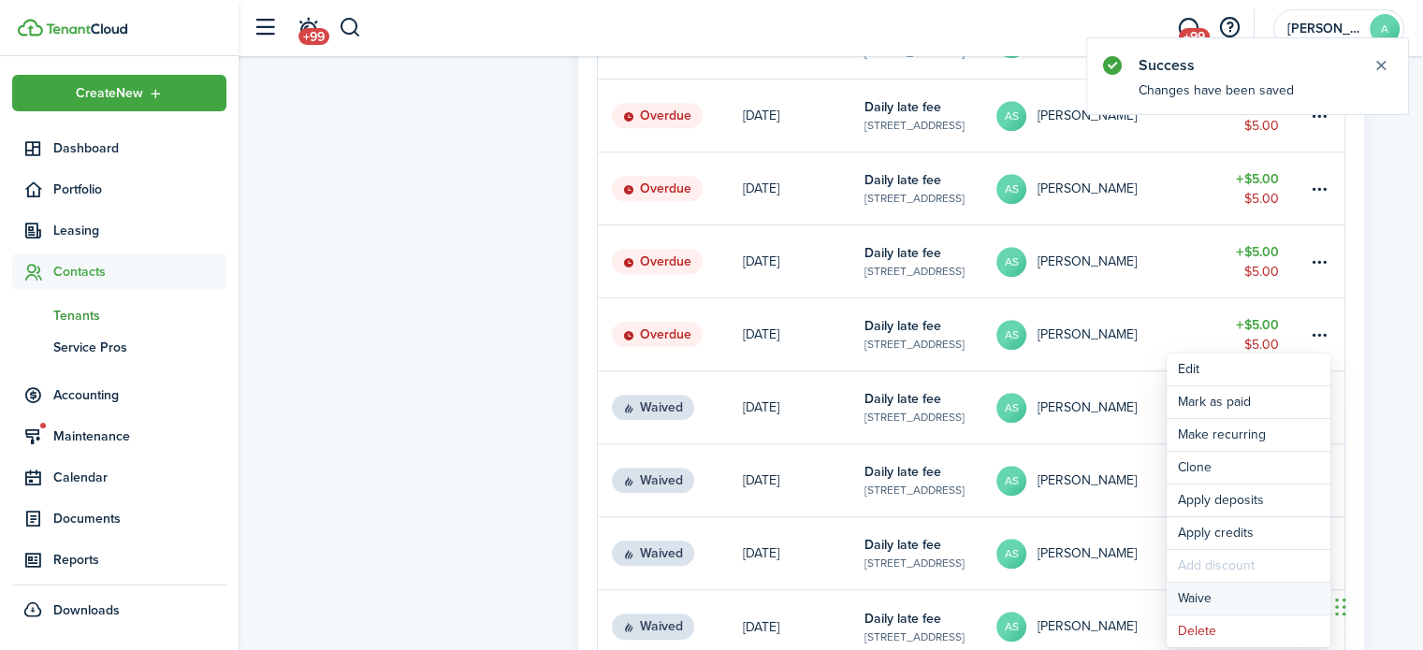
click at [1209, 600] on button "Waive" at bounding box center [1249, 599] width 164 height 32
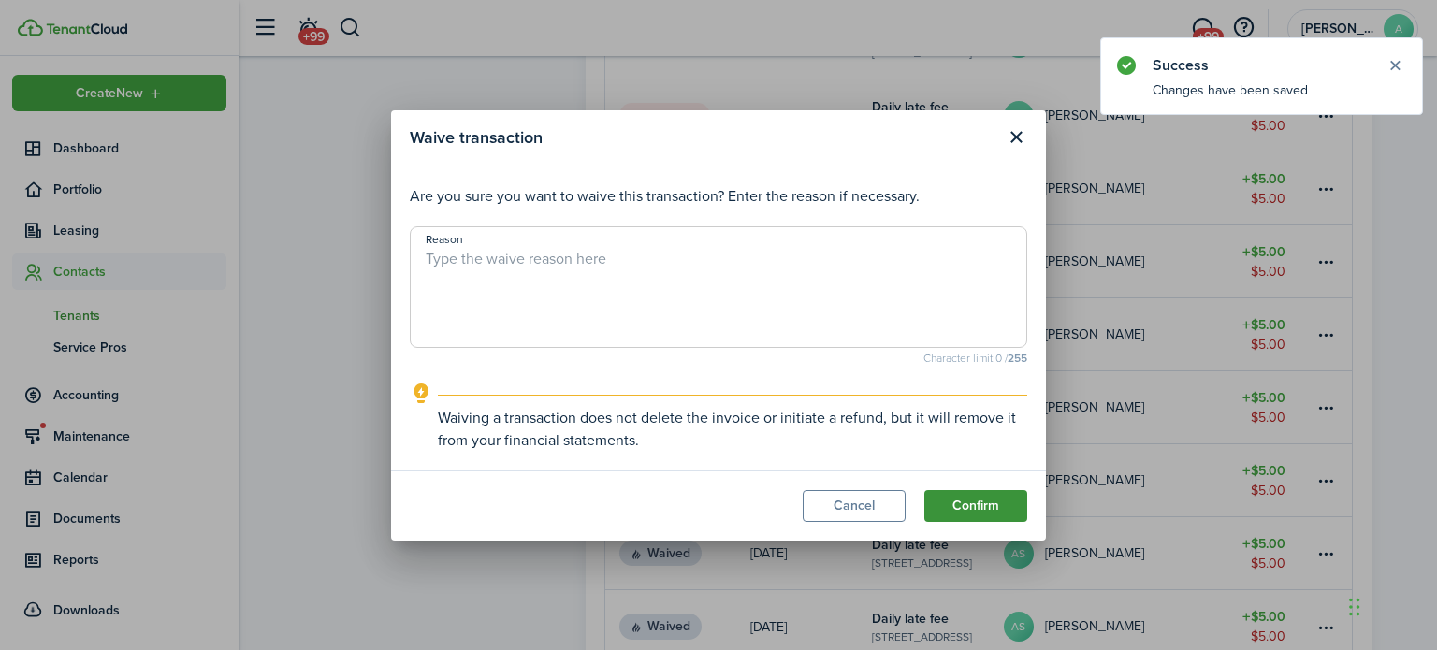
click at [1003, 497] on button "Confirm" at bounding box center [975, 506] width 103 height 32
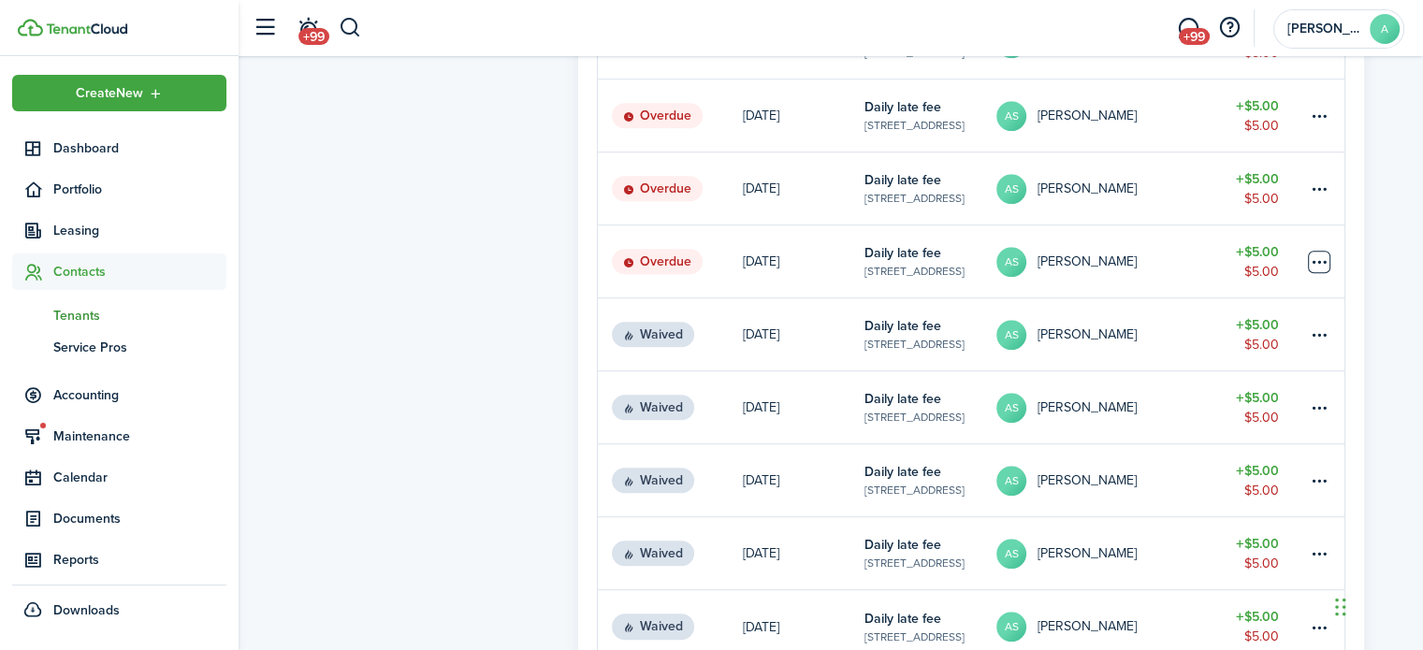
click at [1313, 255] on table-menu-btn-icon at bounding box center [1319, 262] width 22 height 22
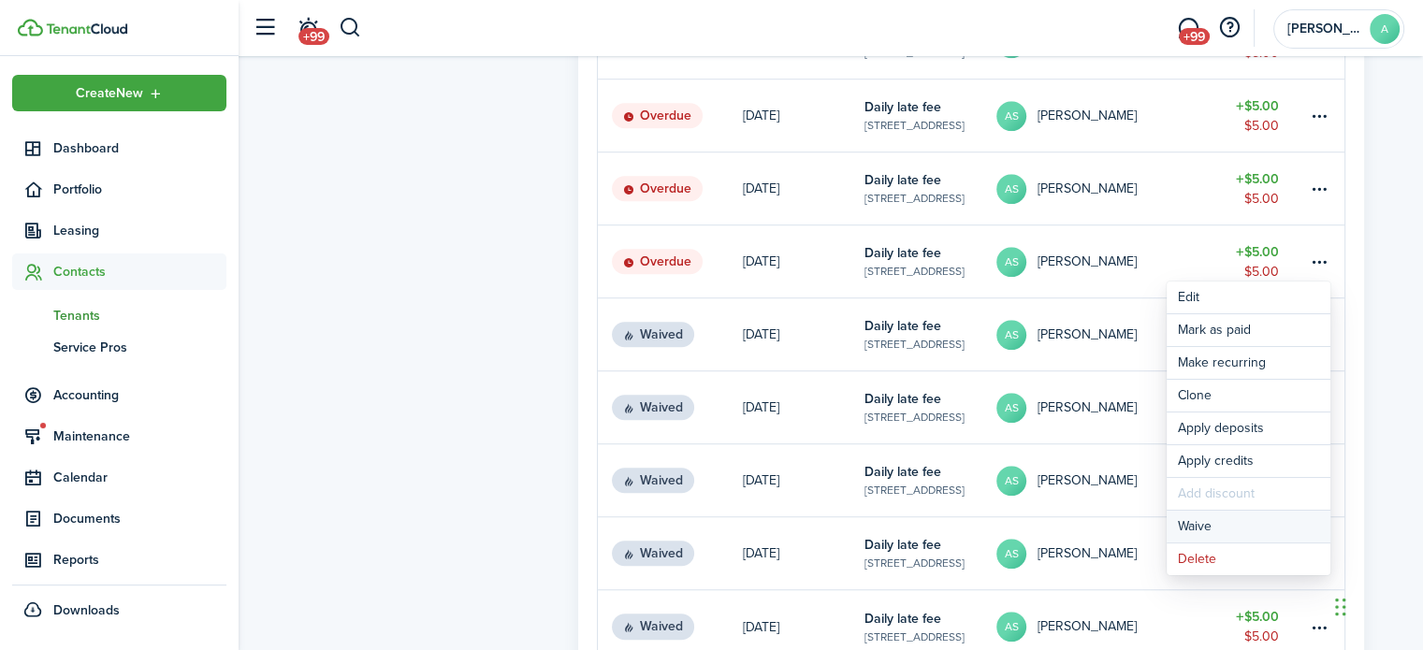
click at [1209, 517] on button "Waive" at bounding box center [1249, 527] width 164 height 32
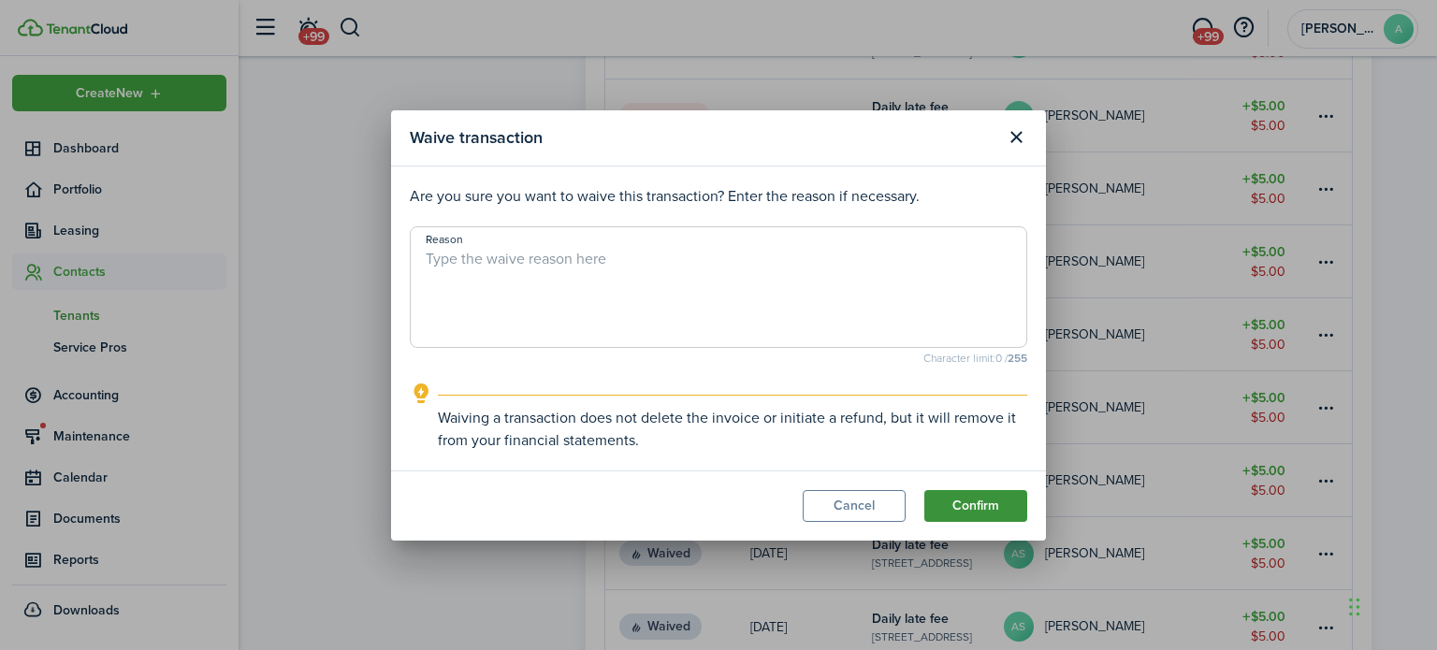
click at [968, 495] on button "Confirm" at bounding box center [975, 506] width 103 height 32
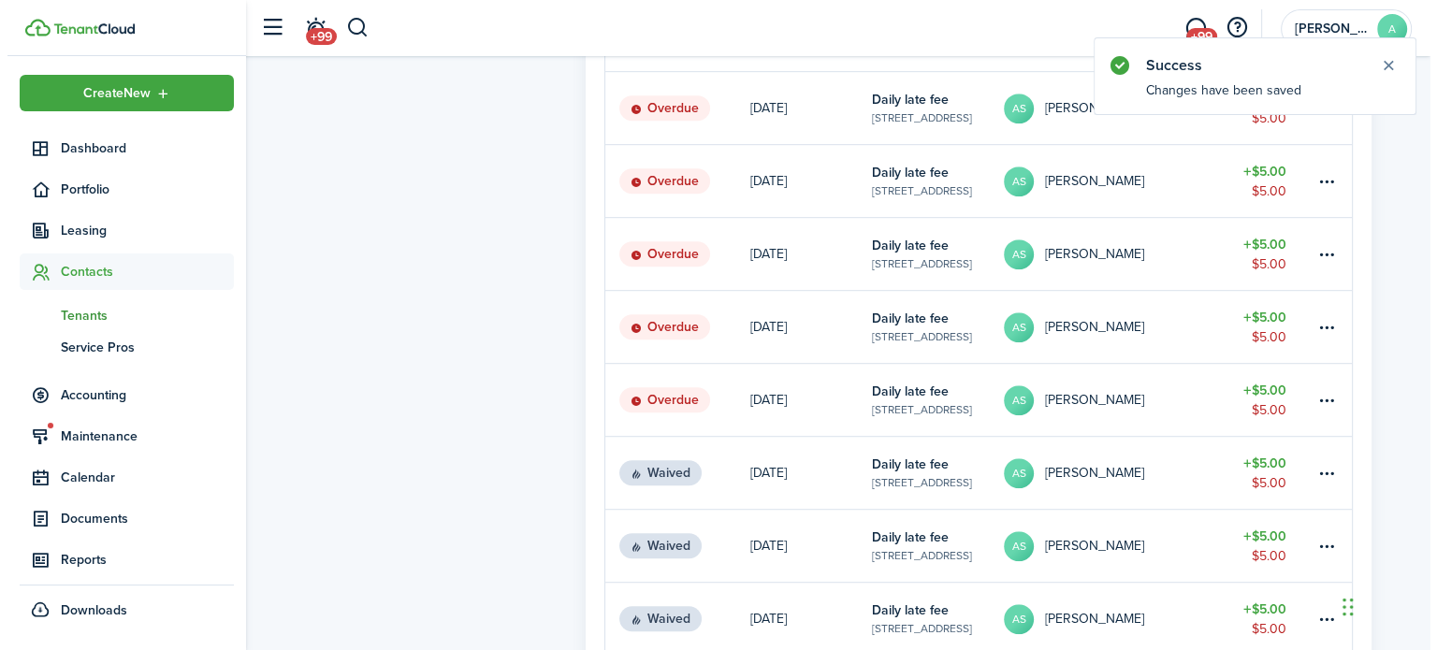
scroll to position [995, 0]
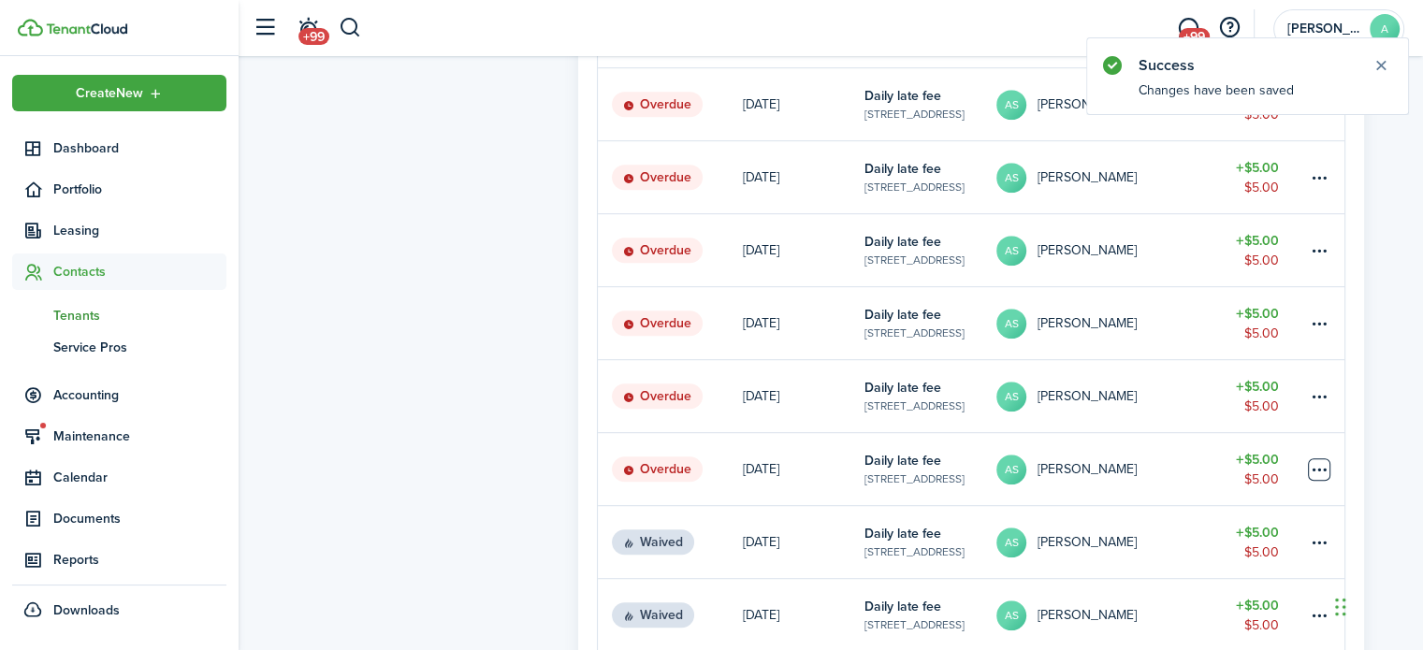
click at [1320, 464] on table-menu-btn-icon at bounding box center [1319, 469] width 22 height 22
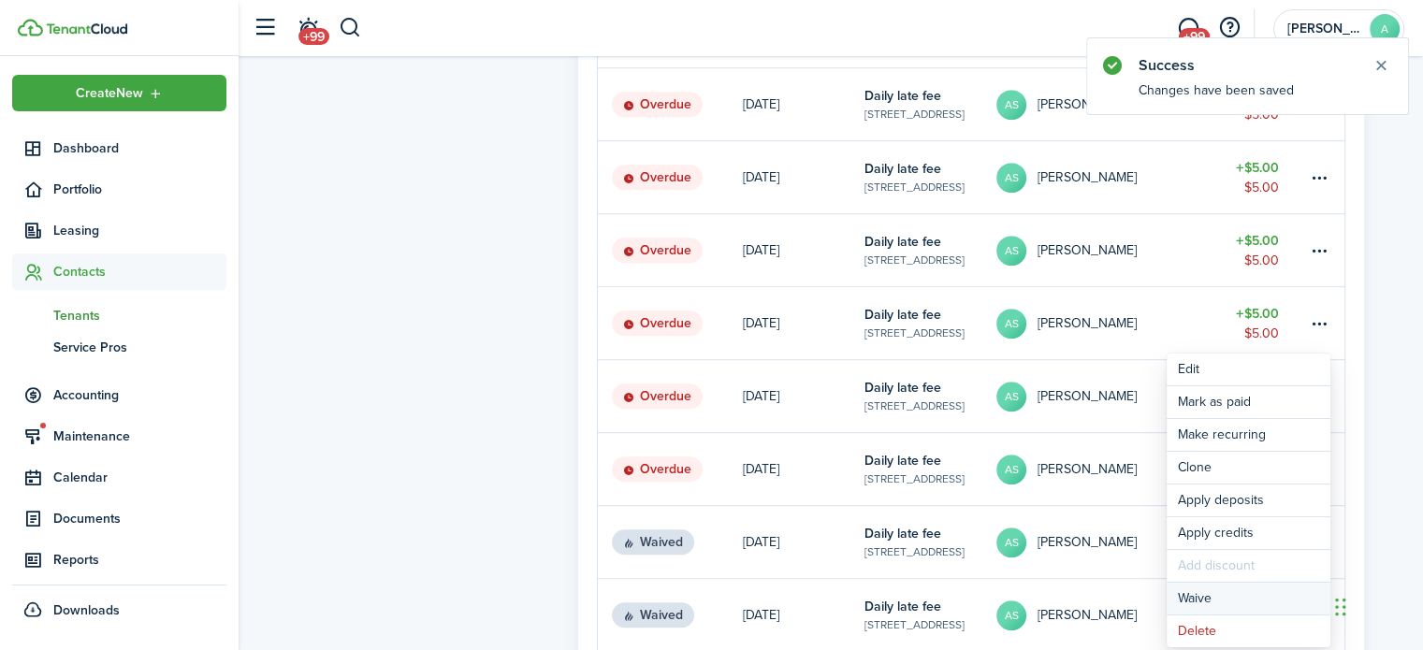
click at [1230, 598] on button "Waive" at bounding box center [1249, 599] width 164 height 32
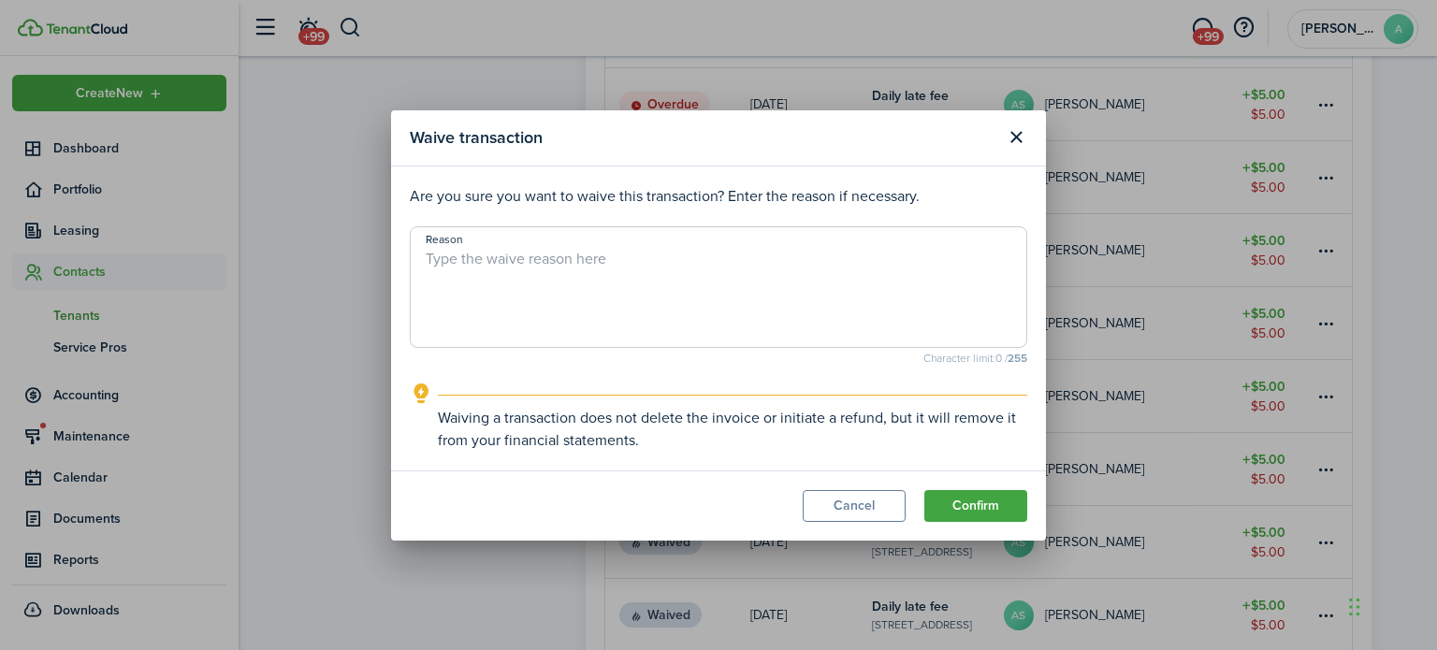
click at [1027, 502] on modal-footer "Cancel Confirm" at bounding box center [718, 506] width 655 height 70
click at [1012, 500] on button "Confirm" at bounding box center [975, 506] width 103 height 32
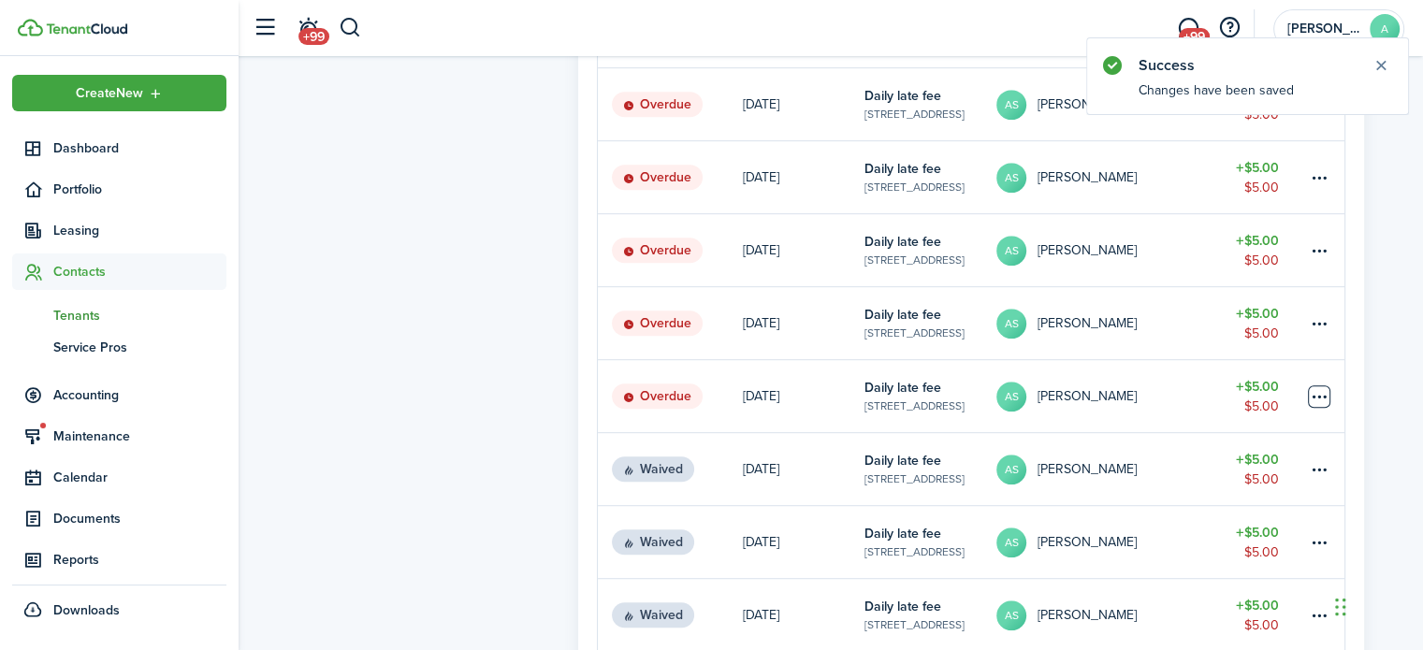
click at [1317, 387] on link at bounding box center [1325, 396] width 37 height 72
click at [1319, 392] on table-menu-btn-icon at bounding box center [1319, 397] width 22 height 22
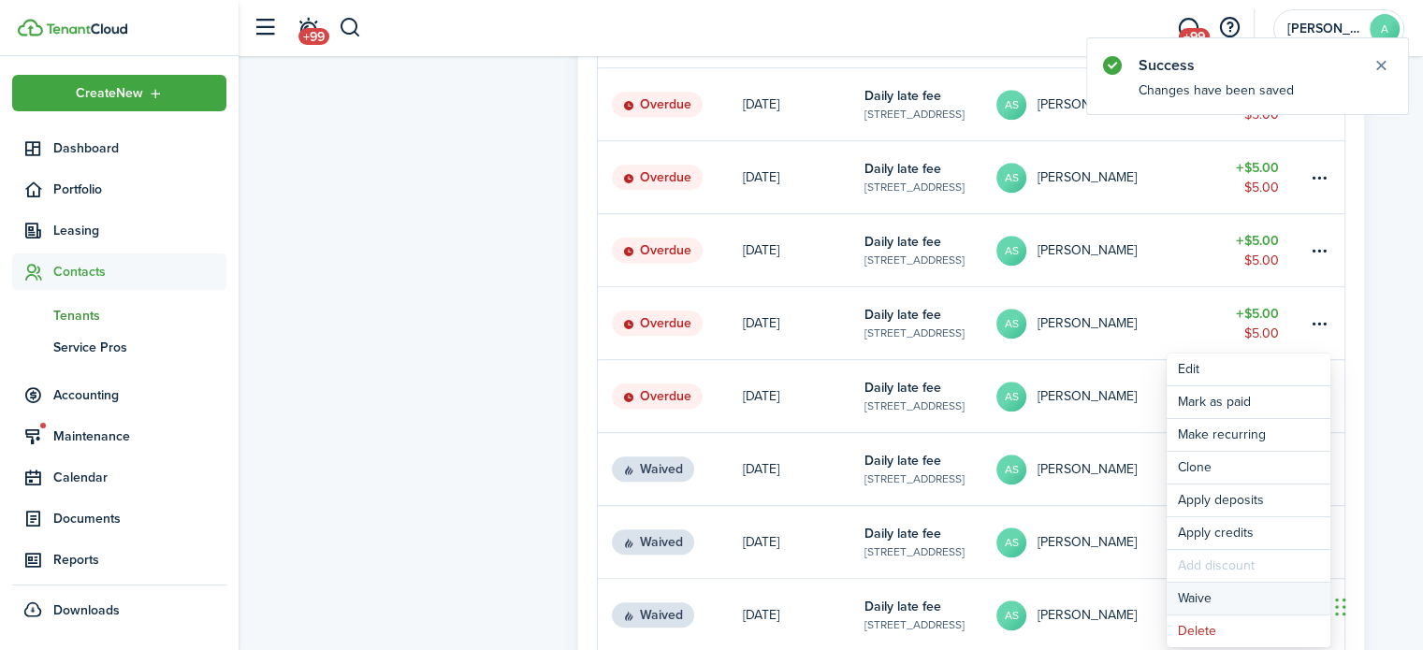
click at [1235, 602] on button "Waive" at bounding box center [1249, 599] width 164 height 32
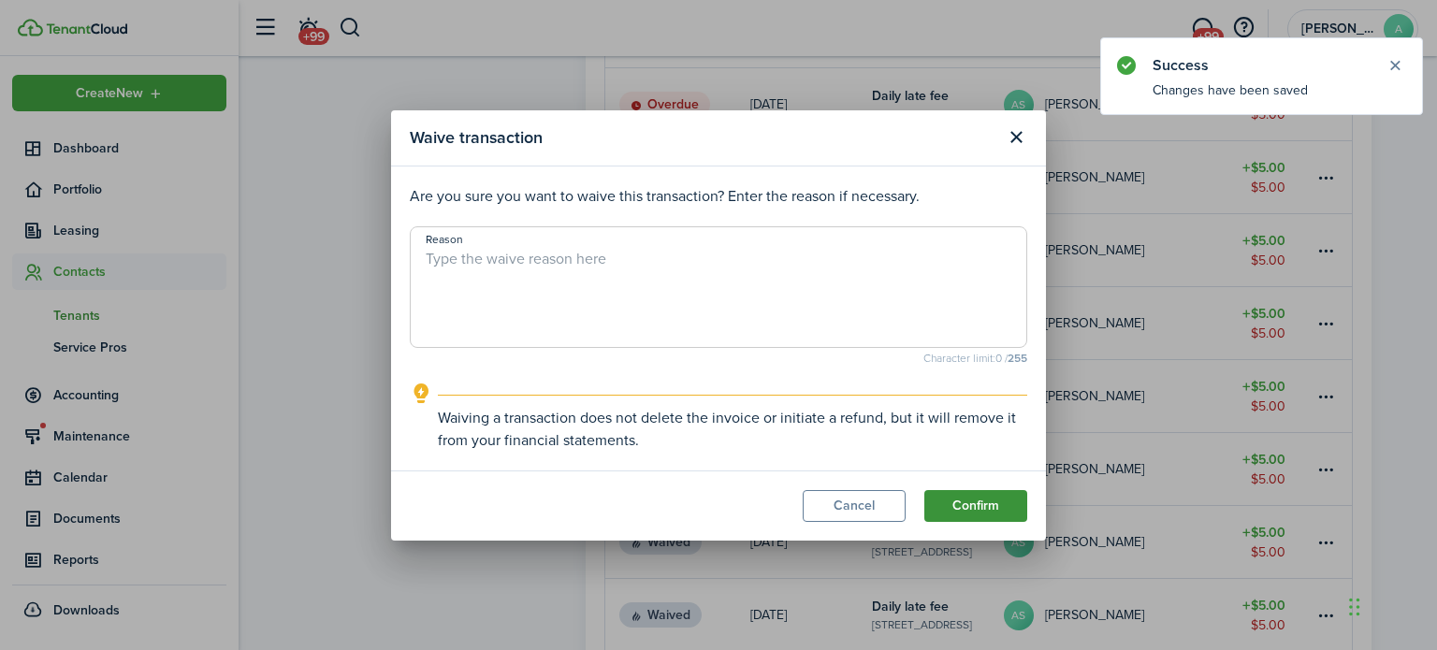
click at [1015, 517] on button "Confirm" at bounding box center [975, 506] width 103 height 32
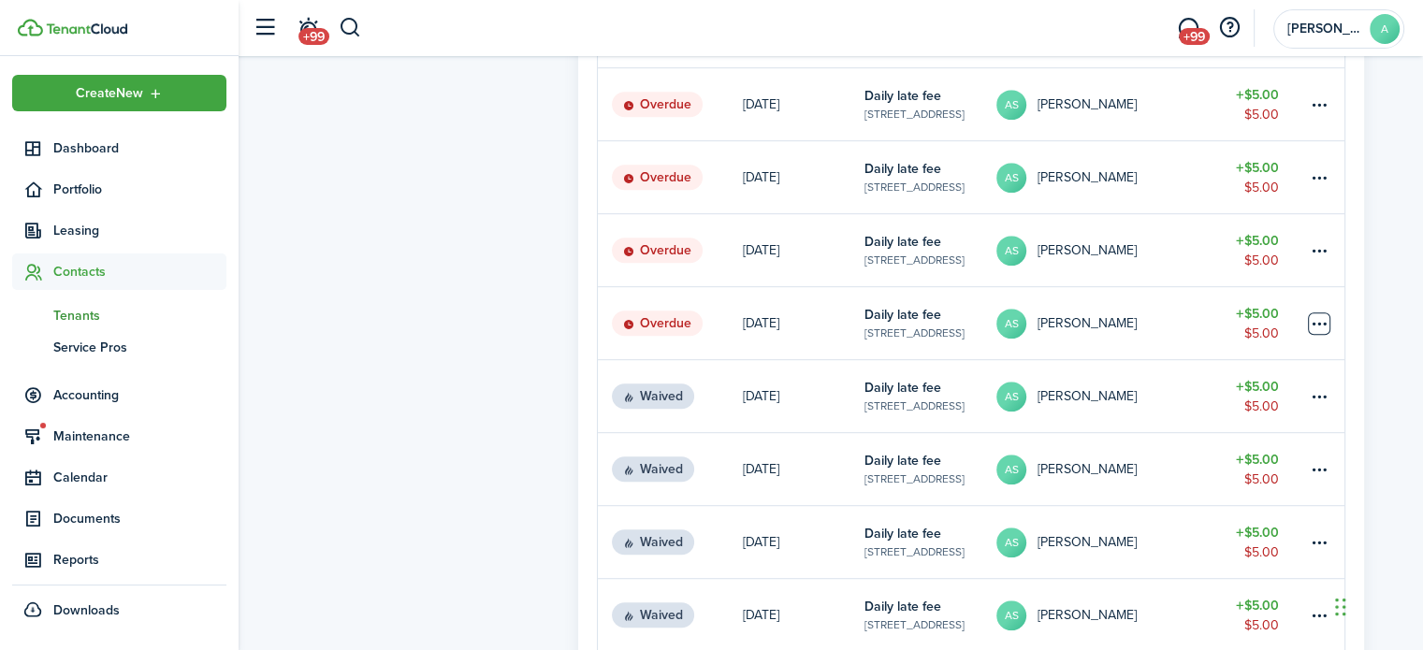
click at [1317, 318] on table-menu-btn-icon at bounding box center [1319, 324] width 22 height 22
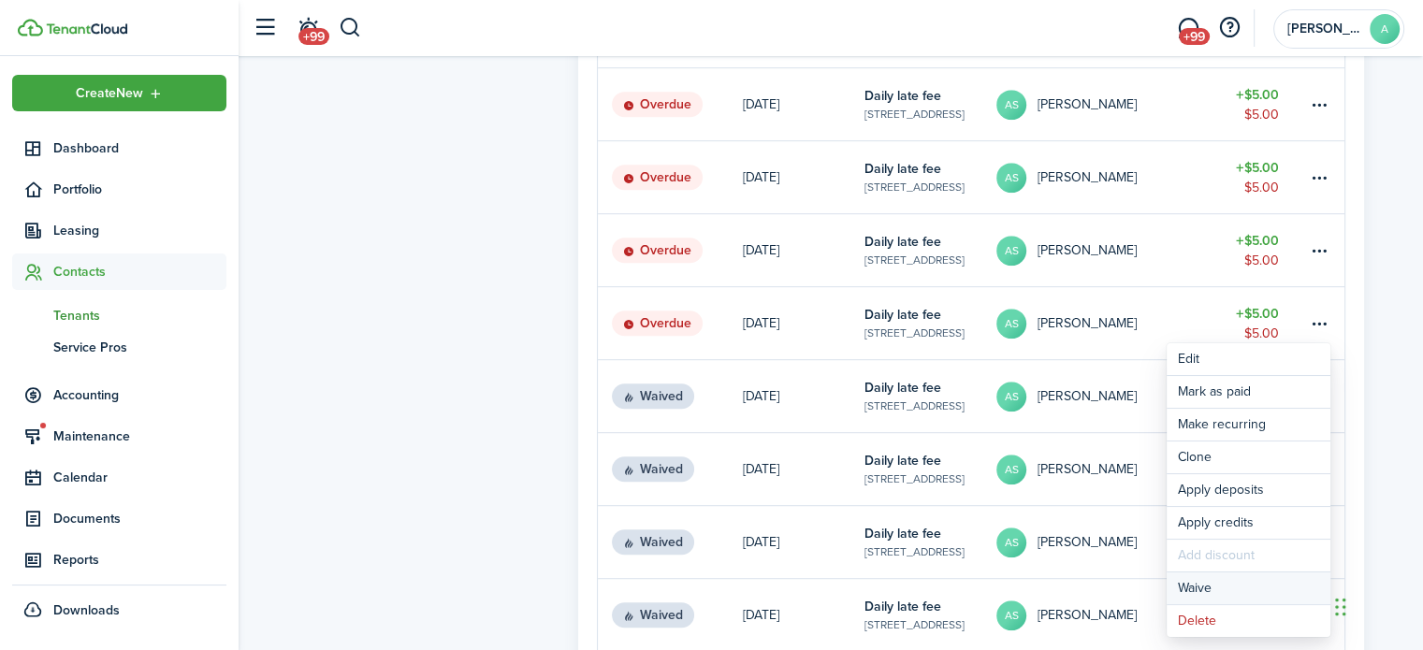
click at [1209, 589] on button "Waive" at bounding box center [1249, 589] width 164 height 32
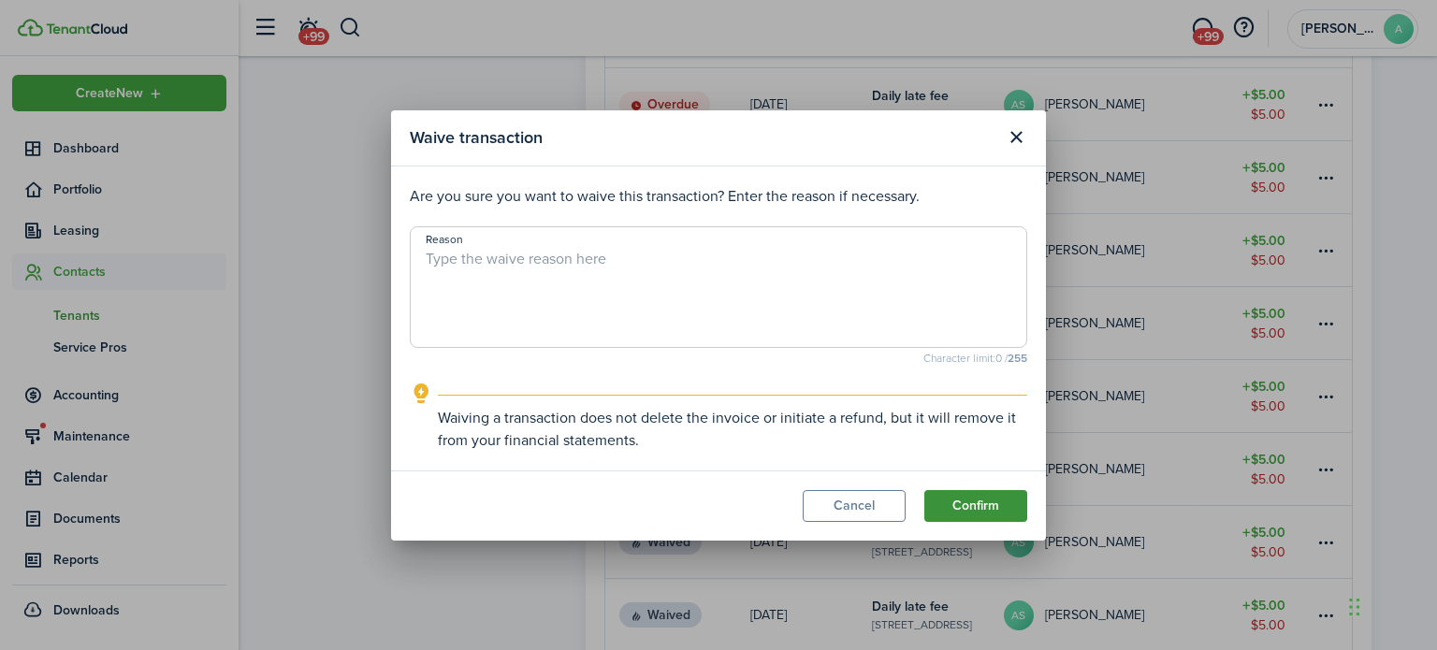
click at [960, 509] on button "Confirm" at bounding box center [975, 506] width 103 height 32
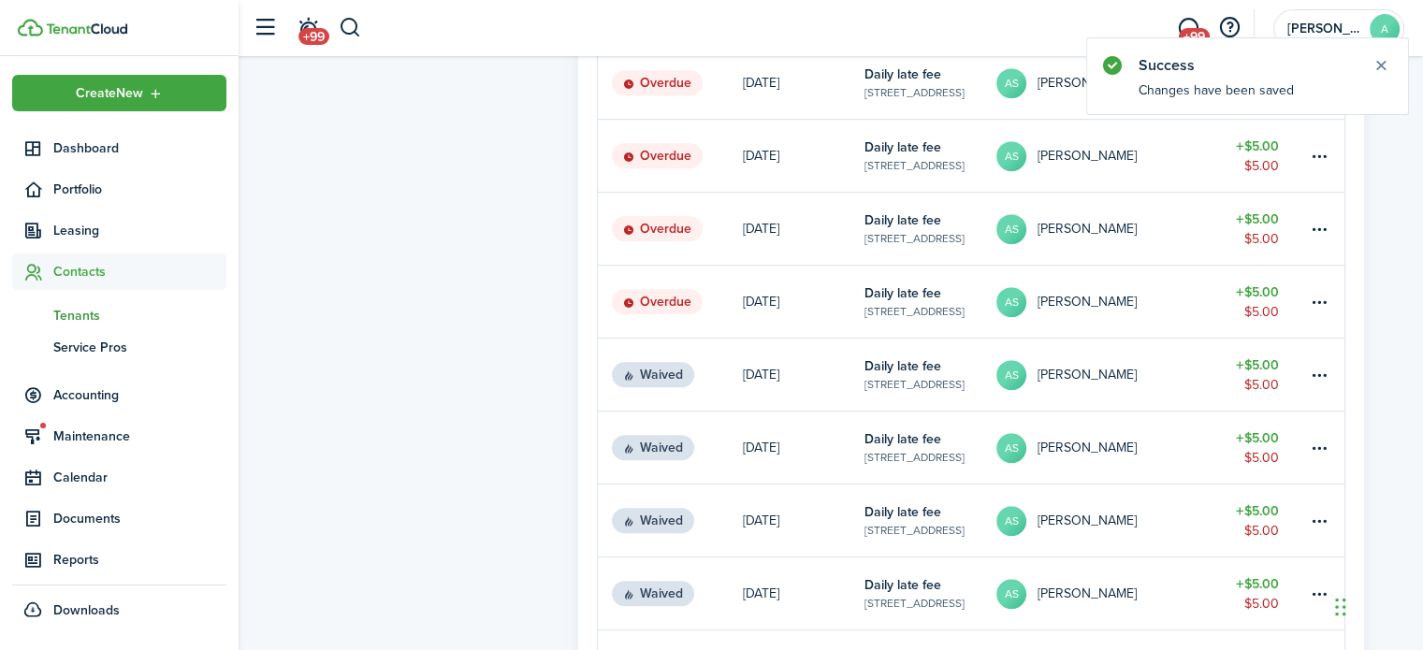
scroll to position [901, 0]
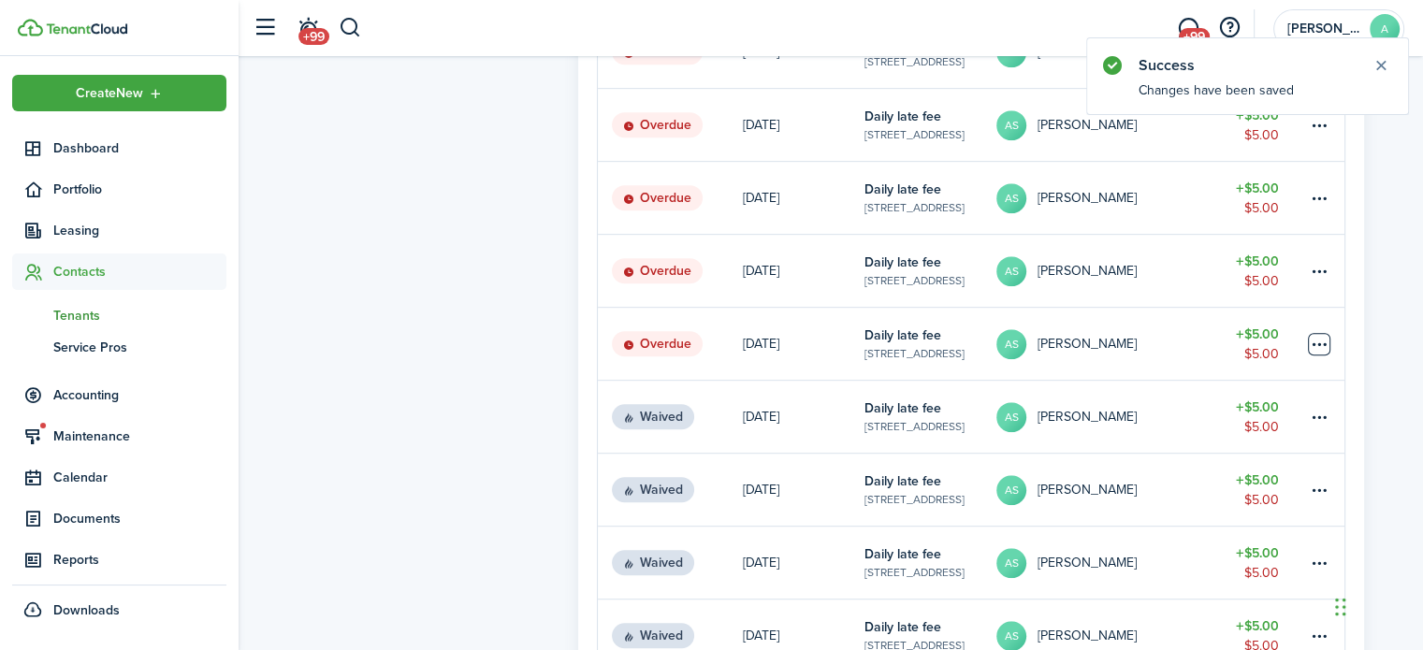
click at [1318, 347] on table-menu-btn-icon at bounding box center [1319, 344] width 22 height 22
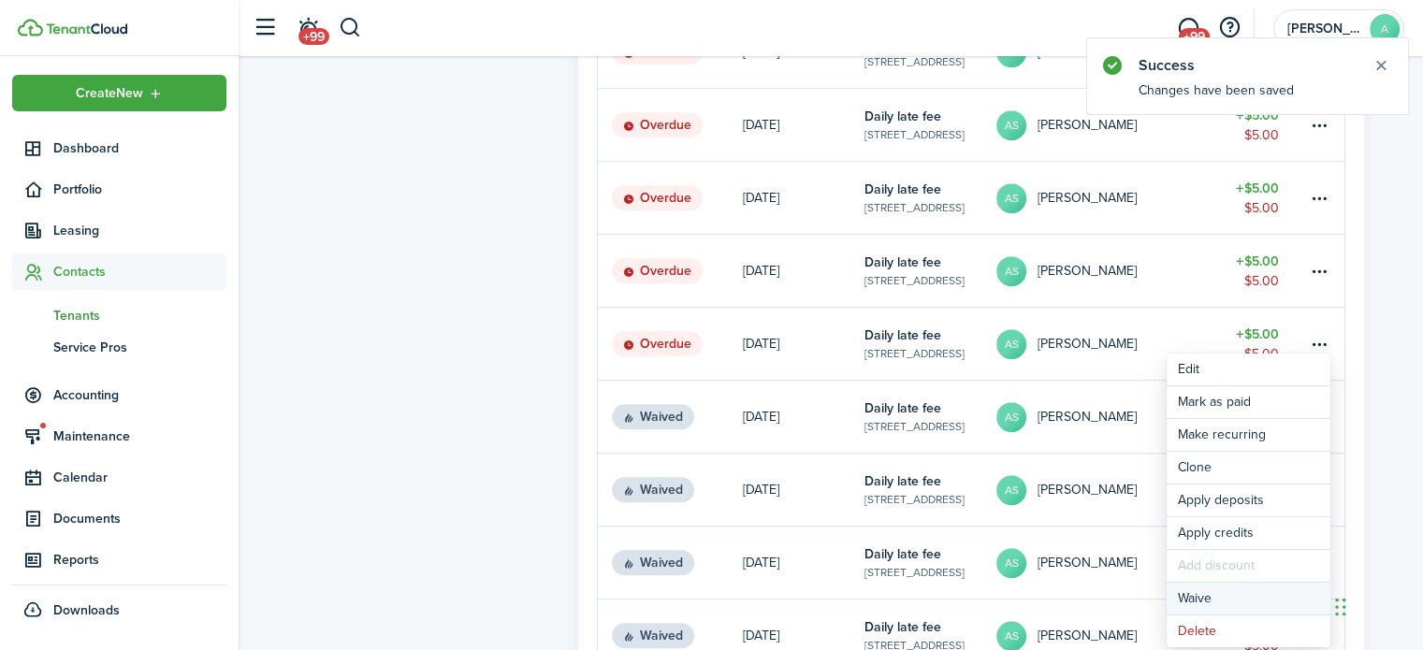
click at [1225, 593] on button "Waive" at bounding box center [1249, 599] width 164 height 32
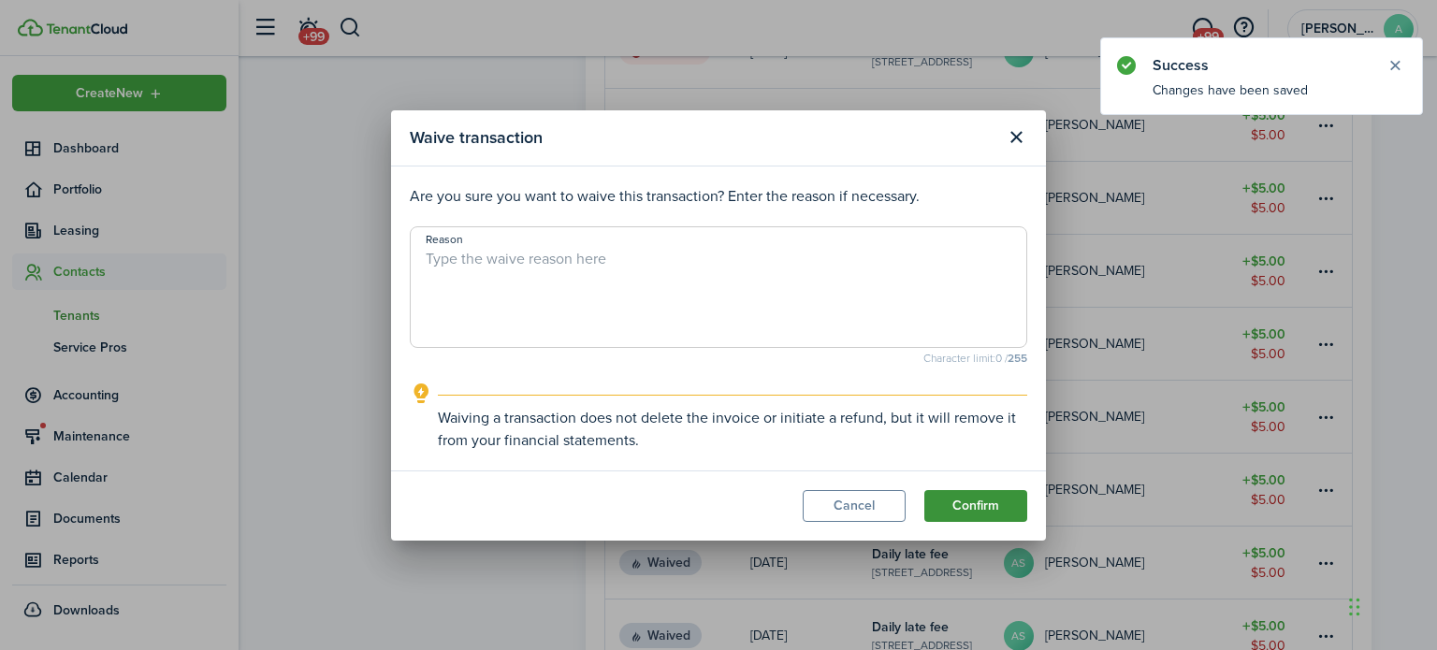
click at [1019, 516] on button "Confirm" at bounding box center [975, 506] width 103 height 32
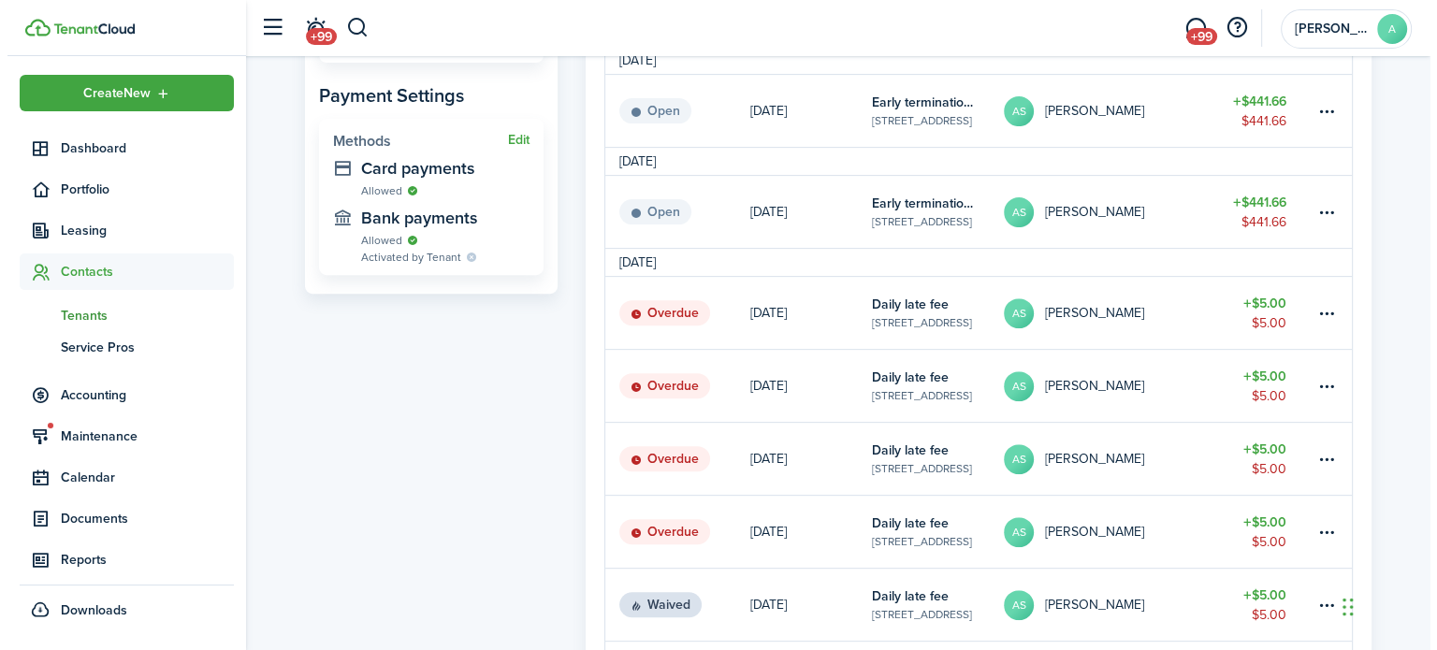
scroll to position [654, 0]
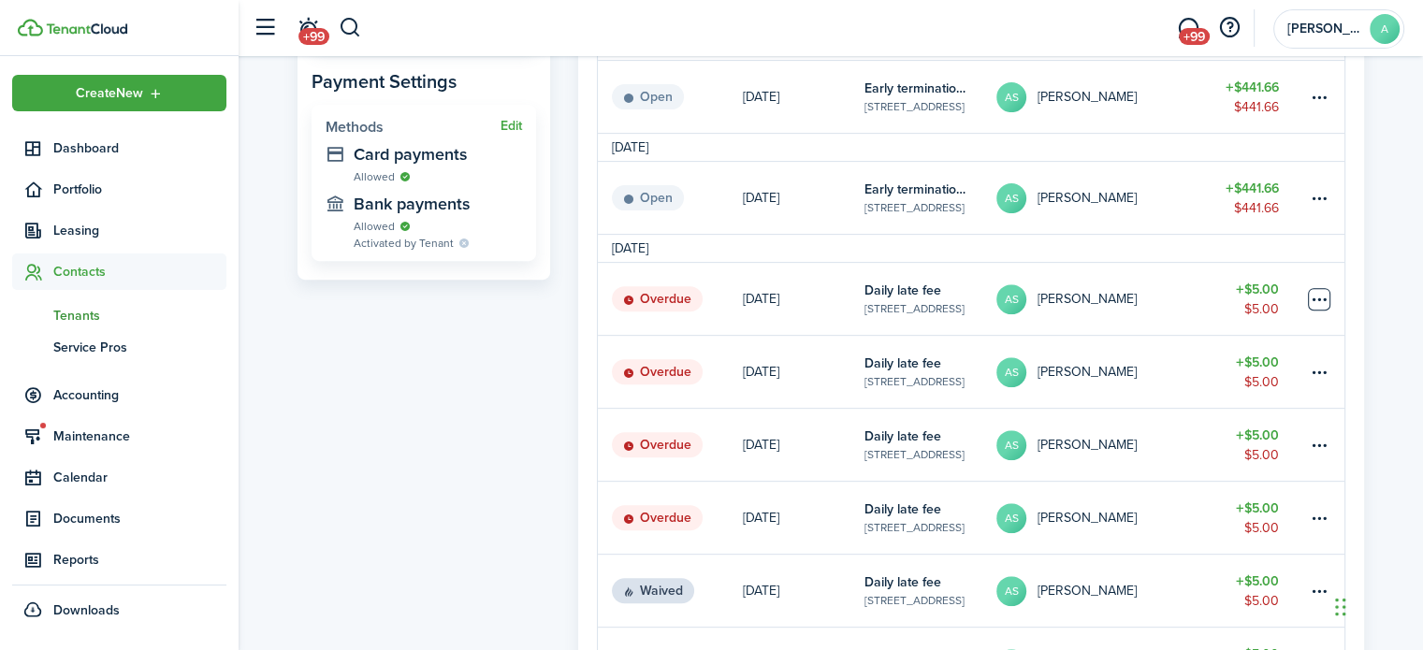
click at [1314, 299] on table-menu-btn-icon at bounding box center [1319, 299] width 22 height 22
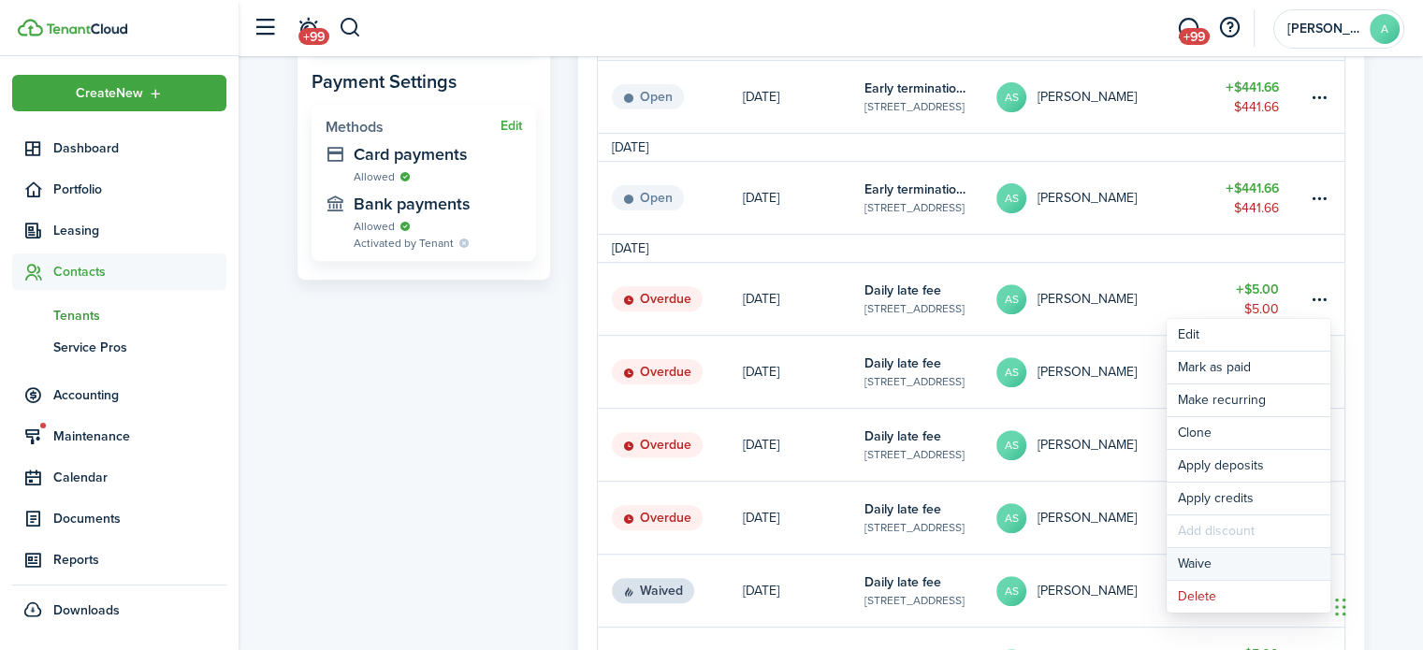
click at [1220, 551] on button "Waive" at bounding box center [1249, 564] width 164 height 32
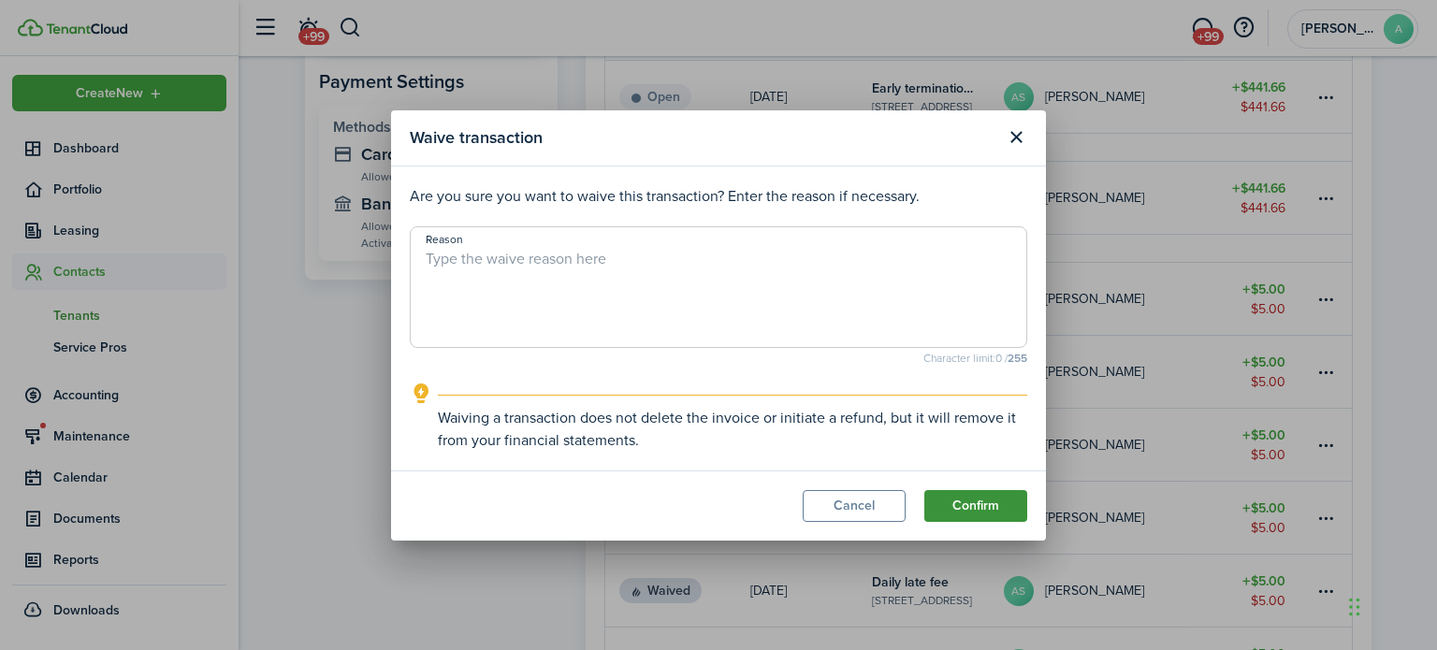
click at [974, 503] on button "Confirm" at bounding box center [975, 506] width 103 height 32
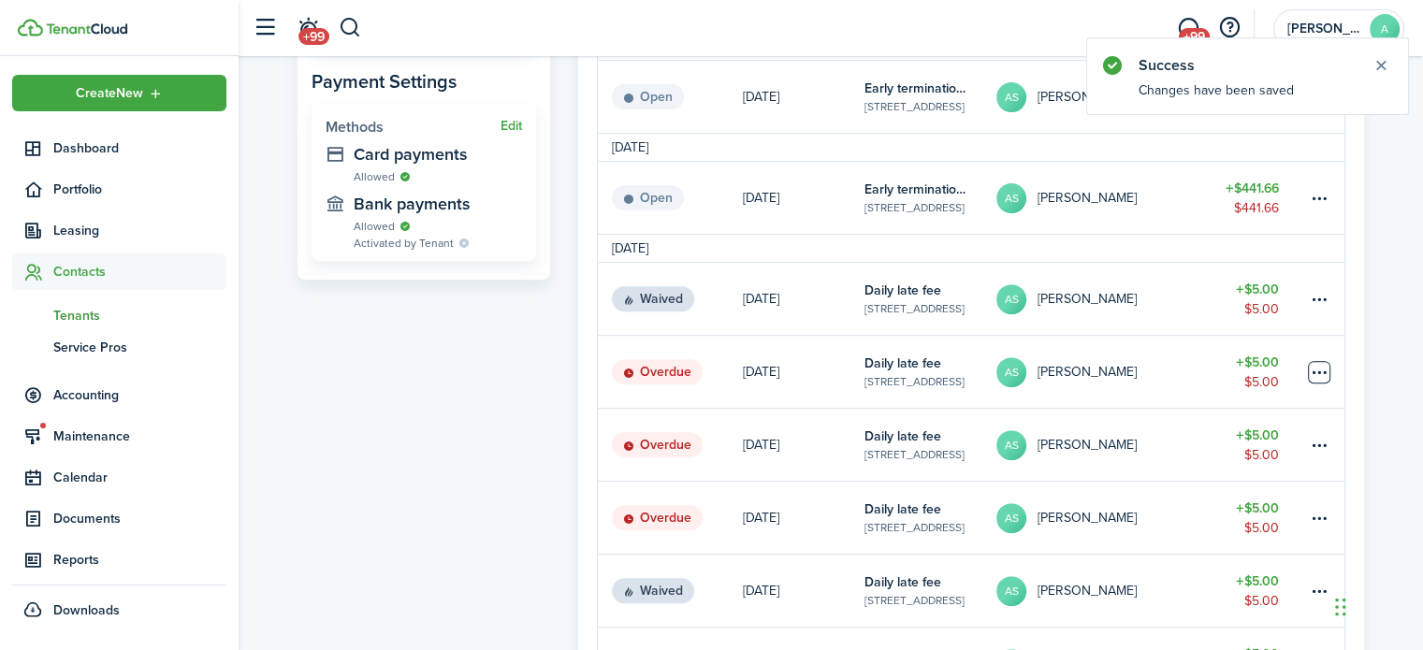
click at [1326, 366] on table-menu-btn-icon at bounding box center [1319, 372] width 22 height 22
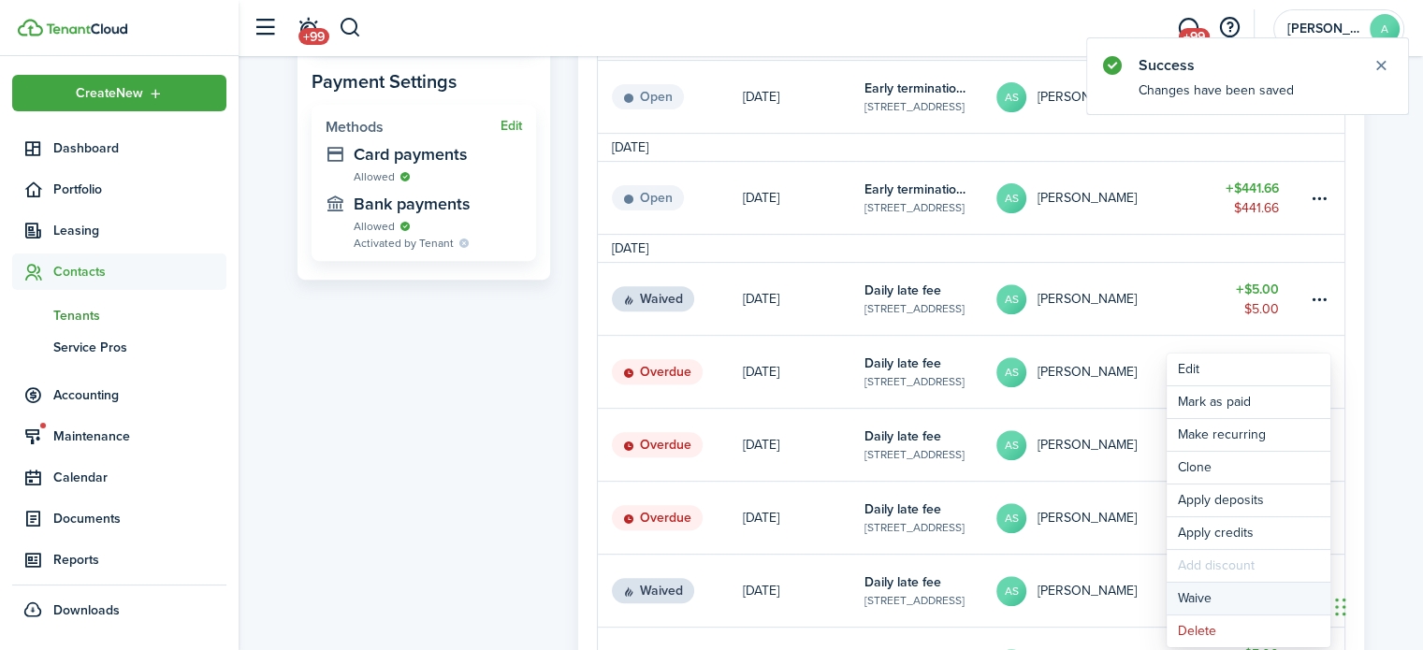
click at [1224, 592] on button "Waive" at bounding box center [1249, 599] width 164 height 32
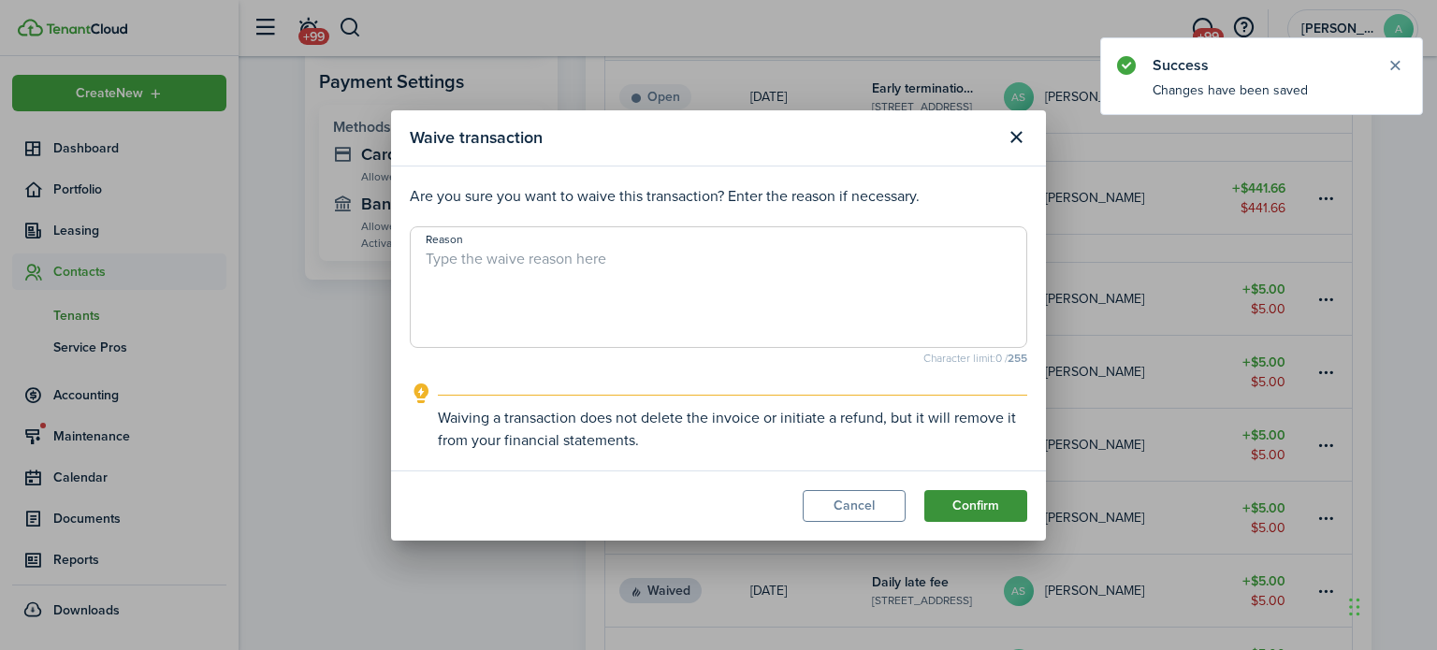
click at [1007, 516] on button "Confirm" at bounding box center [975, 506] width 103 height 32
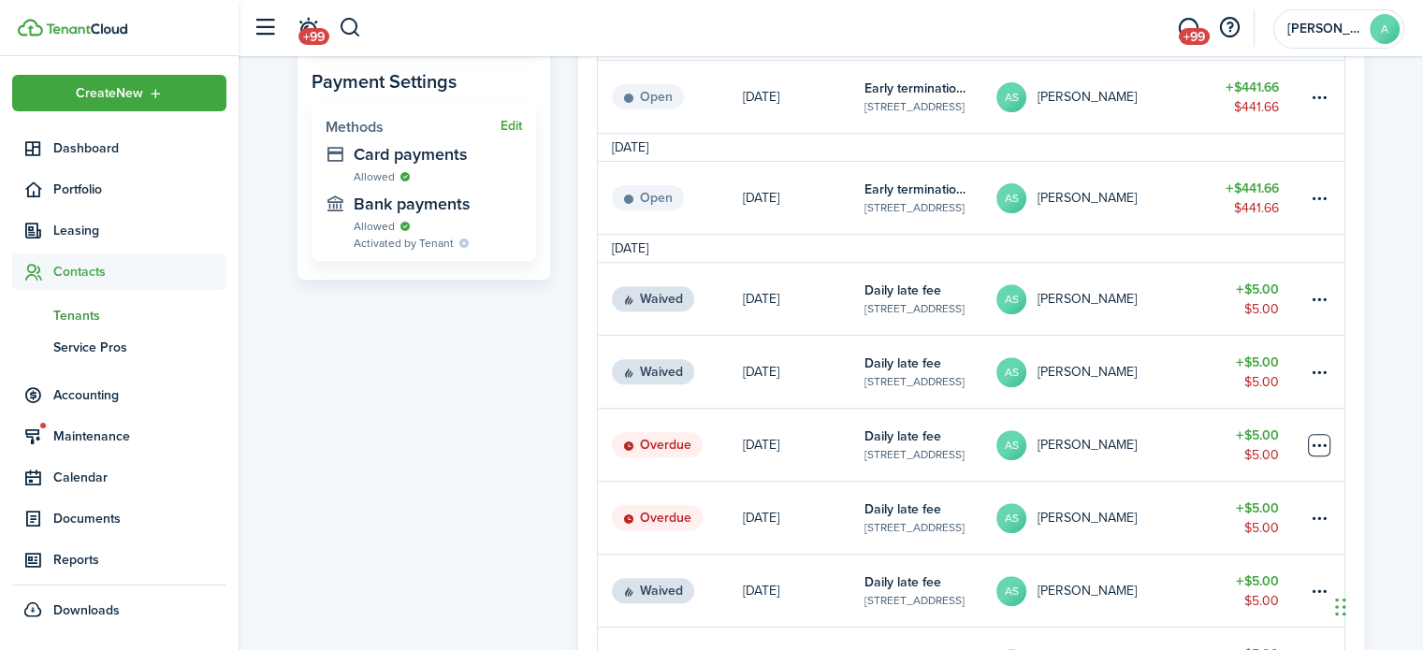
click at [1325, 456] on table-menu-btn-icon at bounding box center [1319, 445] width 22 height 22
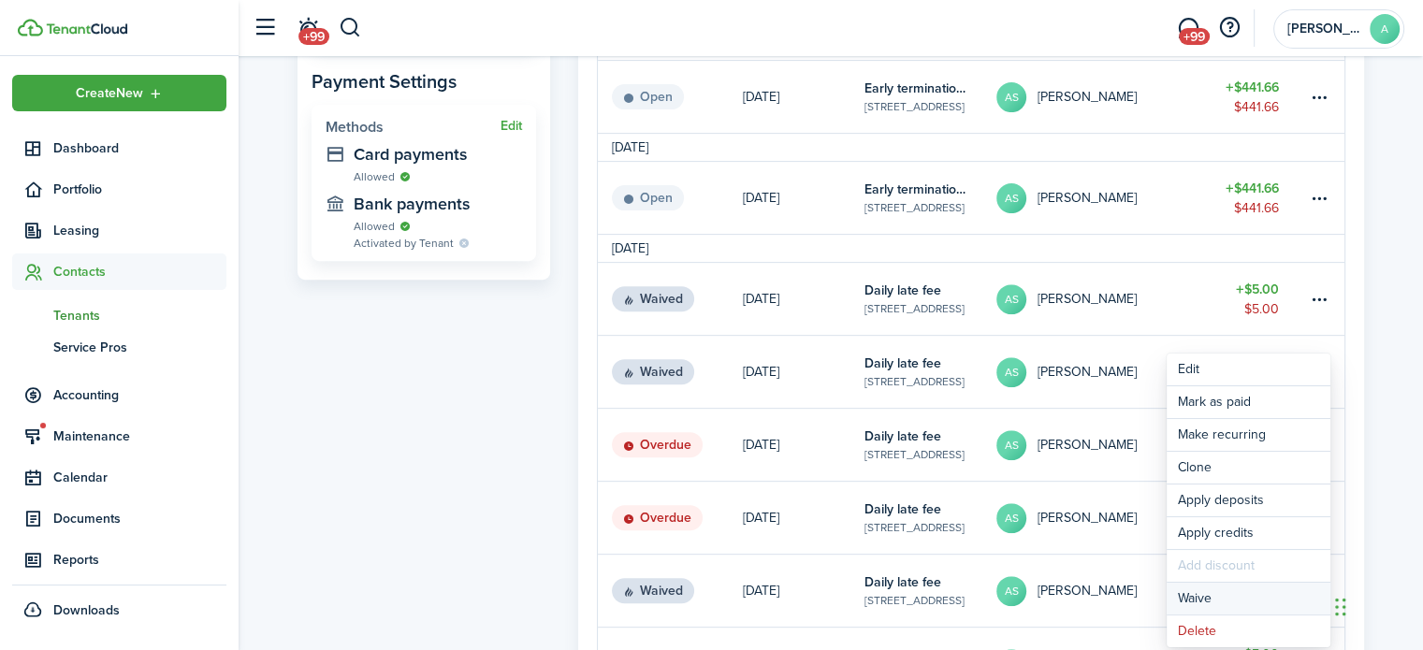
click at [1231, 598] on button "Waive" at bounding box center [1249, 599] width 164 height 32
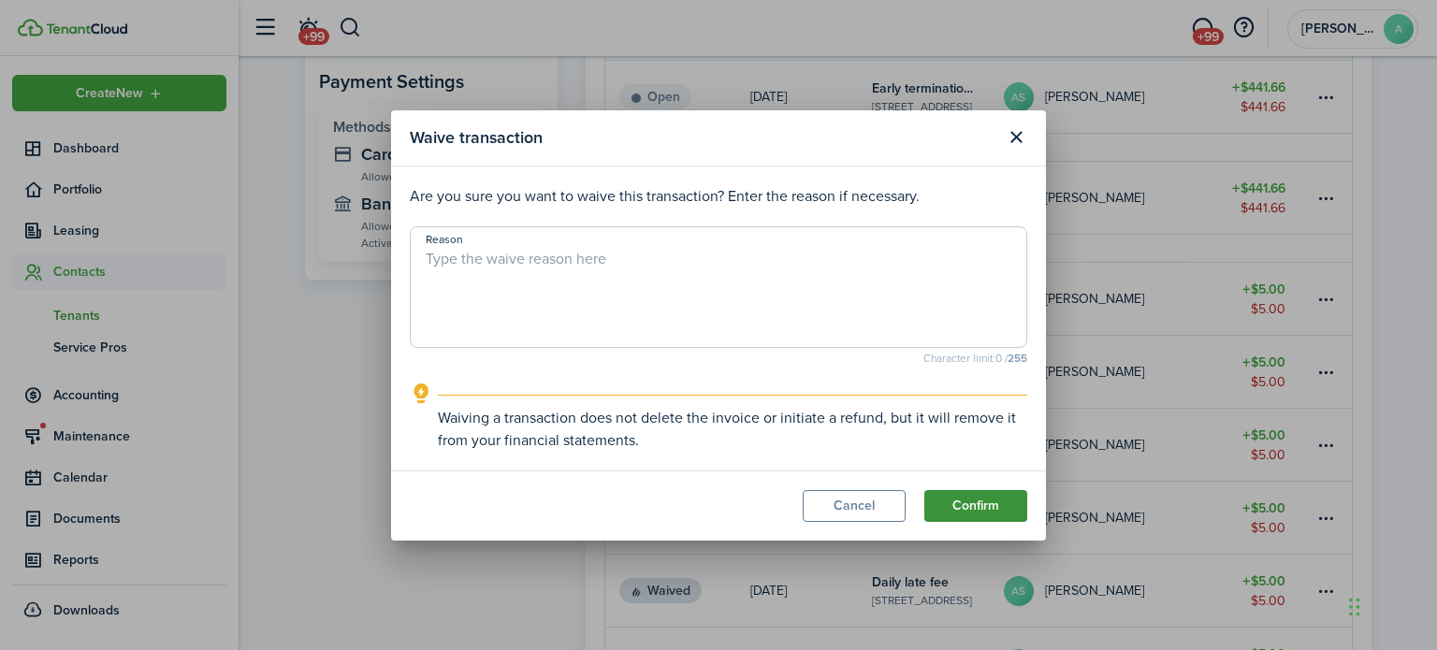
click at [1017, 502] on button "Confirm" at bounding box center [975, 506] width 103 height 32
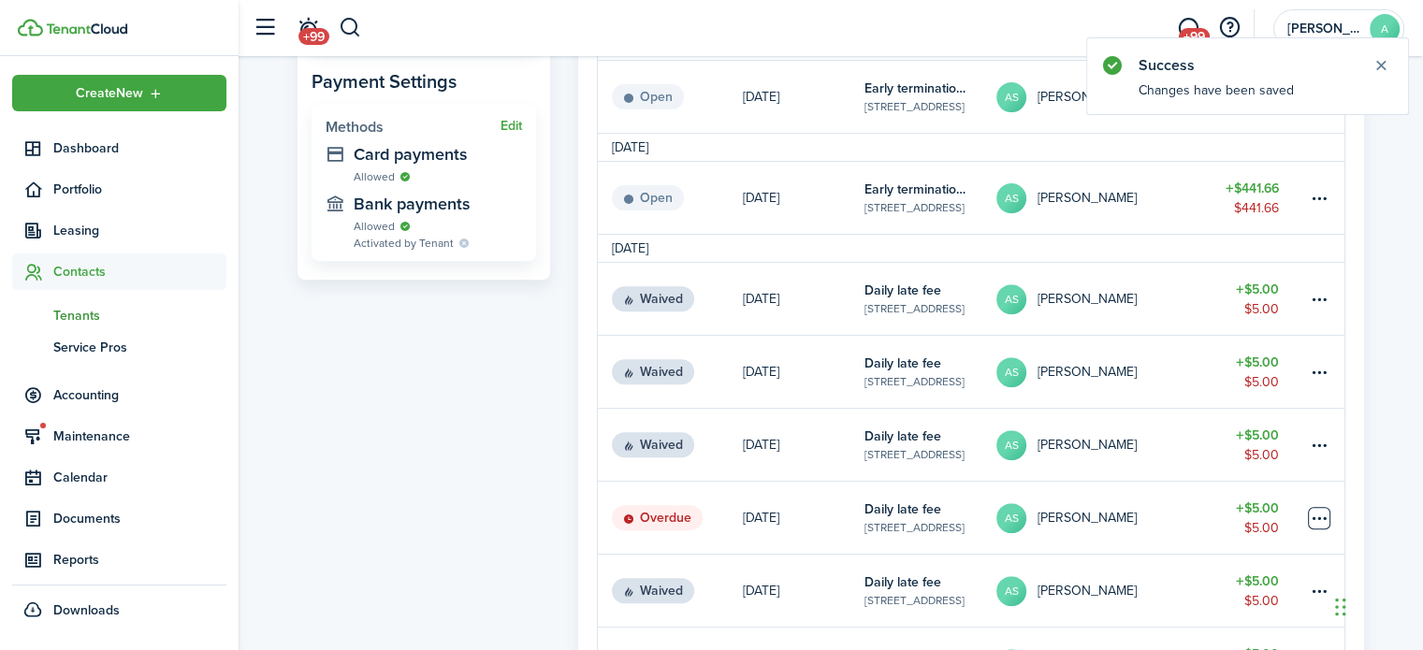
click at [1317, 521] on table-menu-btn-icon at bounding box center [1319, 518] width 22 height 22
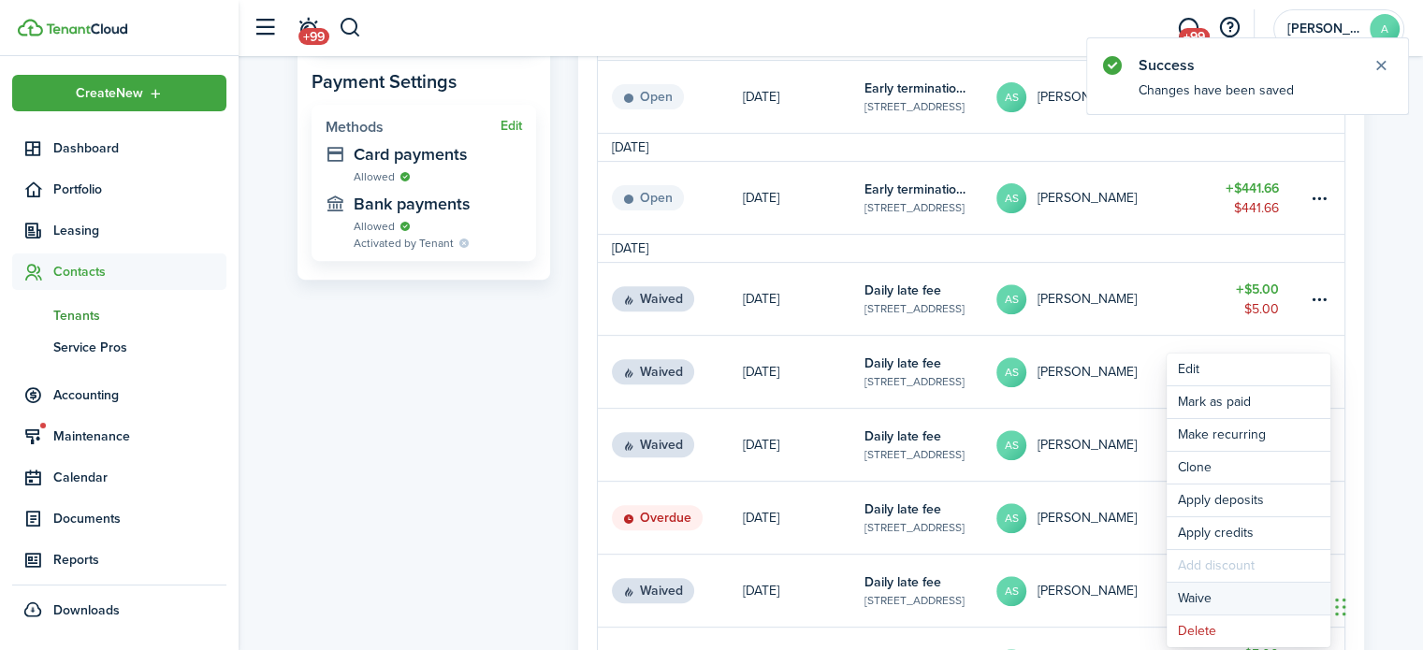
click at [1231, 600] on button "Waive" at bounding box center [1249, 599] width 164 height 32
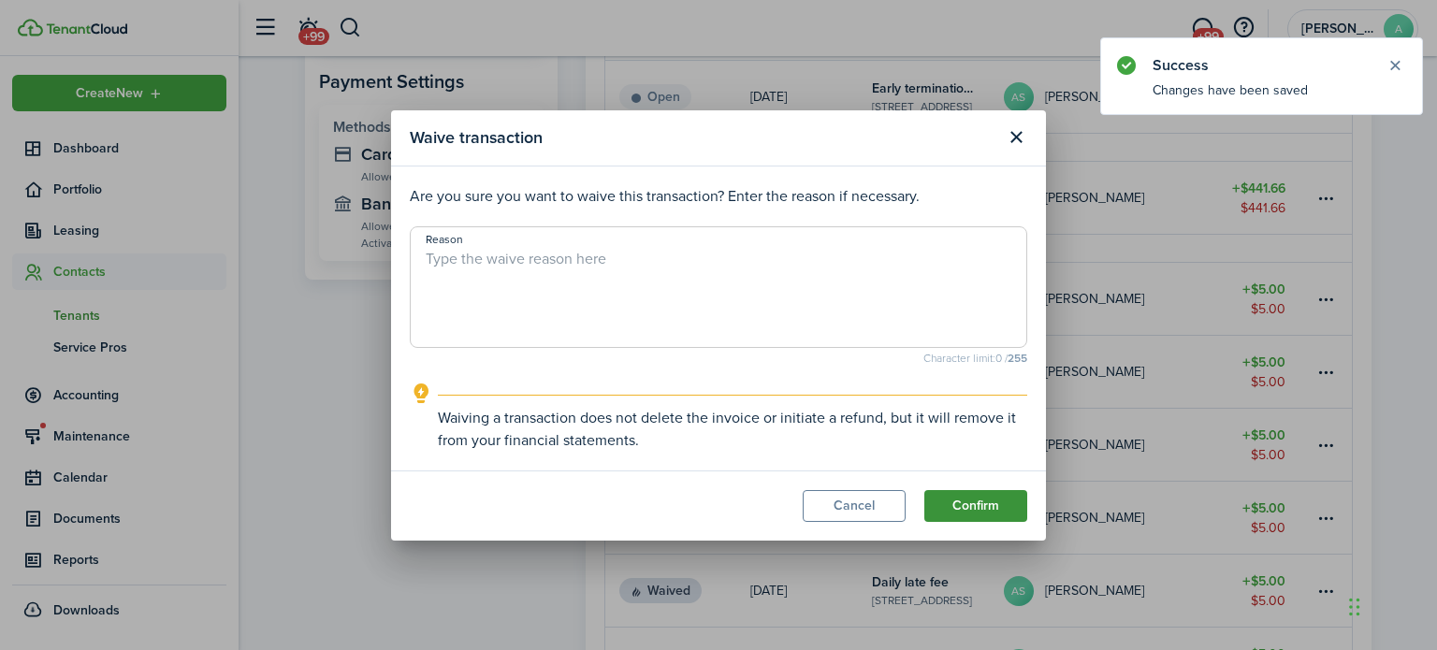
click at [1000, 504] on button "Confirm" at bounding box center [975, 506] width 103 height 32
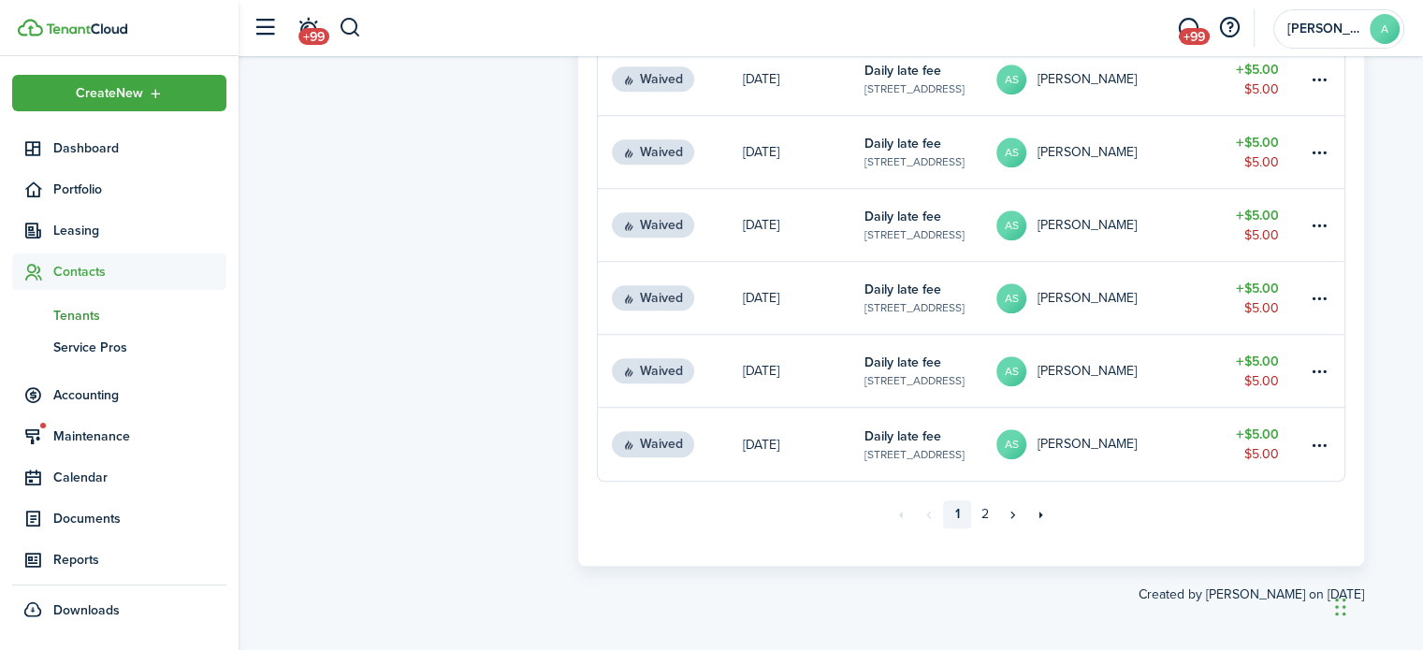
scroll to position [1463, 0]
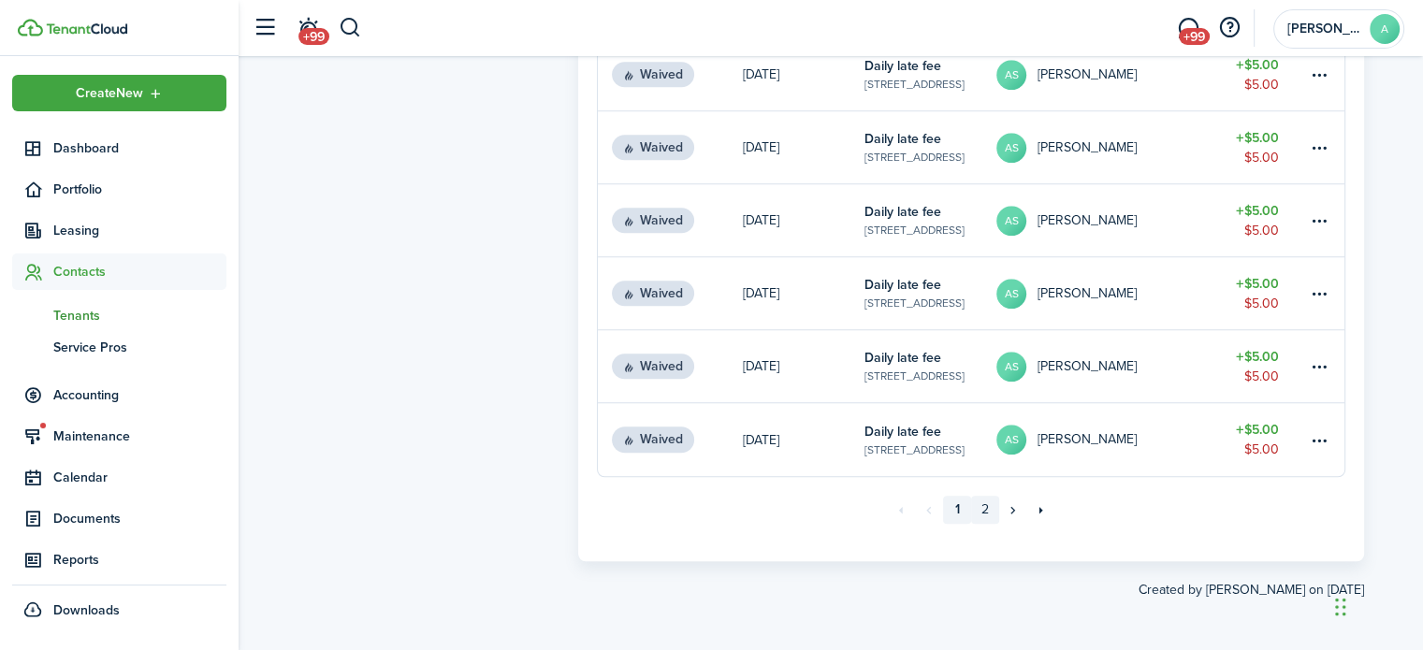
click at [992, 508] on link "2" at bounding box center [985, 510] width 28 height 28
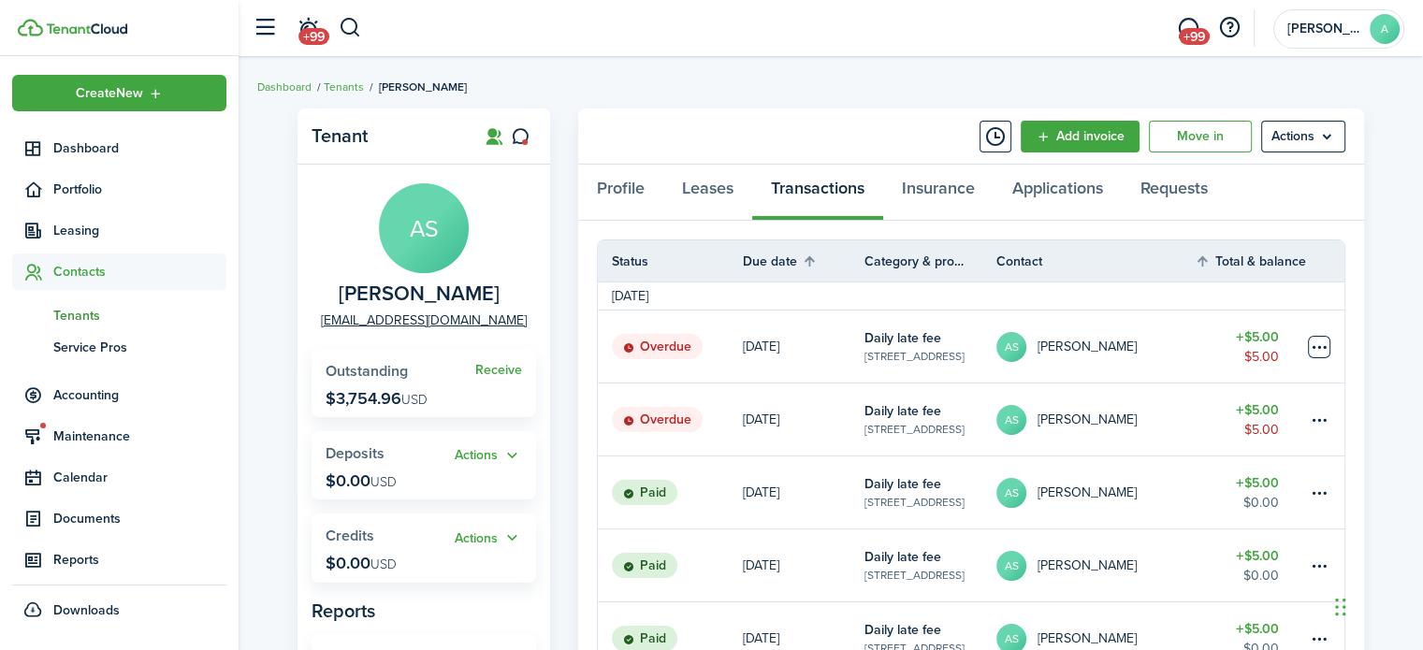
click at [1317, 342] on table-menu-btn-icon at bounding box center [1319, 347] width 22 height 22
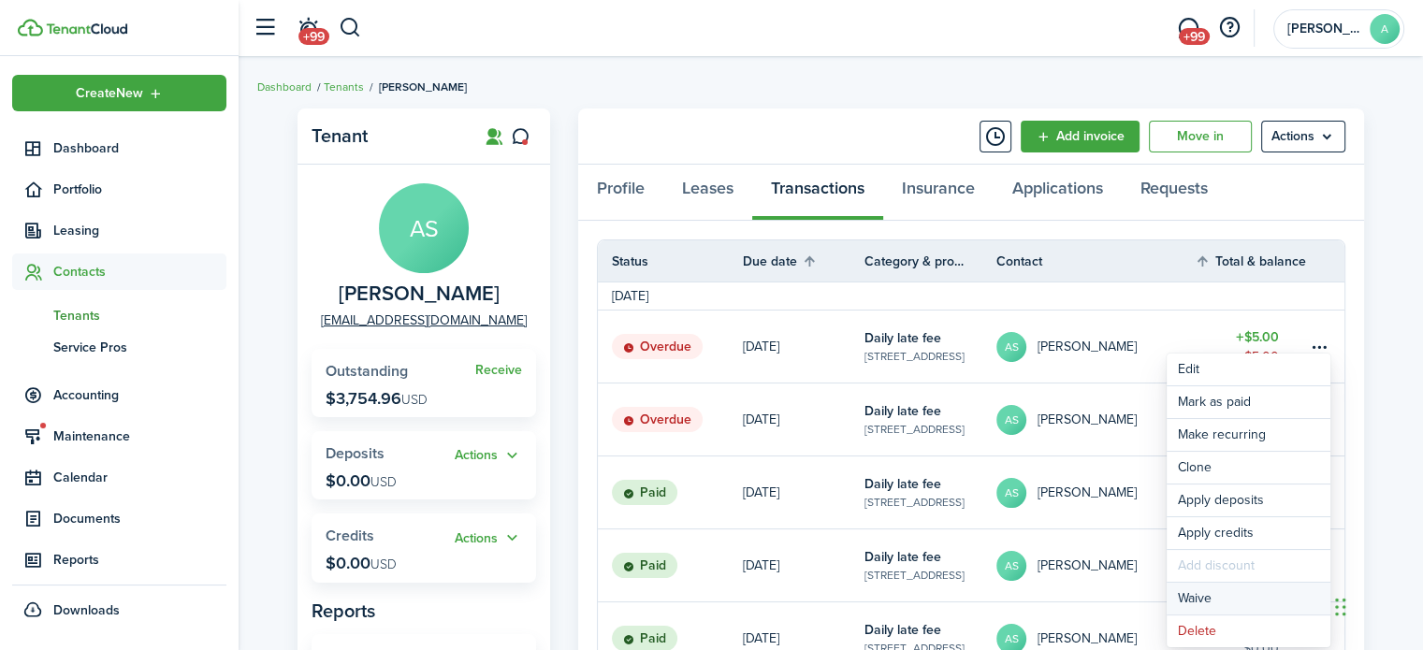
click at [1218, 589] on button "Waive" at bounding box center [1249, 599] width 164 height 32
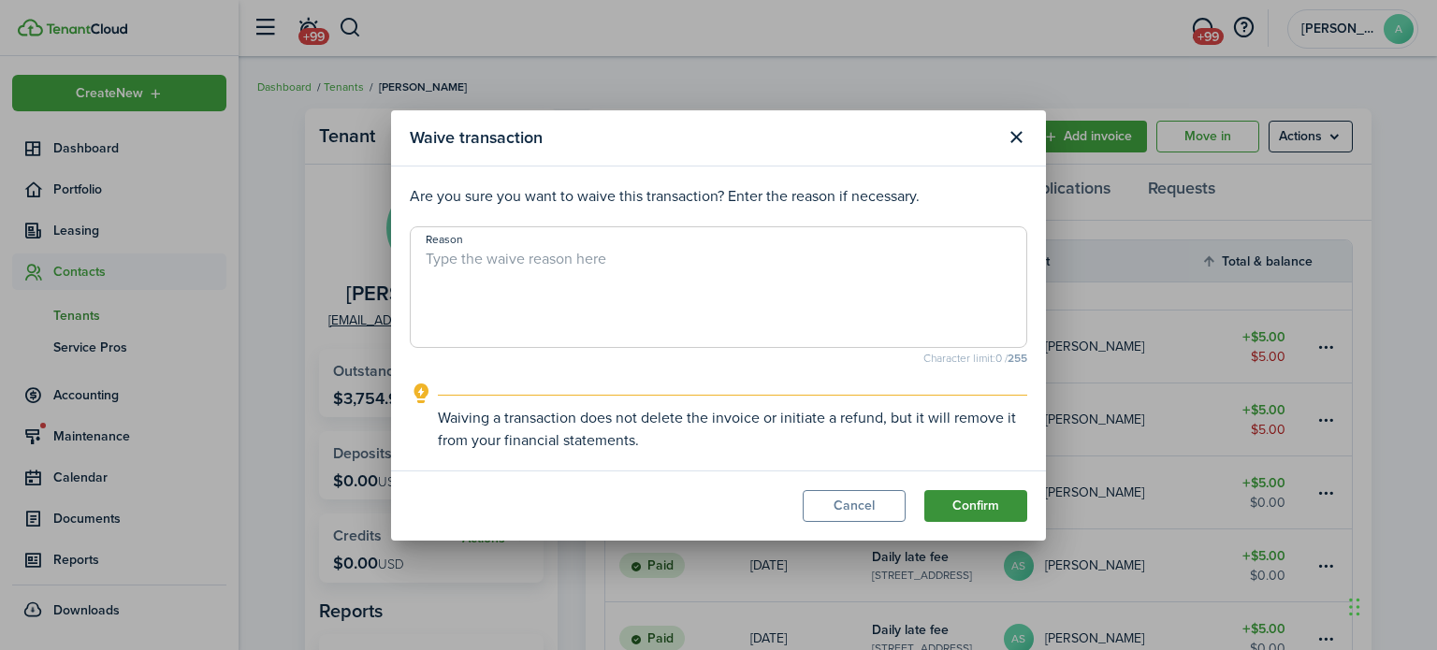
click at [1002, 509] on button "Confirm" at bounding box center [975, 506] width 103 height 32
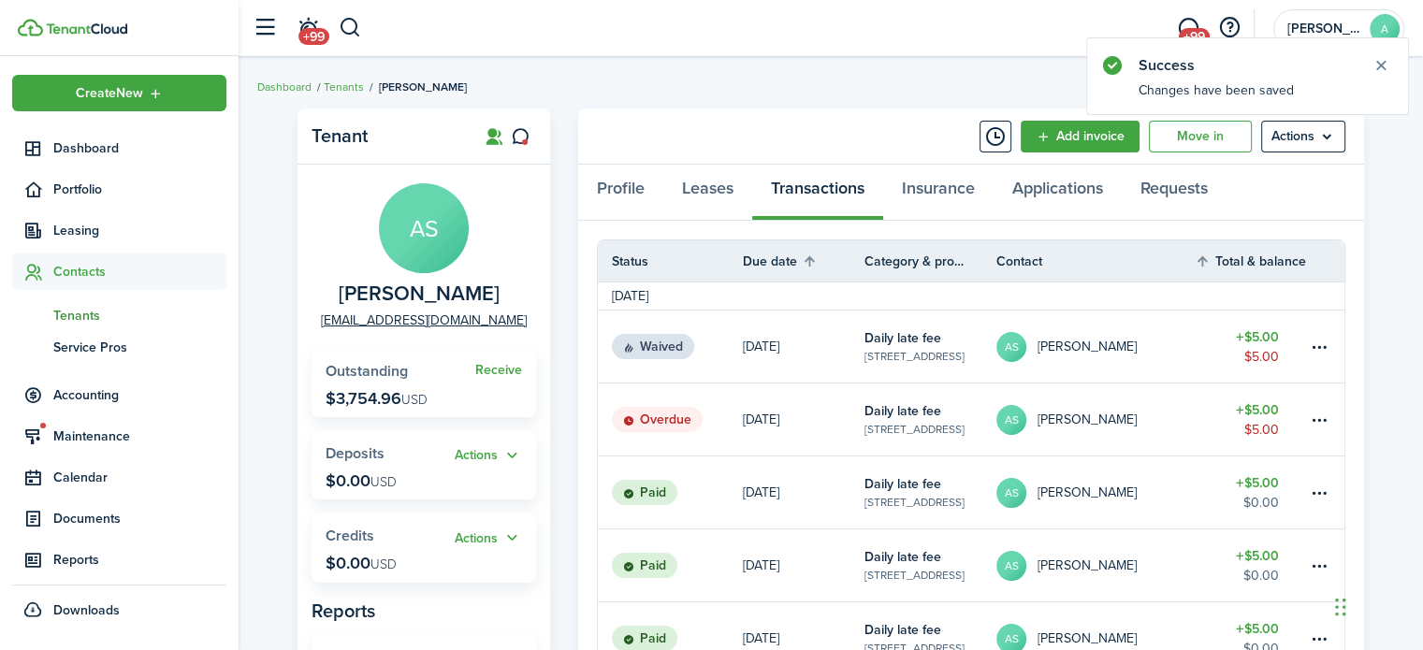
click at [1325, 411] on table-menu-btn-icon at bounding box center [1319, 420] width 22 height 22
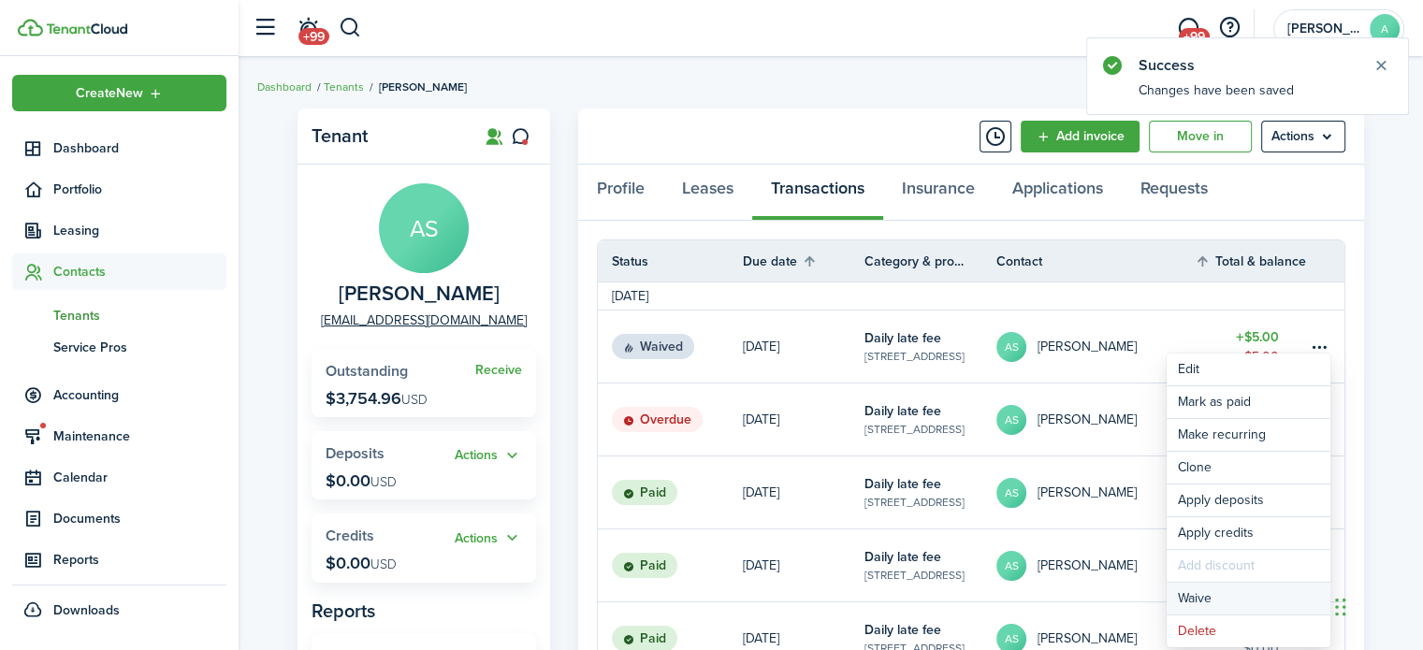
click at [1213, 592] on button "Waive" at bounding box center [1249, 599] width 164 height 32
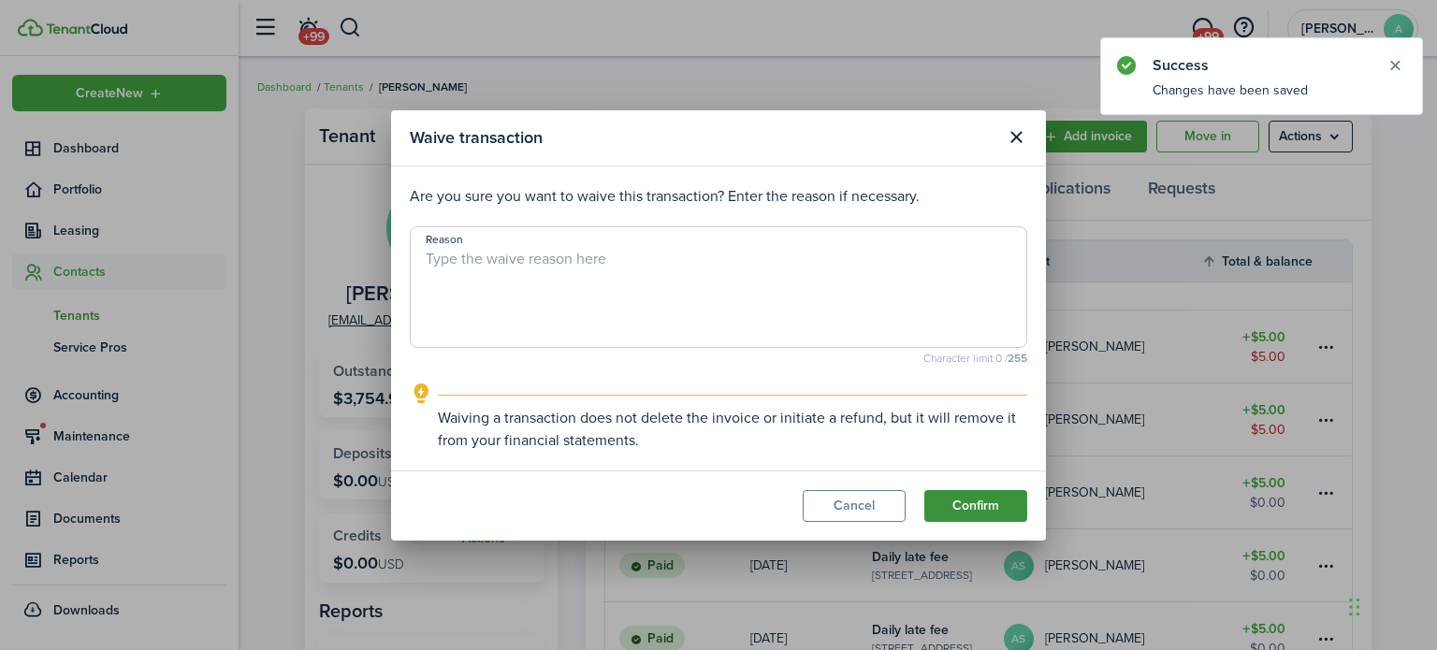
click at [992, 506] on button "Confirm" at bounding box center [975, 506] width 103 height 32
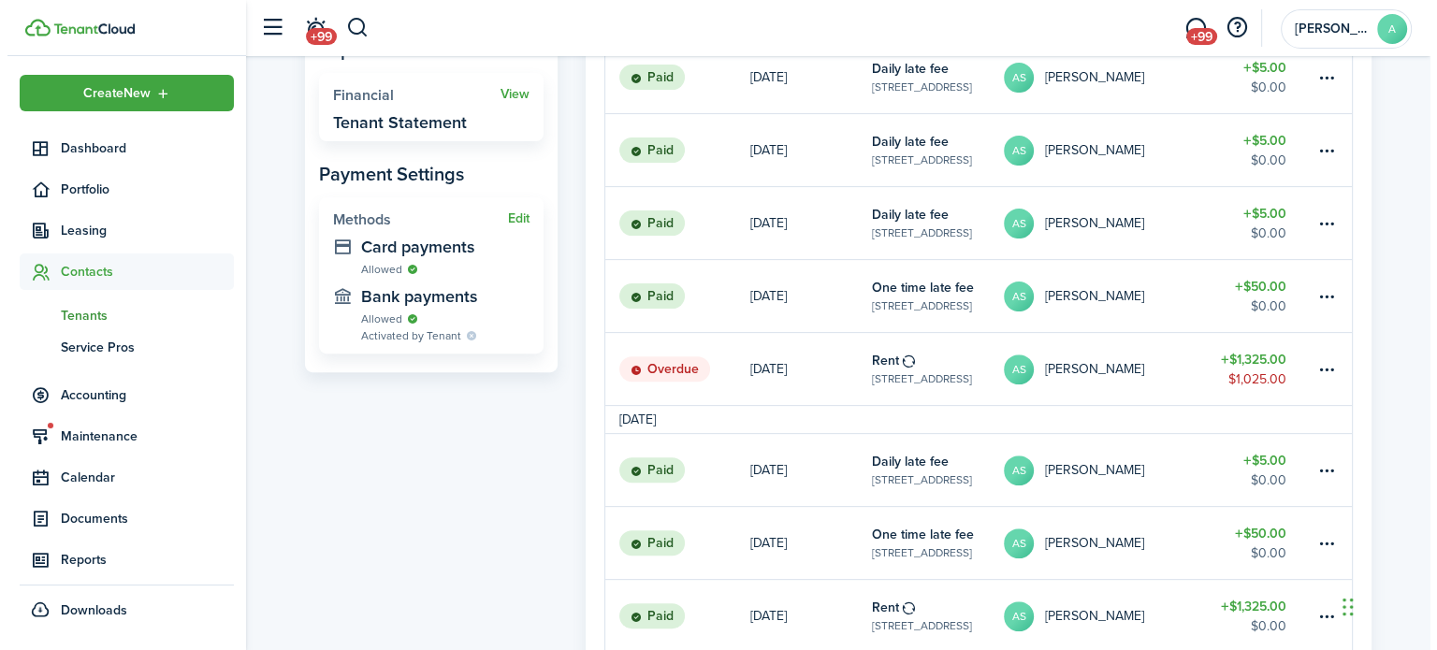
scroll to position [655, 0]
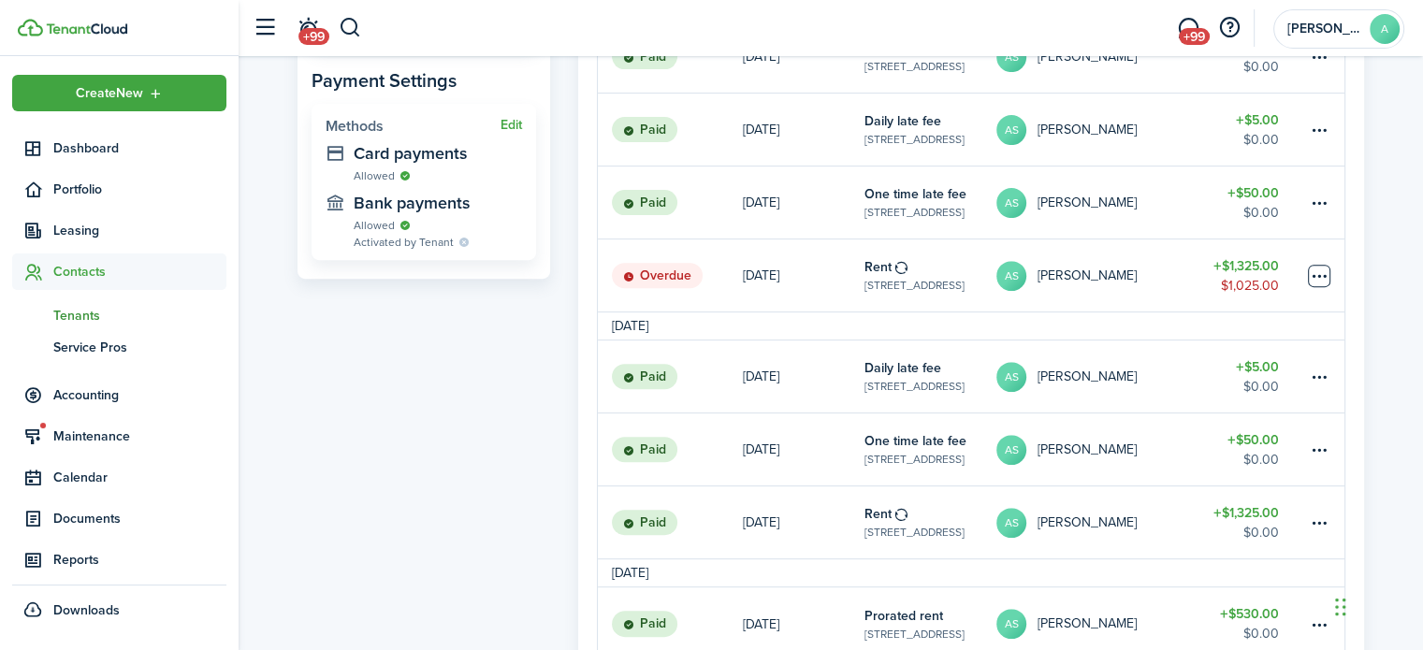
click at [1322, 265] on table-menu-btn-icon at bounding box center [1319, 276] width 22 height 22
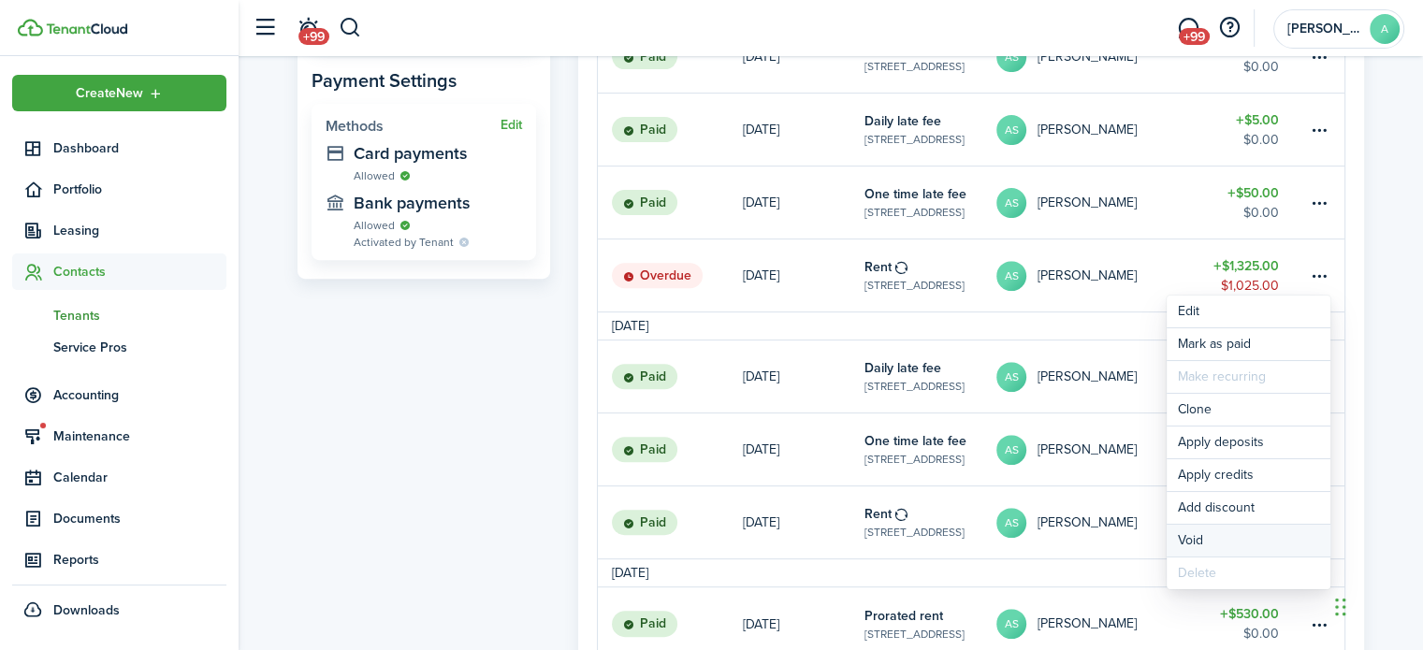
click at [1184, 531] on button "Void" at bounding box center [1249, 541] width 164 height 32
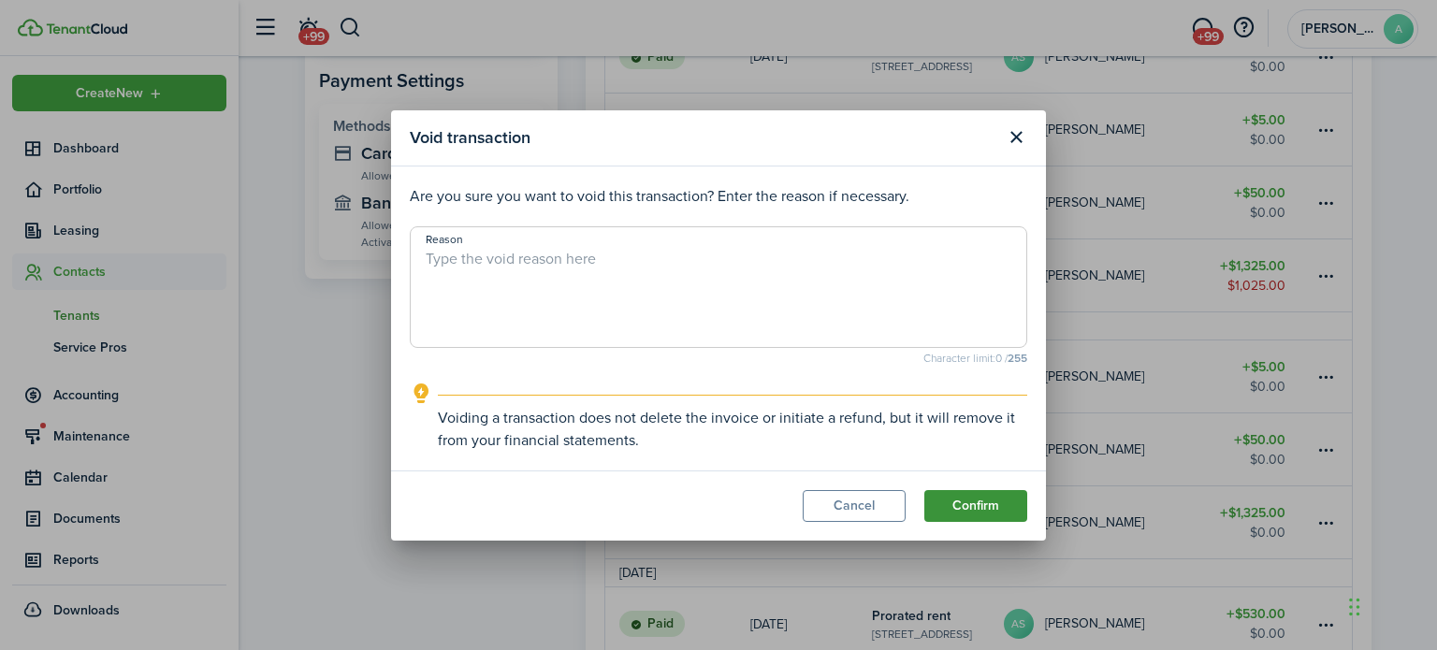
click at [994, 499] on button "Confirm" at bounding box center [975, 506] width 103 height 32
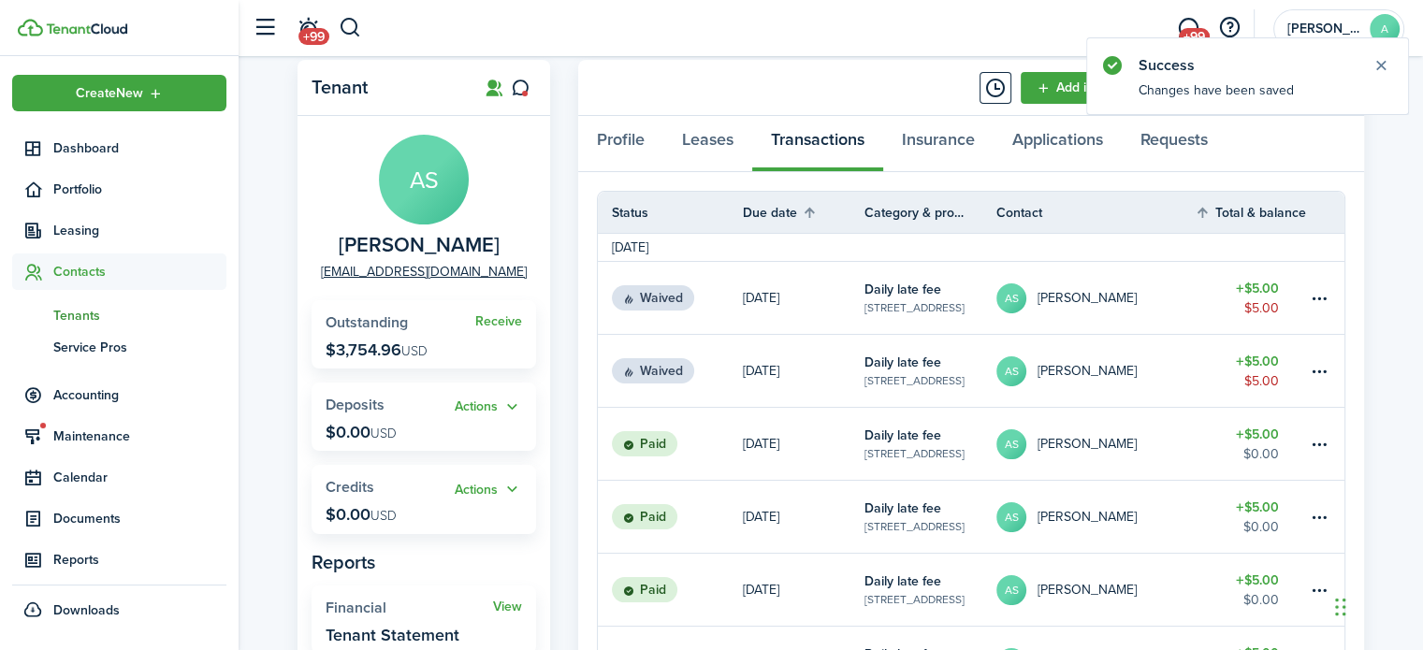
scroll to position [0, 0]
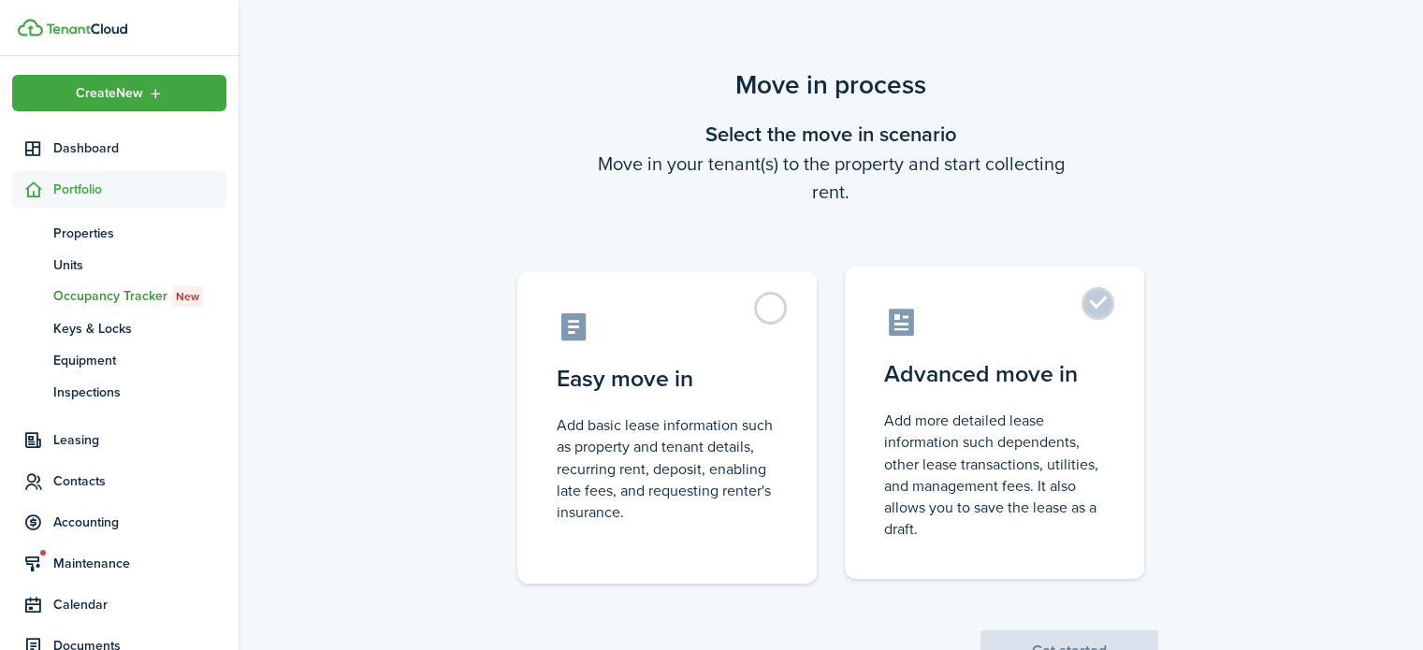
click at [1074, 362] on control-radio-card-title "Advanced move in" at bounding box center [994, 374] width 221 height 34
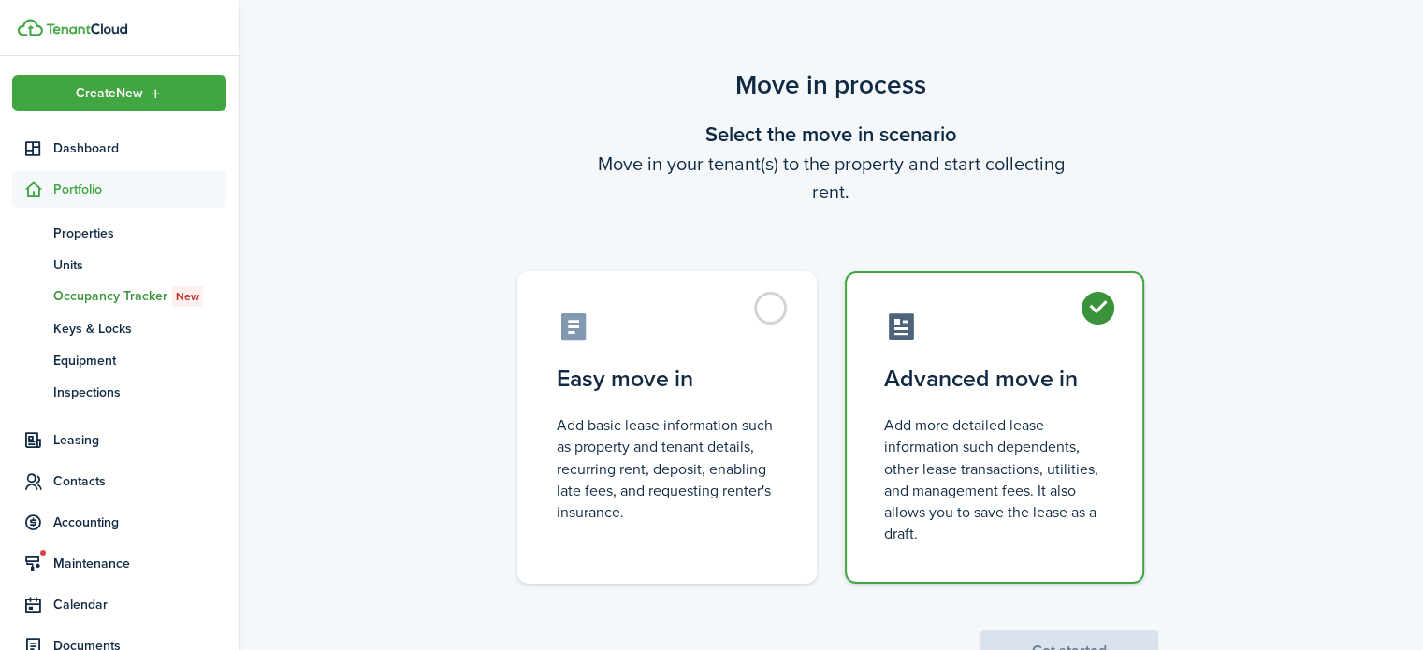
radio input "true"
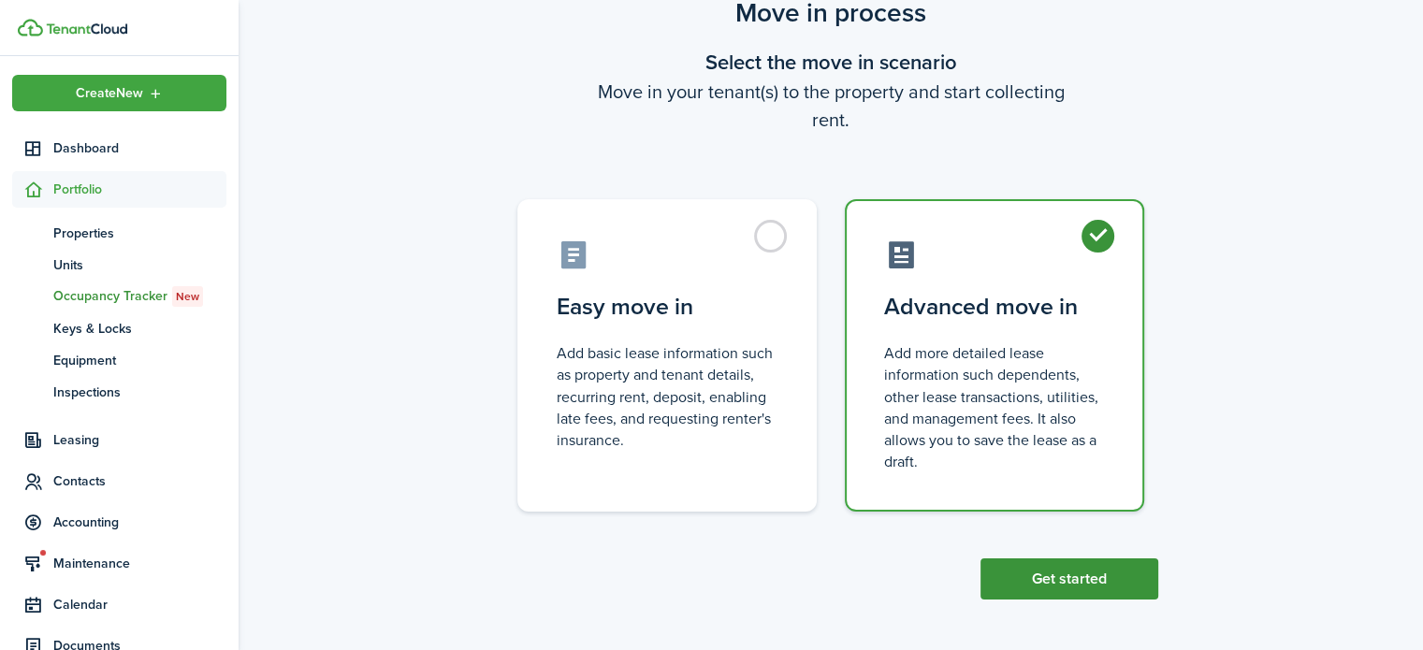
click at [1084, 566] on button "Get started" at bounding box center [1070, 579] width 178 height 41
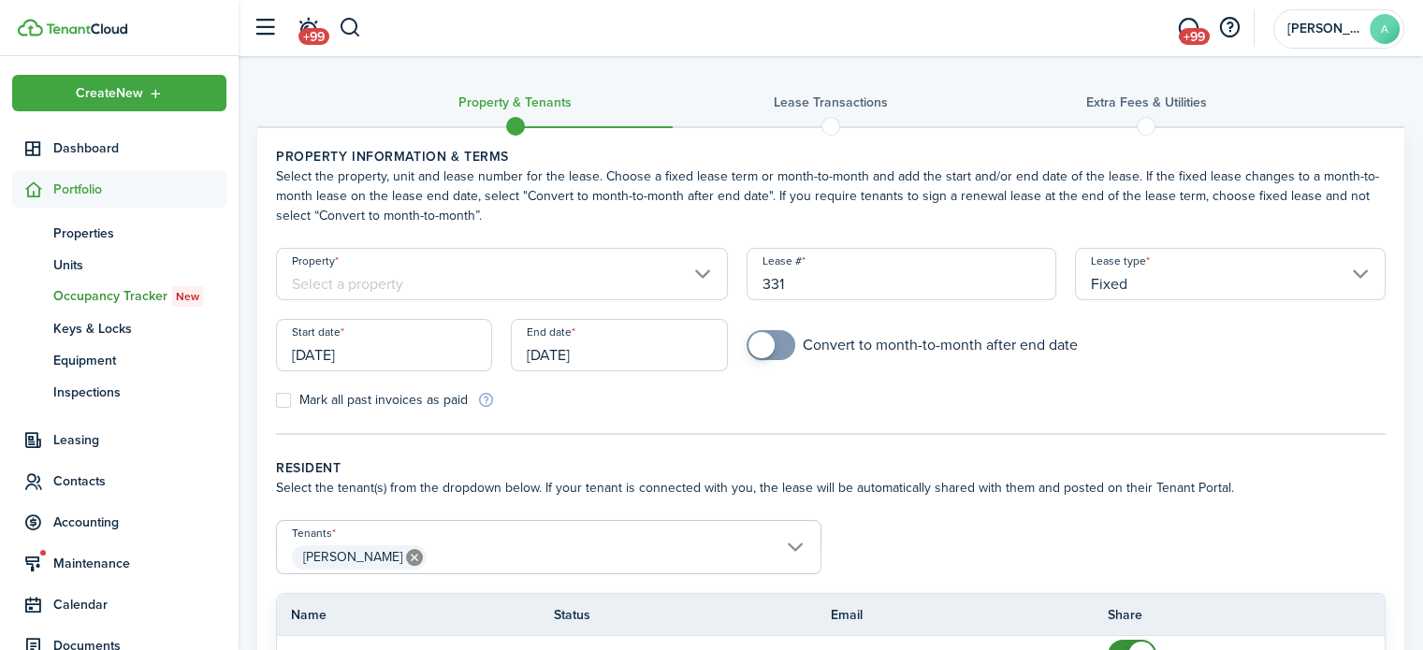
click at [692, 272] on input "Property" at bounding box center [502, 274] width 452 height 52
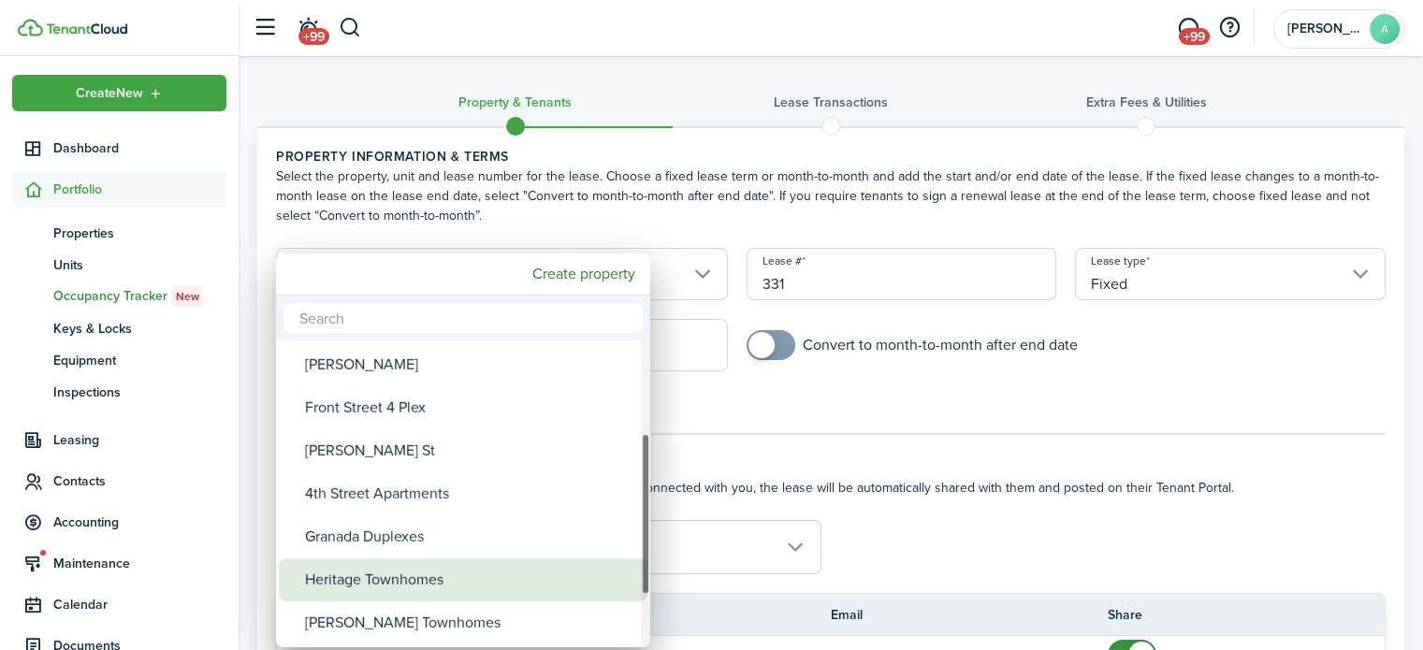
click at [424, 575] on div "Heritage Townhomes" at bounding box center [470, 580] width 331 height 43
type input "Heritage Townhomes"
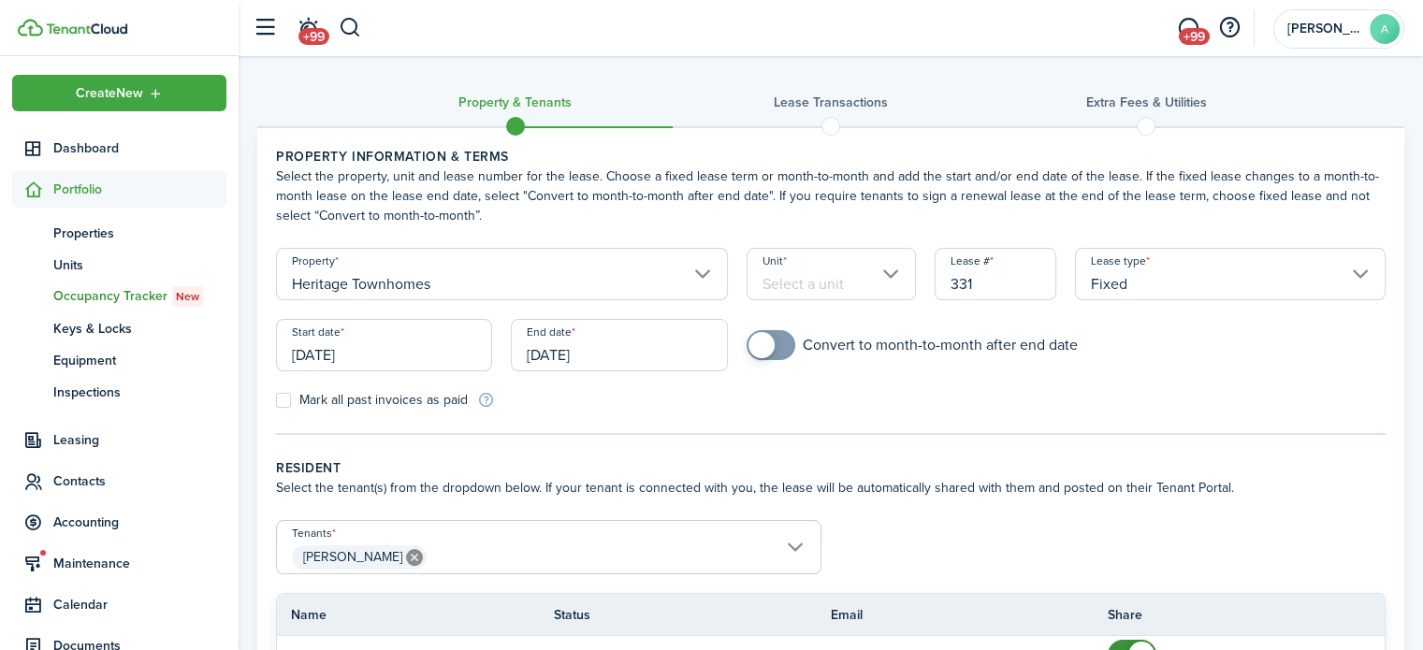
click at [823, 287] on input "Unit" at bounding box center [831, 274] width 169 height 52
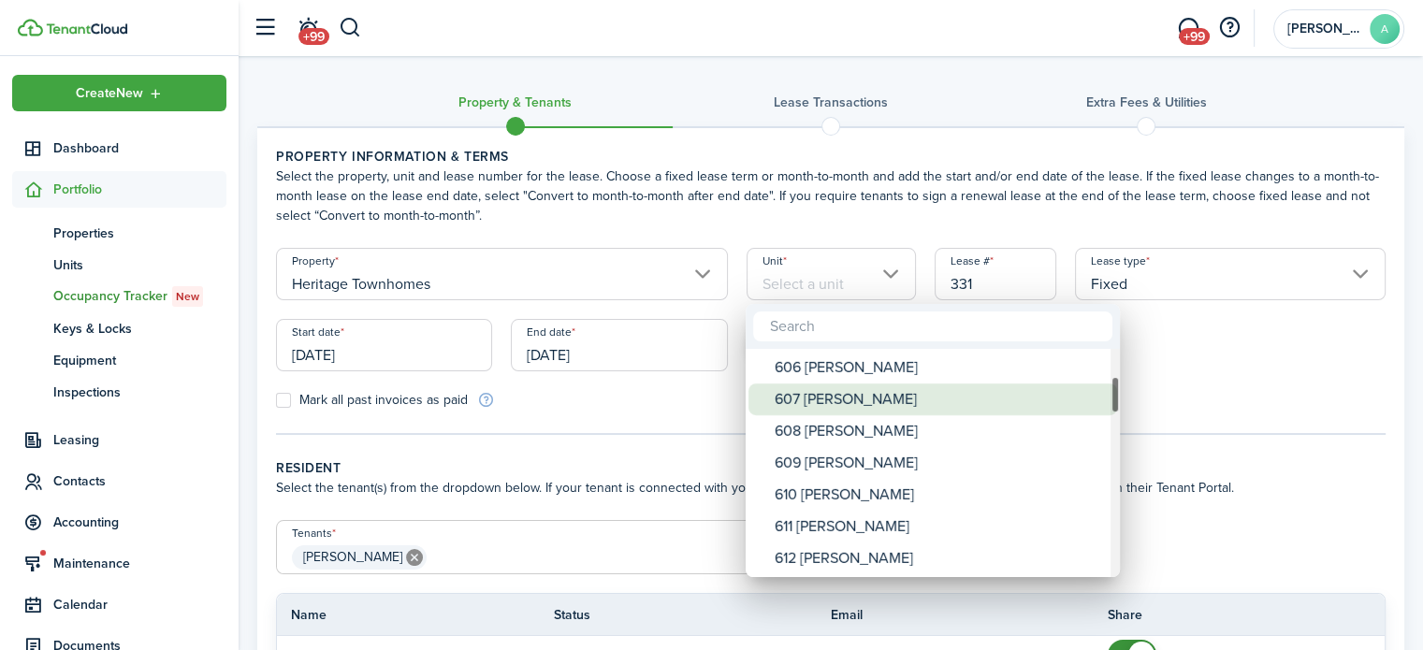
click at [873, 403] on div "607 [PERSON_NAME]" at bounding box center [940, 400] width 331 height 32
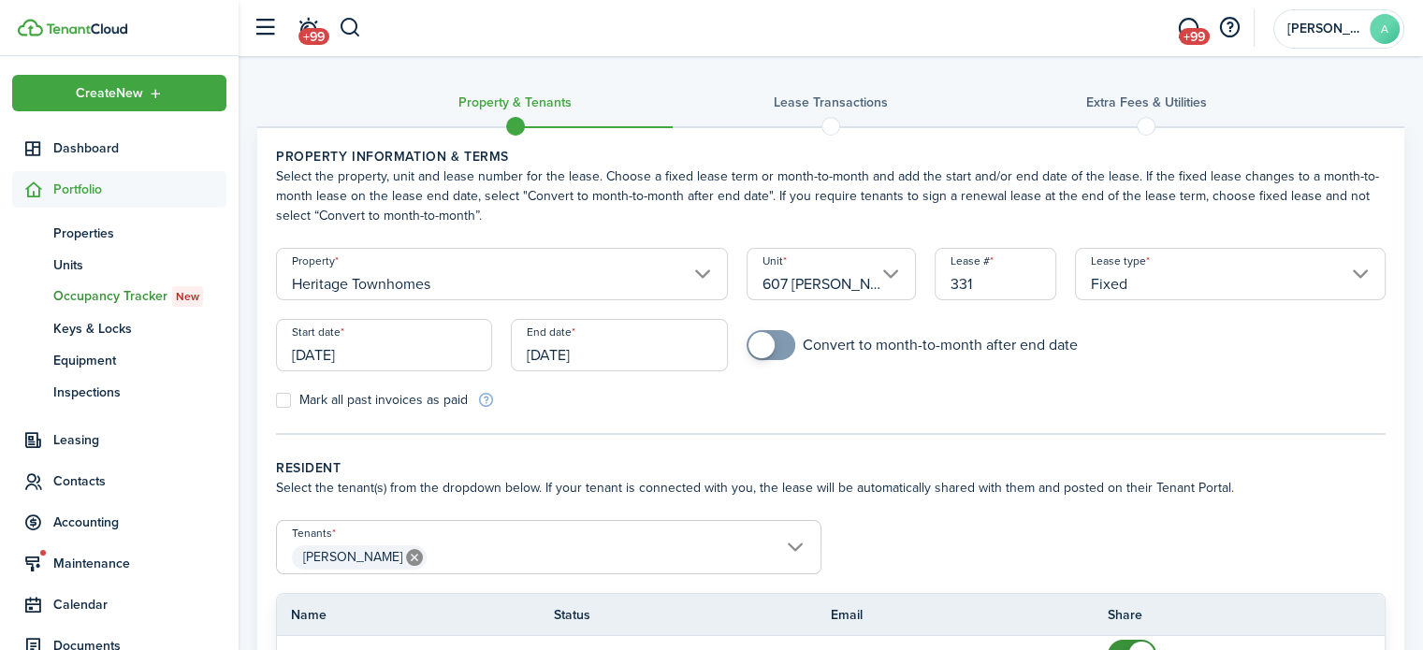
click at [835, 280] on input "607 [PERSON_NAME]" at bounding box center [831, 274] width 169 height 52
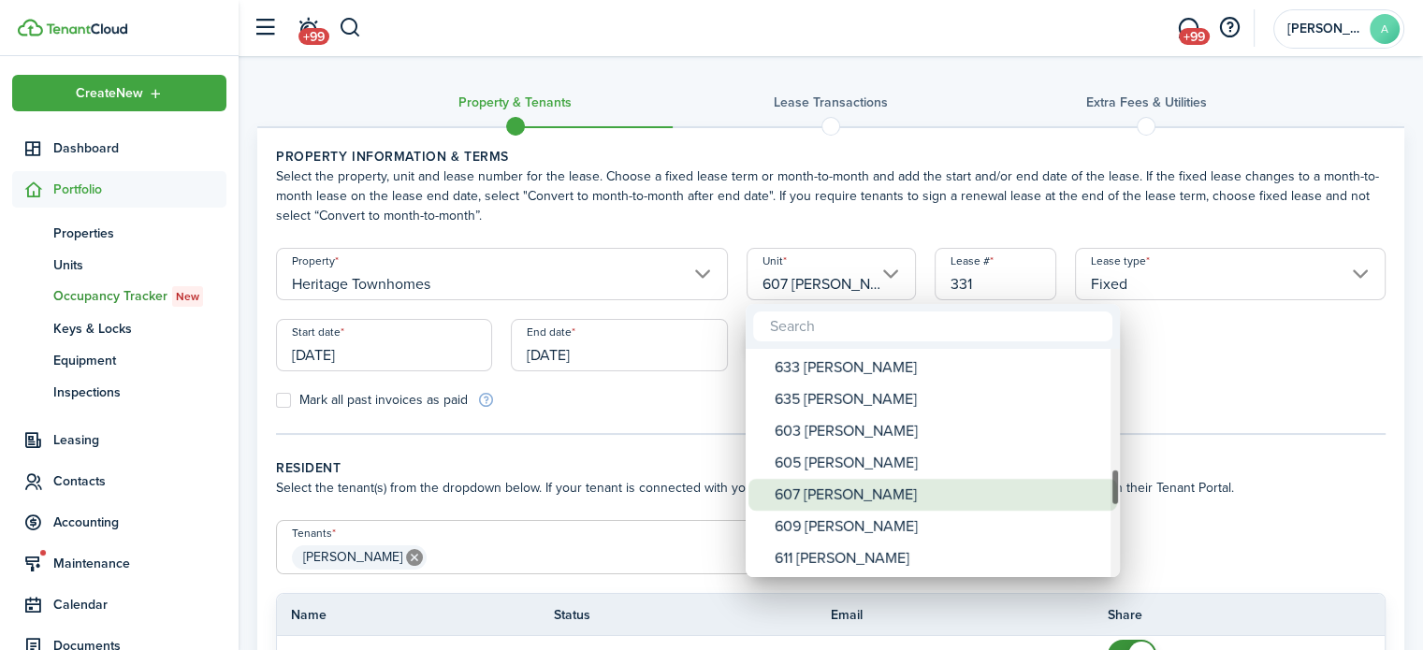
click at [876, 482] on div "607 [PERSON_NAME]" at bounding box center [940, 495] width 331 height 32
type input "607 [PERSON_NAME]"
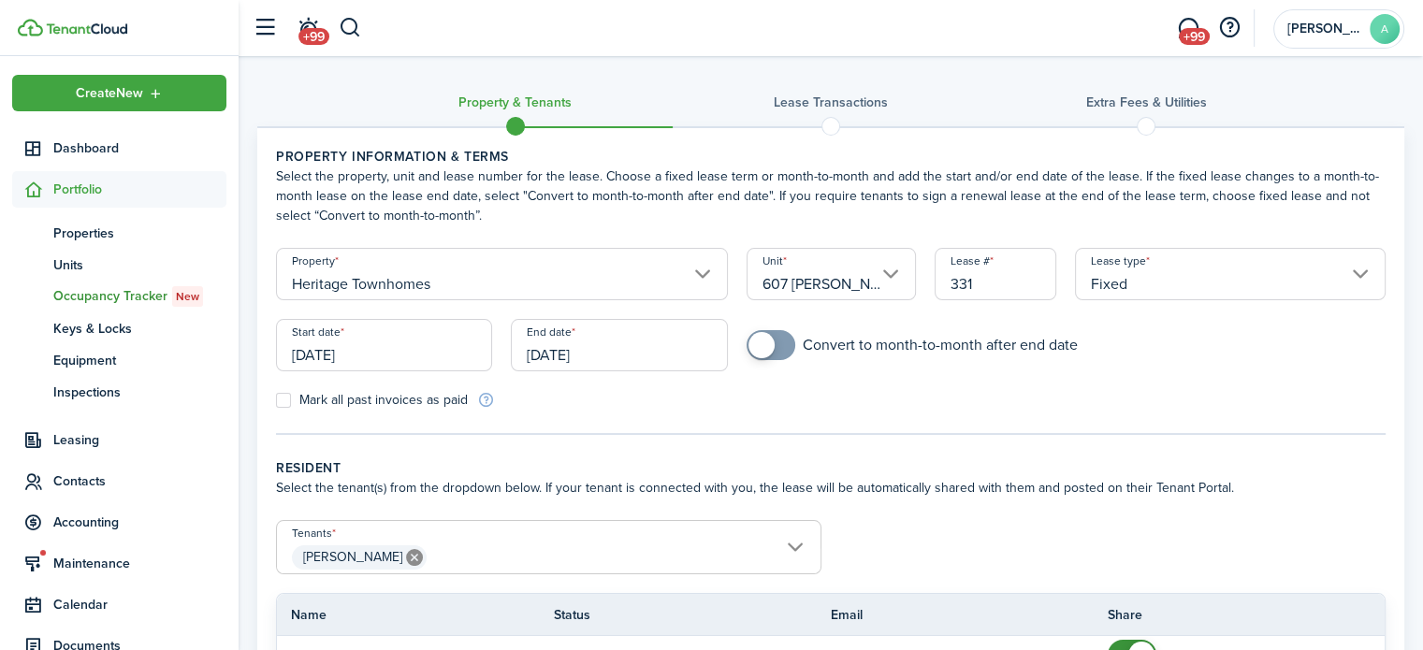
click at [458, 350] on input "[DATE]" at bounding box center [384, 345] width 216 height 52
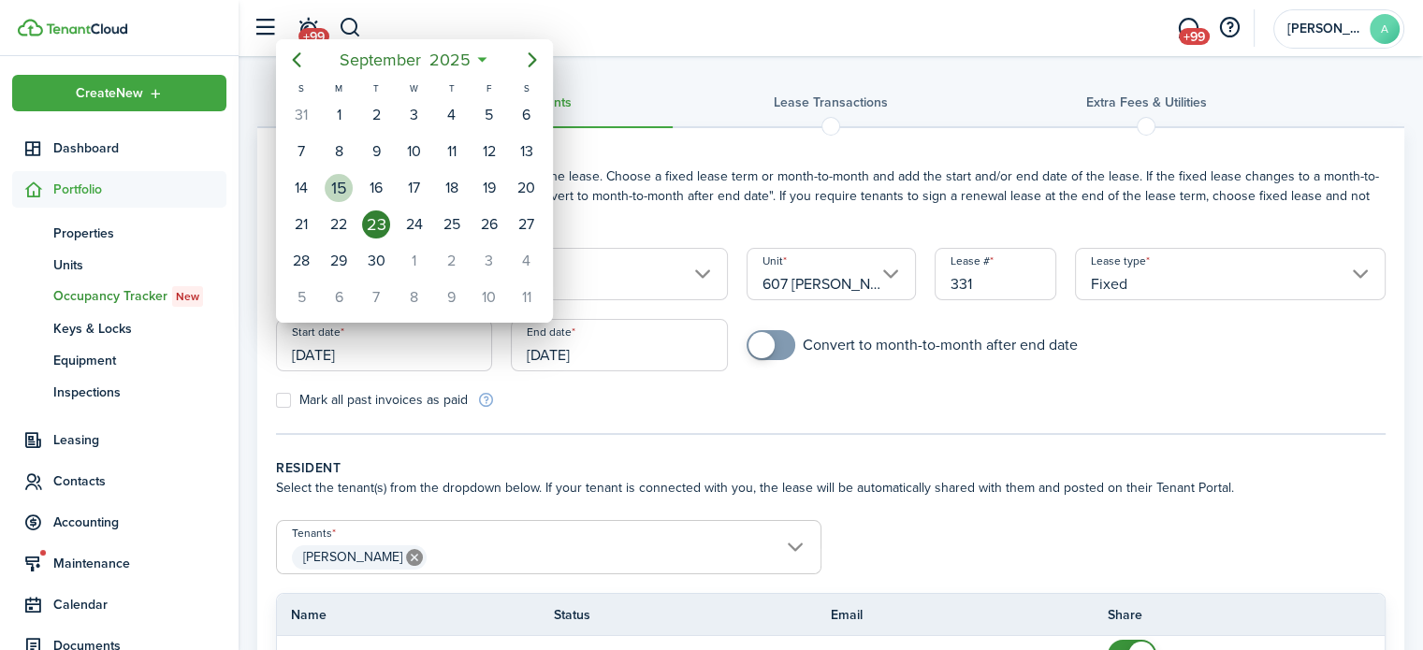
click at [348, 179] on div "15" at bounding box center [339, 188] width 28 height 28
type input "[DATE]"
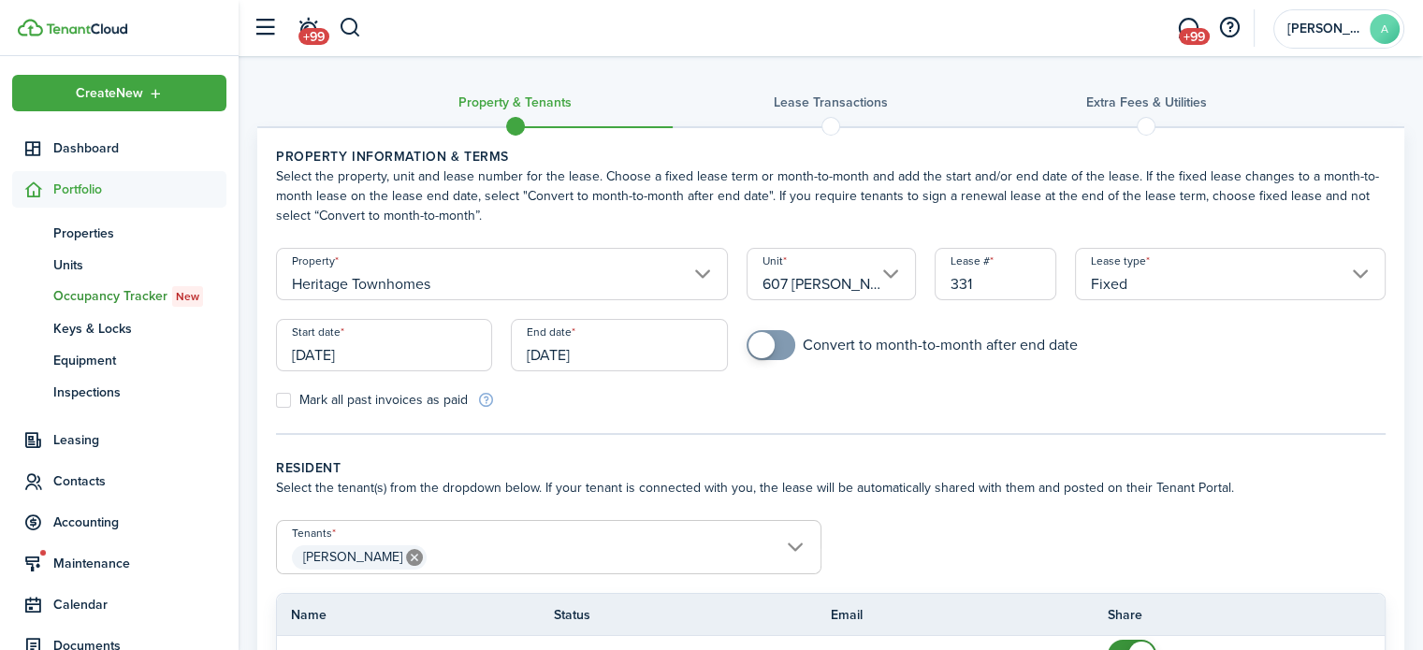
click at [540, 351] on input "[DATE]" at bounding box center [619, 345] width 216 height 52
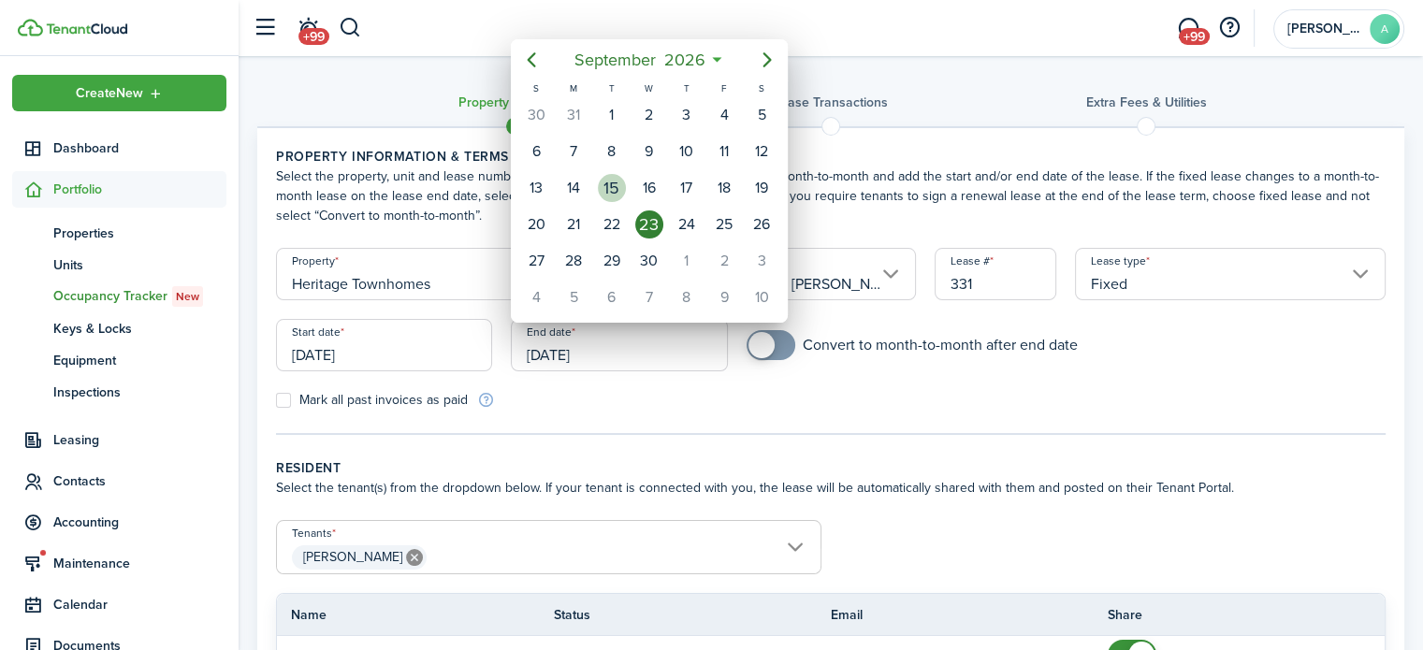
click at [602, 180] on div "15" at bounding box center [612, 188] width 28 height 28
type input "[DATE]"
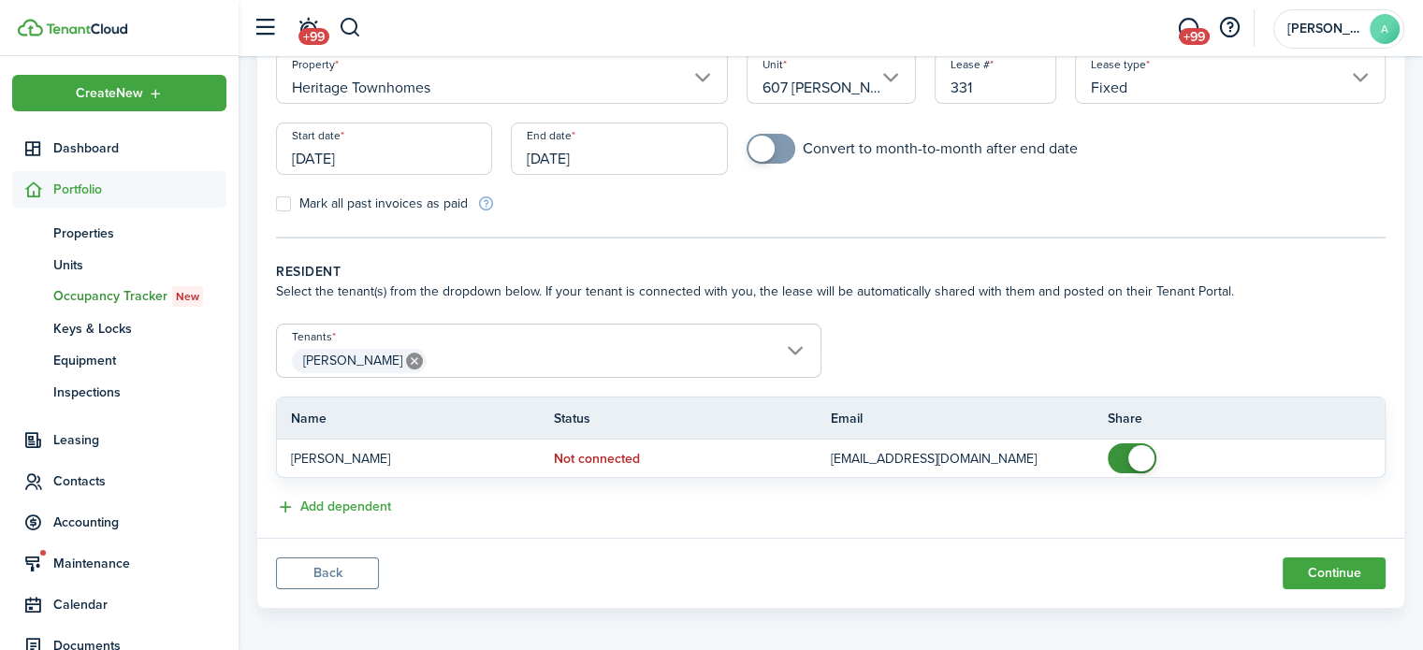
scroll to position [203, 0]
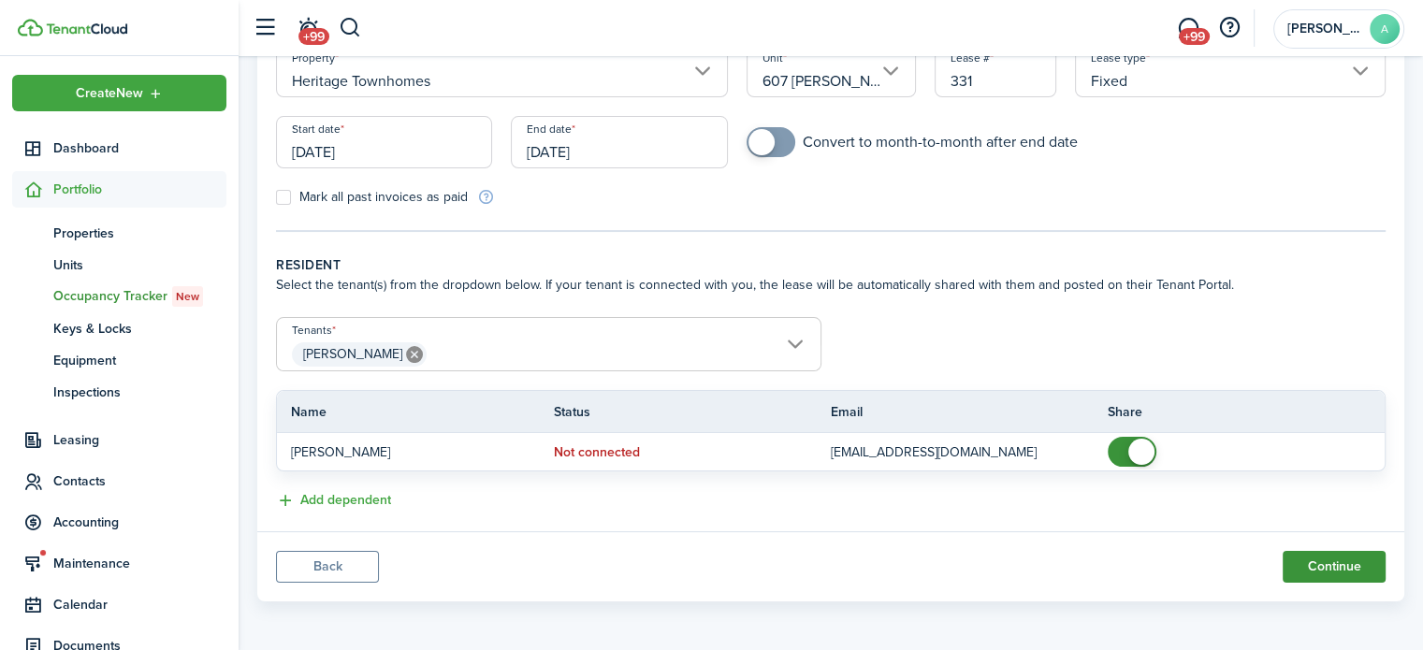
click at [1362, 573] on button "Continue" at bounding box center [1334, 567] width 103 height 32
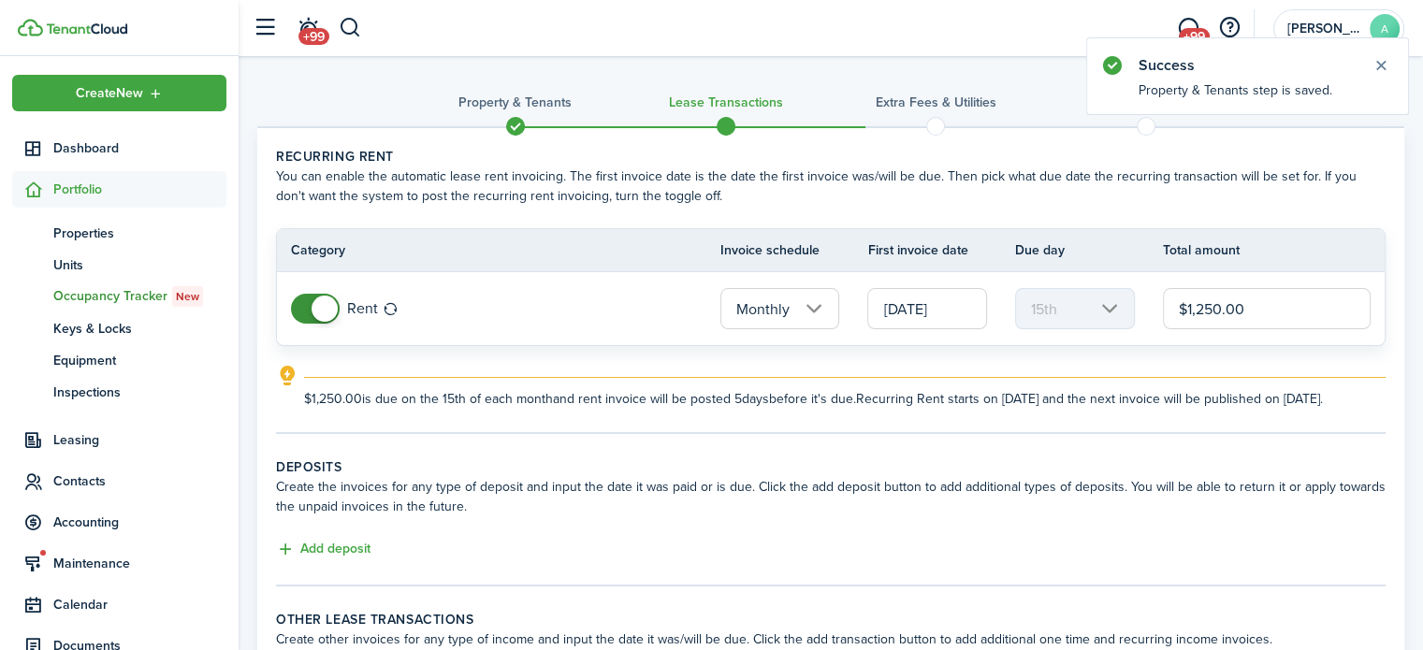
click at [1218, 301] on input "$1,250.00" at bounding box center [1267, 308] width 208 height 41
click at [916, 300] on input "[DATE]" at bounding box center [927, 308] width 120 height 41
type input "$1,295.00"
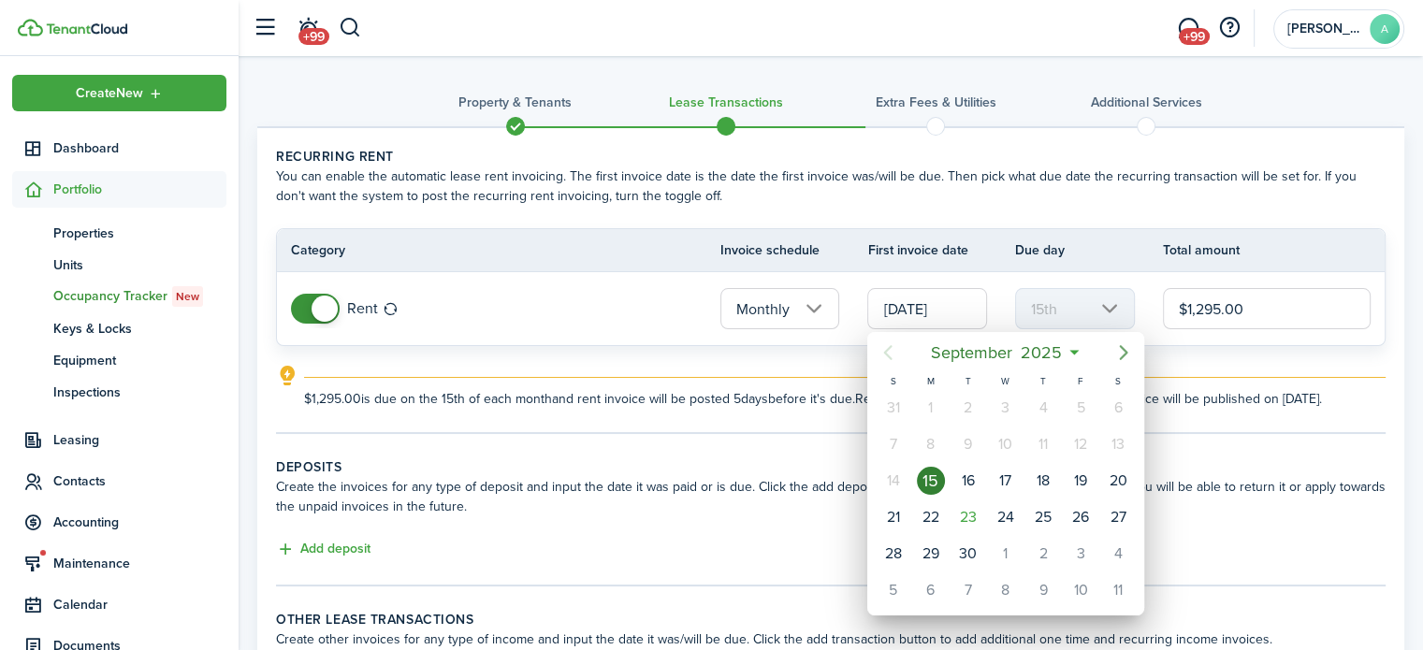
click at [1118, 356] on icon "Next page" at bounding box center [1124, 353] width 22 height 22
click at [1127, 555] on div "1" at bounding box center [1118, 554] width 28 height 28
type input "[DATE]"
type input "1st"
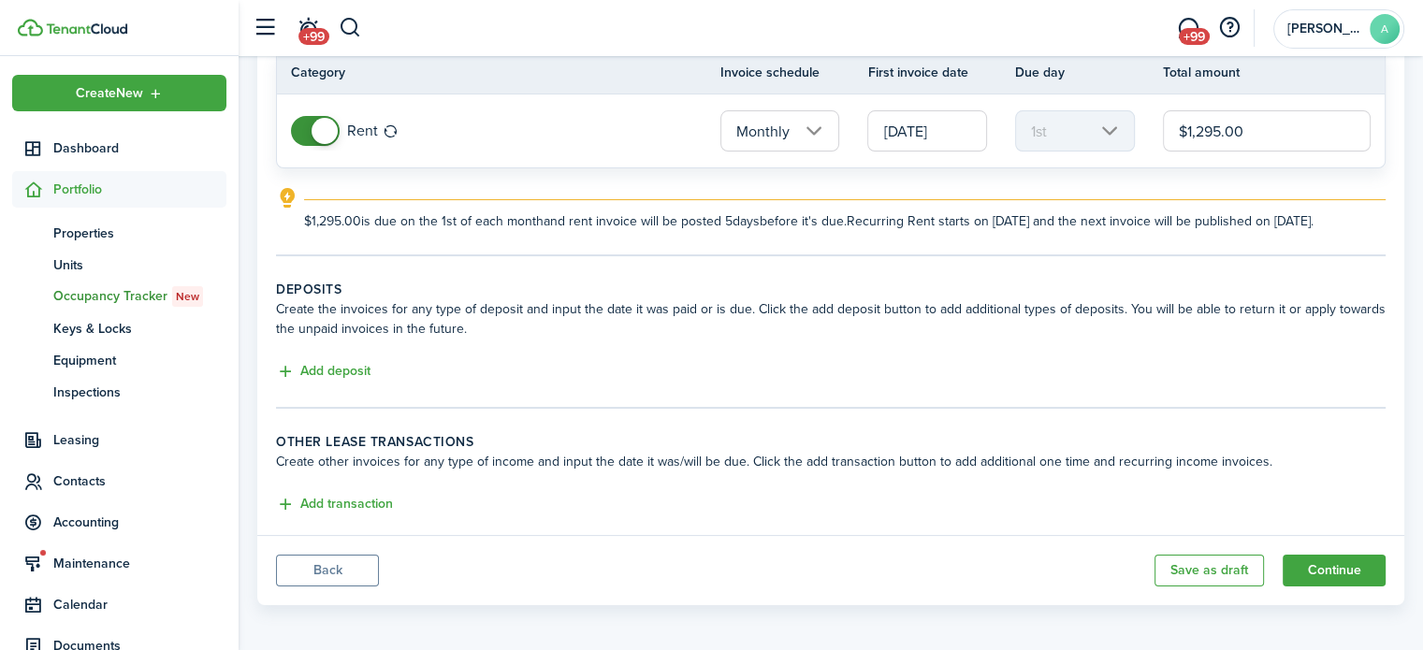
scroll to position [200, 0]
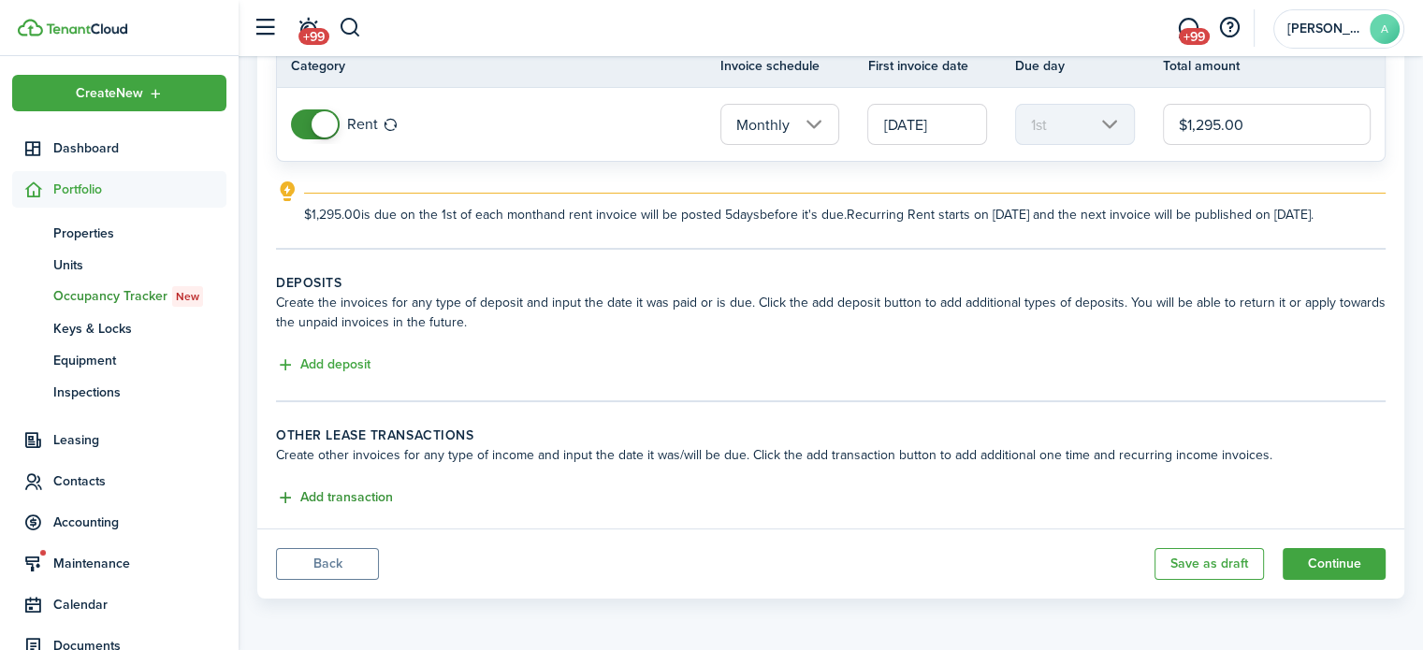
click at [376, 497] on button "Add transaction" at bounding box center [334, 499] width 117 height 22
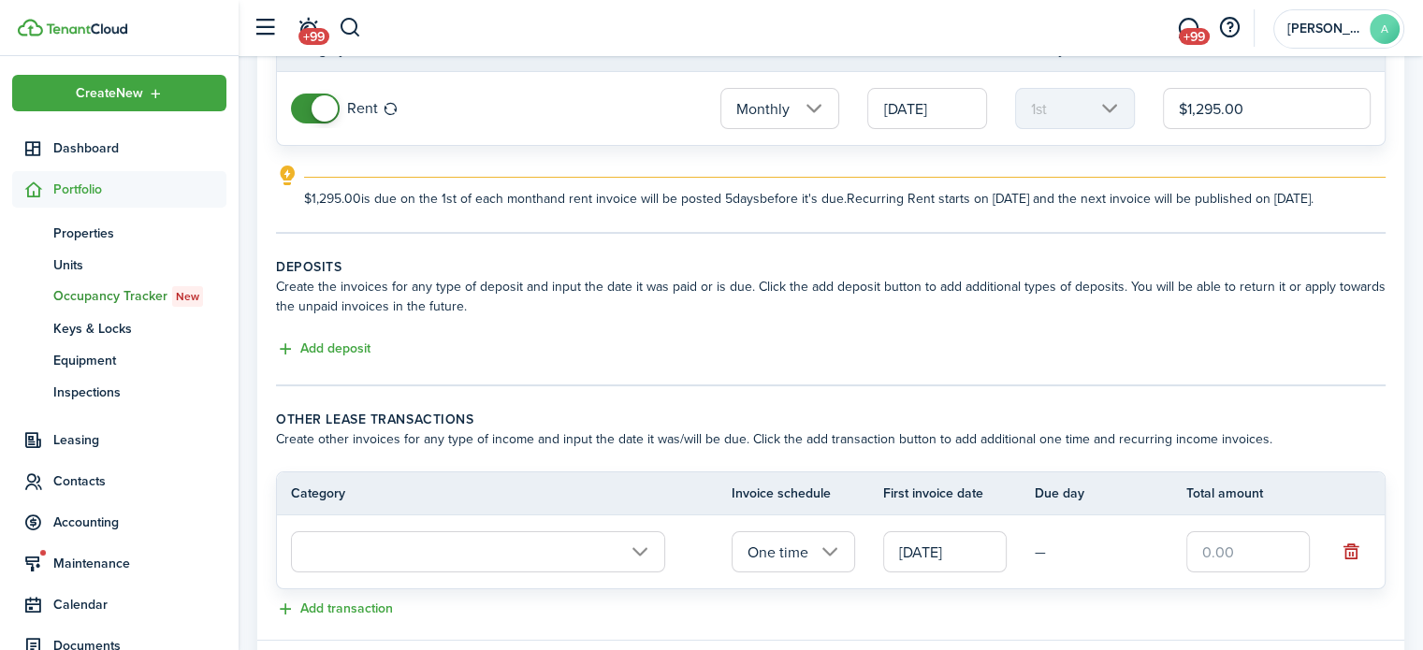
click at [633, 569] on input "text" at bounding box center [478, 551] width 374 height 41
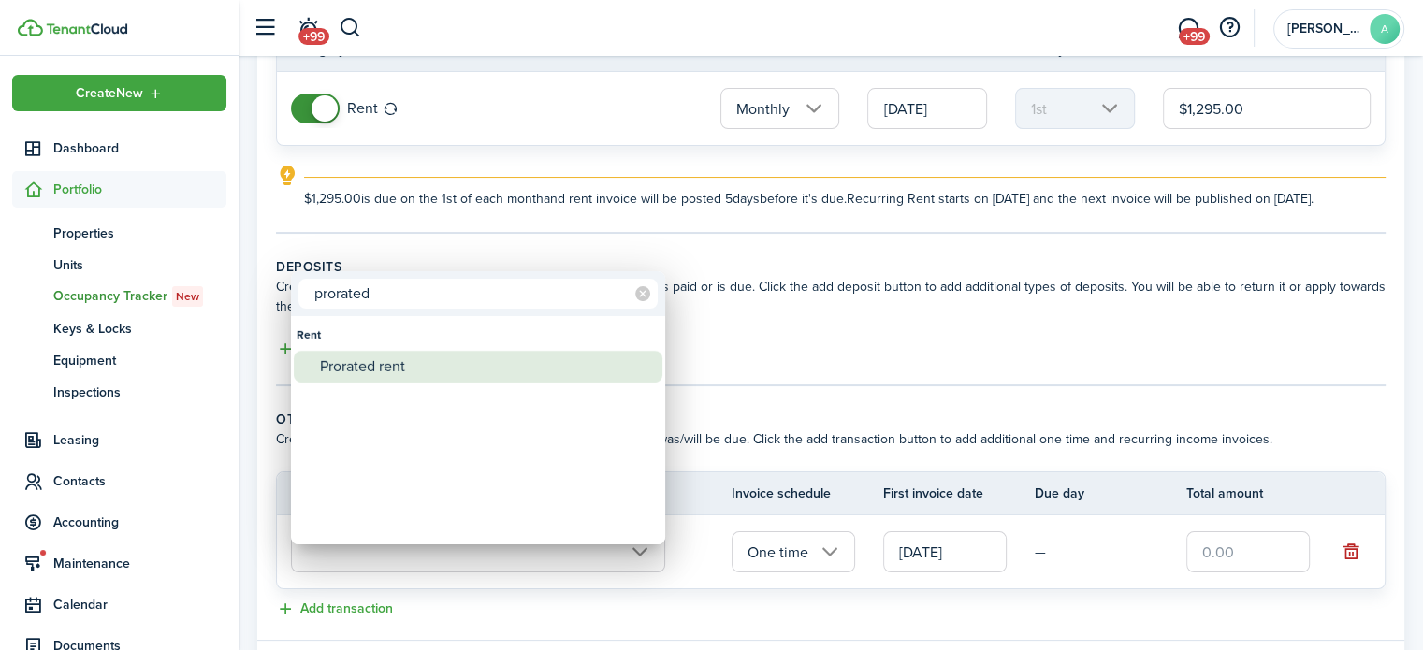
type input "prorated"
click at [501, 368] on div "Prorated rent" at bounding box center [485, 367] width 331 height 32
type input "Rent / Prorated rent"
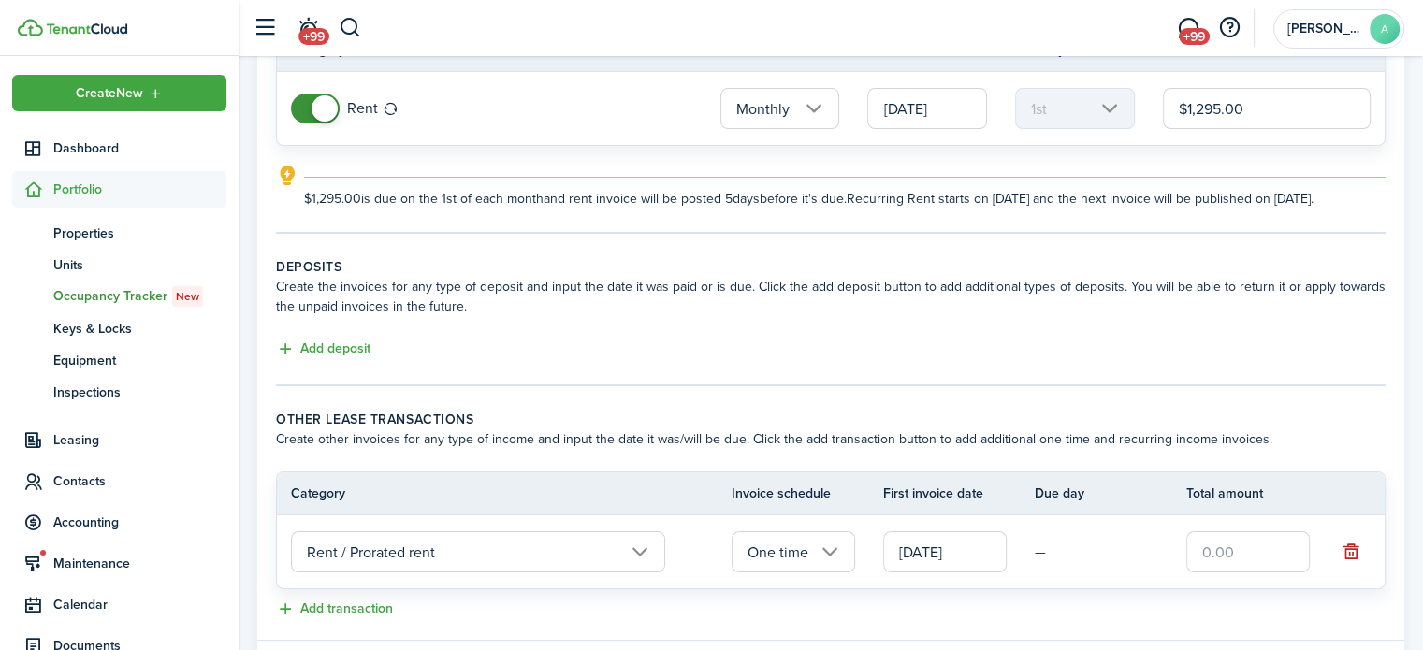
click at [954, 554] on input "[DATE]" at bounding box center [945, 551] width 124 height 41
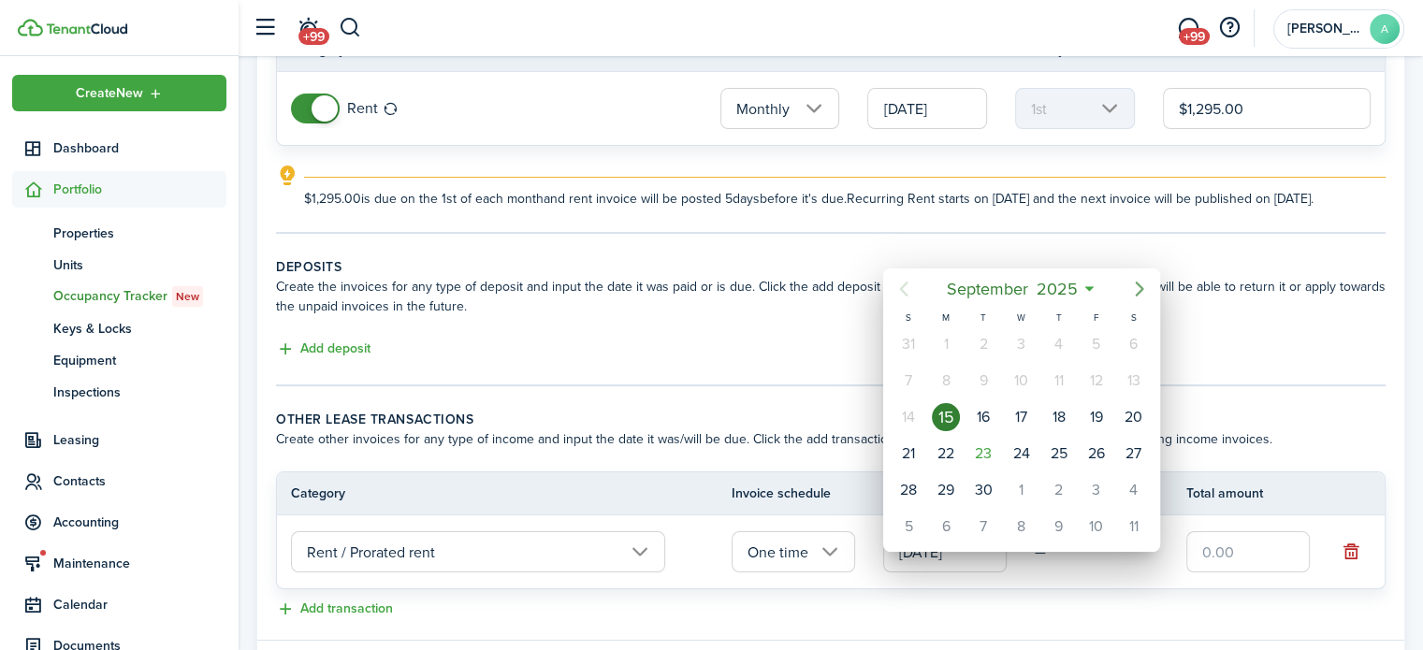
click at [1147, 286] on icon "Next page" at bounding box center [1139, 289] width 22 height 22
click at [1011, 414] on div "15" at bounding box center [1021, 417] width 28 height 28
type input "[DATE]"
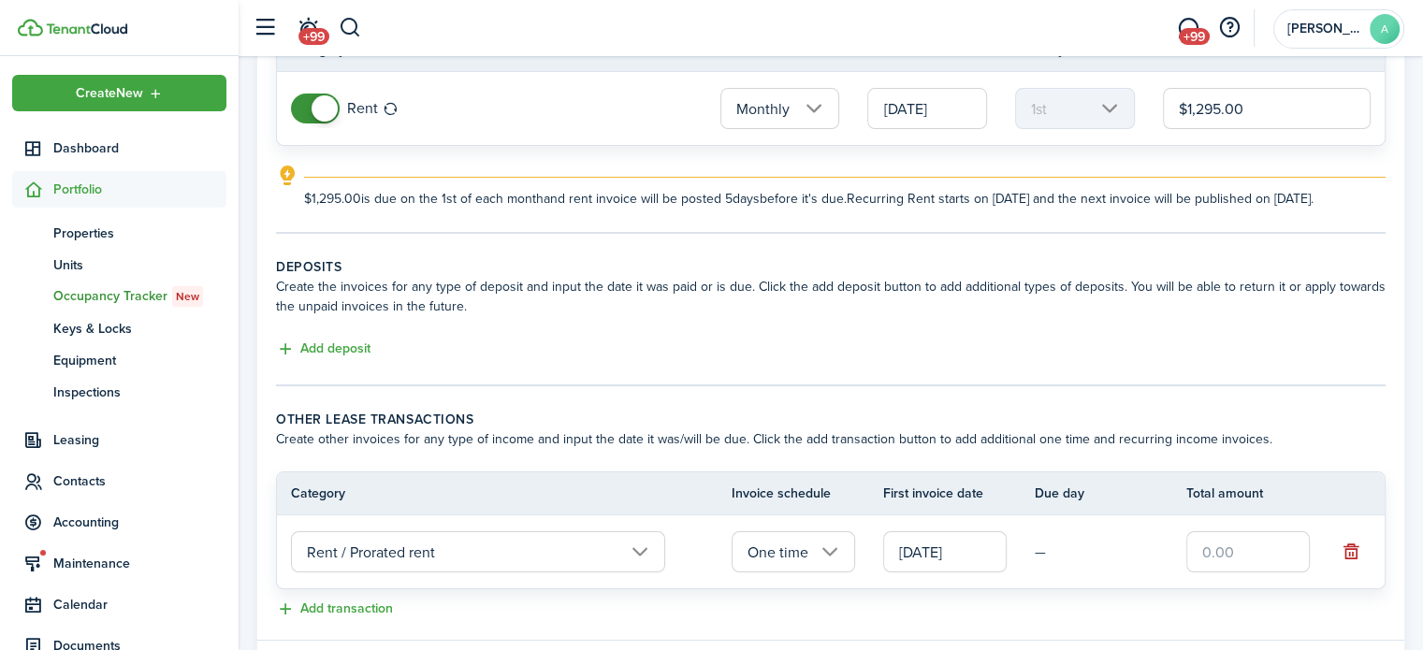
click at [1273, 559] on input "text" at bounding box center [1248, 551] width 124 height 41
type input "$647.50"
click at [1380, 469] on lease-classic-other-transaction "Other lease transactions Create other invoices for any type of income and input…" at bounding box center [831, 515] width 1110 height 211
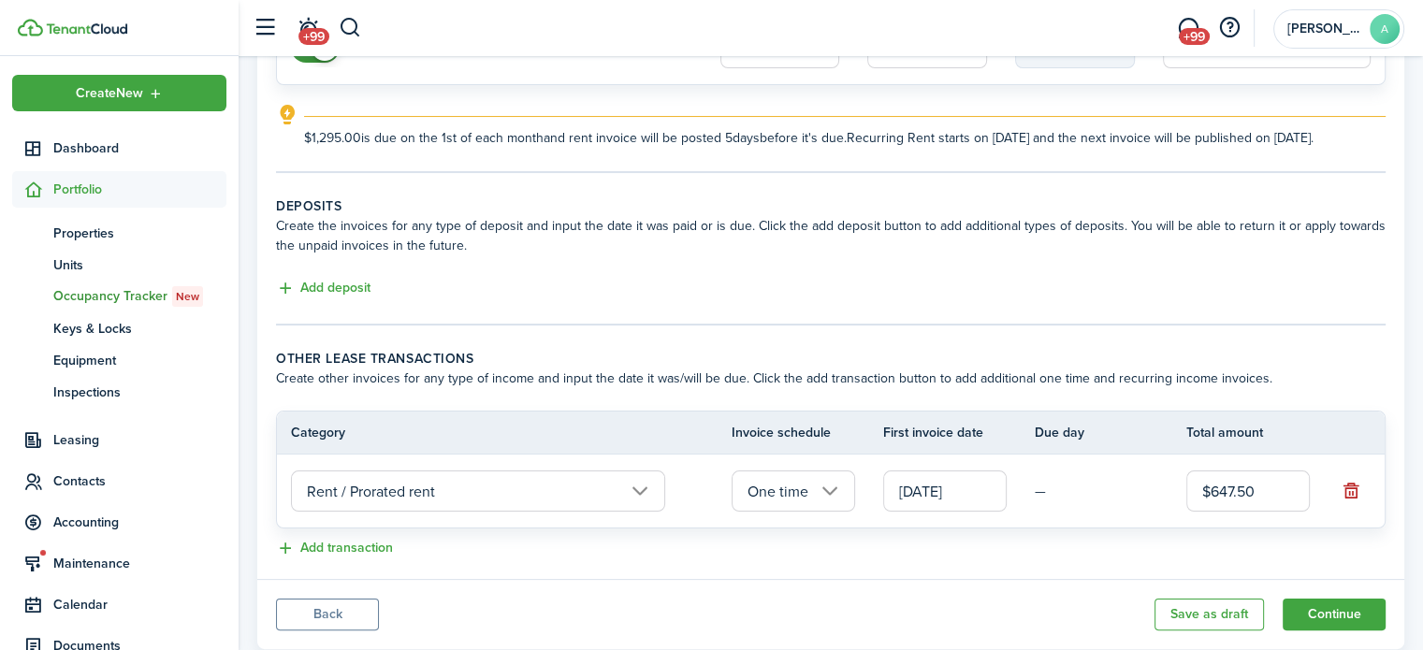
scroll to position [327, 0]
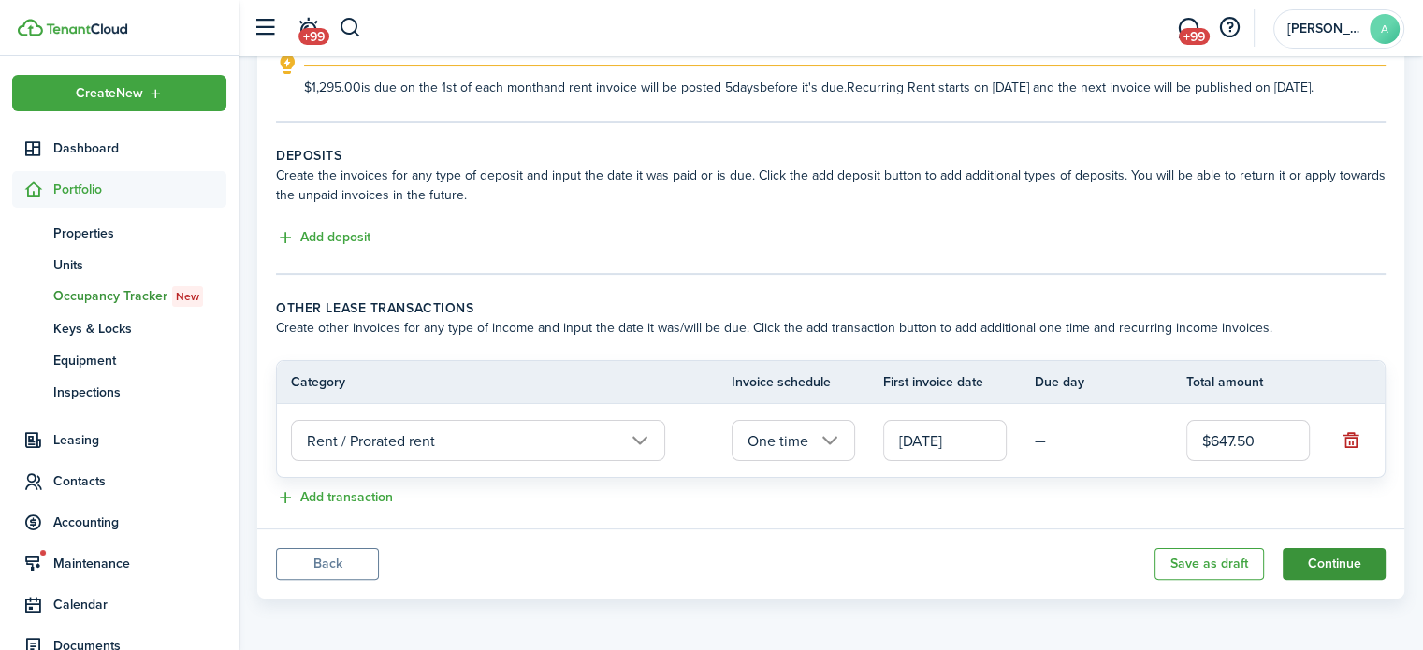
click at [1314, 564] on button "Continue" at bounding box center [1334, 564] width 103 height 32
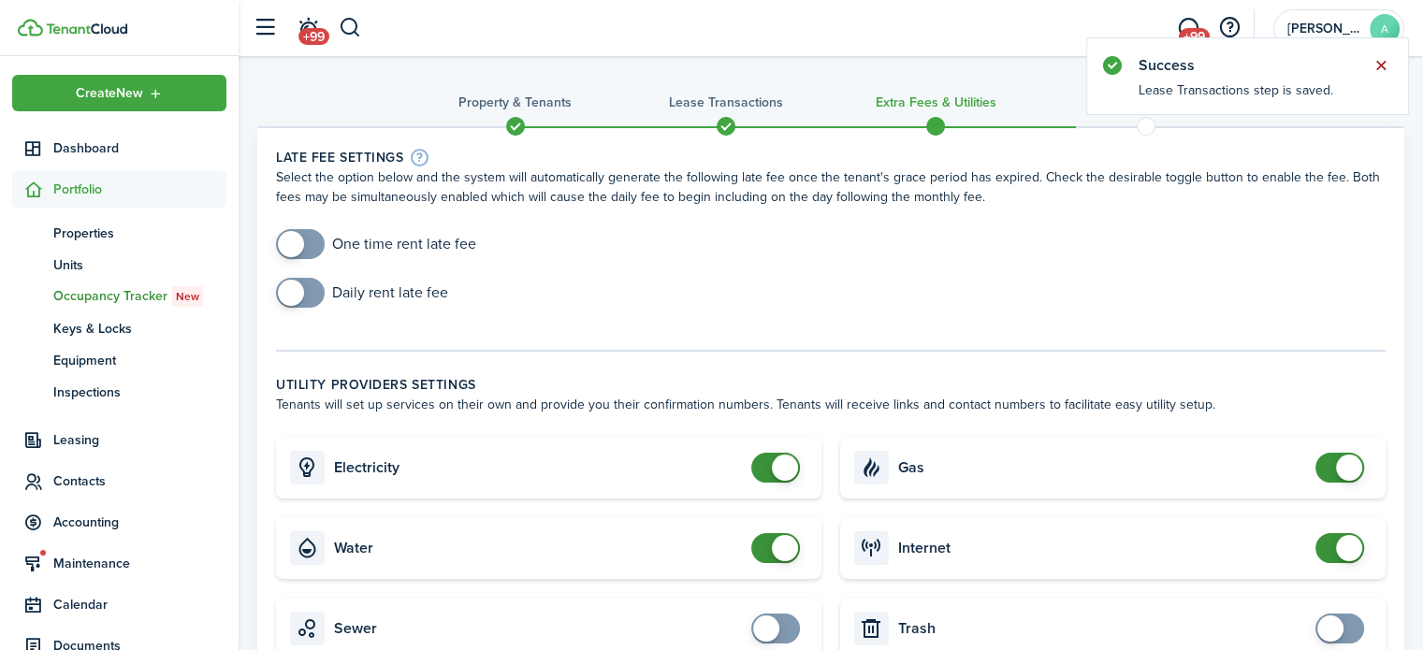
click at [1385, 60] on button "Close notify" at bounding box center [1381, 65] width 26 height 26
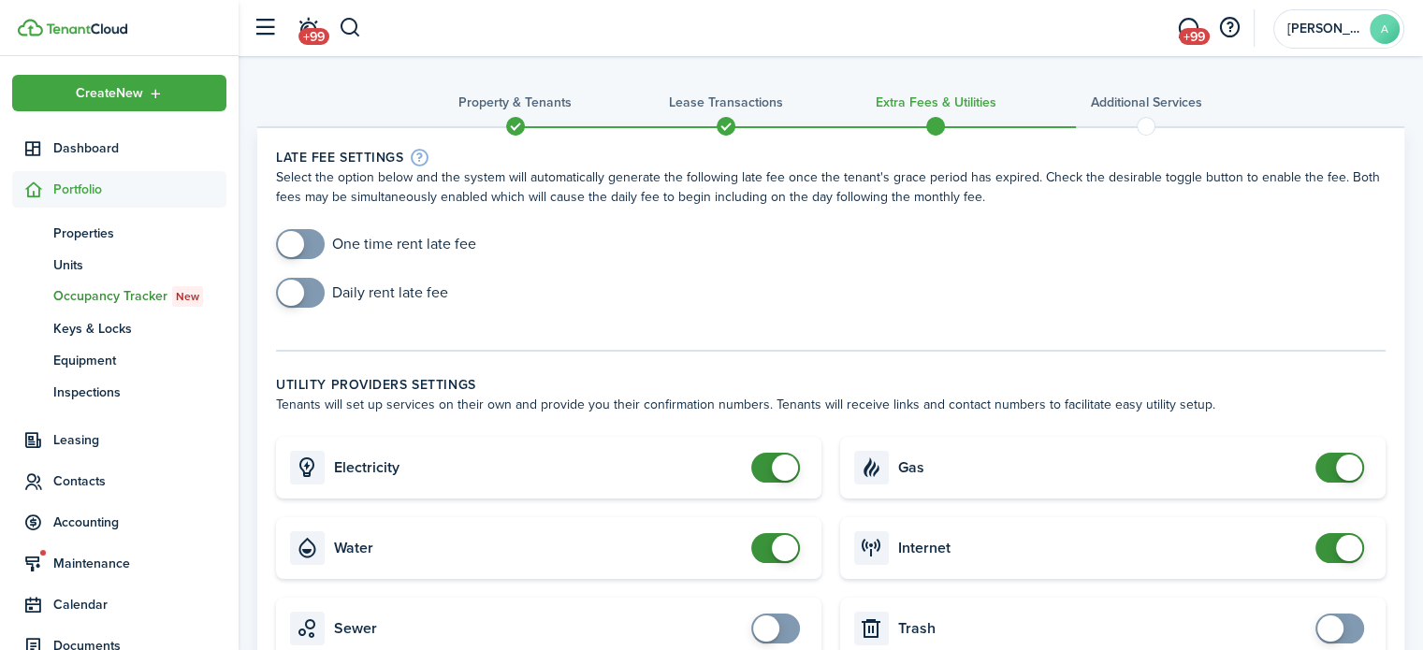
checkbox input "false"
click at [793, 457] on span at bounding box center [785, 468] width 26 height 26
checkbox input "false"
click at [785, 541] on span at bounding box center [785, 548] width 26 height 26
checkbox input "false"
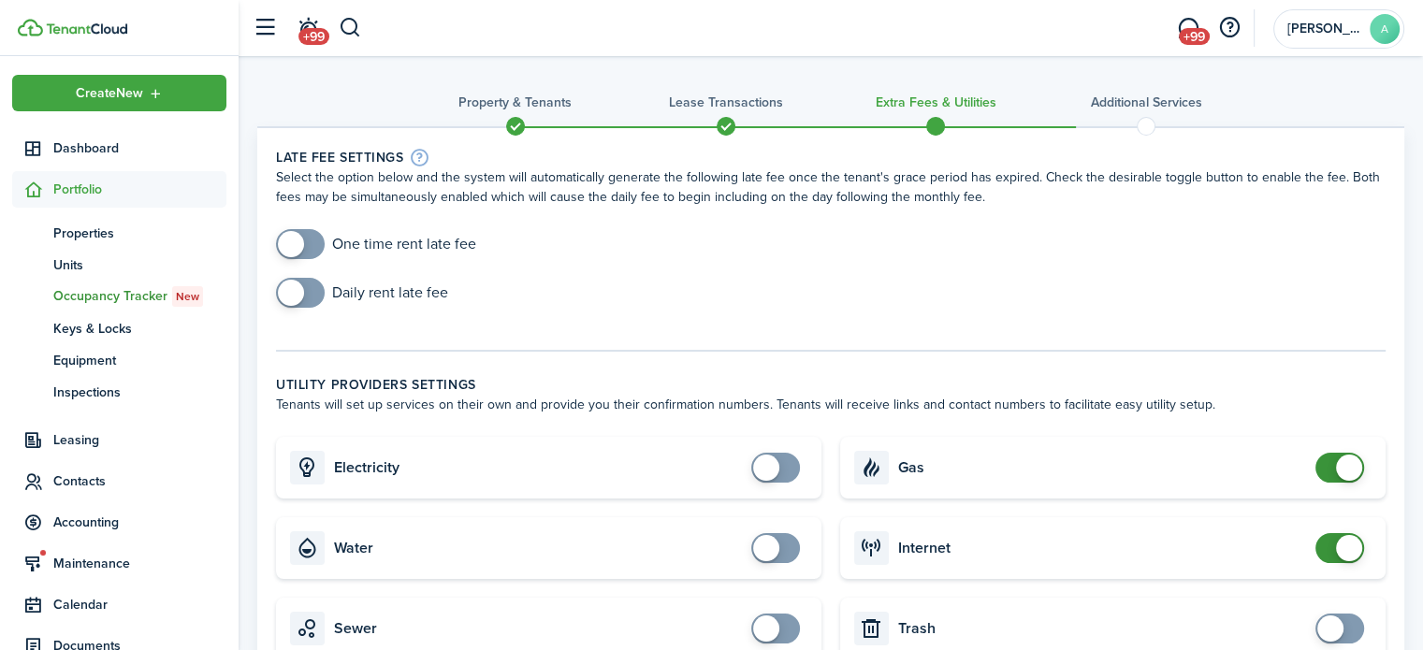
click at [1341, 463] on span at bounding box center [1349, 468] width 26 height 26
checkbox input "false"
click at [1342, 543] on span at bounding box center [1349, 548] width 26 height 26
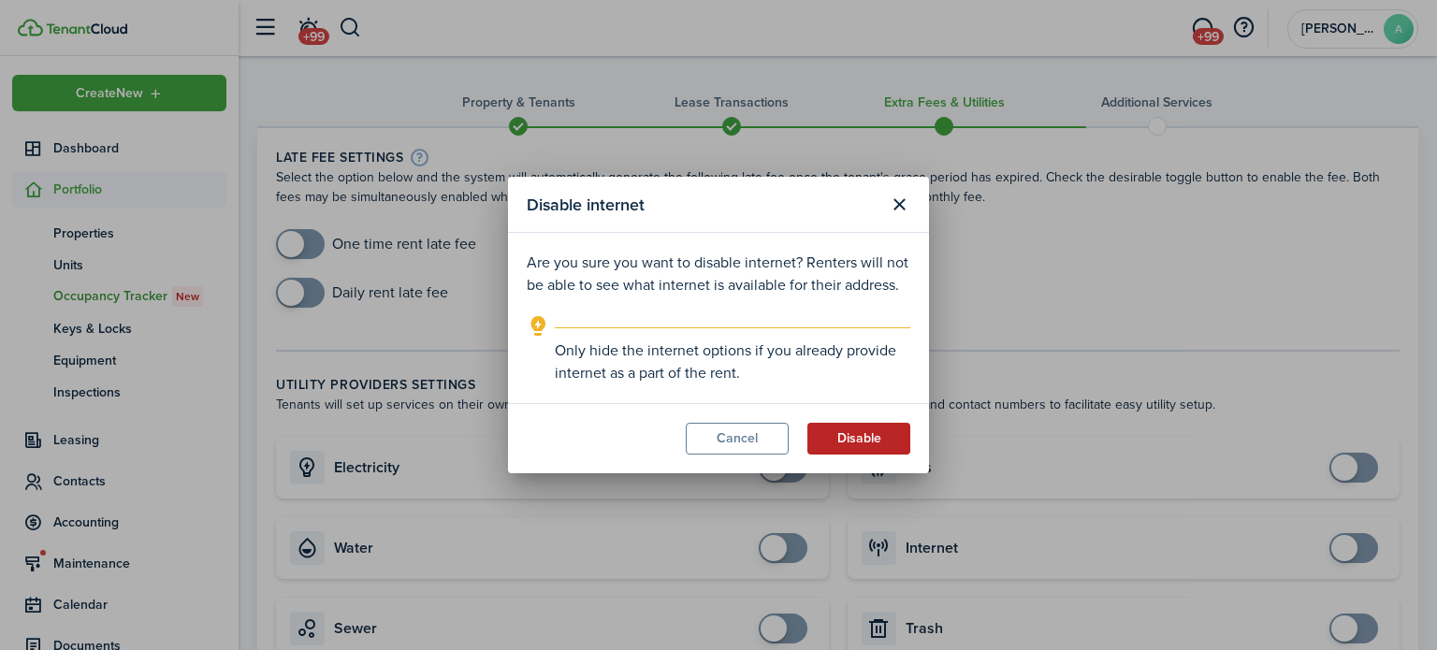
click at [865, 433] on button "Disable" at bounding box center [859, 439] width 103 height 32
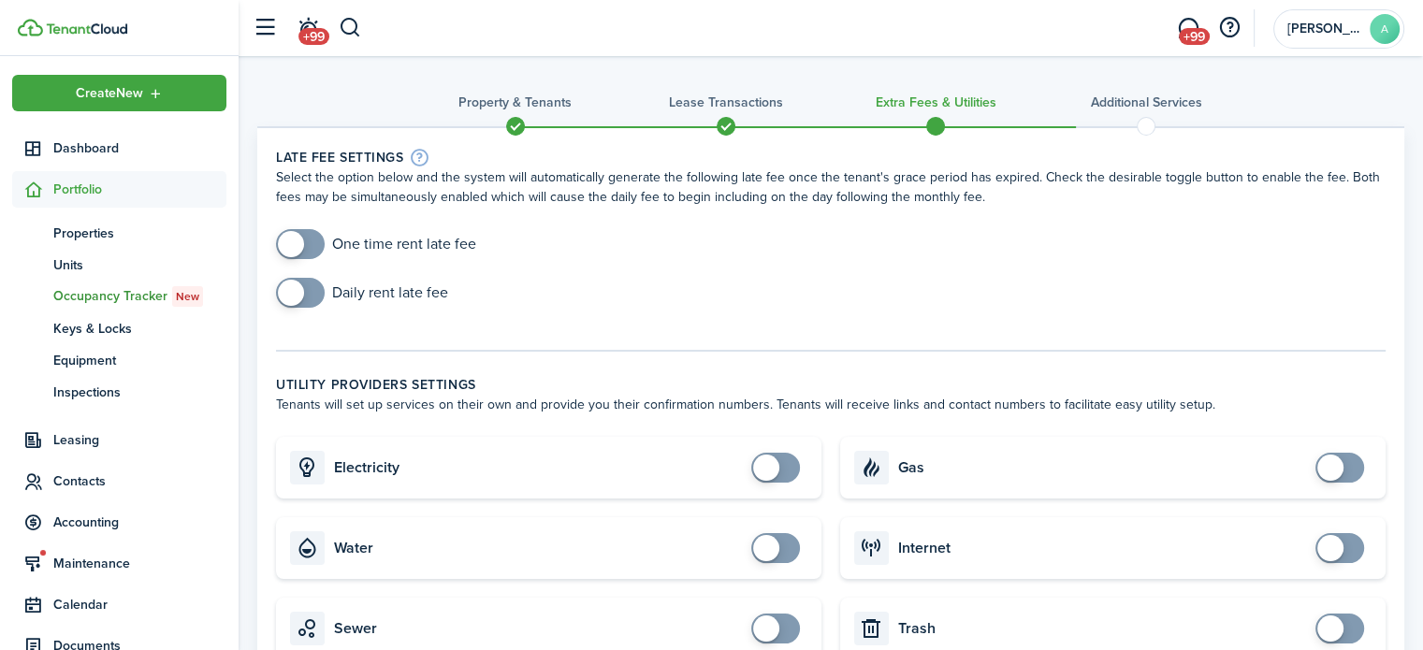
checkbox input "true"
click at [298, 231] on span at bounding box center [300, 244] width 19 height 30
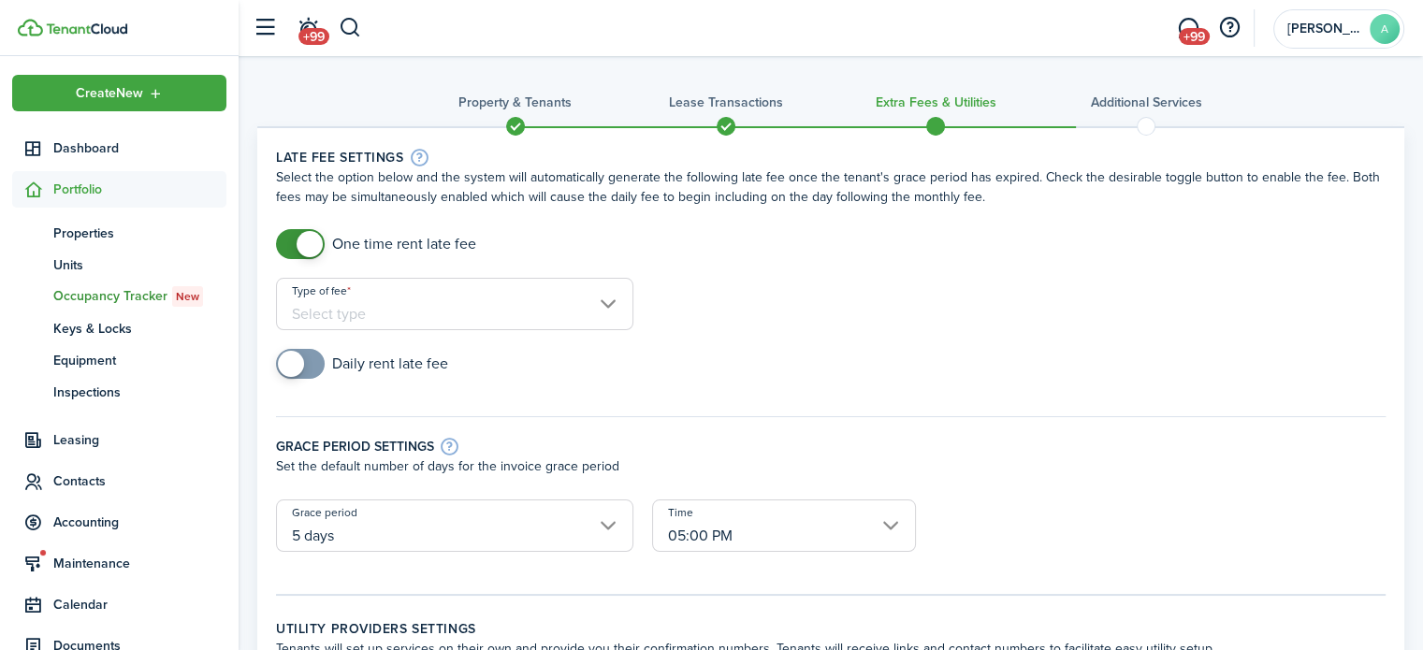
click at [378, 265] on div "One time rent late fee" at bounding box center [831, 253] width 1128 height 49
click at [377, 280] on input "Type of fee" at bounding box center [454, 304] width 357 height 52
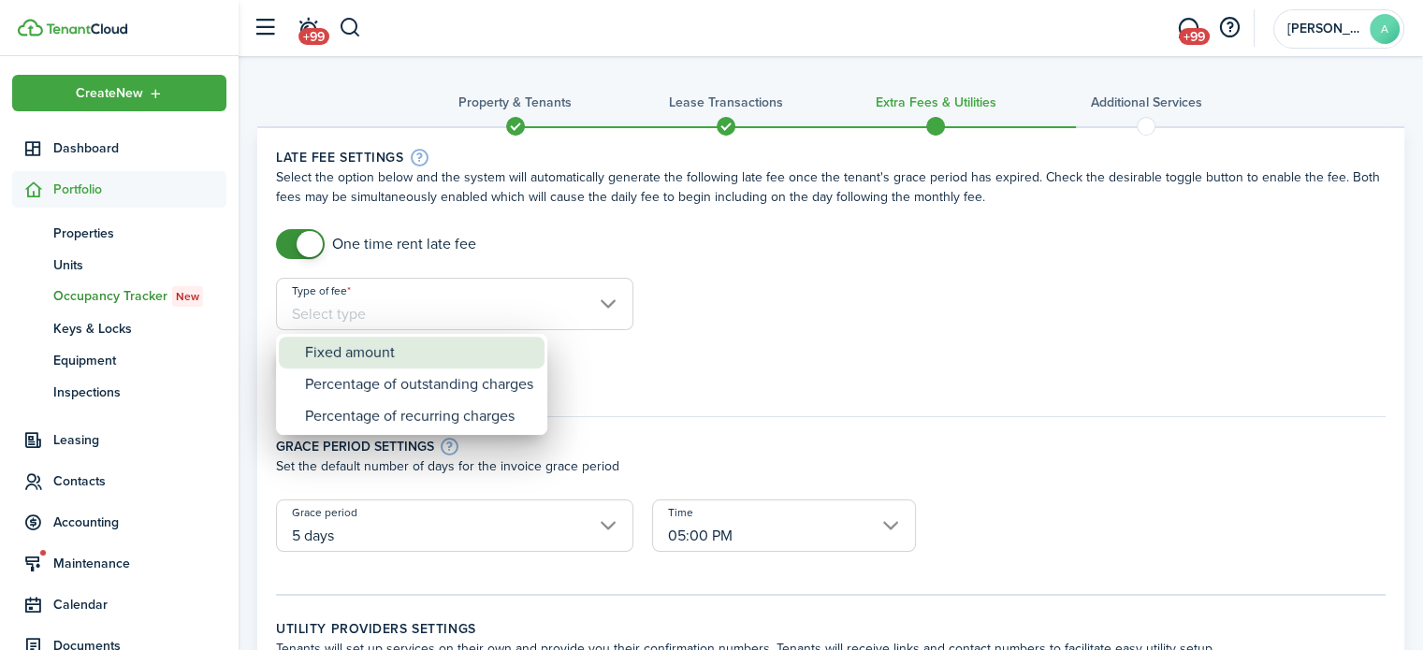
click at [405, 340] on div "Fixed amount" at bounding box center [419, 353] width 228 height 32
type input "Fixed amount"
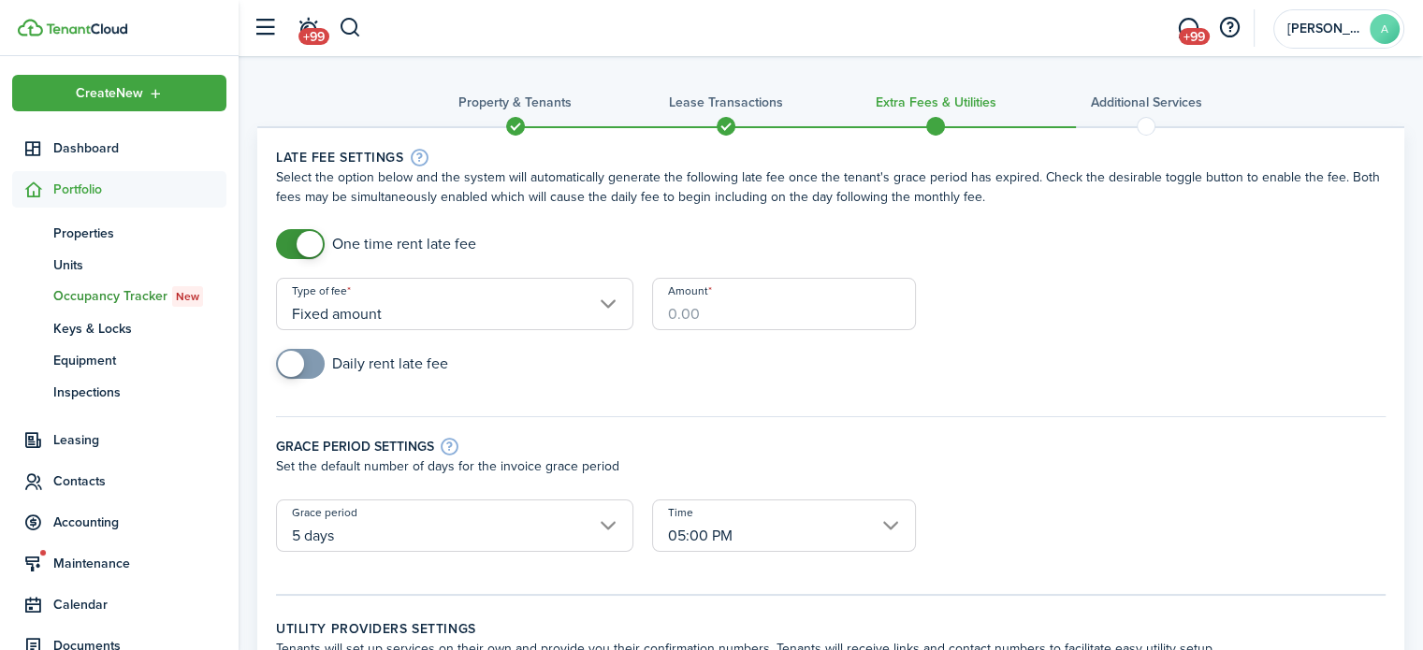
click at [722, 303] on input "Amount" at bounding box center [784, 304] width 264 height 52
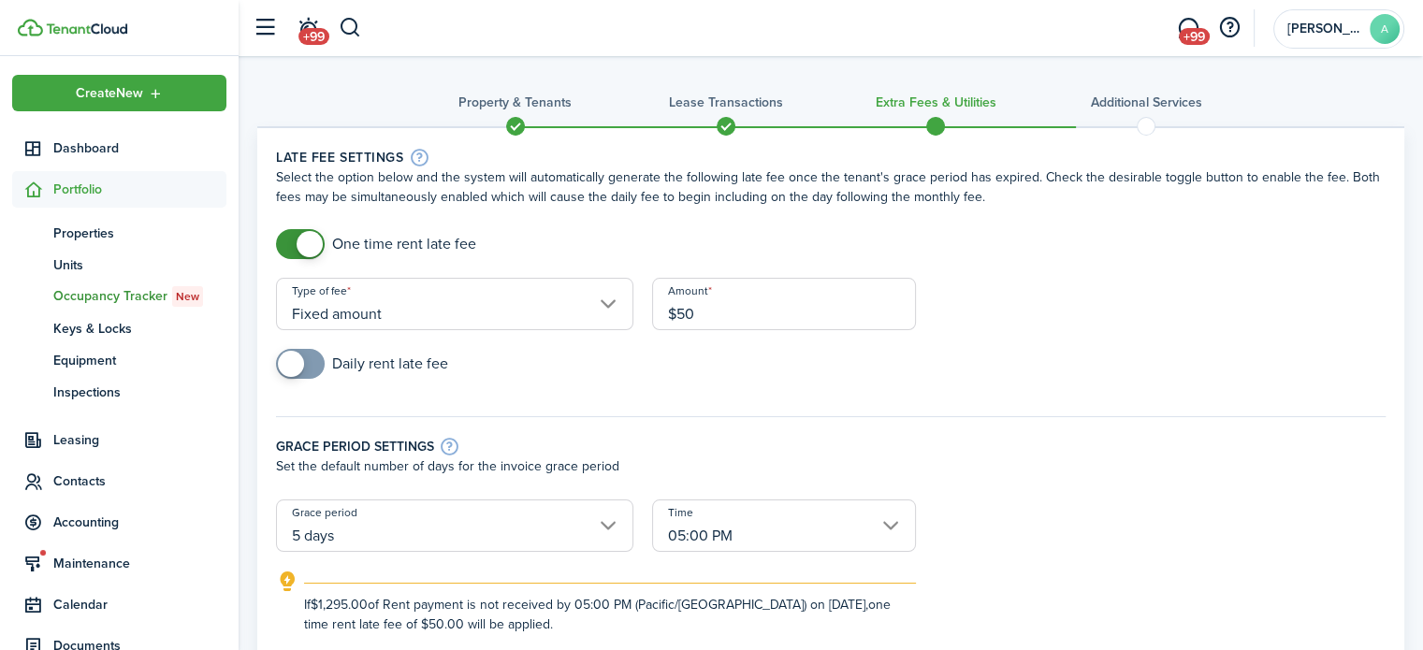
type input "$50.00"
click at [672, 366] on div "Daily rent late fee" at bounding box center [831, 373] width 1128 height 49
checkbox input "true"
click at [309, 355] on span at bounding box center [300, 364] width 19 height 30
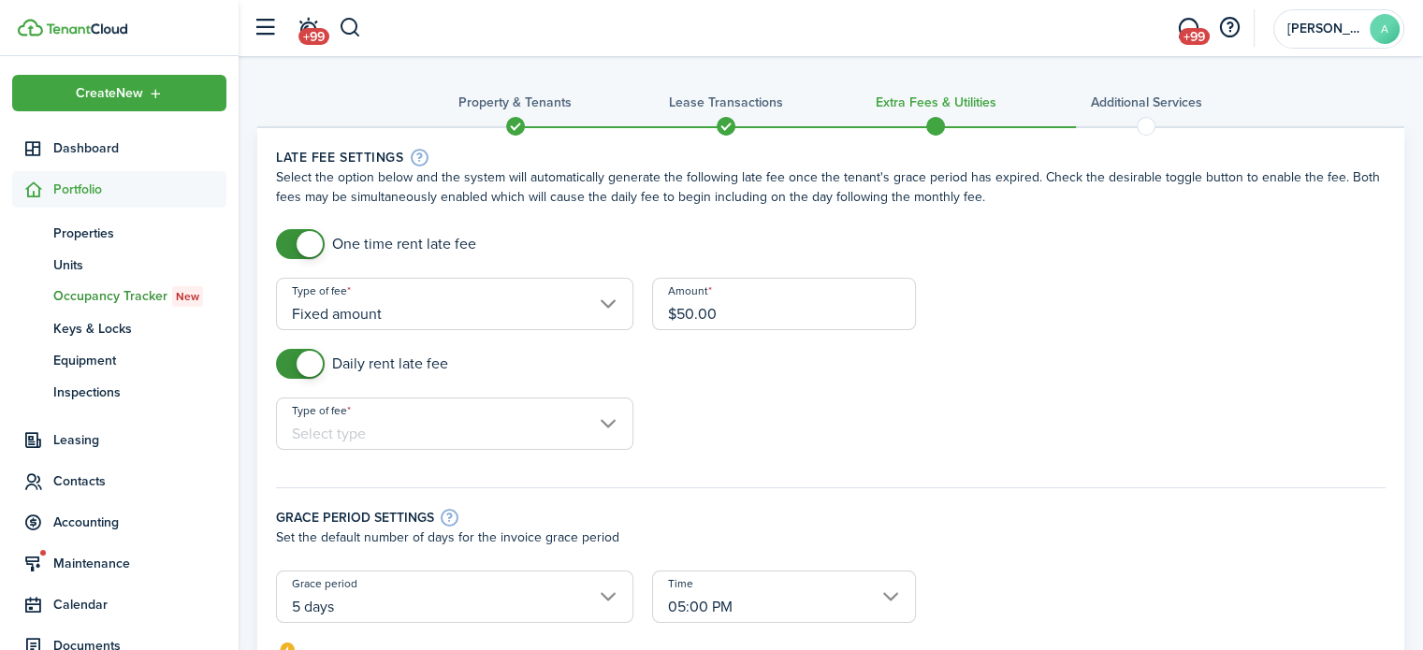
click at [343, 422] on input "Type of fee" at bounding box center [454, 424] width 357 height 52
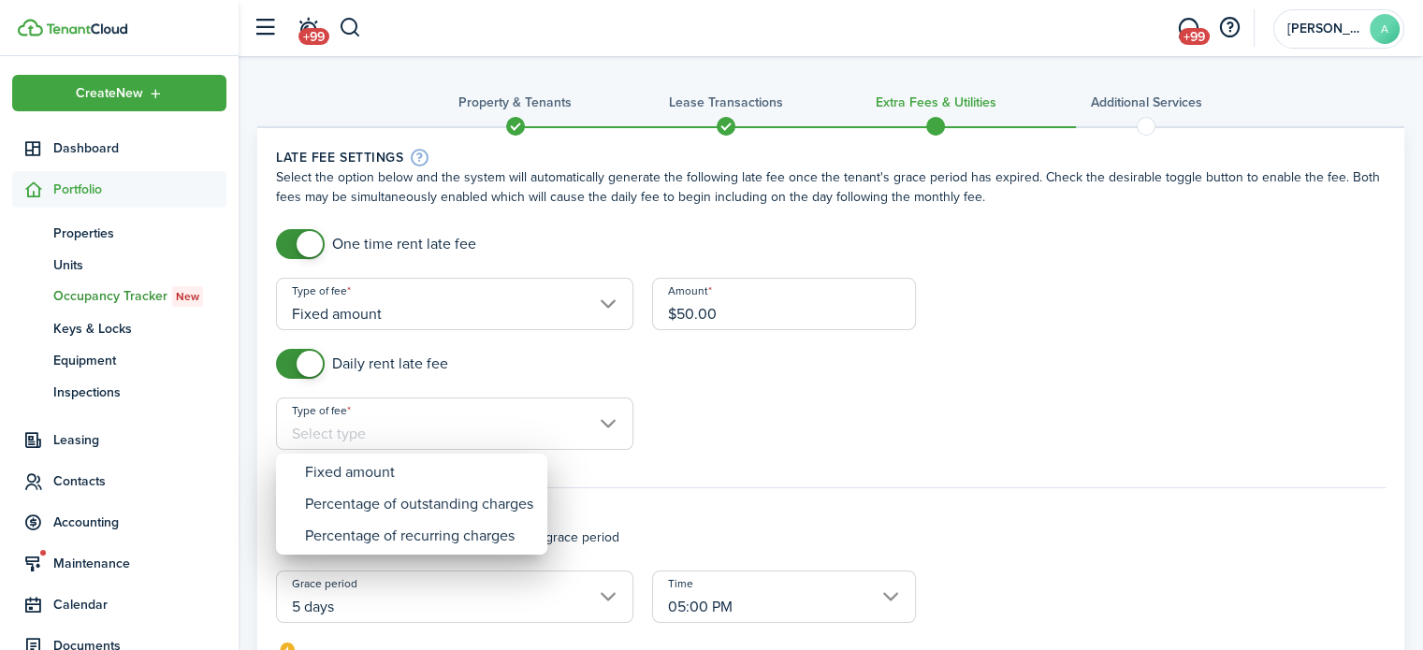
click at [366, 456] on mbsc-wheel "Fixed amount Percentage of outstanding charges Percentage of recurring charges" at bounding box center [411, 504] width 271 height 101
click at [372, 466] on div "Fixed amount" at bounding box center [419, 473] width 228 height 32
type input "Fixed amount"
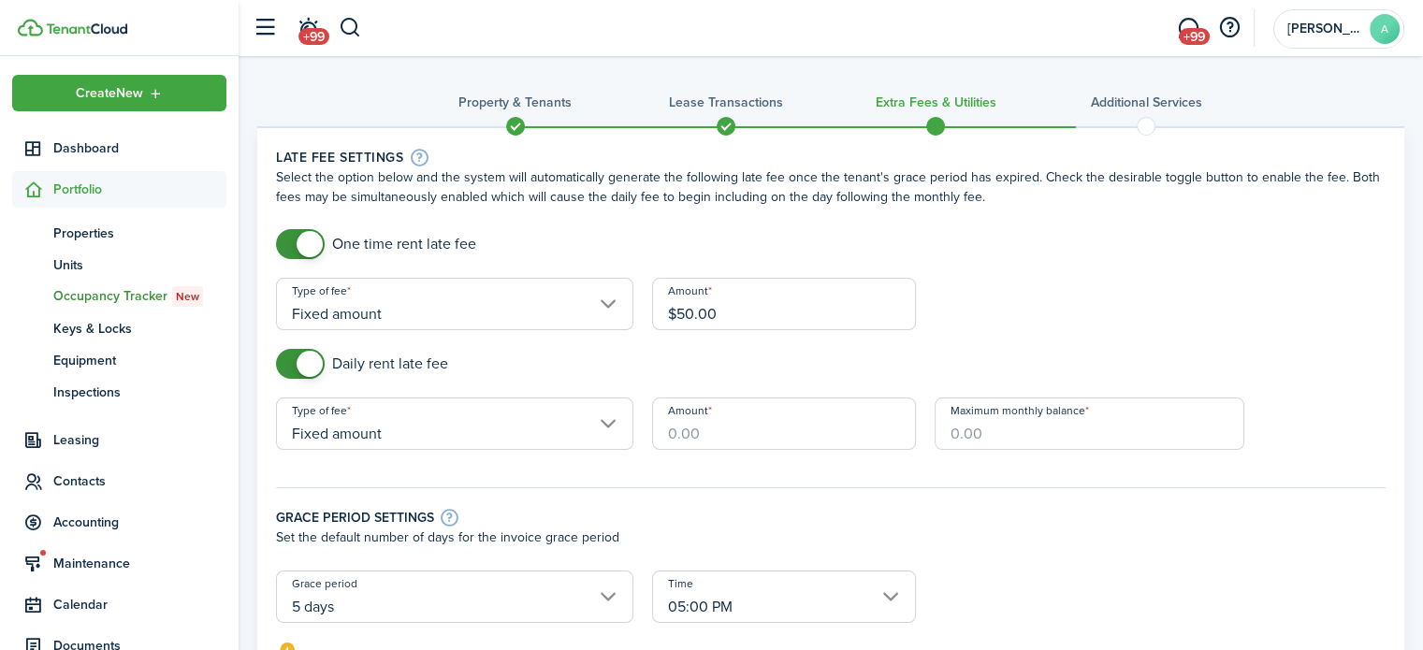
click at [675, 420] on input "Amount" at bounding box center [784, 424] width 264 height 52
type input "$5.00"
type input "$250.00"
click at [1082, 367] on div "Daily rent late fee" at bounding box center [831, 373] width 1128 height 49
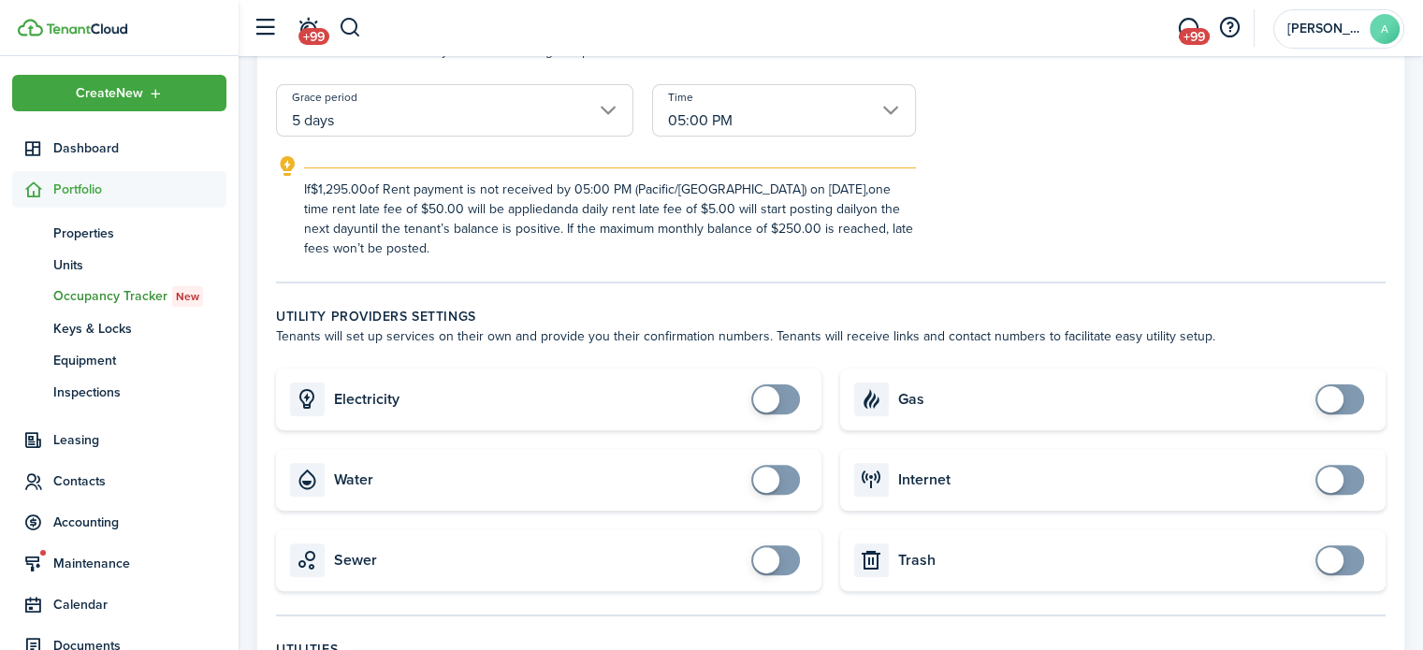
scroll to position [374, 0]
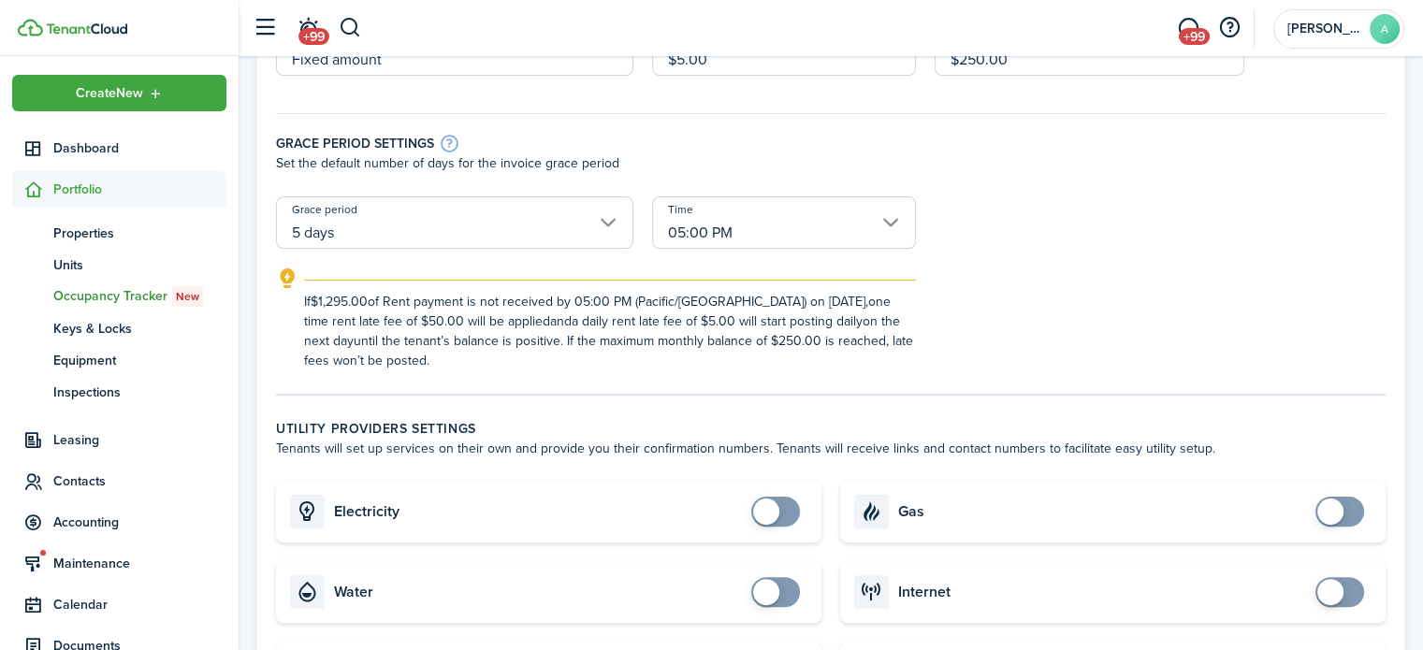
click at [588, 224] on input "5 days" at bounding box center [454, 222] width 357 height 52
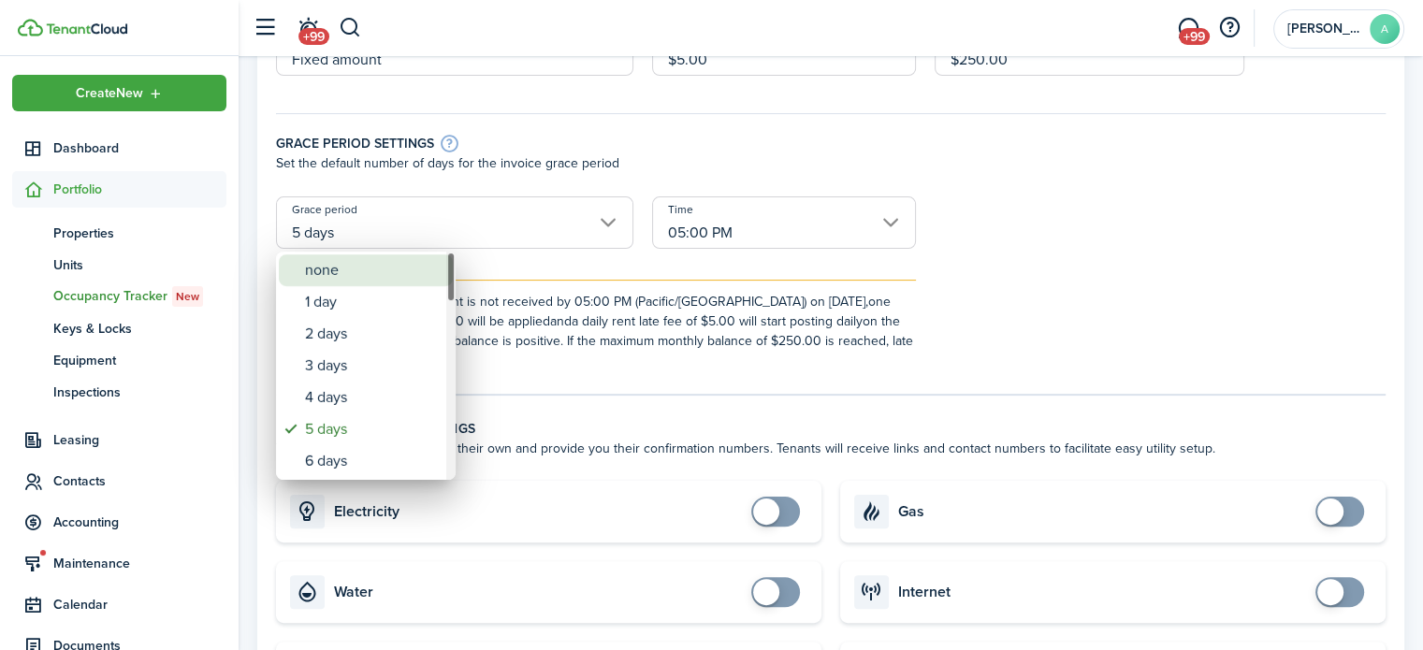
click at [366, 269] on div "none" at bounding box center [373, 271] width 137 height 32
type input "none"
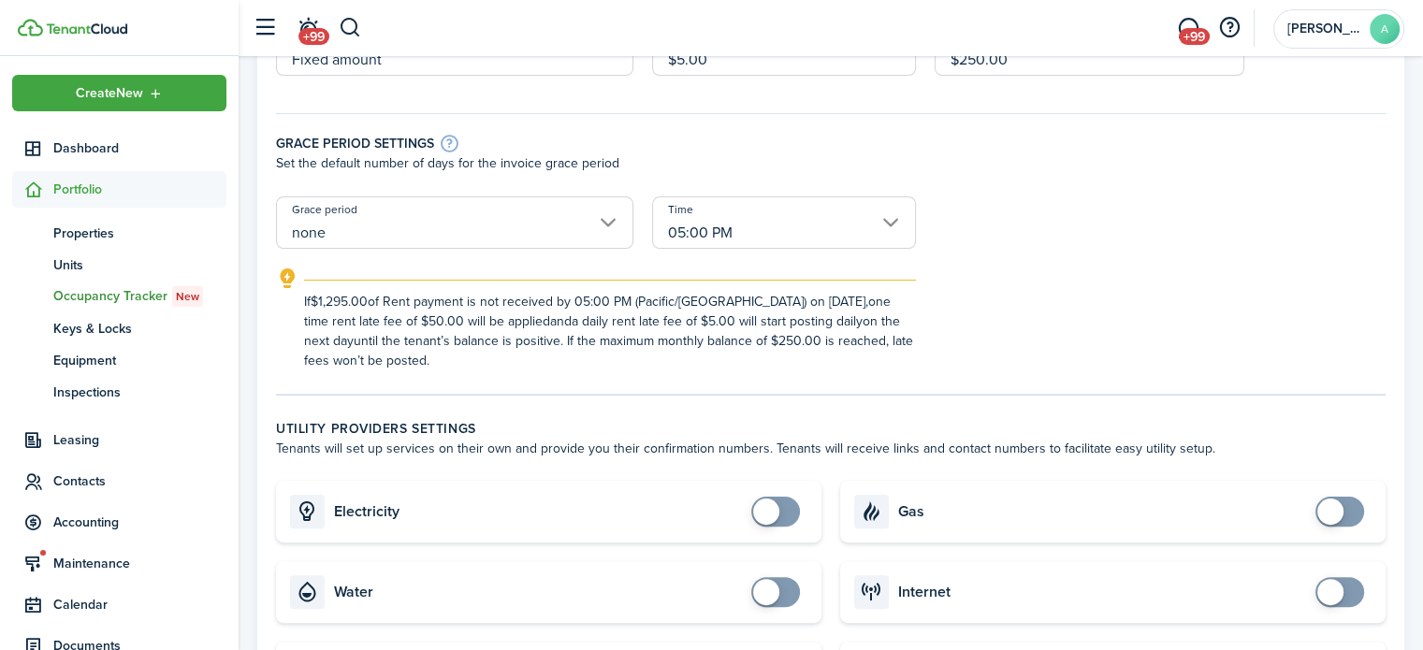
click at [812, 202] on input "05:00 PM" at bounding box center [784, 222] width 264 height 52
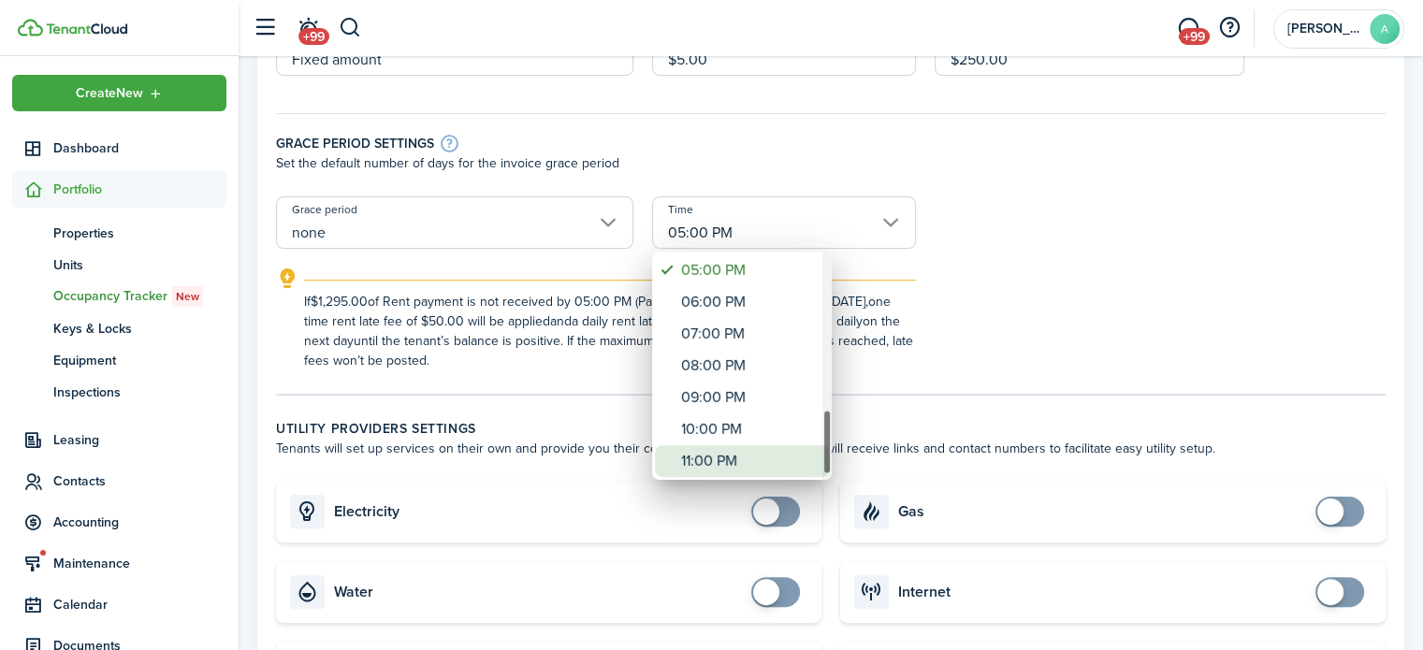
click at [732, 458] on div "11:00 PM" at bounding box center [749, 461] width 137 height 32
type input "11:00 PM"
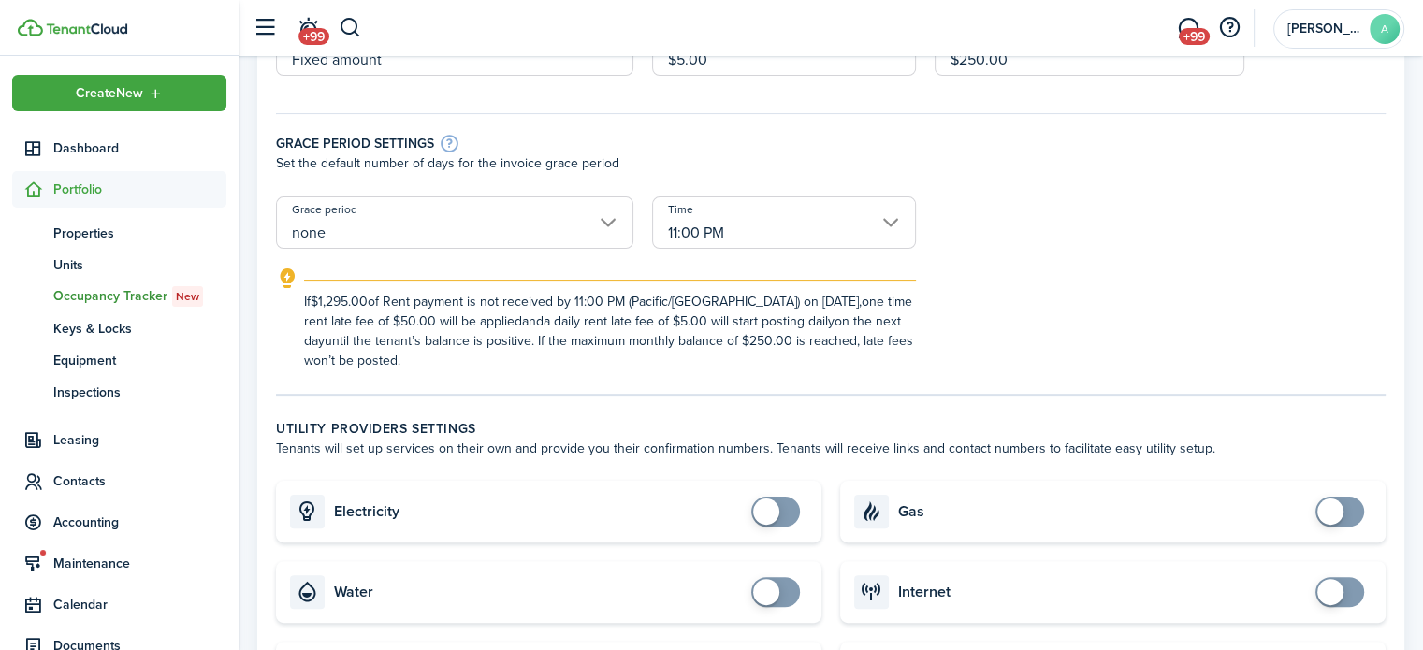
click at [949, 301] on div "If $1,295.00 of Rent payment is not received by 11:00 PM (Pacific/Niue) on [DAT…" at bounding box center [830, 319] width 1147 height 103
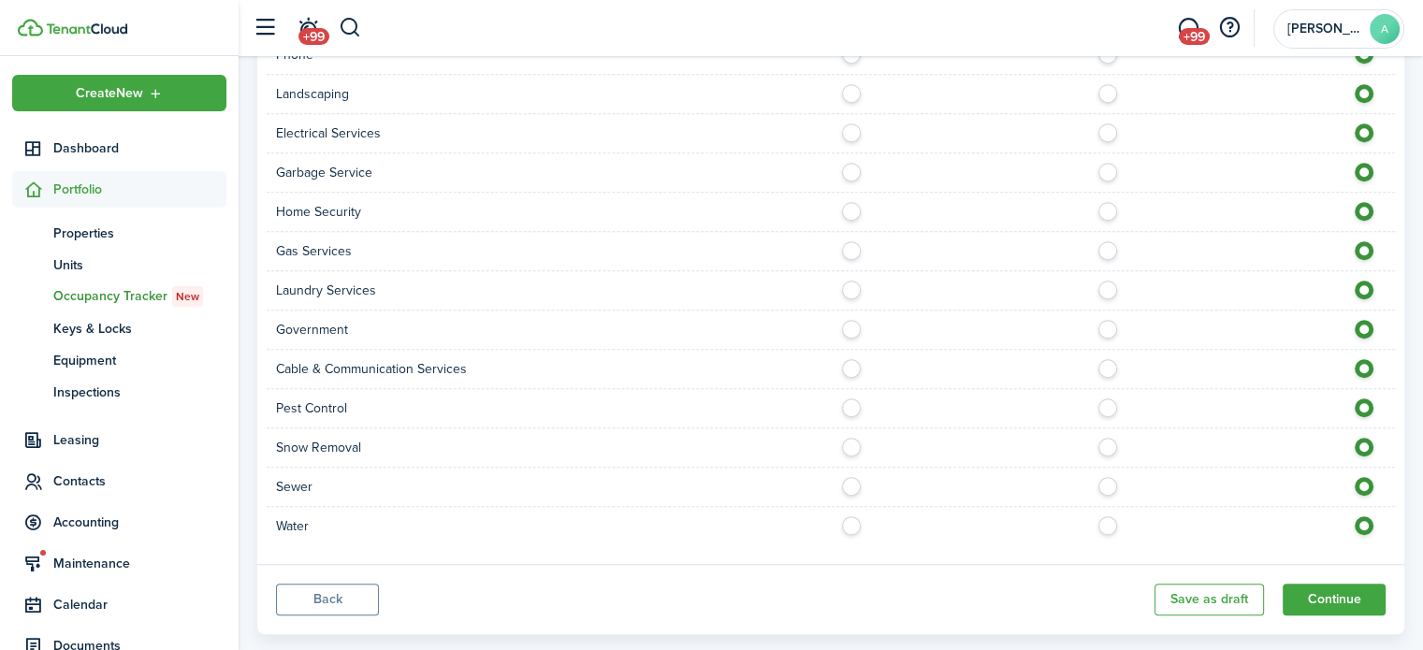
scroll to position [1392, 0]
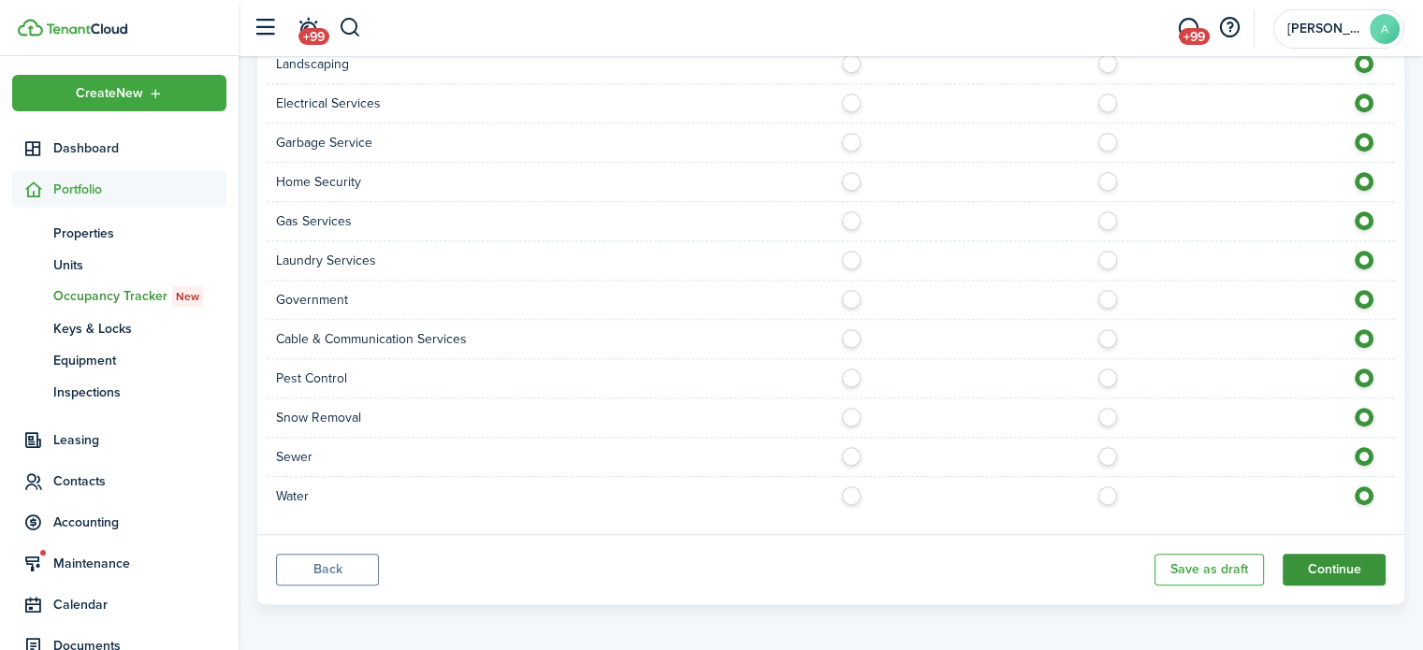
click at [1307, 555] on button "Continue" at bounding box center [1334, 570] width 103 height 32
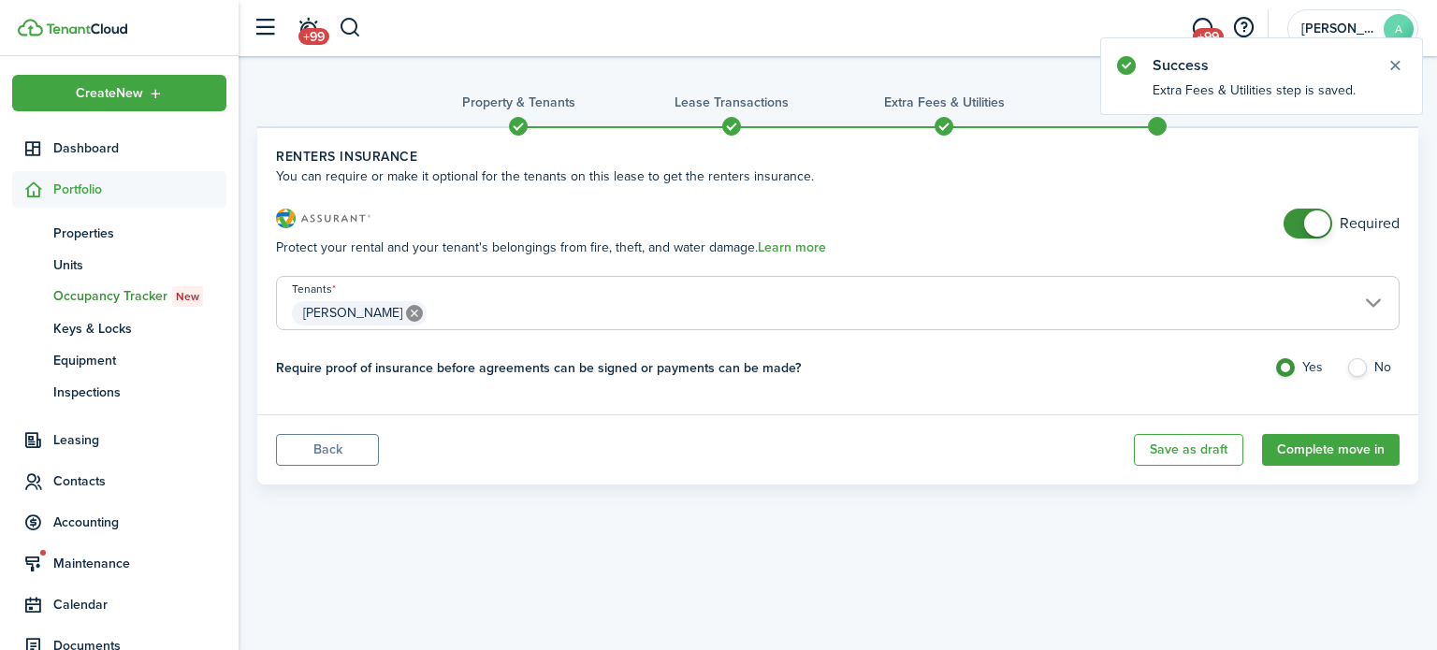
checkbox input "false"
click at [1305, 234] on span at bounding box center [1308, 224] width 19 height 30
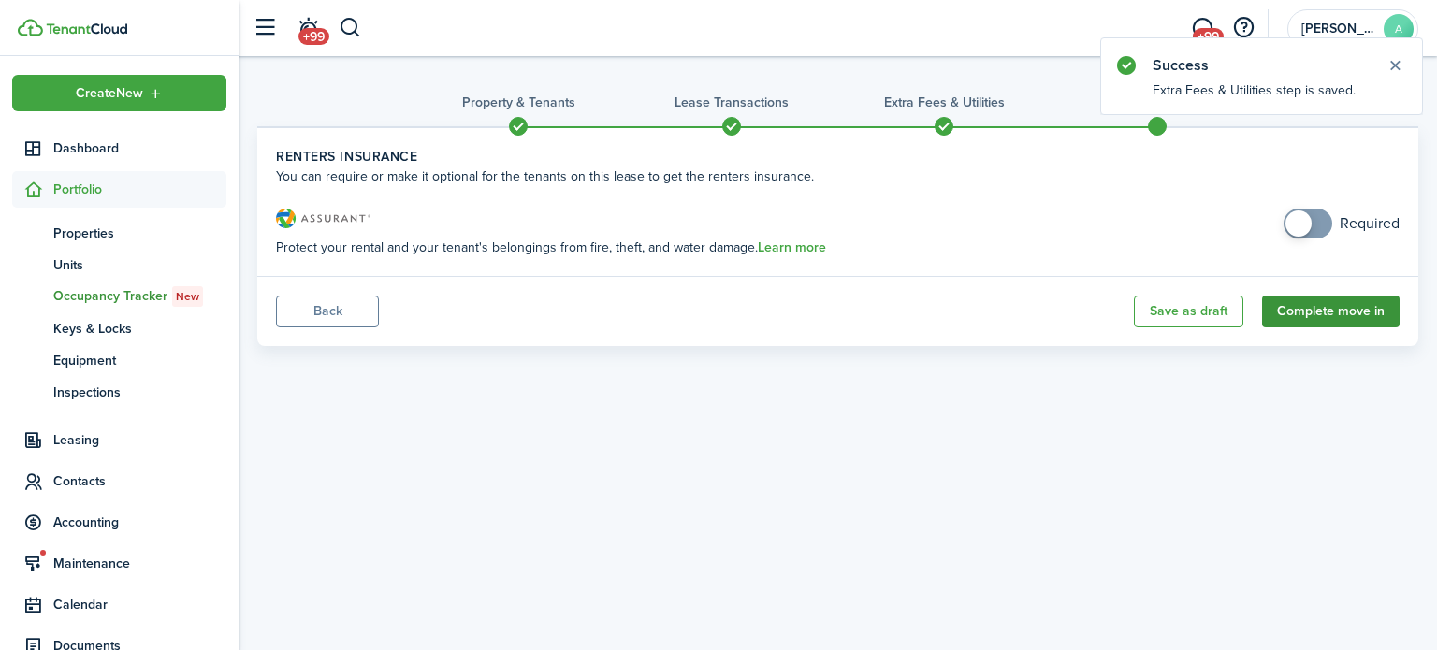
click at [1330, 320] on button "Complete move in" at bounding box center [1331, 312] width 138 height 32
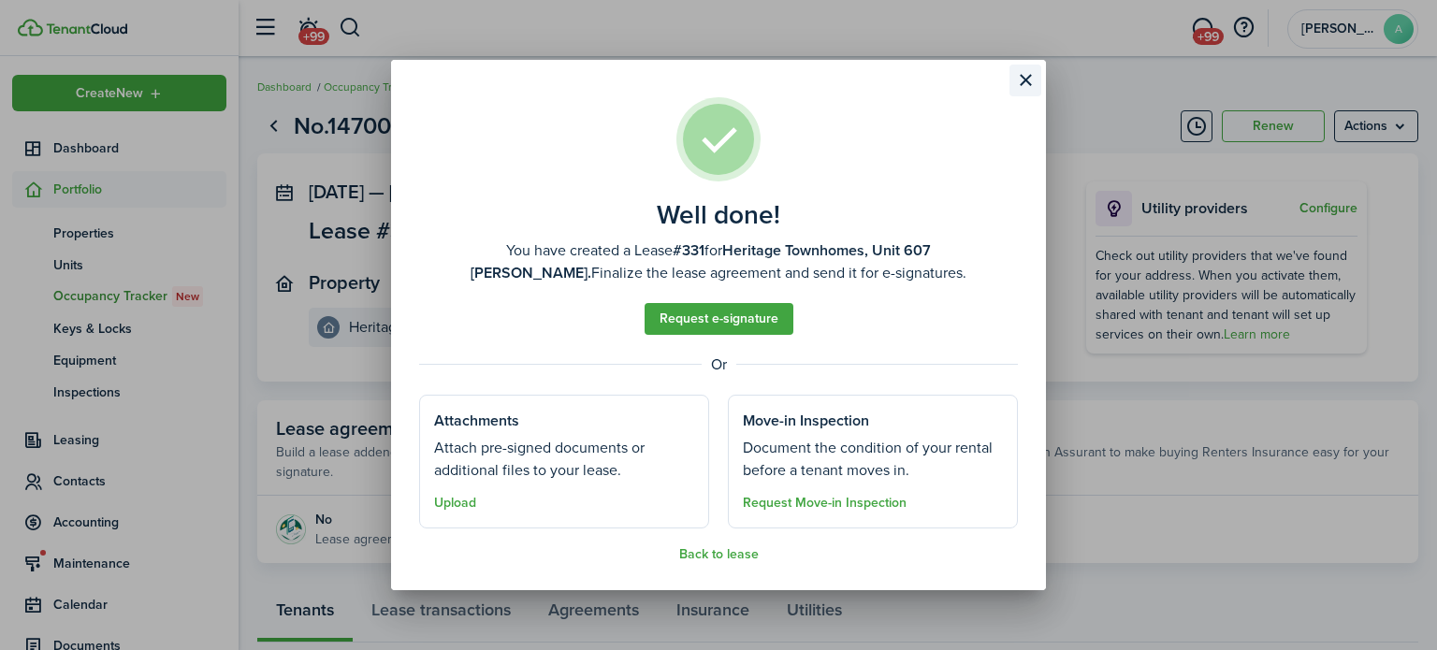
click at [1037, 88] on button "Close modal" at bounding box center [1026, 81] width 32 height 32
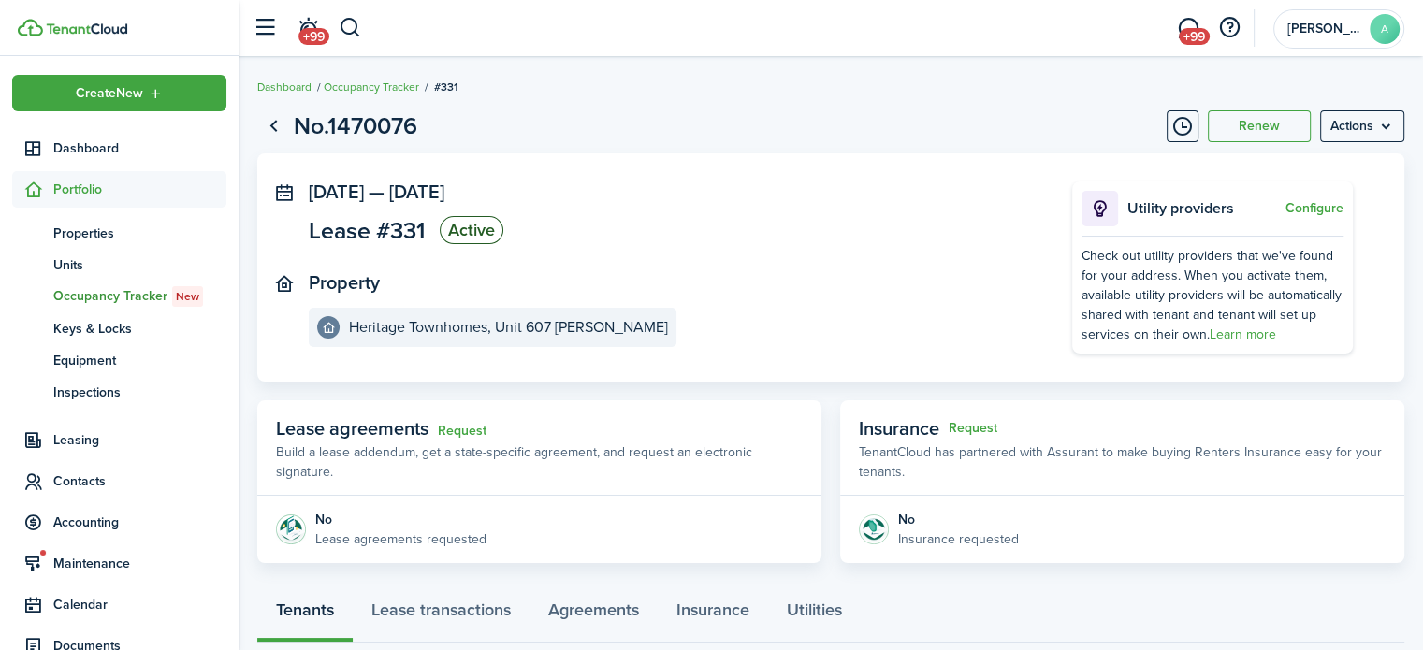
click at [109, 125] on ul "Create New Dashboard Portfolio pt Properties un Units oc Occupancy Tracker New …" at bounding box center [119, 415] width 214 height 681
click at [110, 141] on span "Dashboard" at bounding box center [139, 148] width 173 height 20
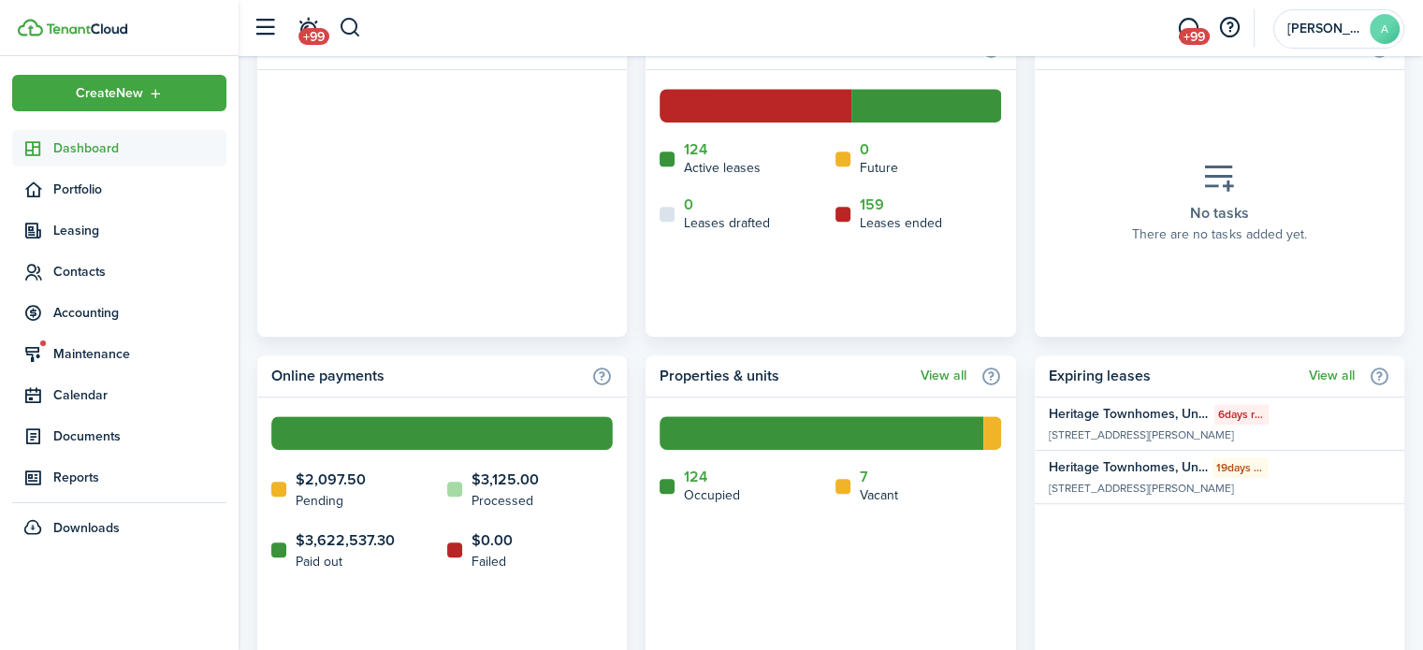
scroll to position [895, 0]
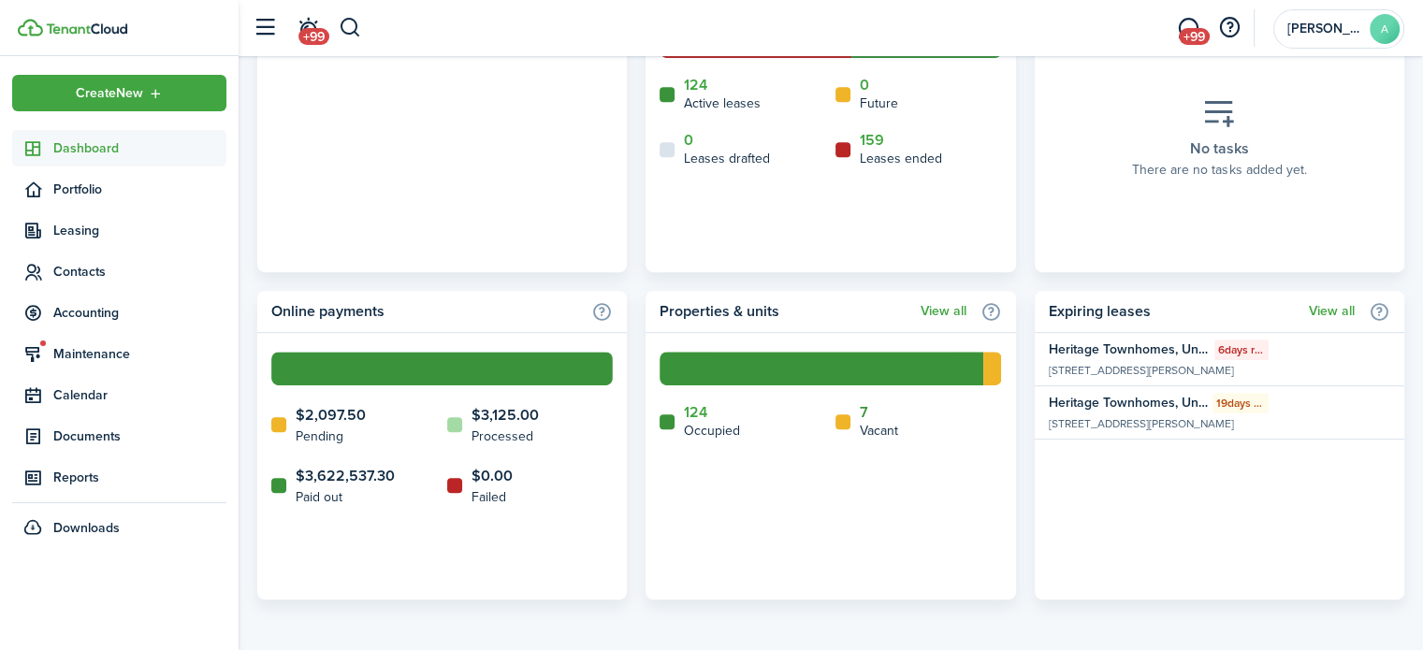
click at [866, 404] on link "7" at bounding box center [864, 412] width 8 height 17
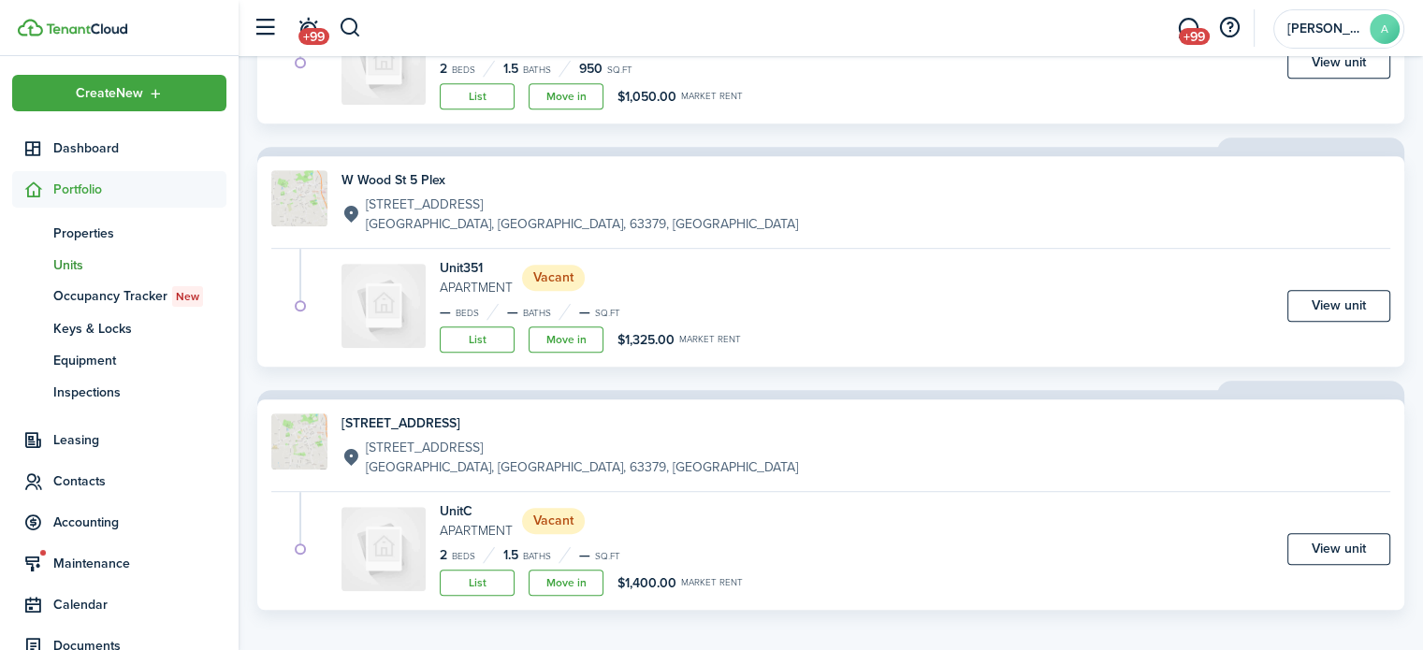
scroll to position [1035, 0]
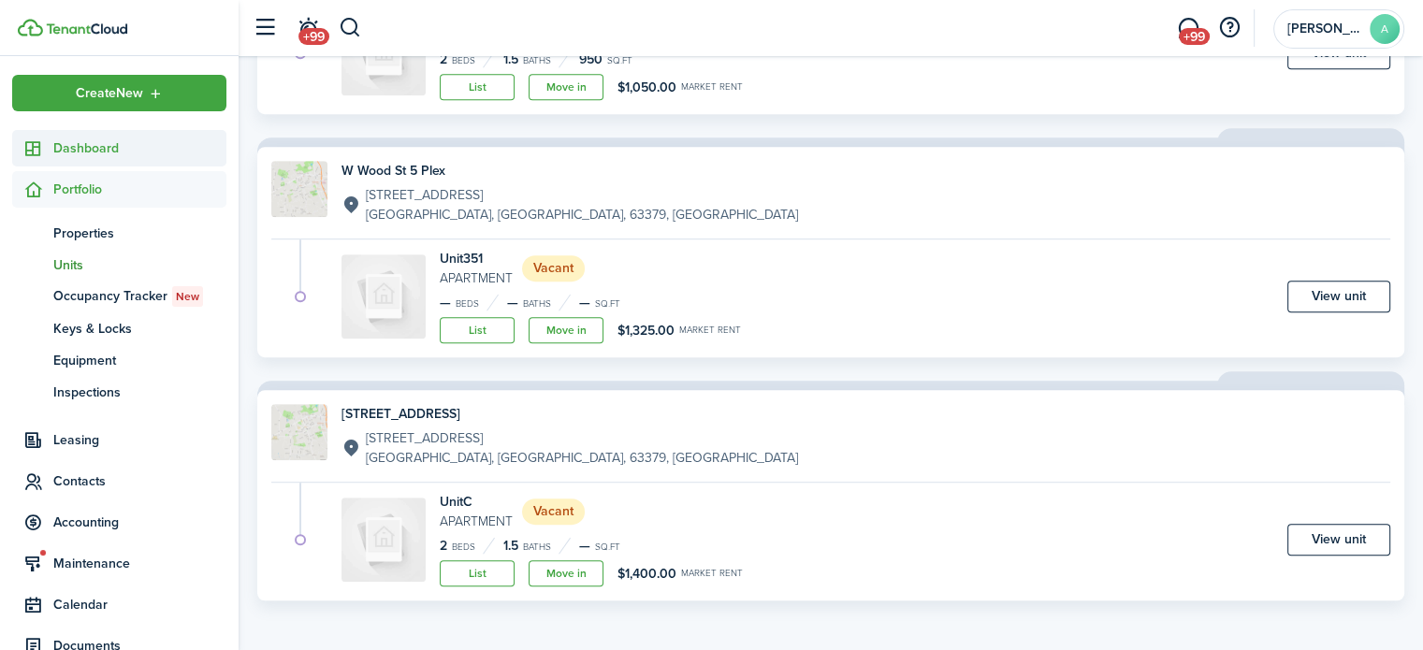
click at [51, 151] on sidebar-link-icon at bounding box center [32, 148] width 41 height 20
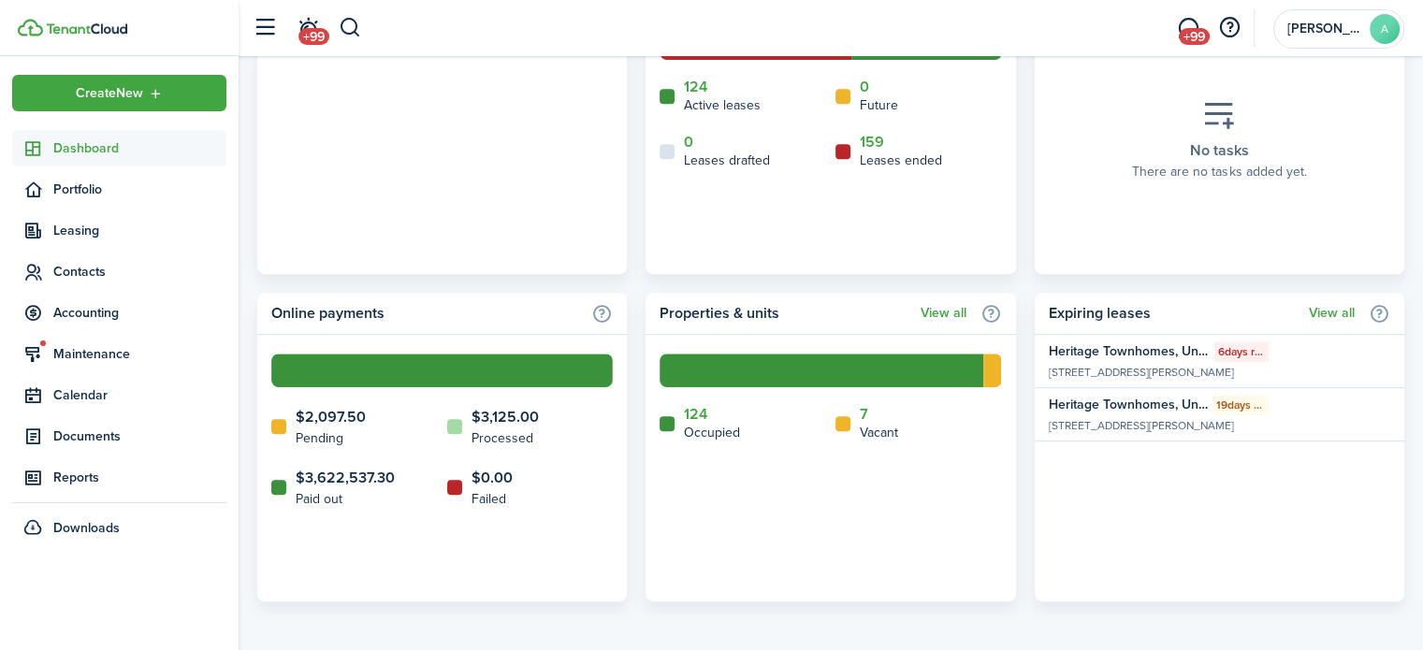
scroll to position [895, 0]
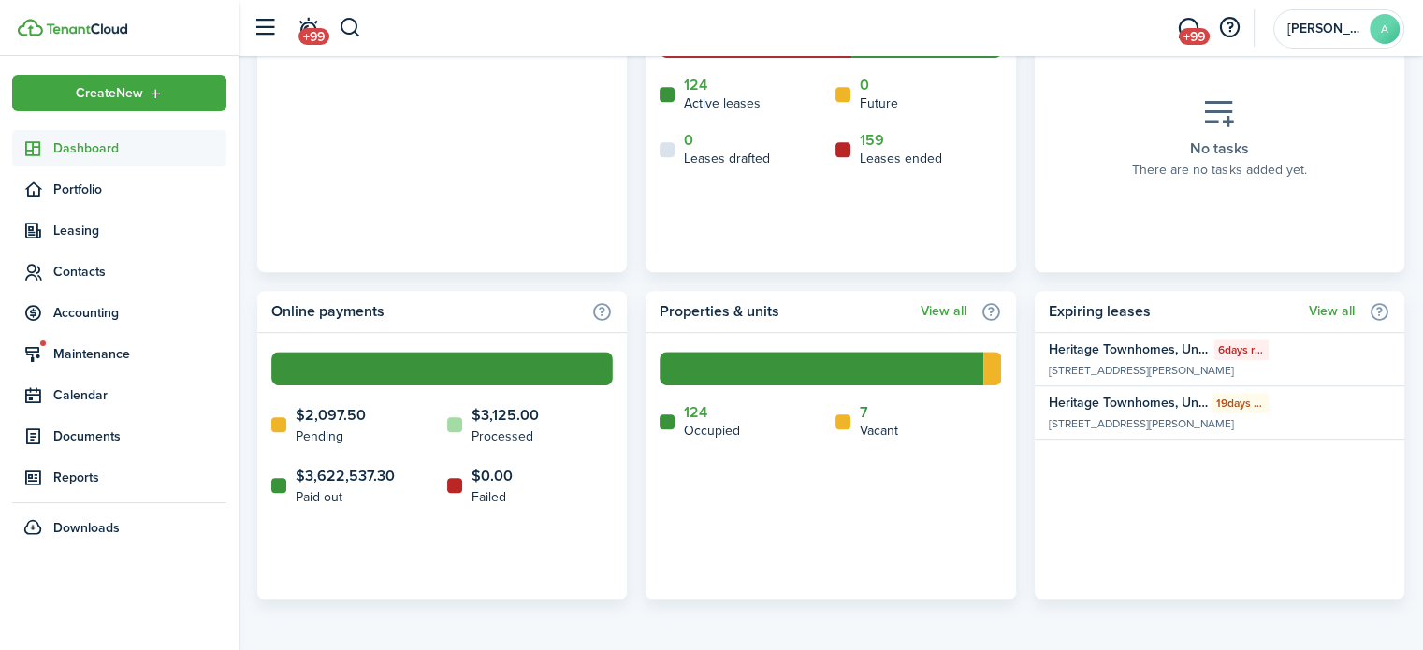
click at [864, 411] on link "7" at bounding box center [864, 412] width 8 height 17
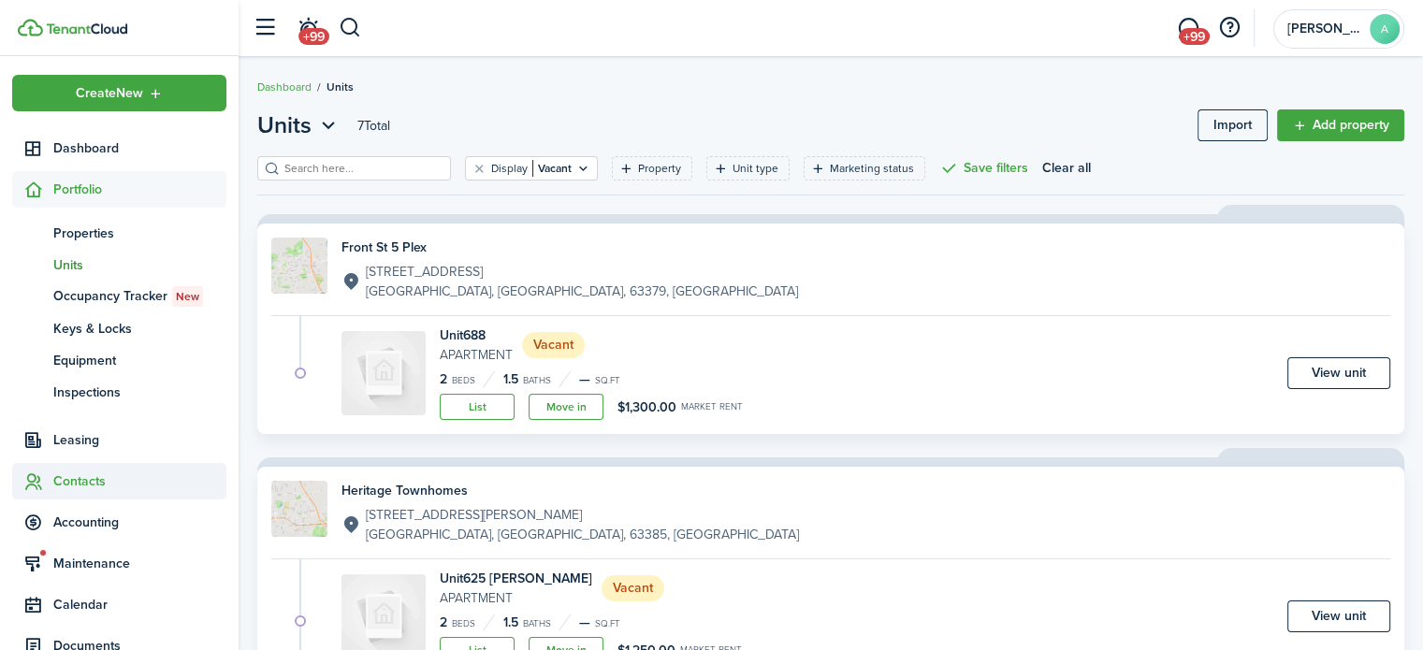
click at [97, 478] on span "Contacts" at bounding box center [139, 482] width 173 height 20
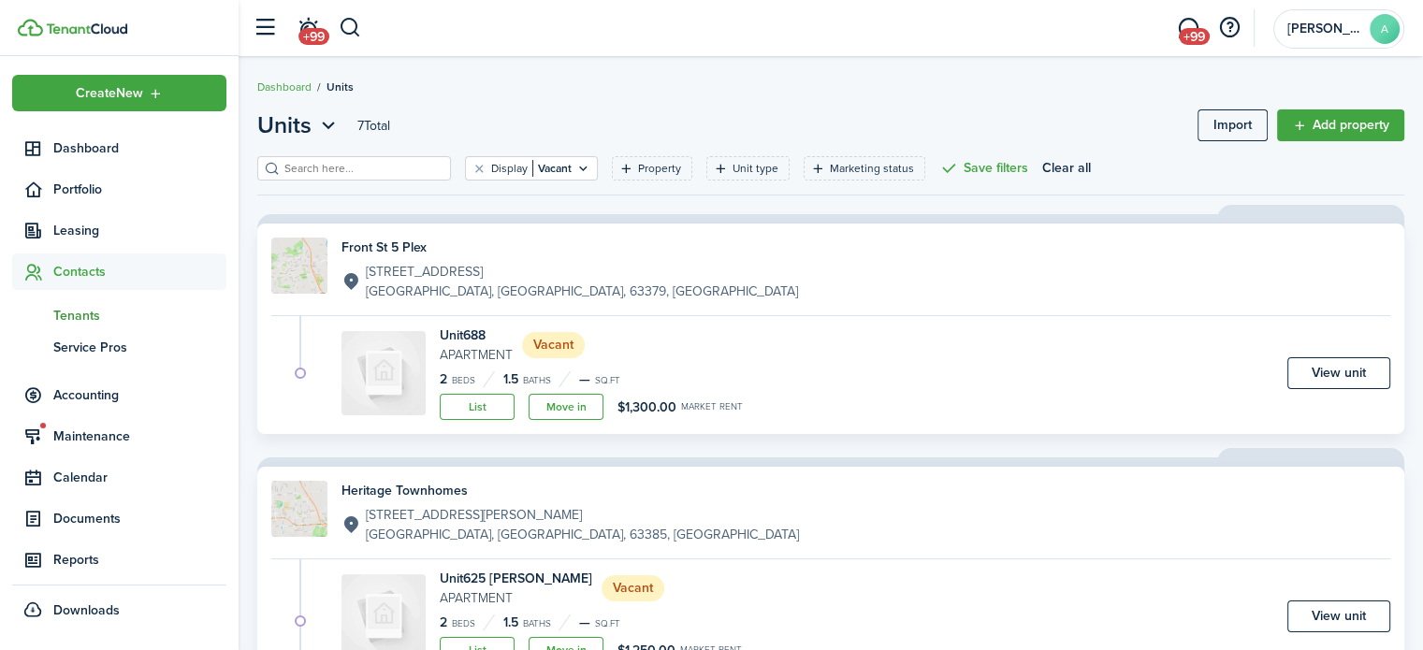
click at [106, 311] on span "Tenants" at bounding box center [139, 316] width 173 height 20
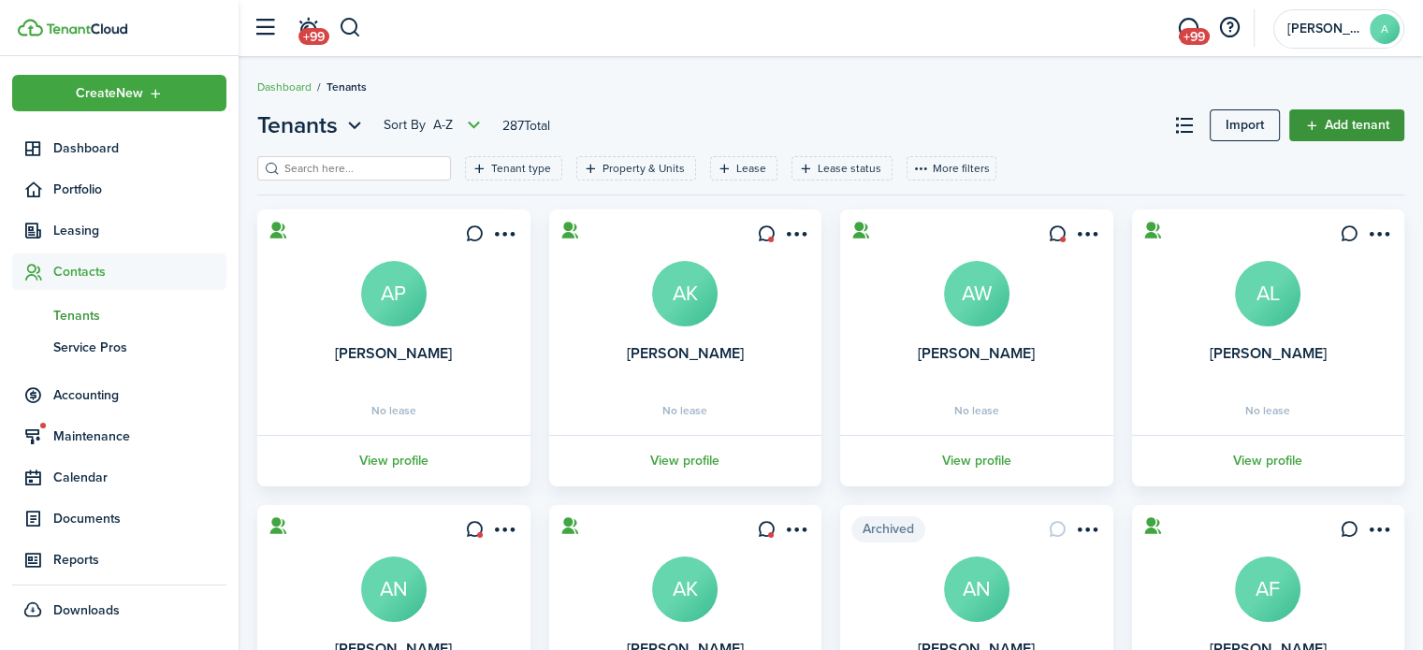
click at [1360, 130] on link "Add tenant" at bounding box center [1346, 125] width 115 height 32
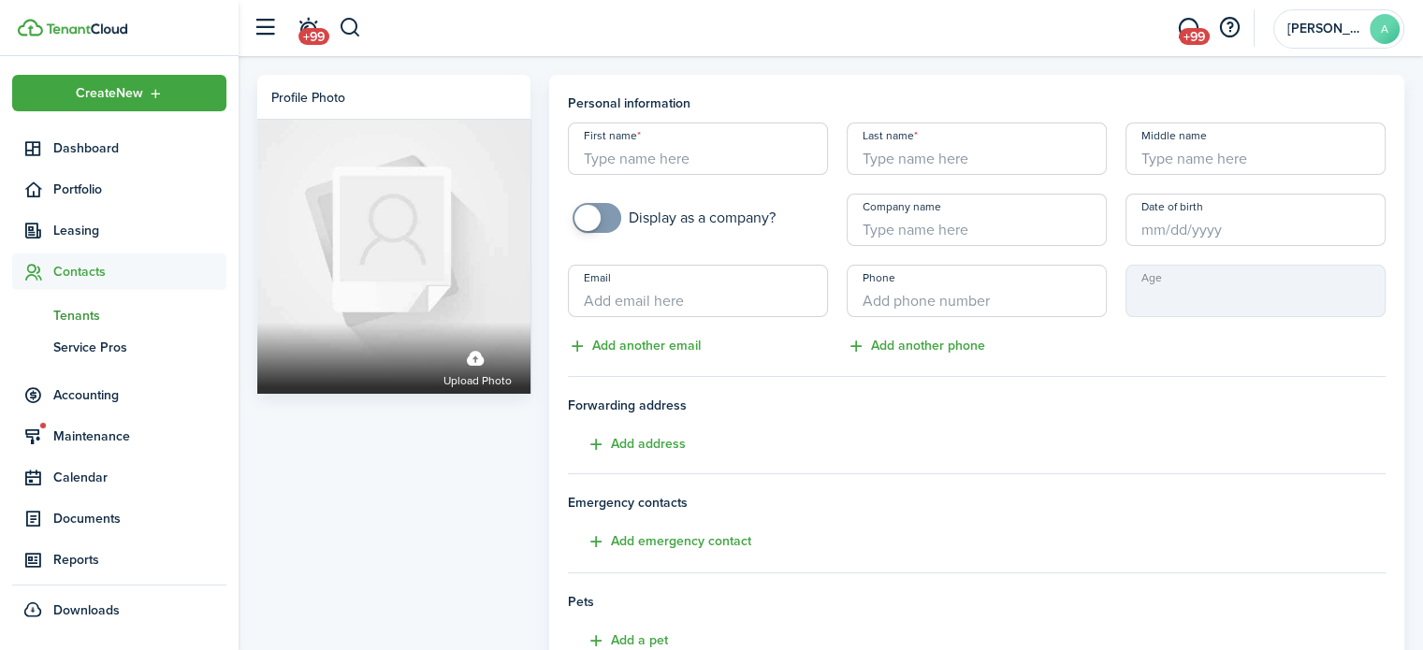
click at [677, 161] on input "First name" at bounding box center [698, 149] width 260 height 52
type input "[PERSON_NAME]"
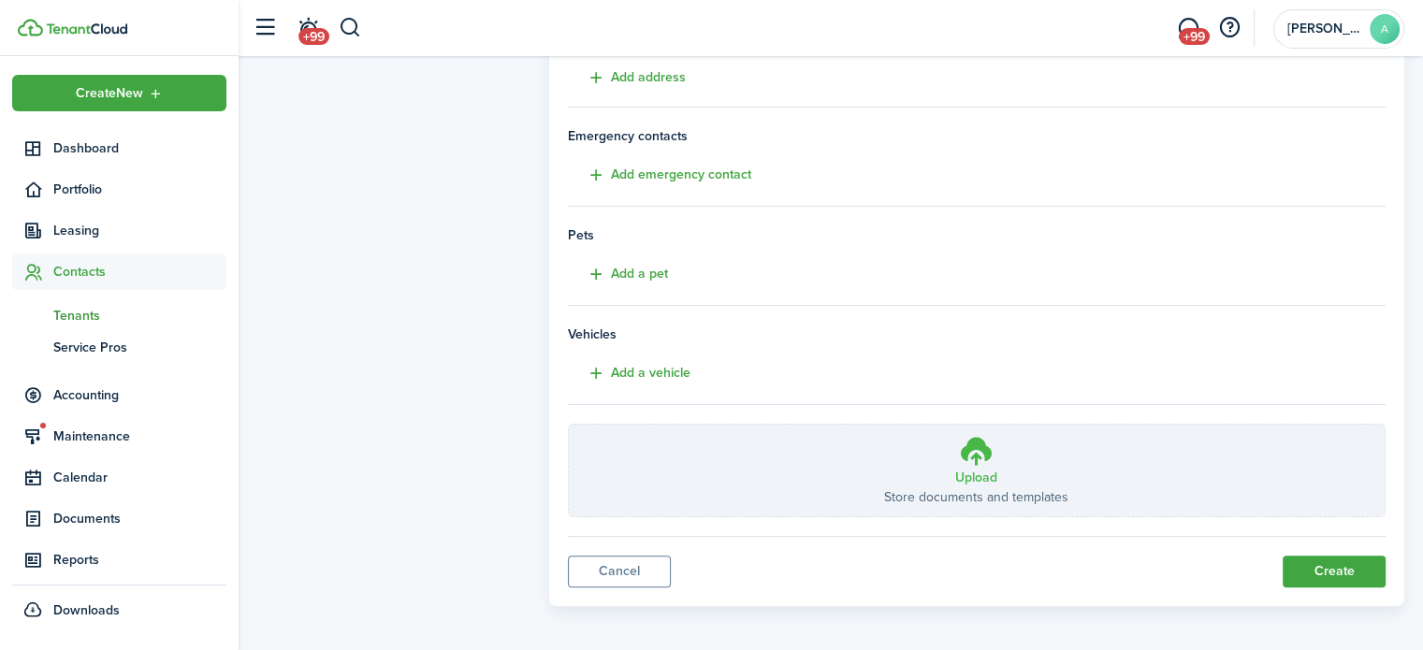
scroll to position [371, 0]
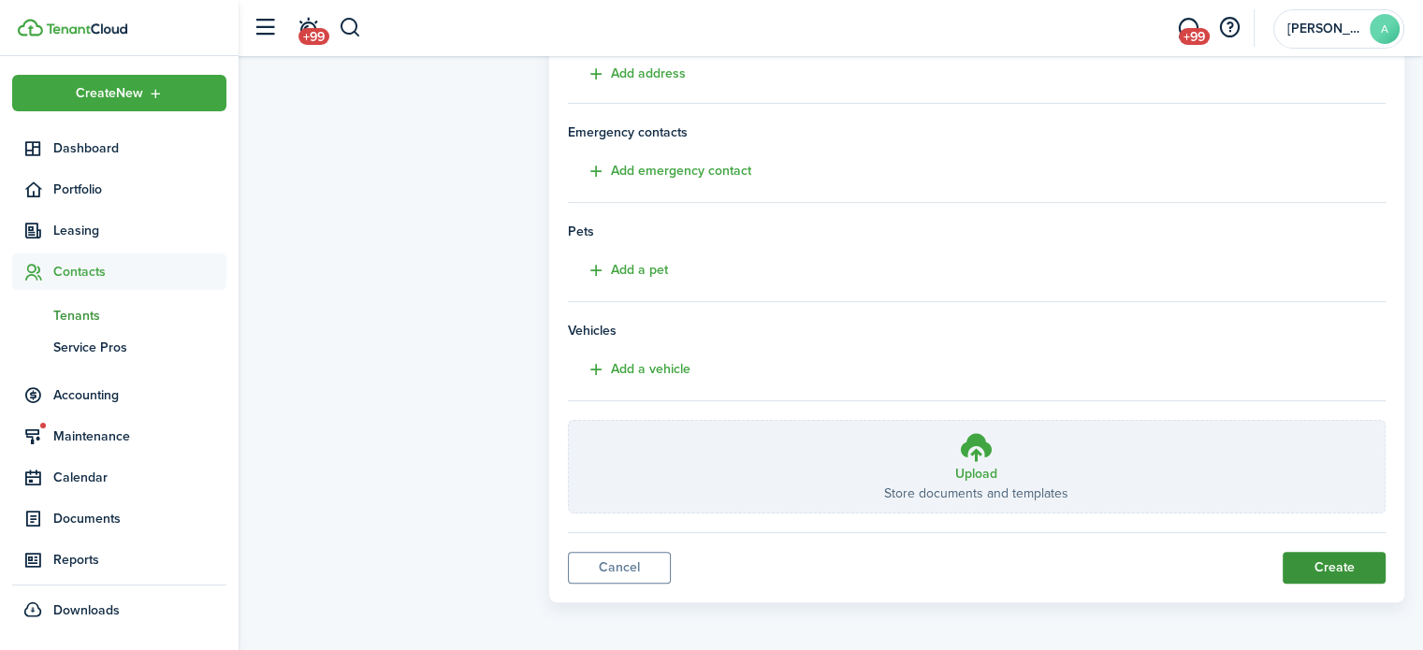
type input "[EMAIL_ADDRESS][DOMAIN_NAME]"
click at [1359, 561] on button "Create" at bounding box center [1334, 568] width 103 height 32
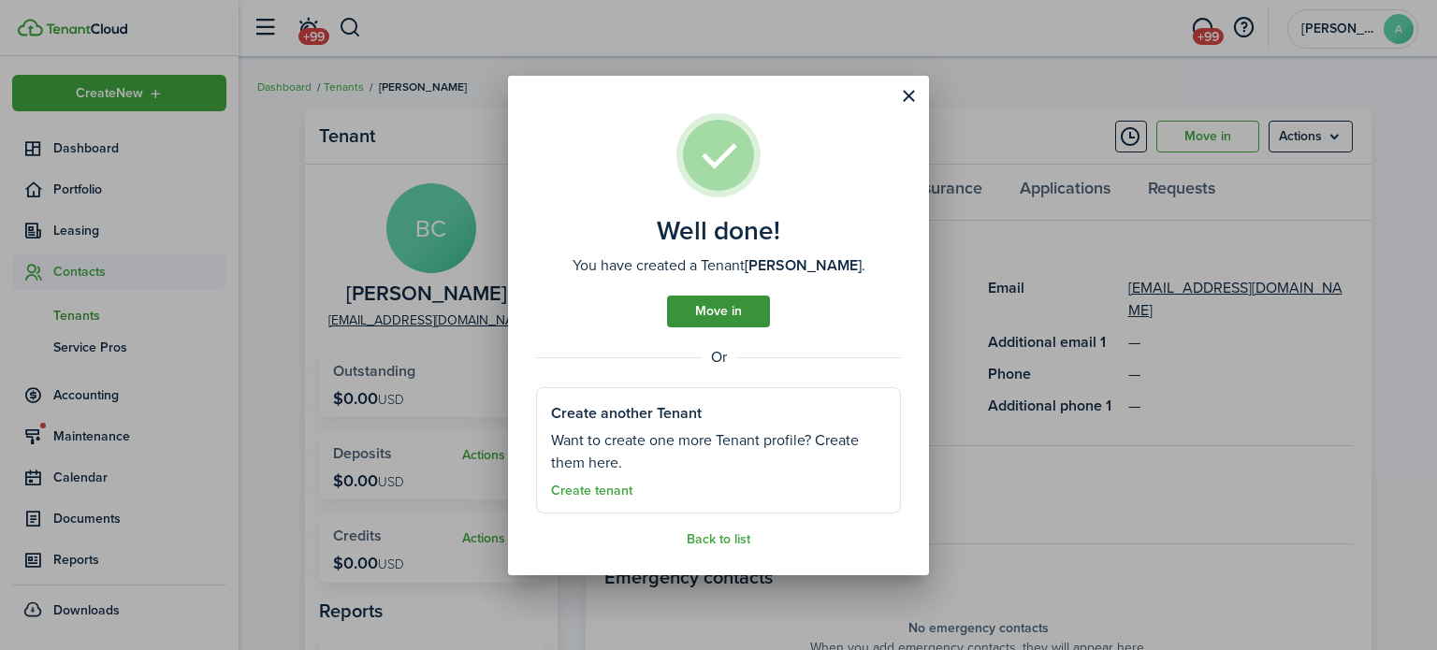
click at [764, 299] on link "Move in" at bounding box center [718, 312] width 103 height 32
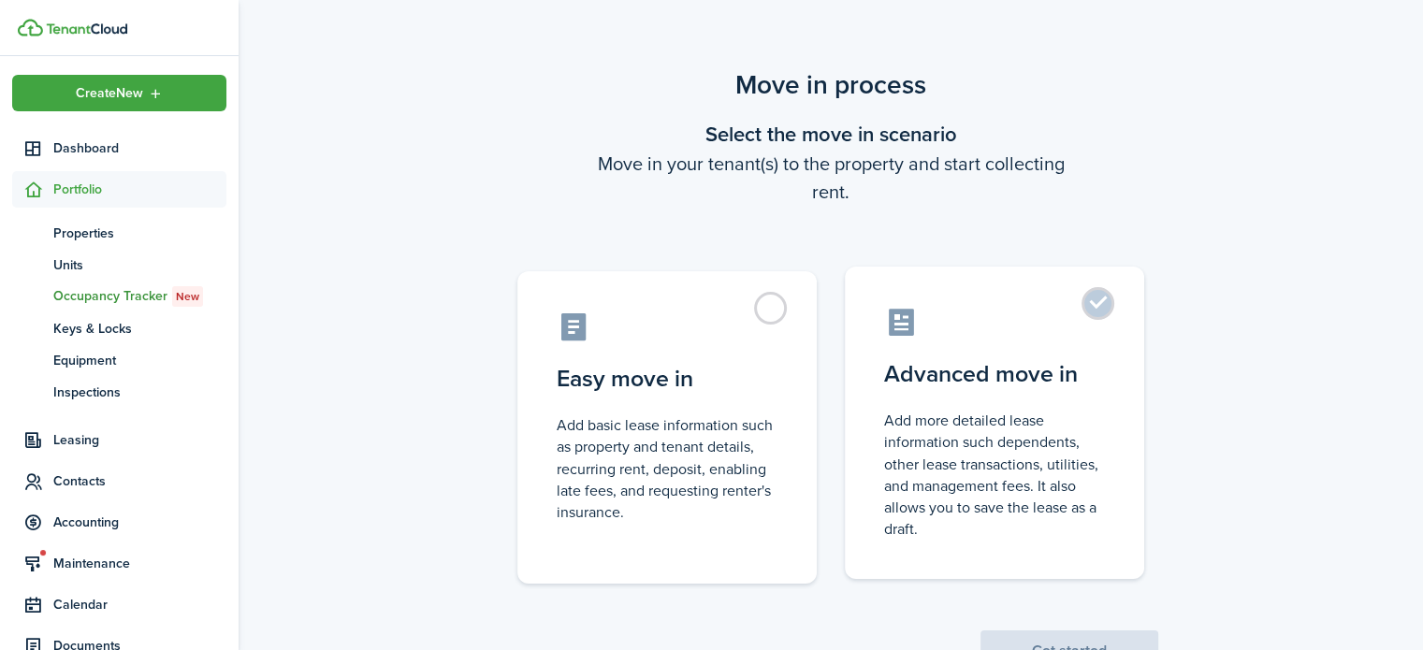
click at [943, 328] on control-radio-card-icon at bounding box center [994, 322] width 221 height 33
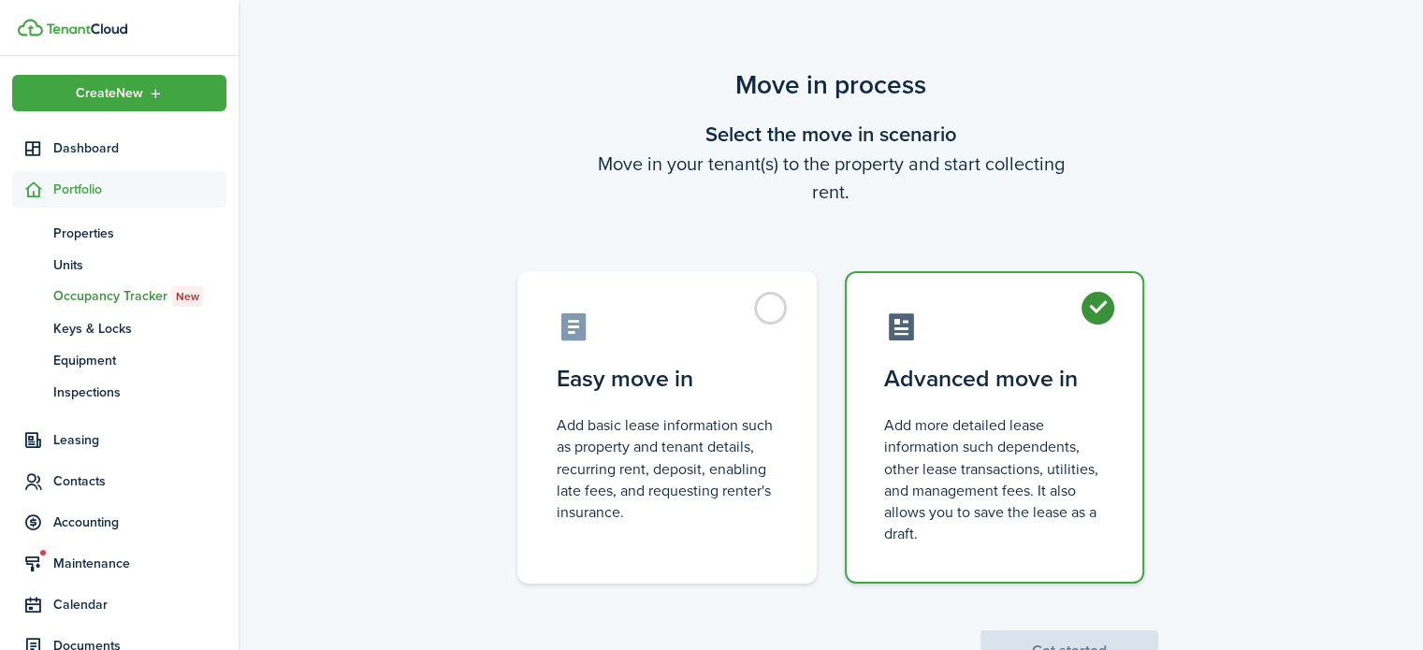
radio input "true"
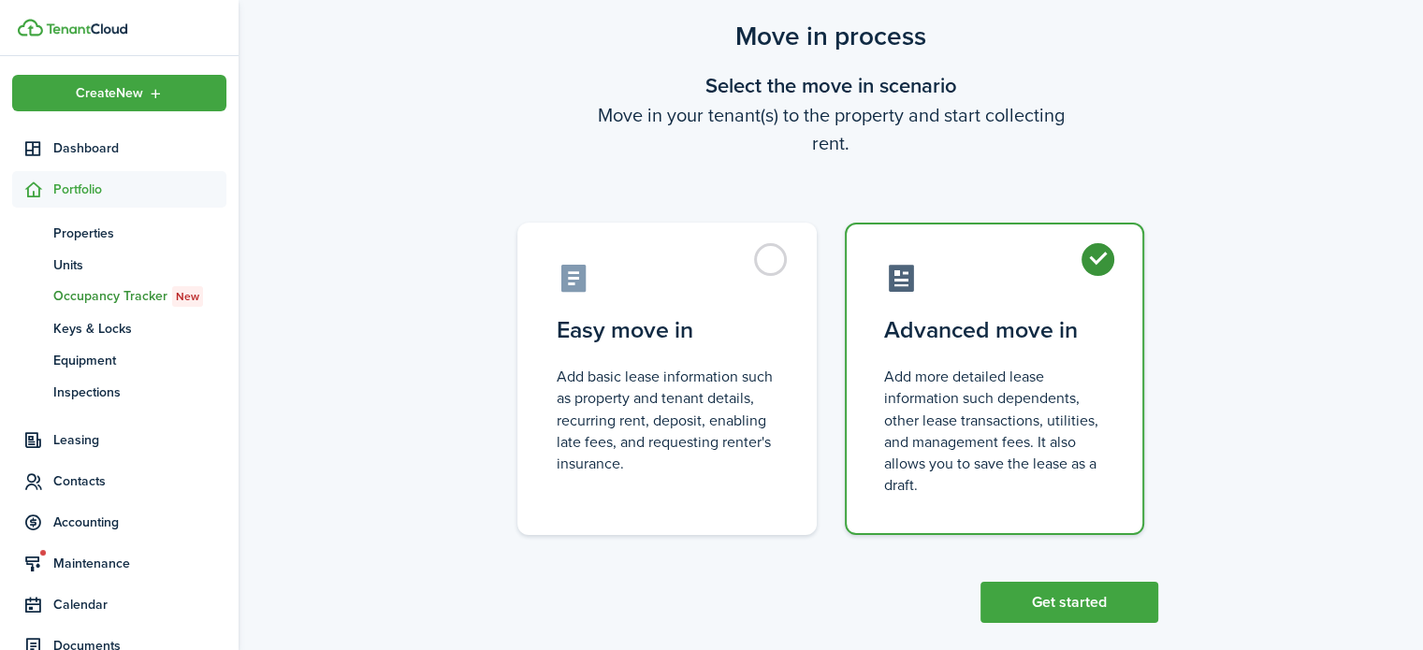
scroll to position [72, 0]
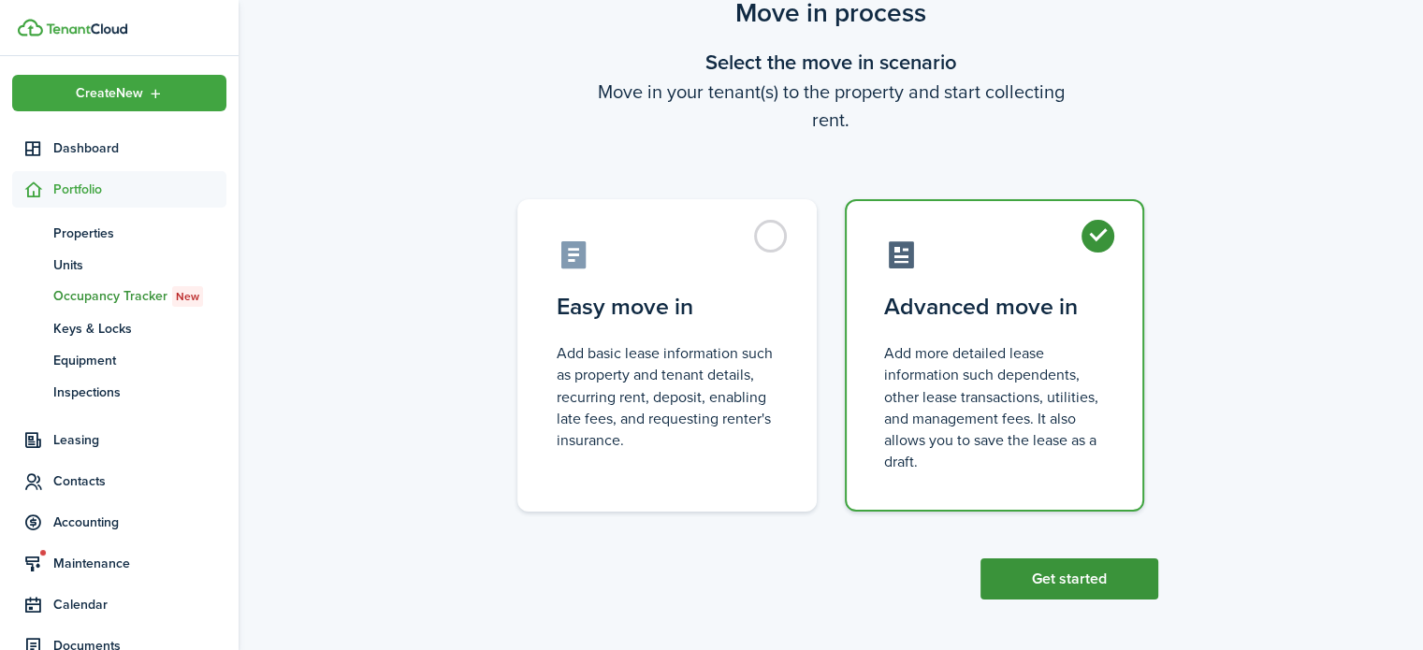
click at [1111, 573] on button "Get started" at bounding box center [1070, 579] width 178 height 41
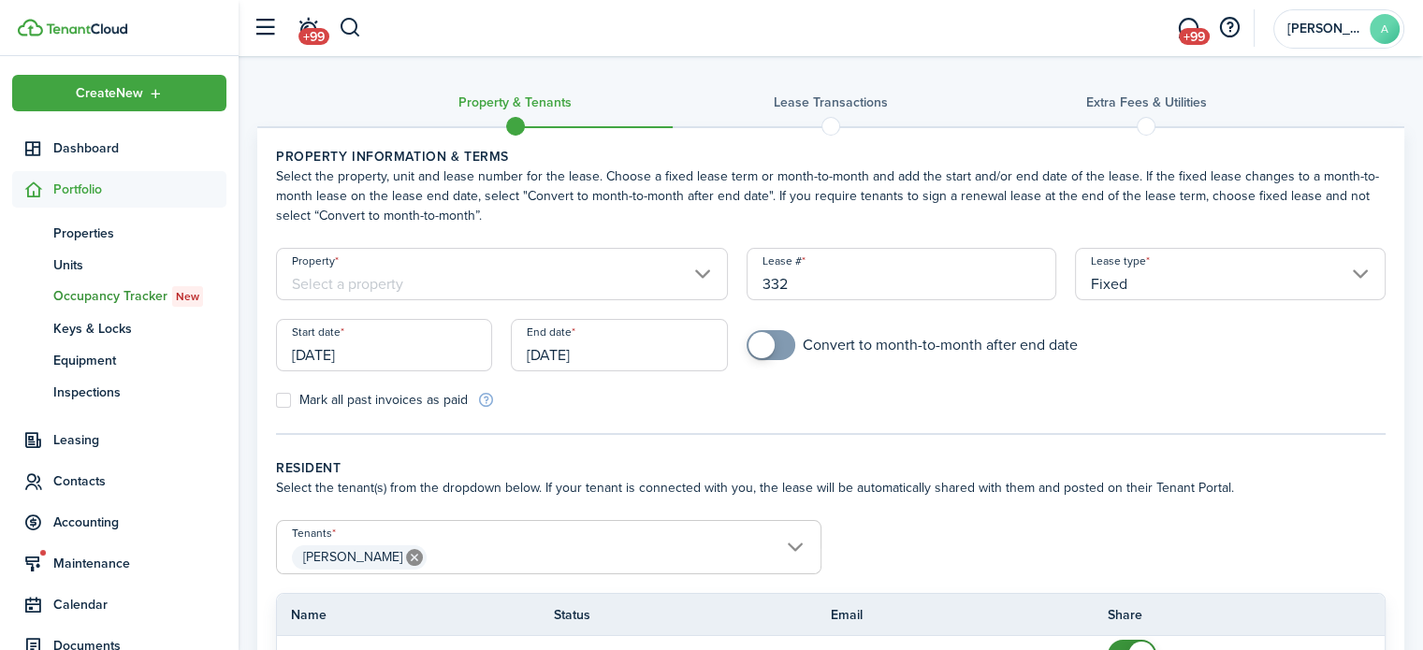
click at [680, 269] on input "Property" at bounding box center [502, 274] width 452 height 52
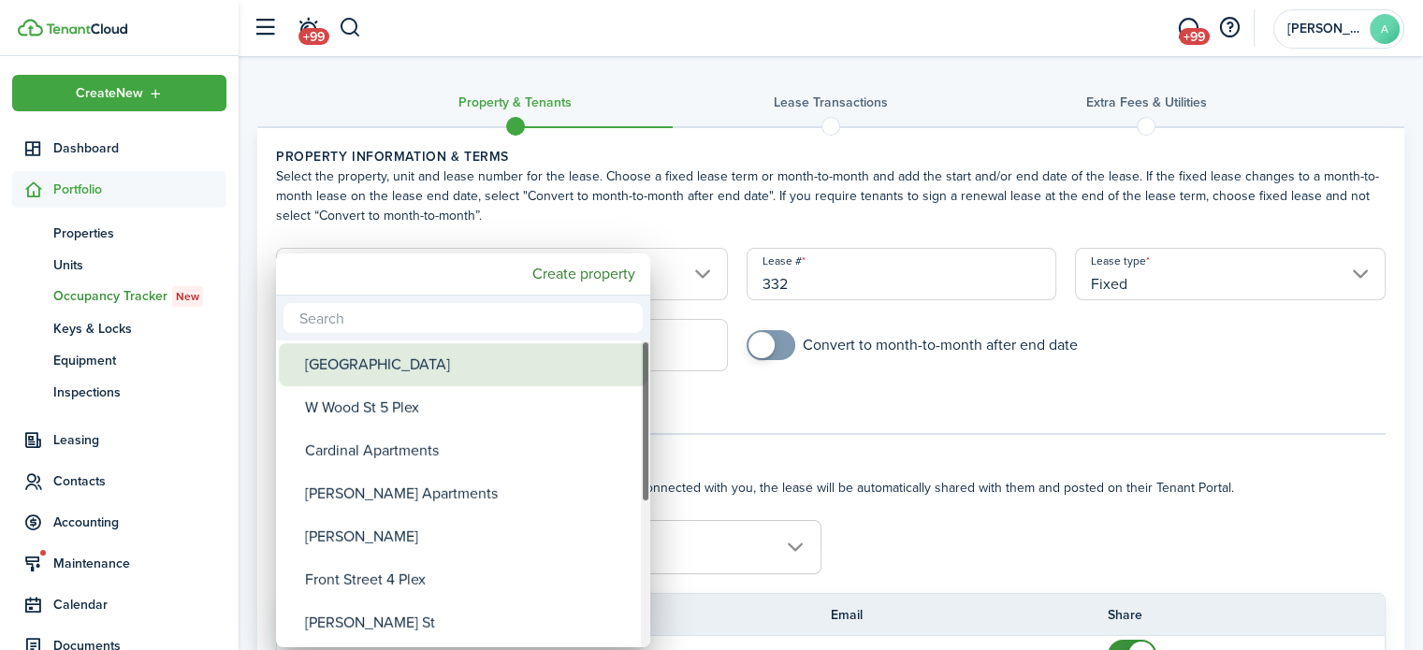
click at [604, 360] on div "[GEOGRAPHIC_DATA]" at bounding box center [470, 364] width 331 height 43
type input "[GEOGRAPHIC_DATA]"
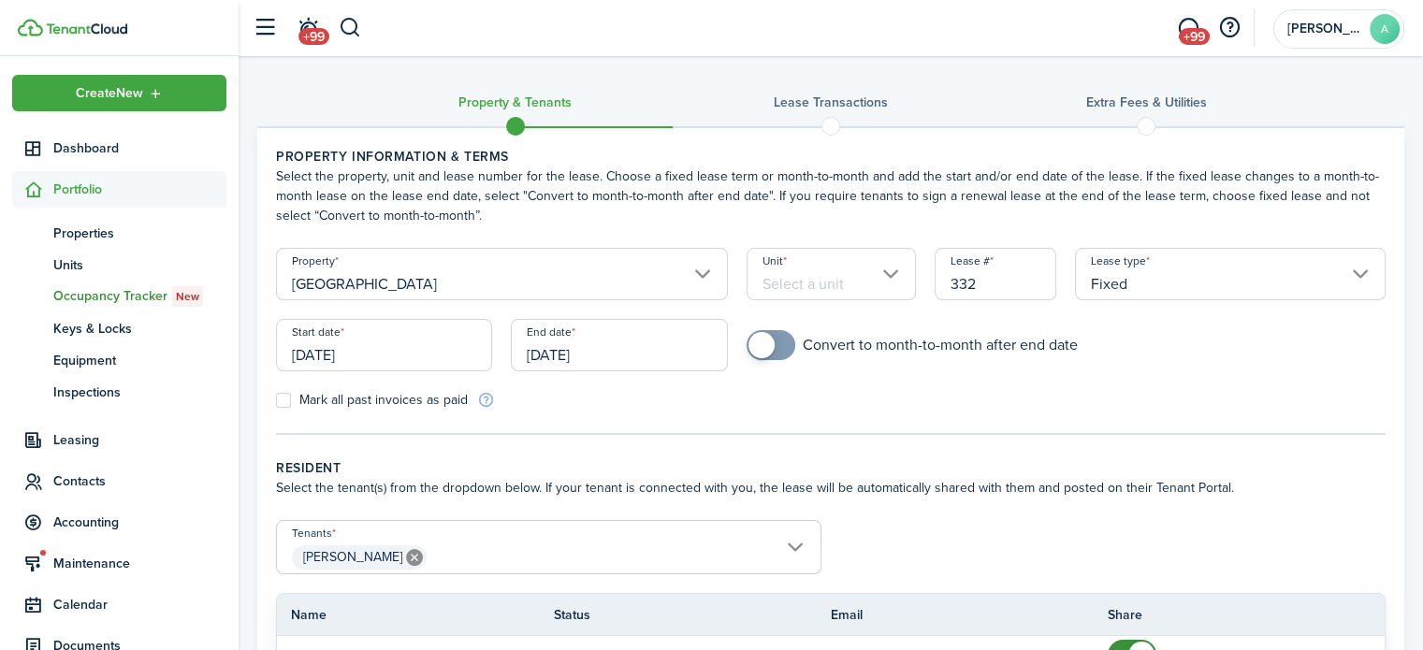
click at [805, 279] on input "Unit" at bounding box center [831, 274] width 169 height 52
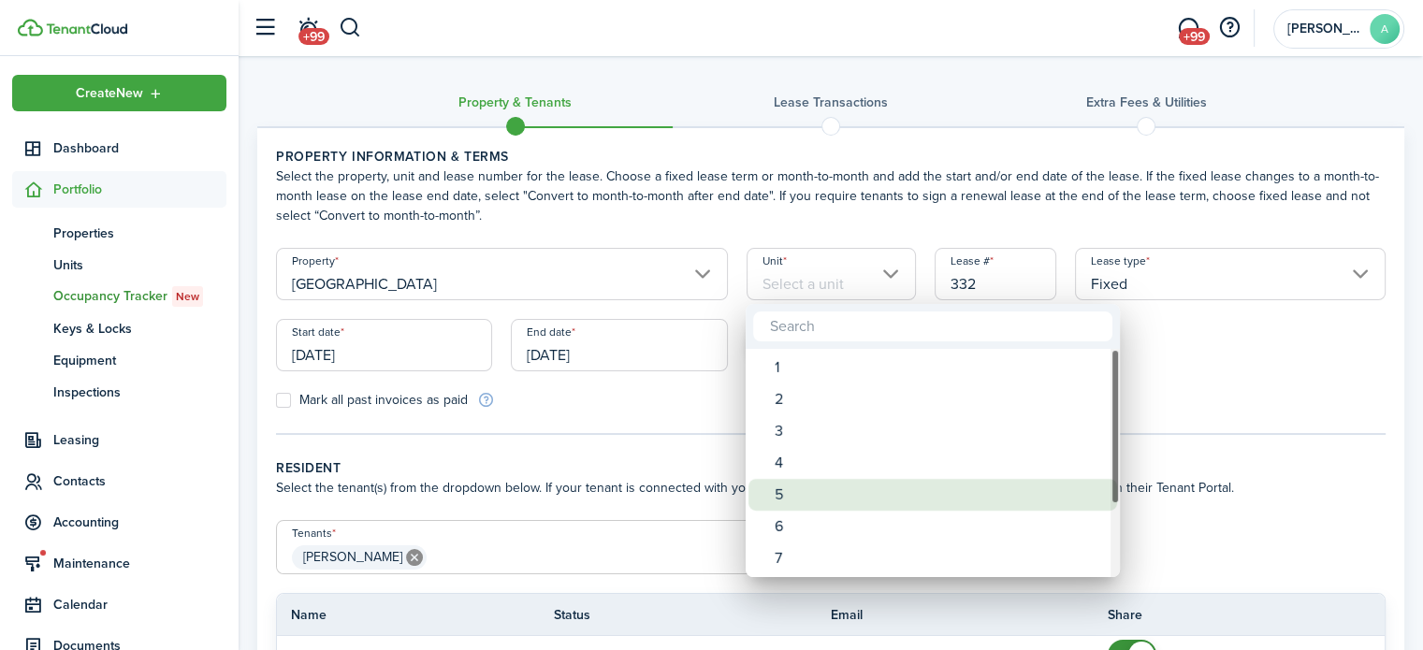
click at [865, 488] on div "5" at bounding box center [940, 495] width 331 height 32
type input "5"
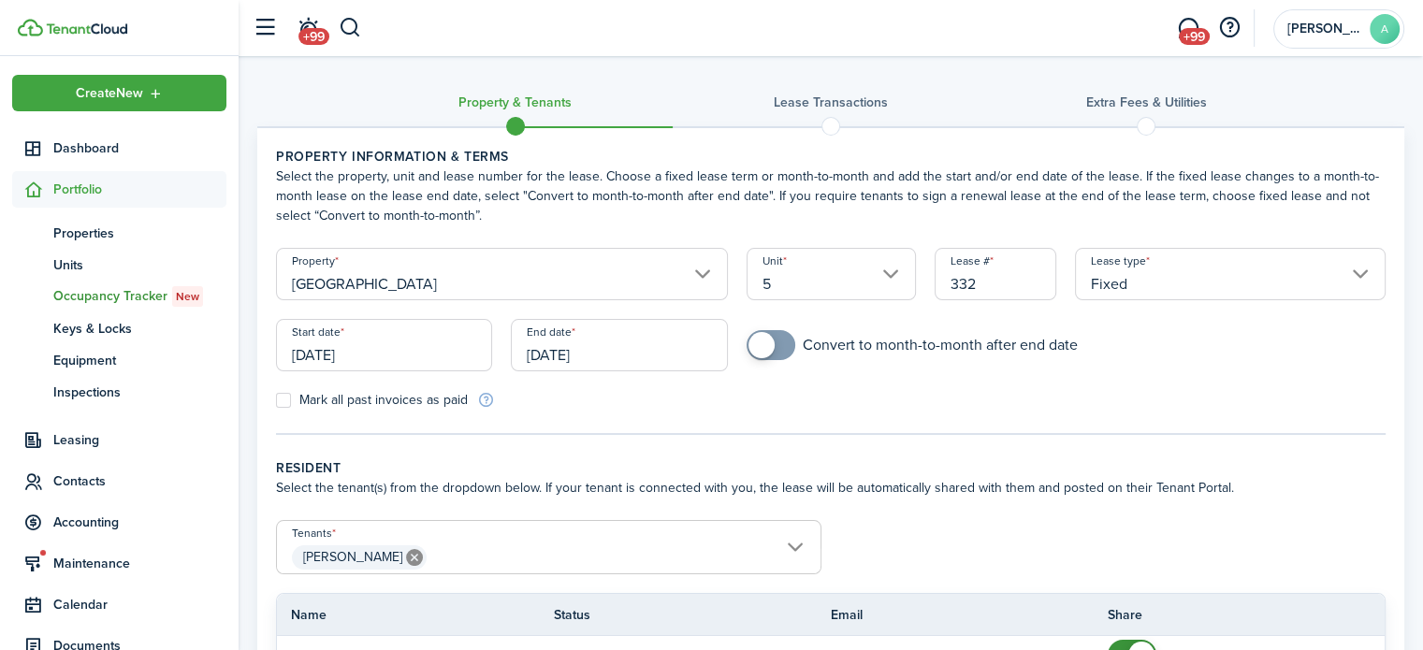
click at [448, 361] on input "[DATE]" at bounding box center [384, 345] width 216 height 52
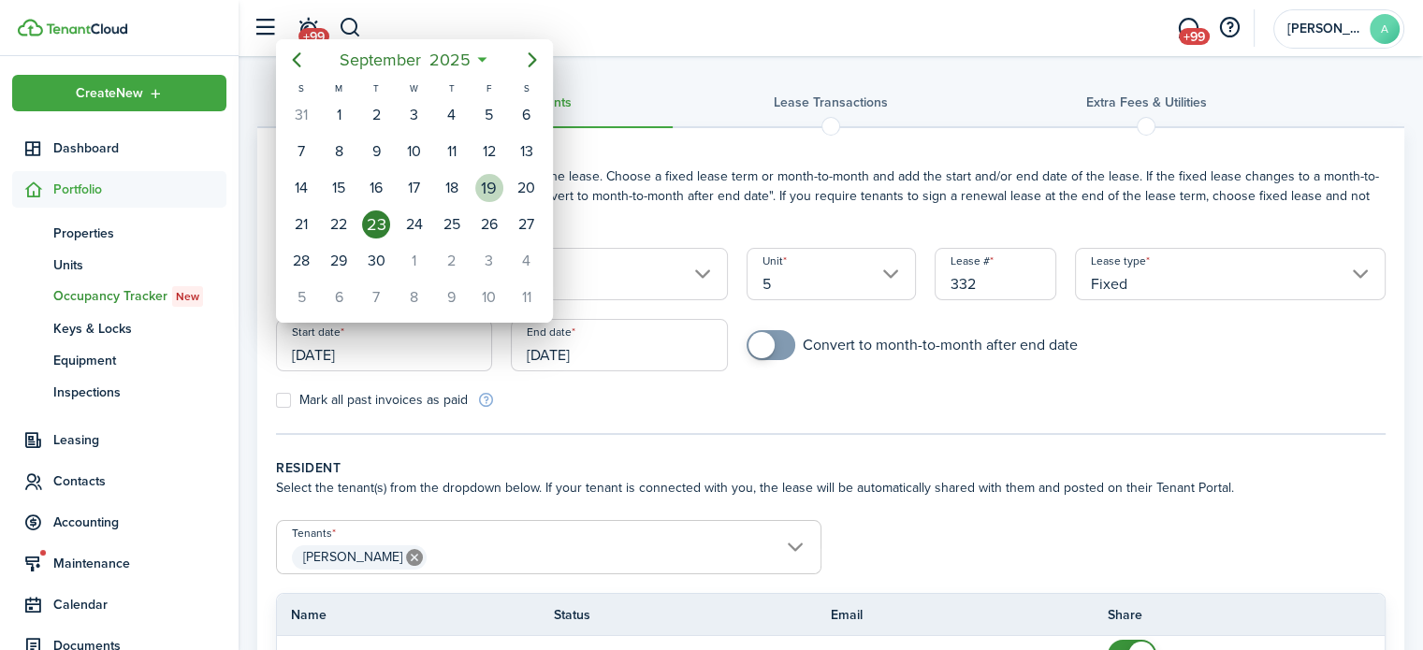
click at [503, 187] on div "19" at bounding box center [489, 188] width 37 height 36
type input "[DATE]"
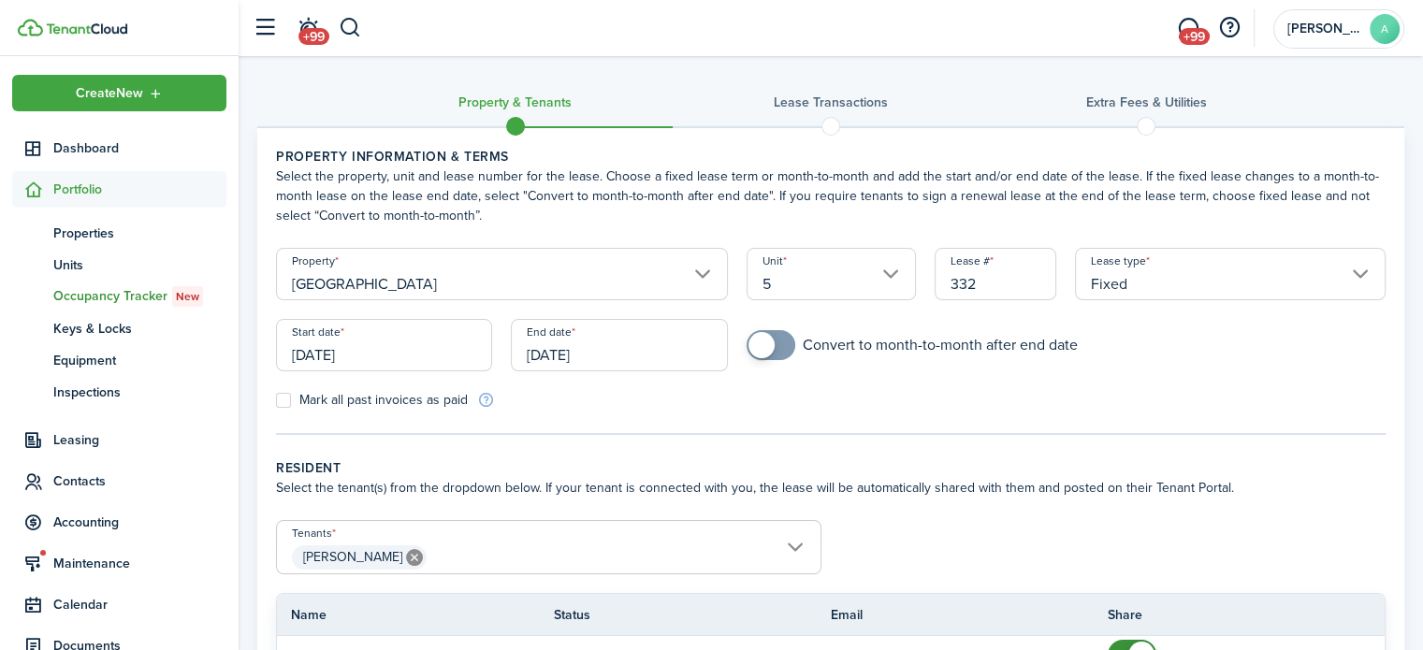
click at [621, 392] on div "Mark all past invoices as paid" at bounding box center [549, 400] width 564 height 20
click at [616, 341] on input "[DATE]" at bounding box center [619, 345] width 216 height 52
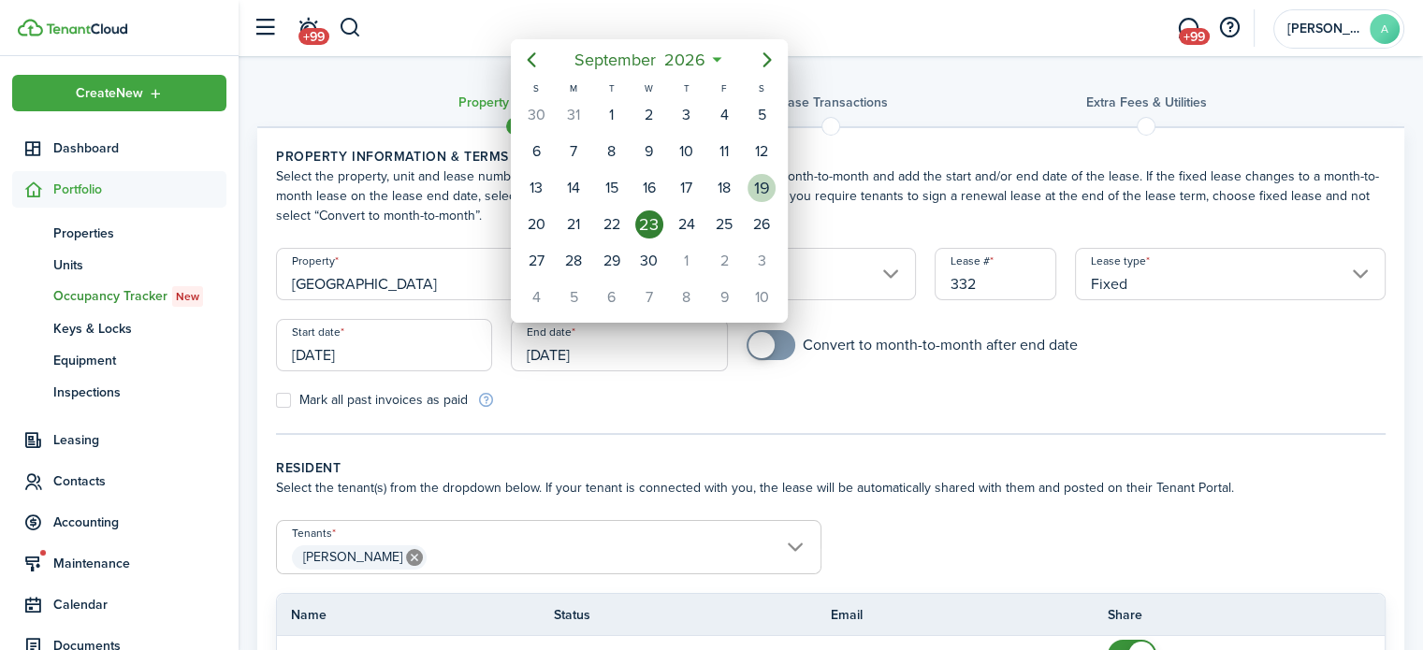
click at [756, 188] on div "19" at bounding box center [762, 188] width 28 height 28
type input "[DATE]"
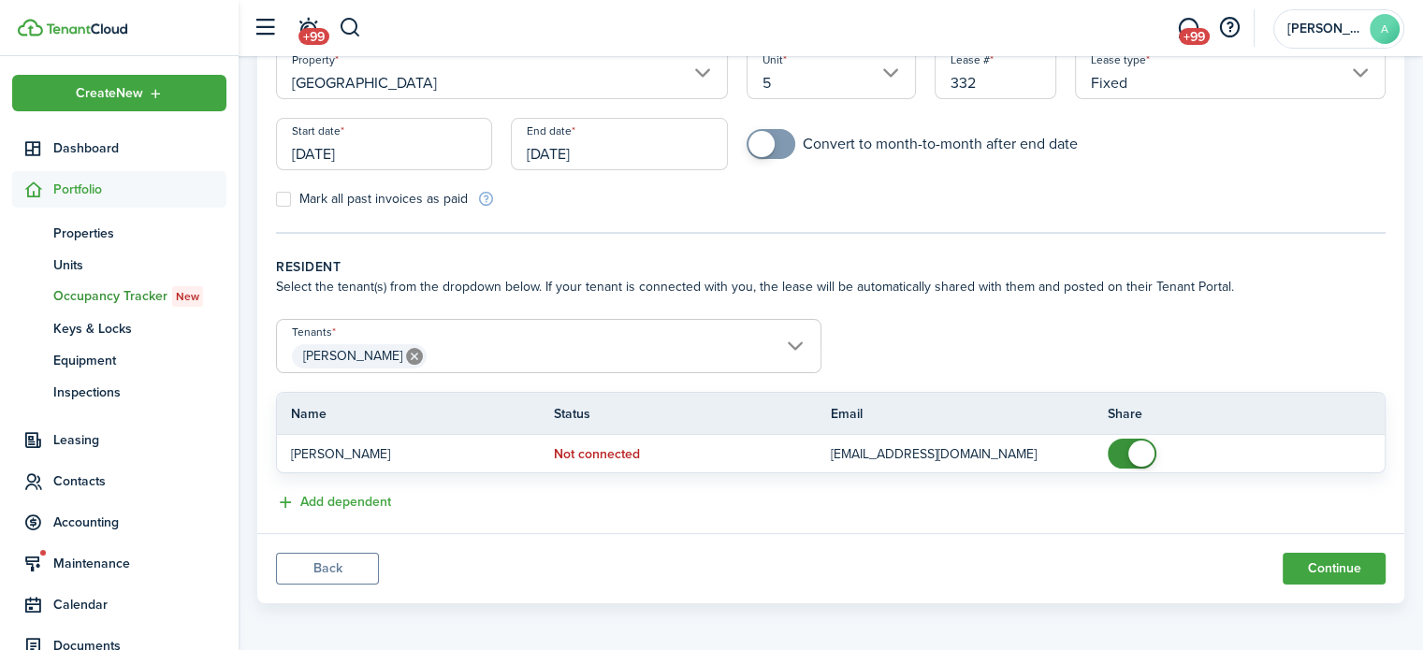
scroll to position [203, 0]
click at [1362, 553] on button "Continue" at bounding box center [1334, 567] width 103 height 32
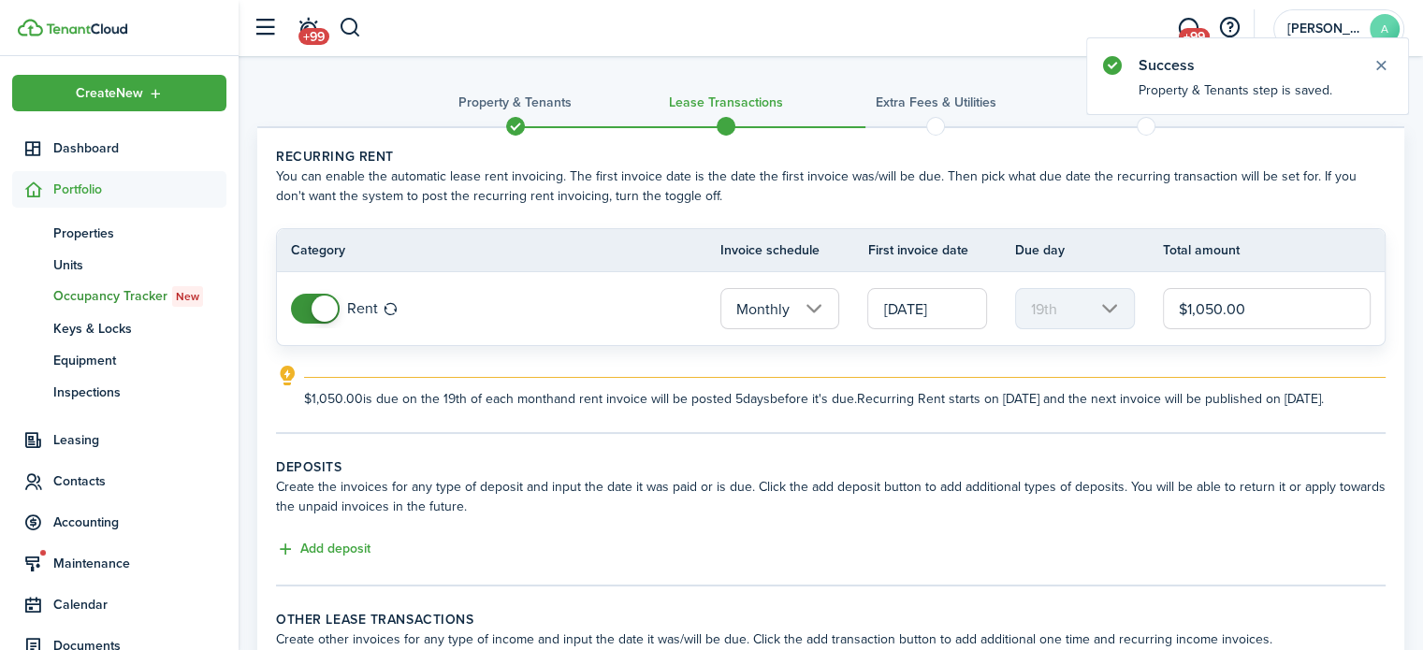
click at [982, 317] on input "[DATE]" at bounding box center [927, 308] width 120 height 41
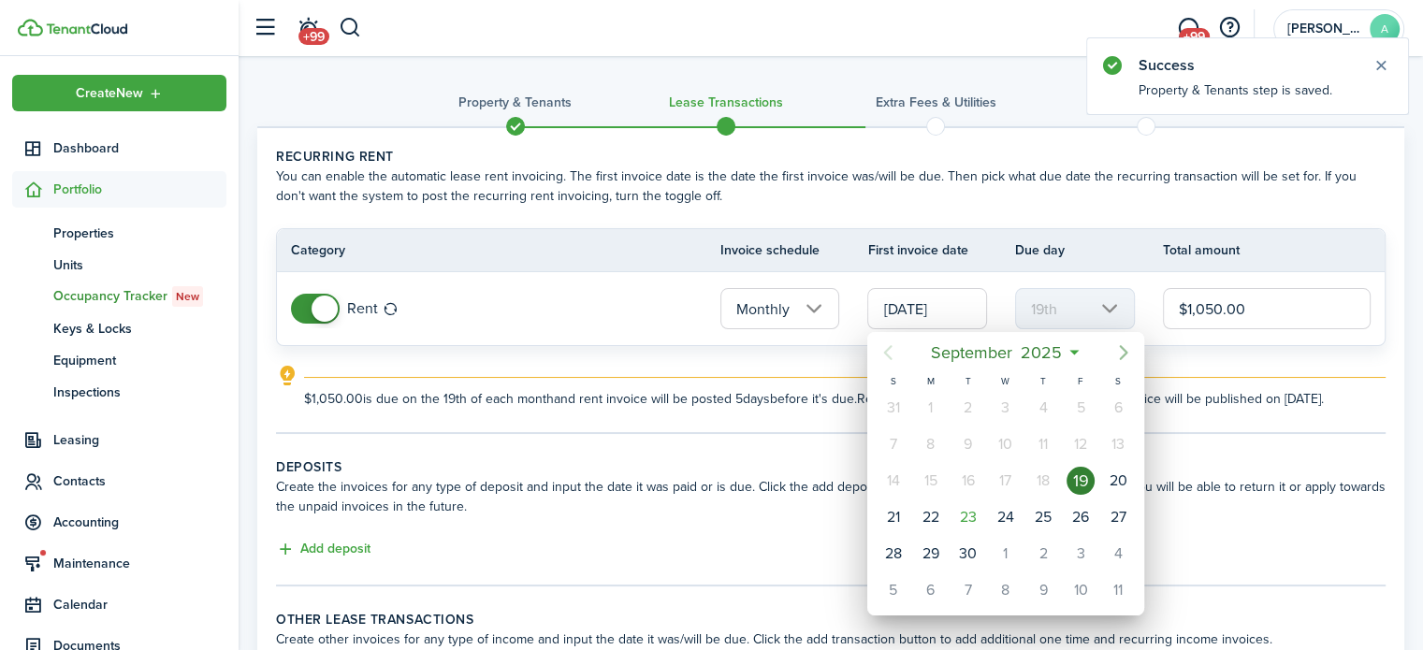
click at [1127, 354] on icon "Next page" at bounding box center [1124, 352] width 8 height 15
click at [1108, 554] on div "1" at bounding box center [1118, 554] width 28 height 28
type input "[DATE]"
type input "1st"
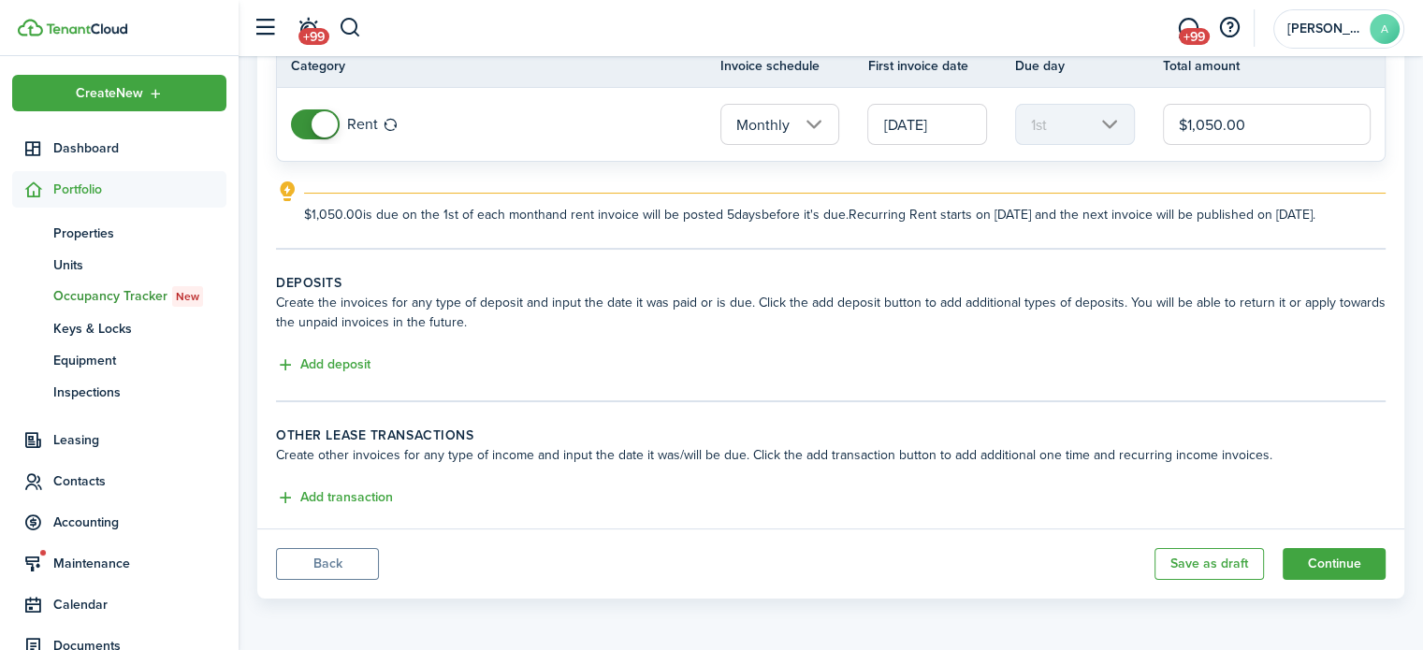
scroll to position [200, 0]
click at [333, 358] on button "Add deposit" at bounding box center [323, 366] width 95 height 22
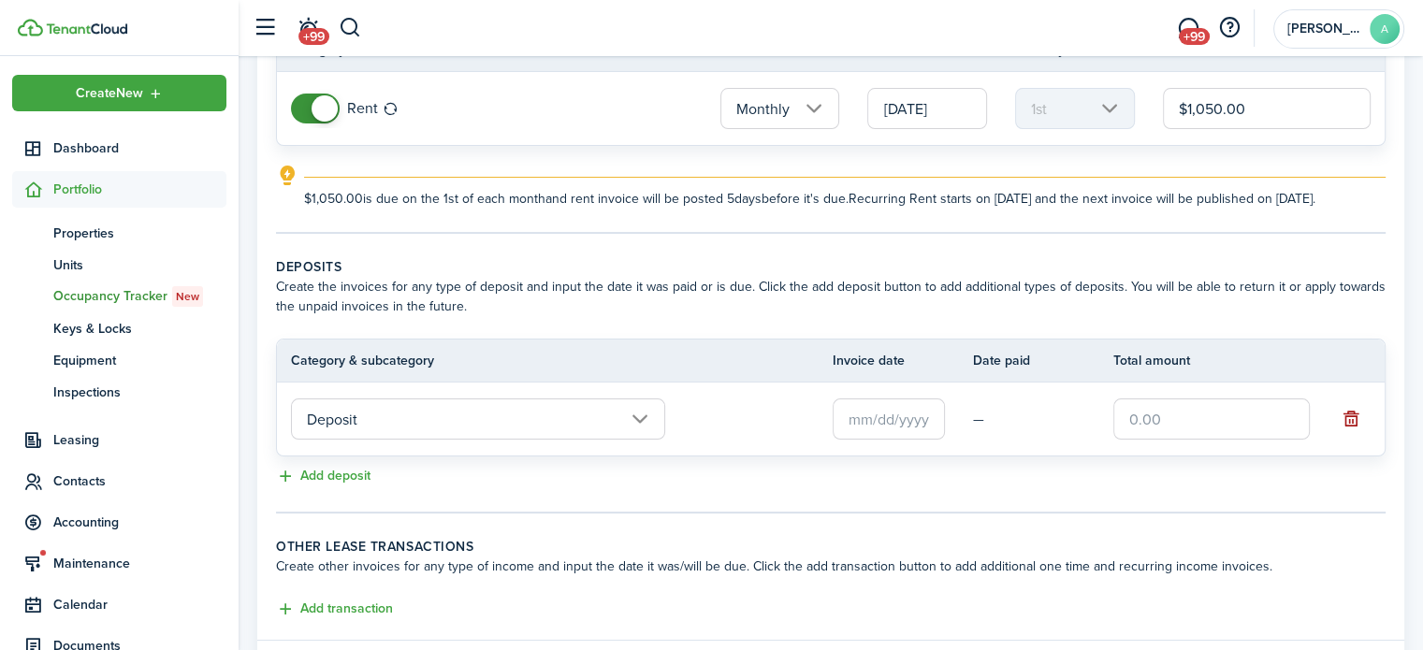
click at [1353, 432] on button "button" at bounding box center [1351, 419] width 26 height 26
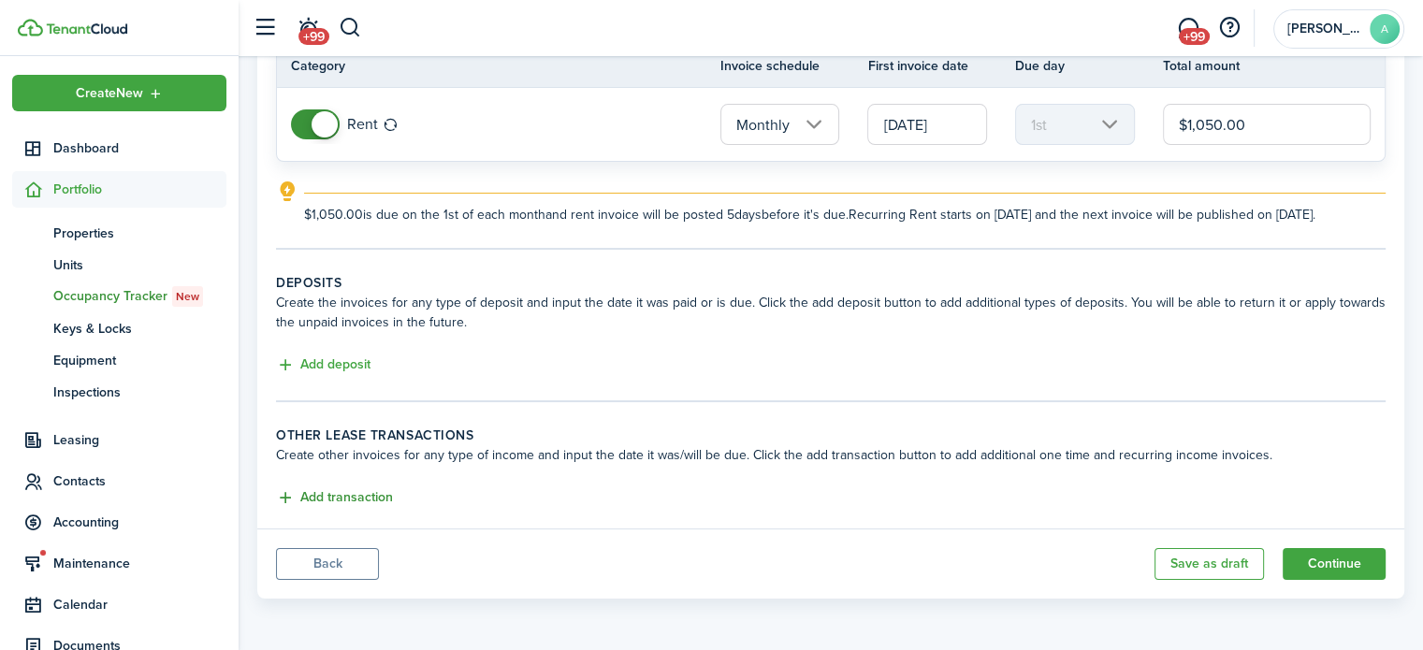
click at [352, 496] on button "Add transaction" at bounding box center [334, 499] width 117 height 22
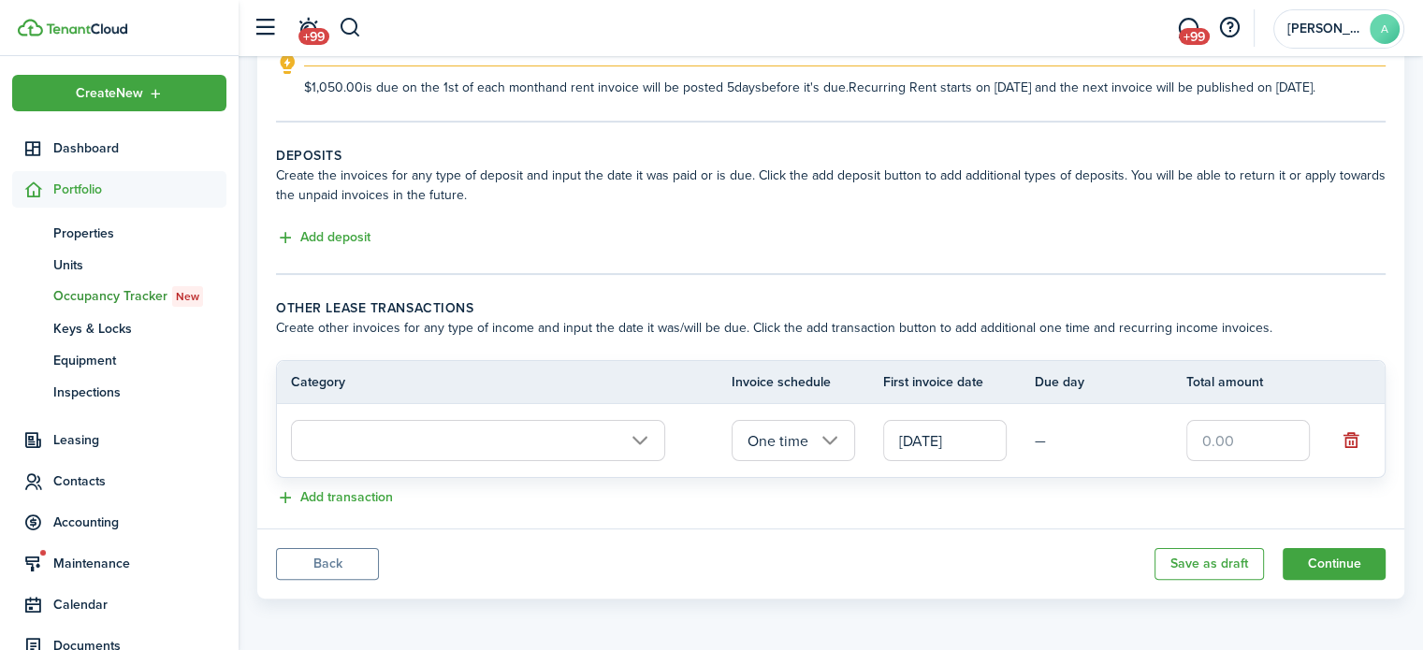
scroll to position [327, 0]
click at [493, 444] on input "text" at bounding box center [478, 440] width 374 height 41
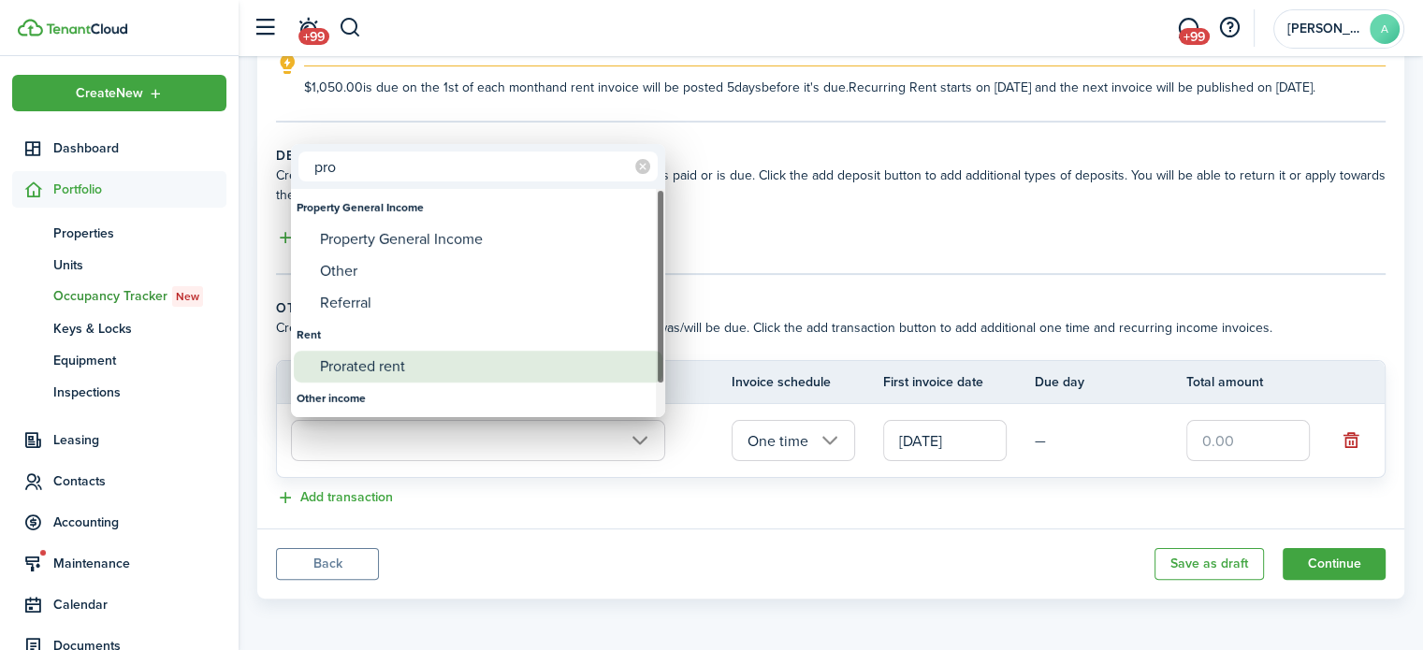
type input "pro"
click at [400, 363] on div "Prorated rent" at bounding box center [485, 367] width 331 height 32
type input "Rent / Prorated rent"
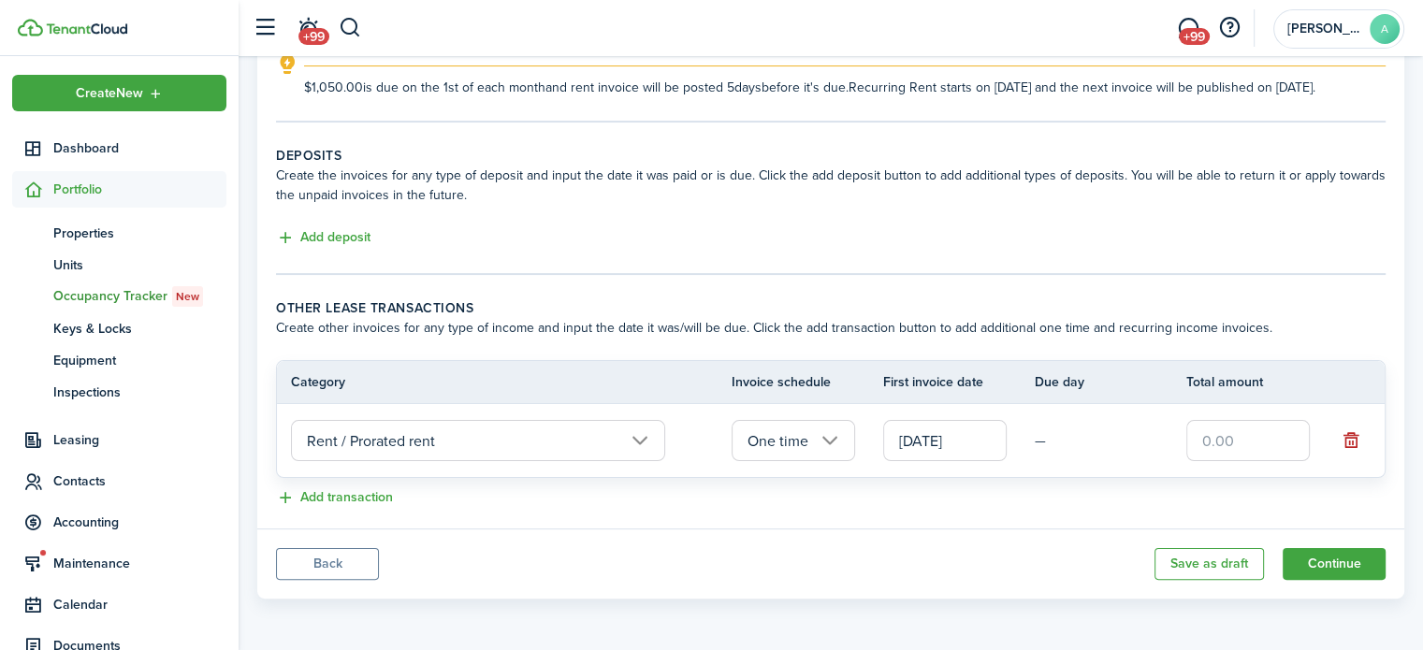
click at [928, 423] on input "[DATE]" at bounding box center [945, 440] width 124 height 41
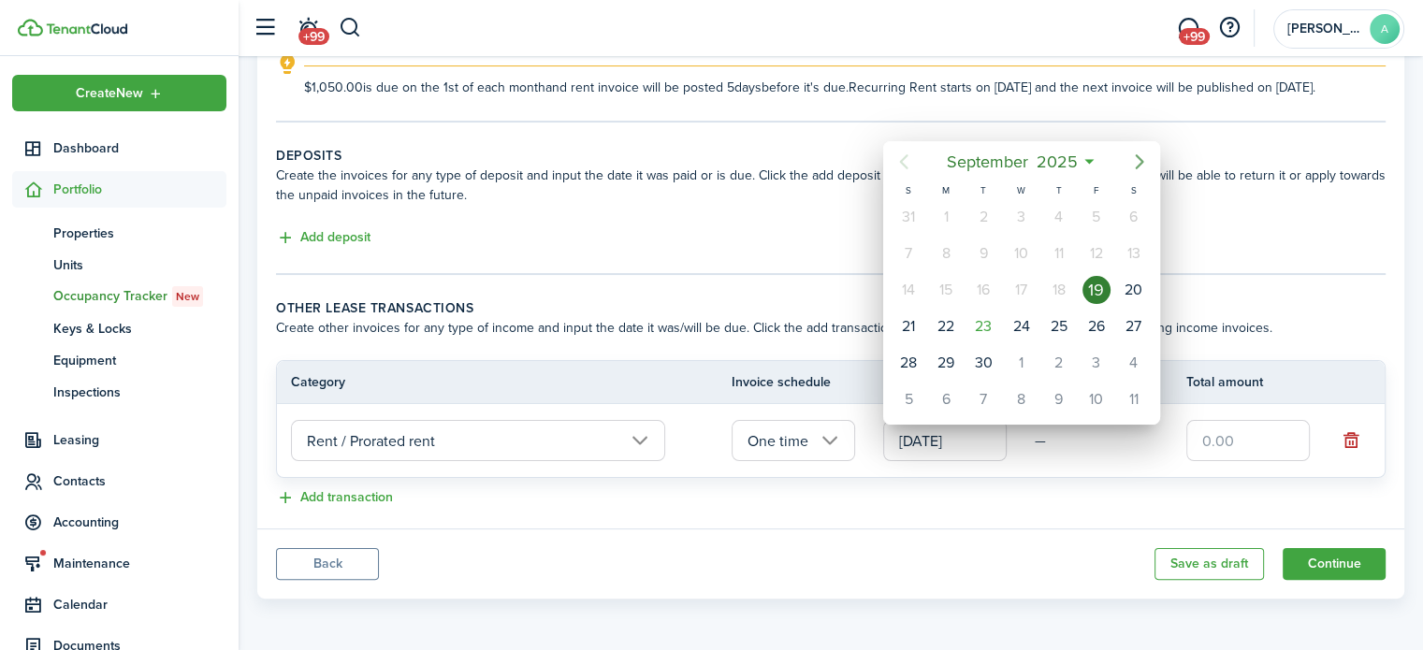
click at [1135, 153] on icon "Next page" at bounding box center [1139, 162] width 22 height 22
click at [910, 319] on div "19" at bounding box center [909, 327] width 28 height 28
type input "[DATE]"
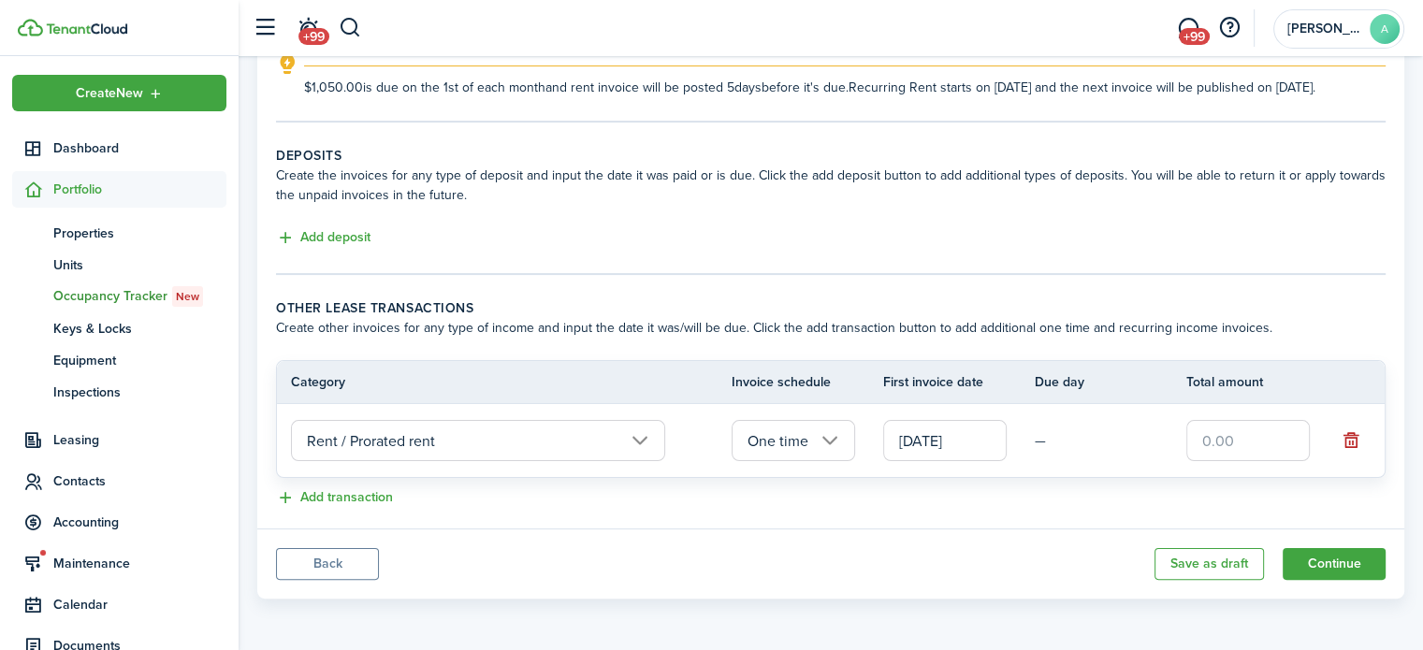
click at [1236, 416] on td at bounding box center [1262, 440] width 152 height 51
click at [1242, 429] on input "text" at bounding box center [1248, 440] width 124 height 41
type input "$520.00"
click at [1310, 553] on button "Continue" at bounding box center [1334, 564] width 103 height 32
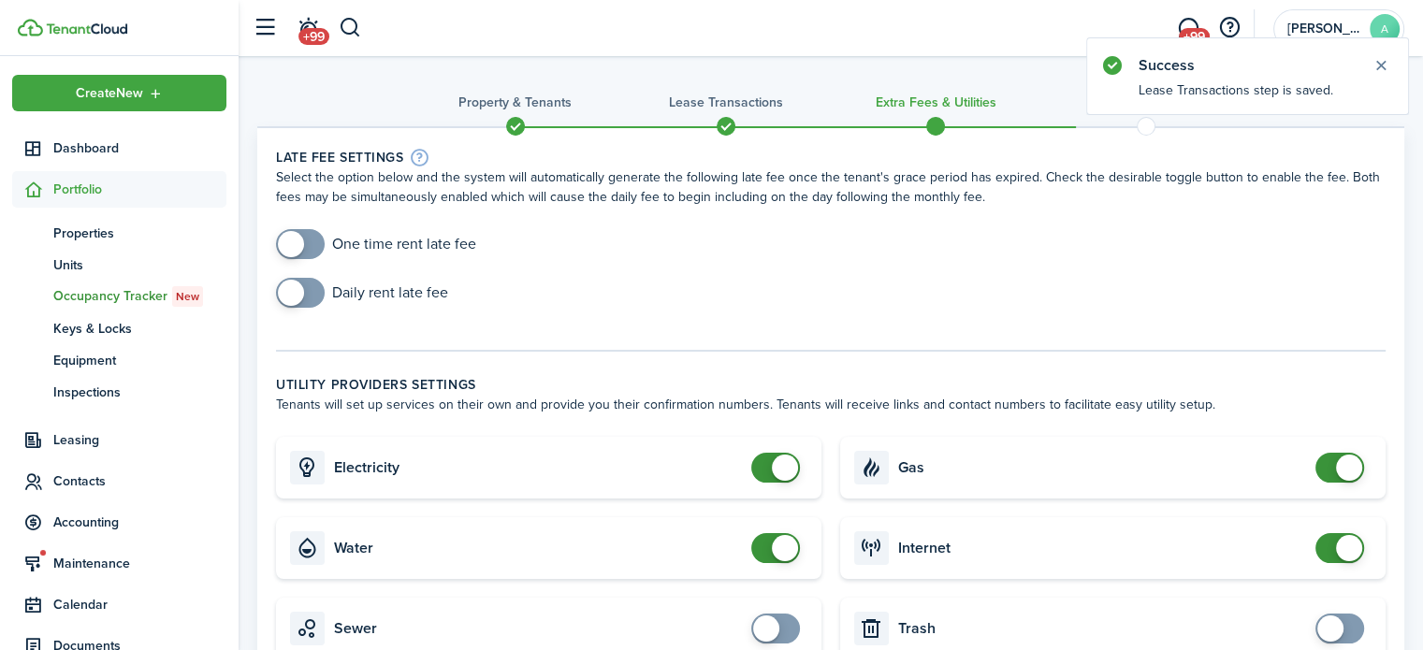
checkbox input "true"
click at [310, 247] on span at bounding box center [300, 244] width 19 height 30
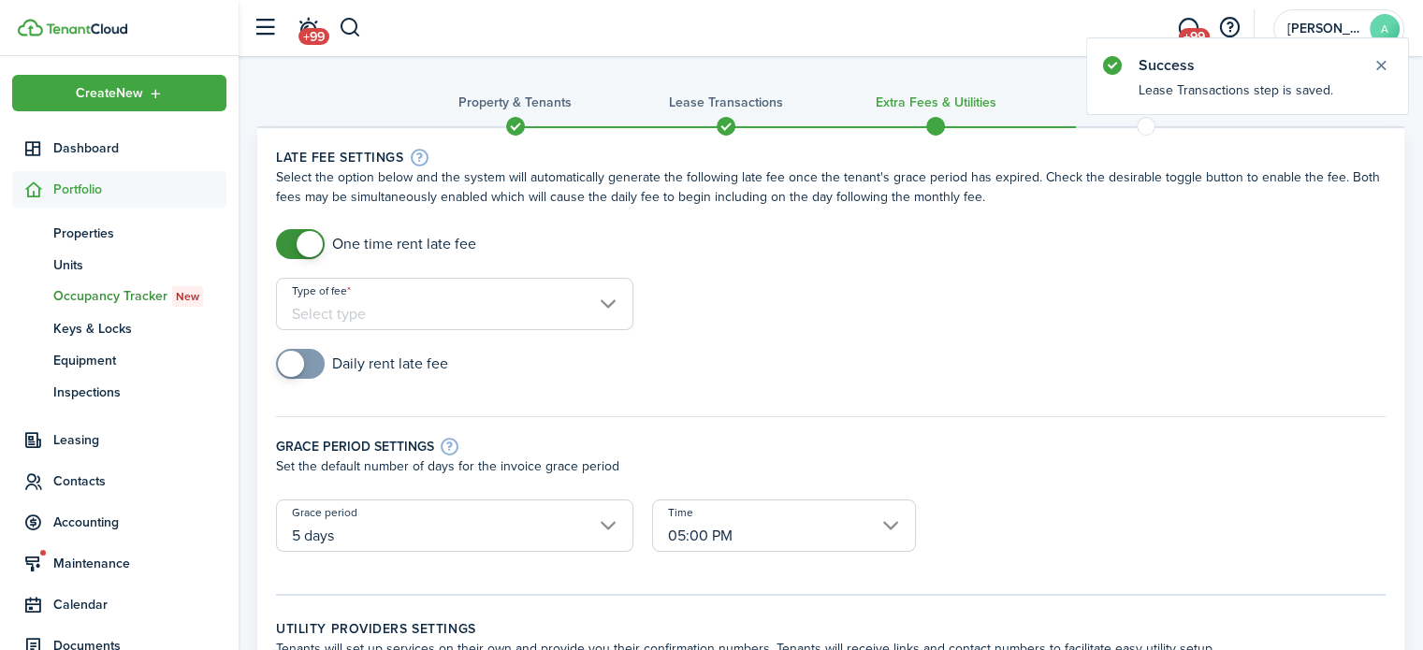
checkbox input "true"
click at [310, 368] on span at bounding box center [300, 364] width 19 height 30
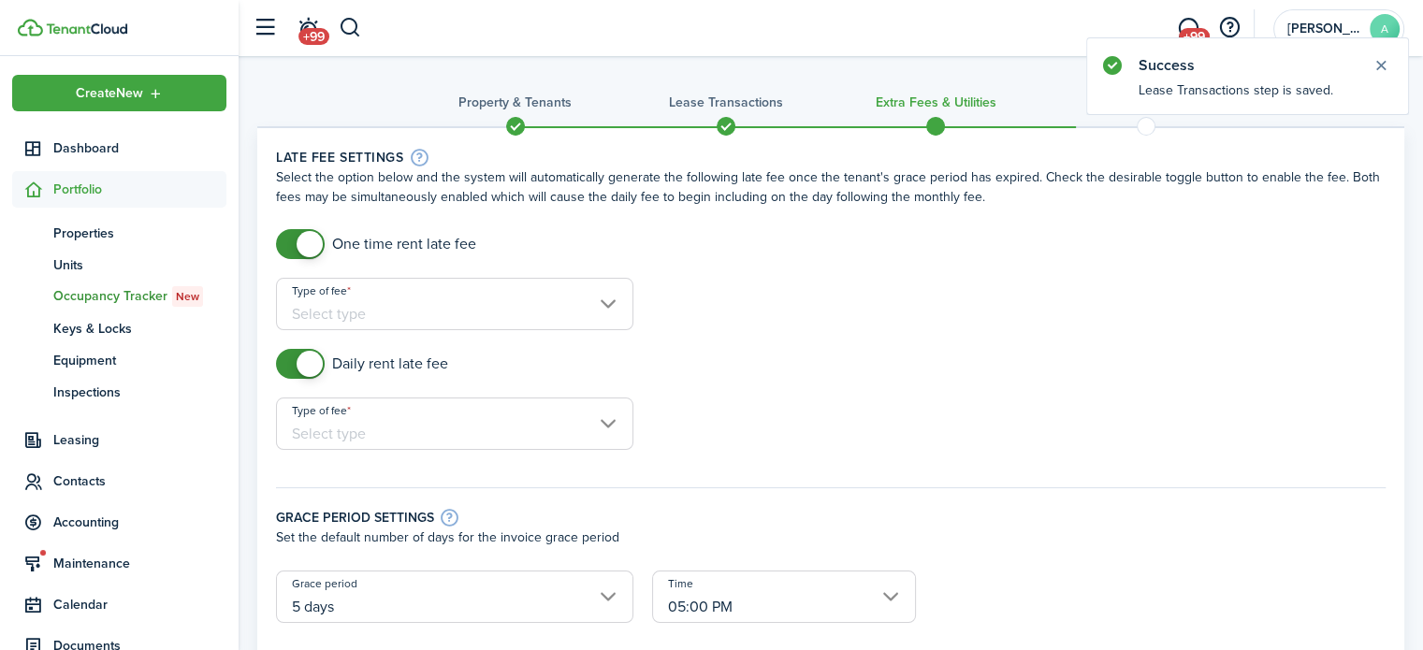
click at [474, 312] on input "Type of fee" at bounding box center [454, 304] width 357 height 52
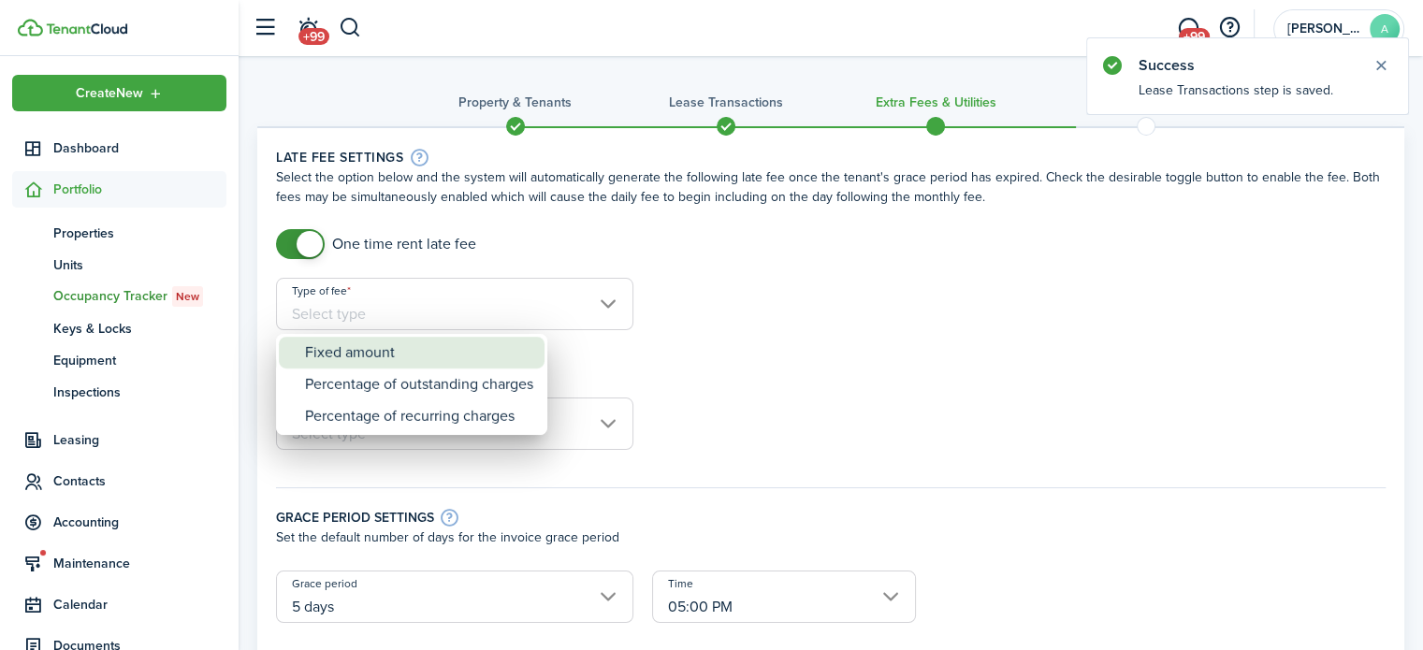
click at [454, 346] on div "Fixed amount" at bounding box center [419, 353] width 228 height 32
type input "Fixed amount"
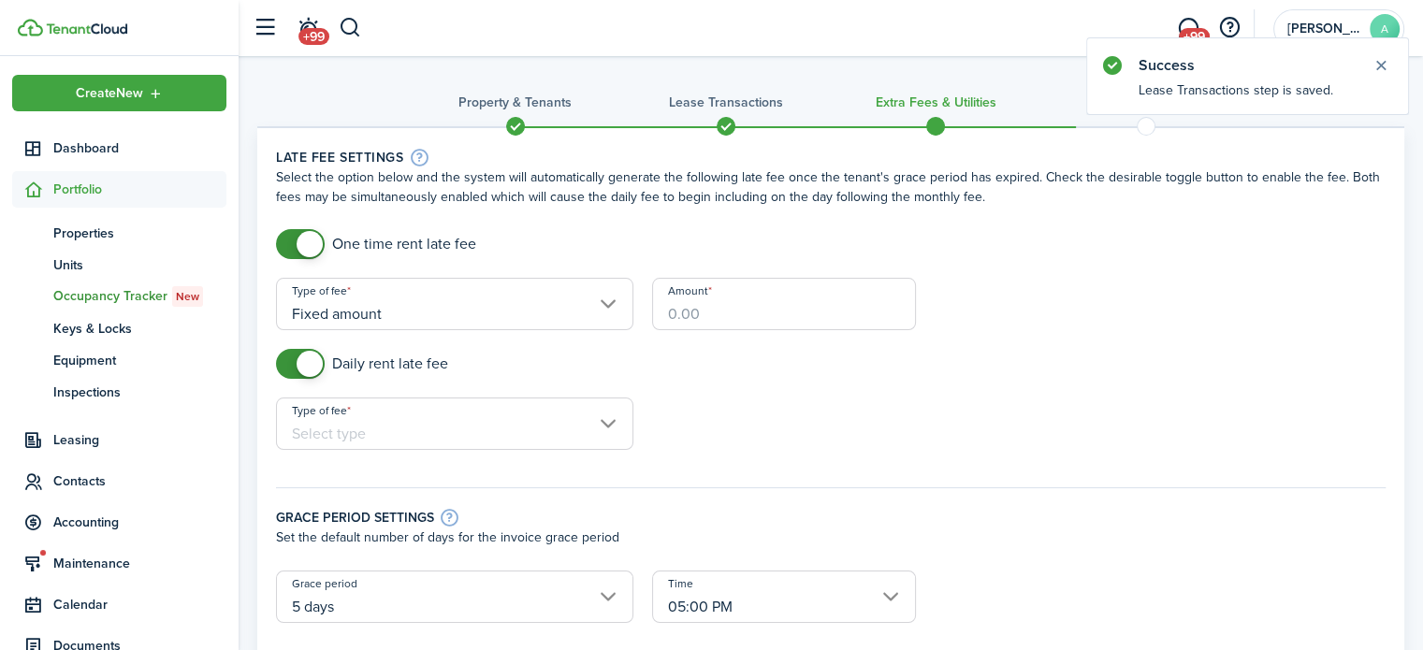
click at [703, 301] on input "Amount" at bounding box center [784, 304] width 264 height 52
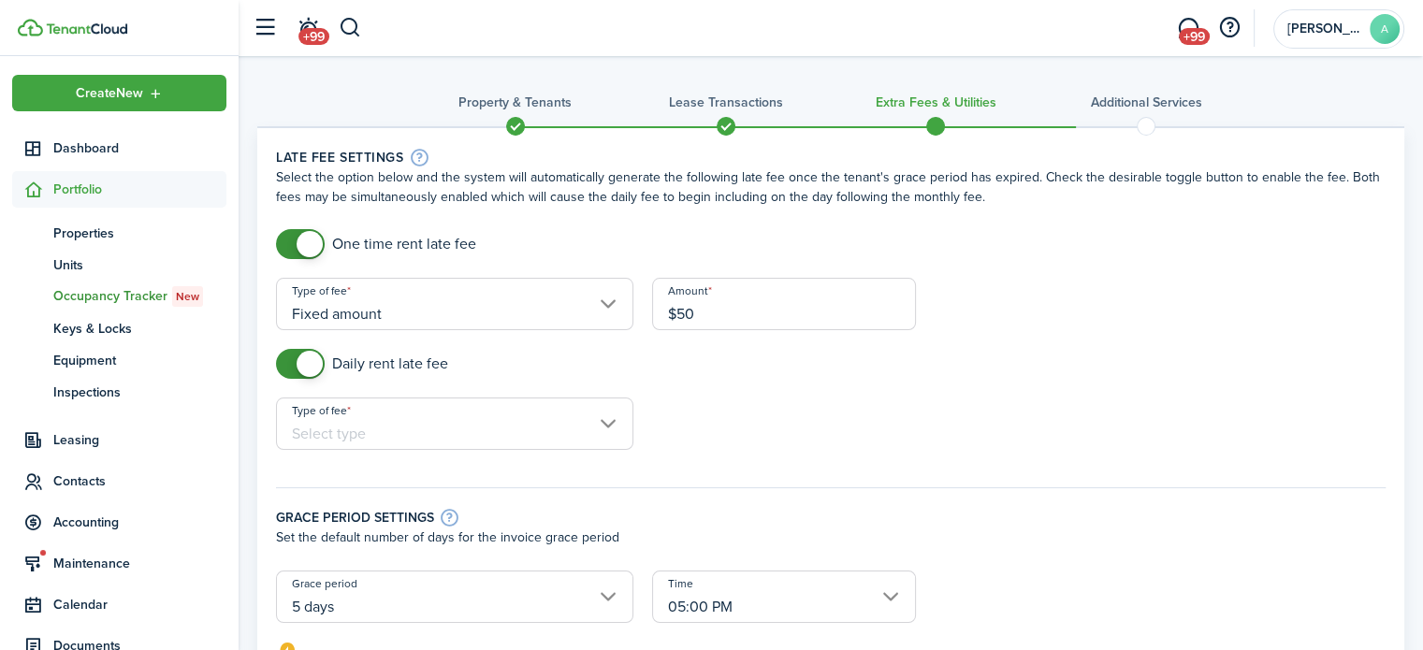
click at [600, 437] on input "Type of fee" at bounding box center [454, 424] width 357 height 52
type input "$50.00"
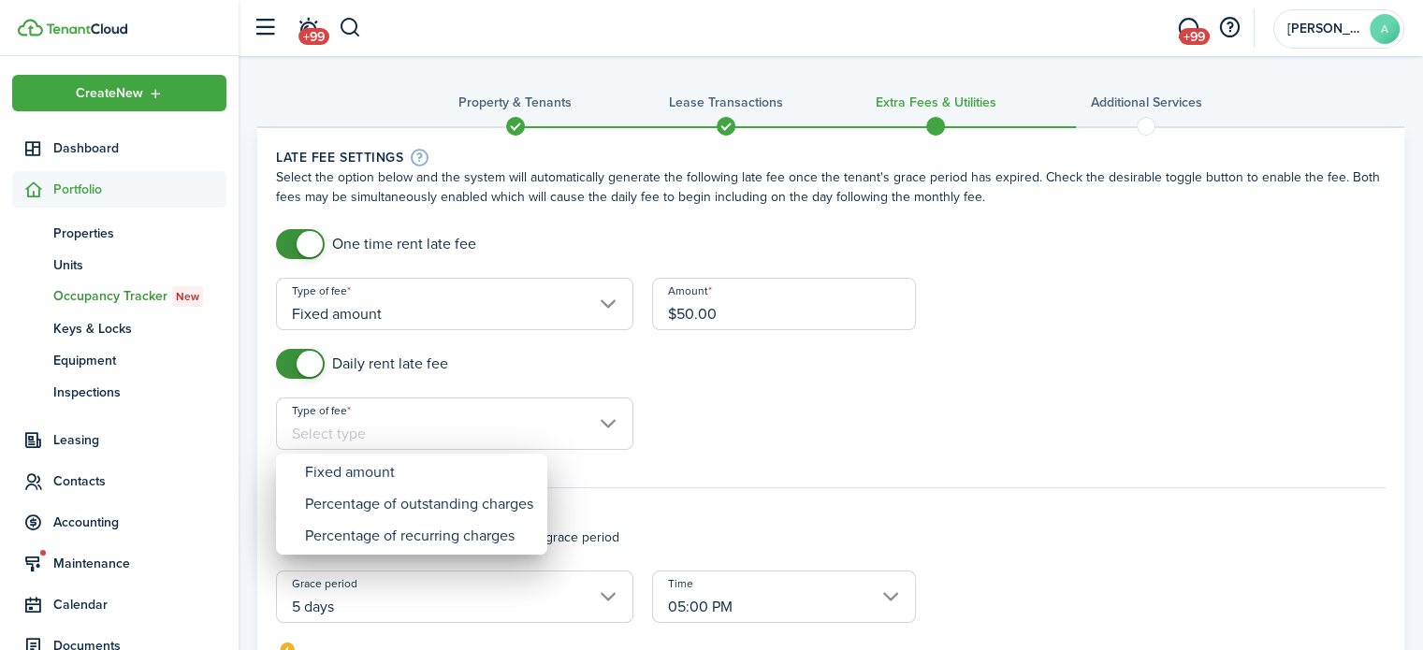
click at [526, 443] on div at bounding box center [711, 325] width 1723 height 950
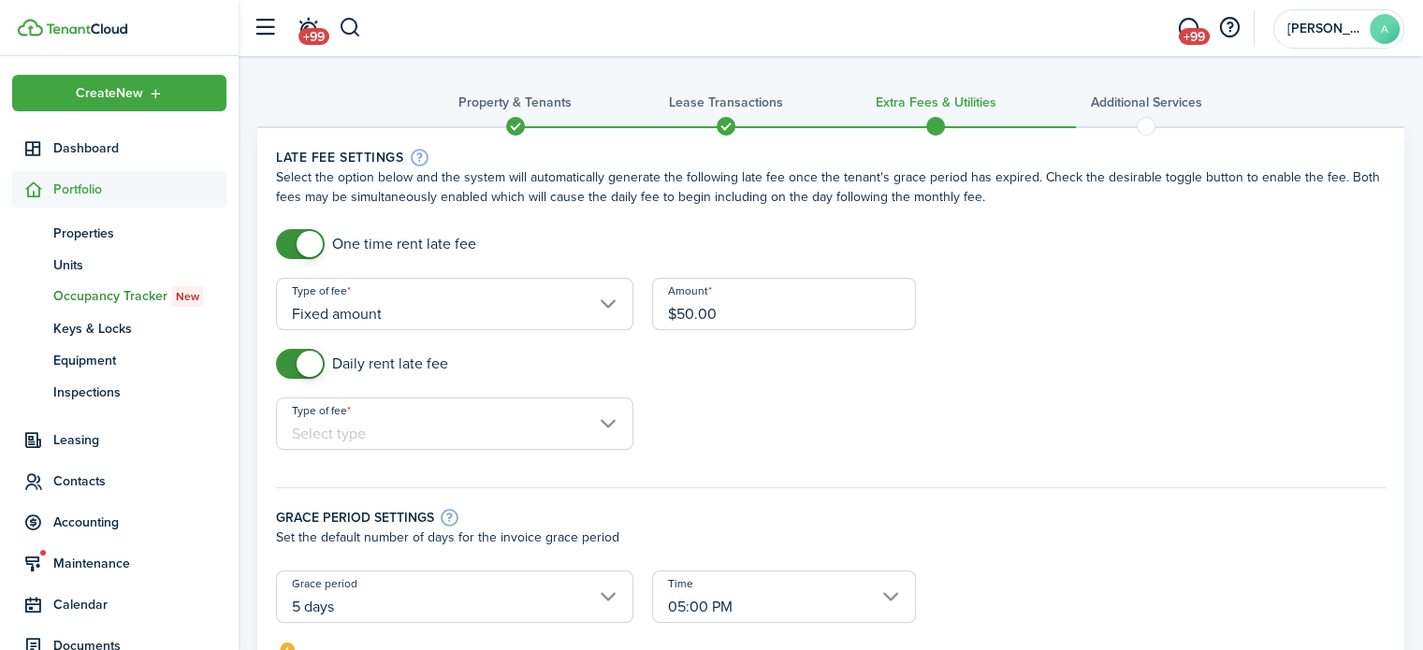
click at [523, 450] on div "Type of fee" at bounding box center [455, 433] width 376 height 71
click at [539, 432] on input "Type of fee" at bounding box center [454, 424] width 357 height 52
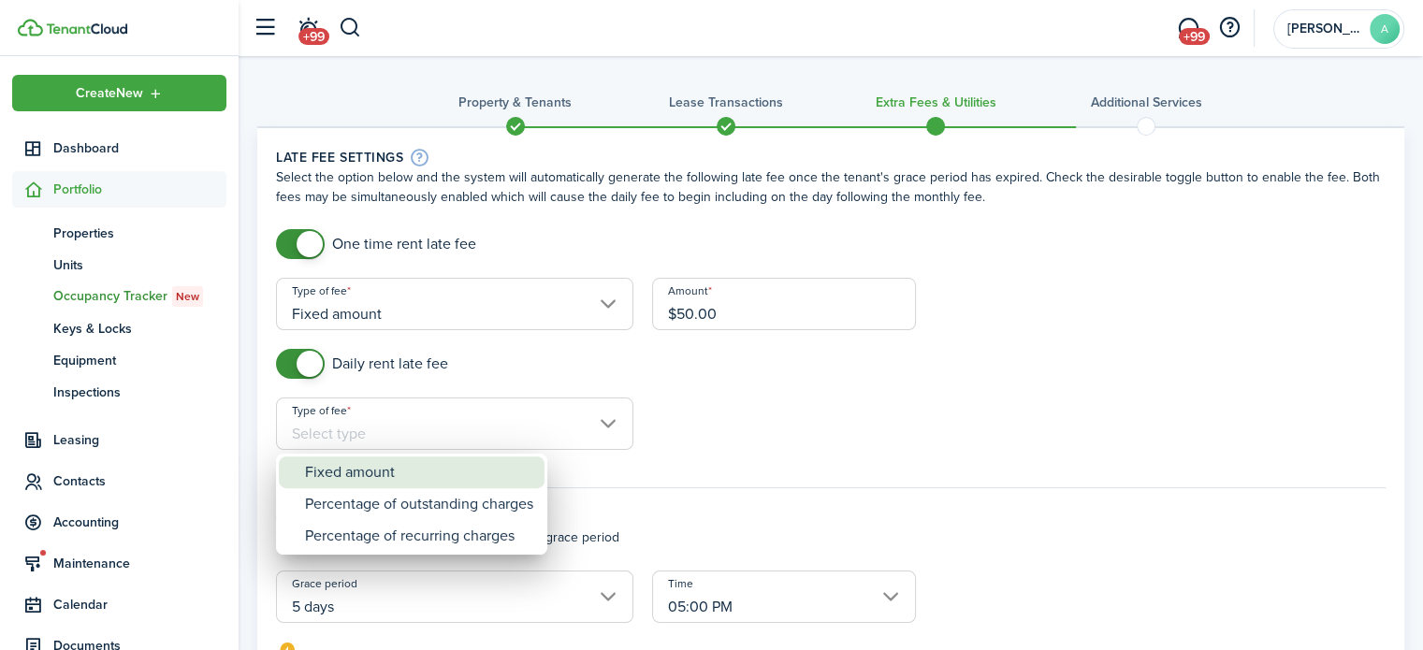
click at [507, 467] on div "Fixed amount" at bounding box center [419, 473] width 228 height 32
type input "Fixed amount"
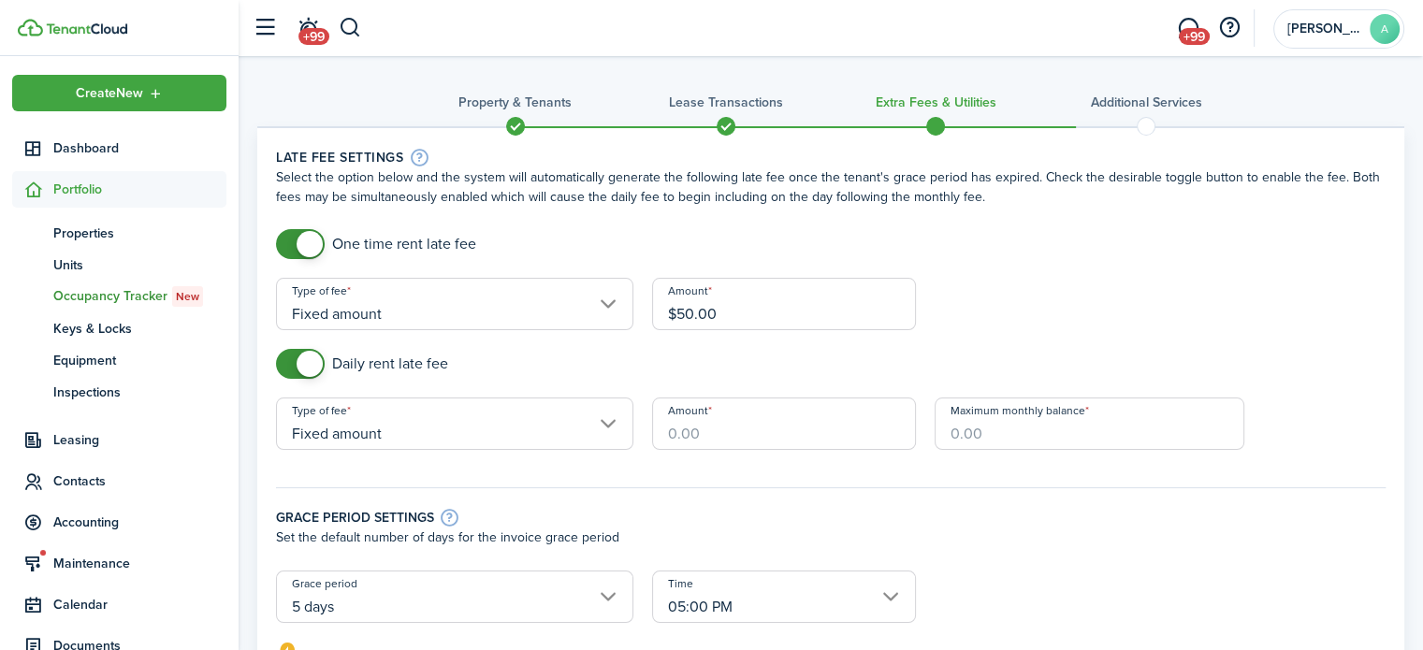
click at [711, 426] on input "Amount" at bounding box center [784, 424] width 264 height 52
type input "$5.00"
type input "$250.00"
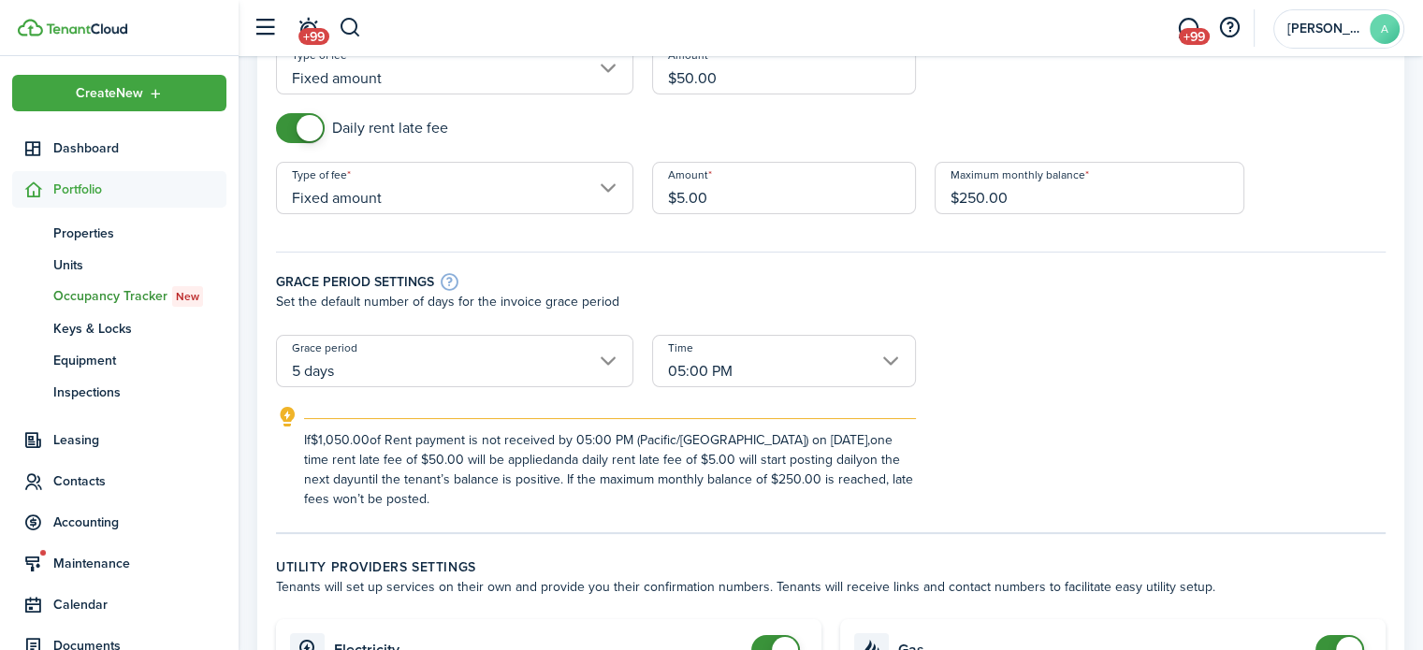
scroll to position [281, 0]
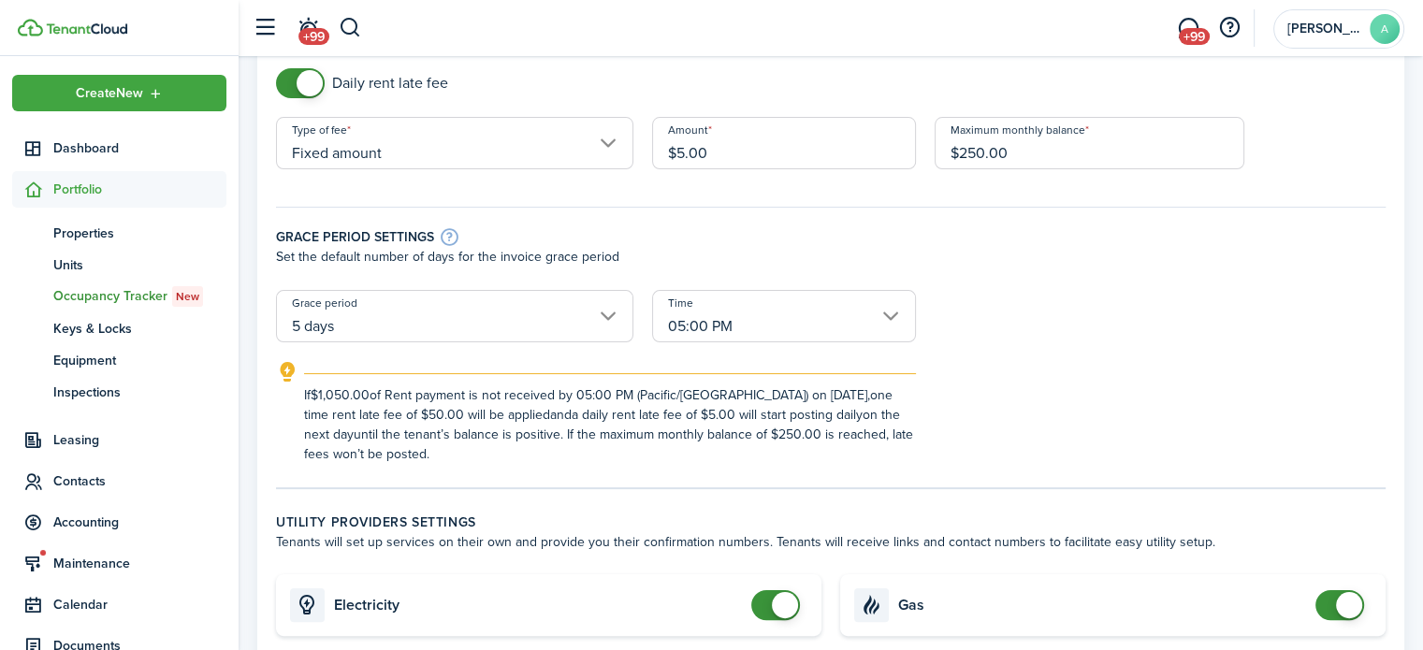
click at [576, 321] on input "5 days" at bounding box center [454, 316] width 357 height 52
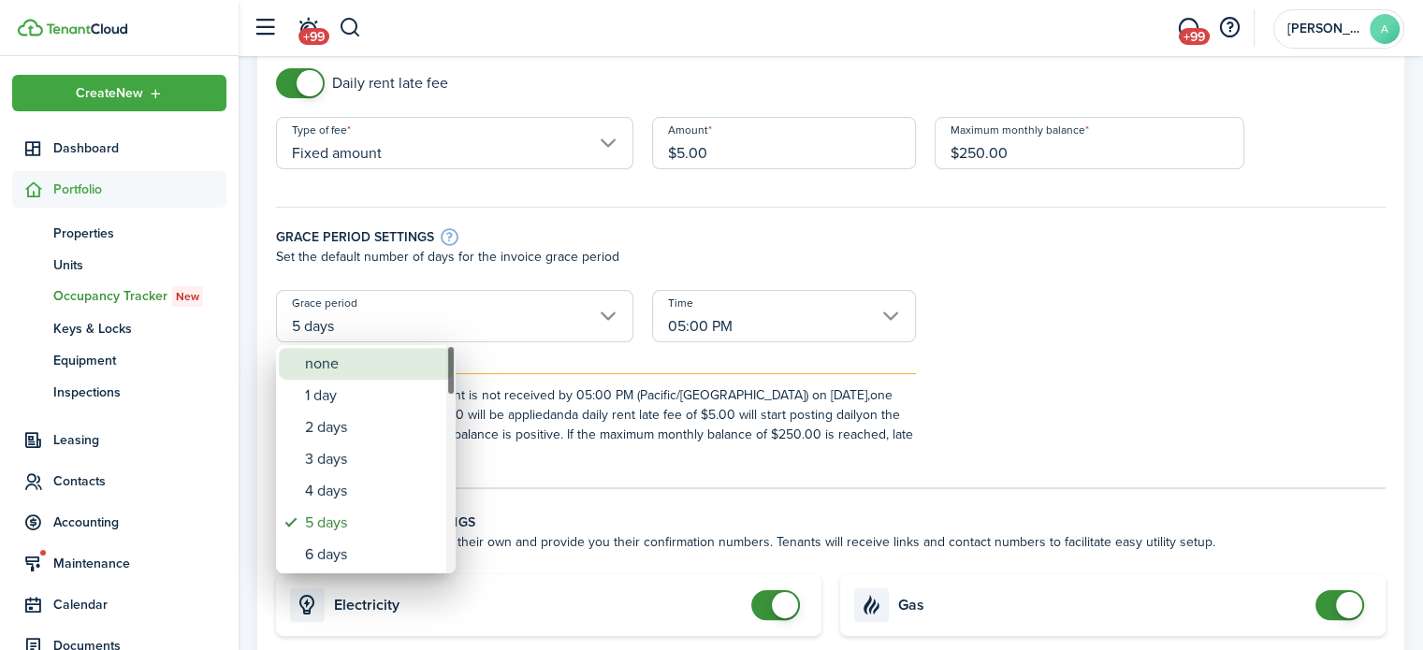
click at [383, 372] on div "none" at bounding box center [373, 364] width 137 height 32
type input "none"
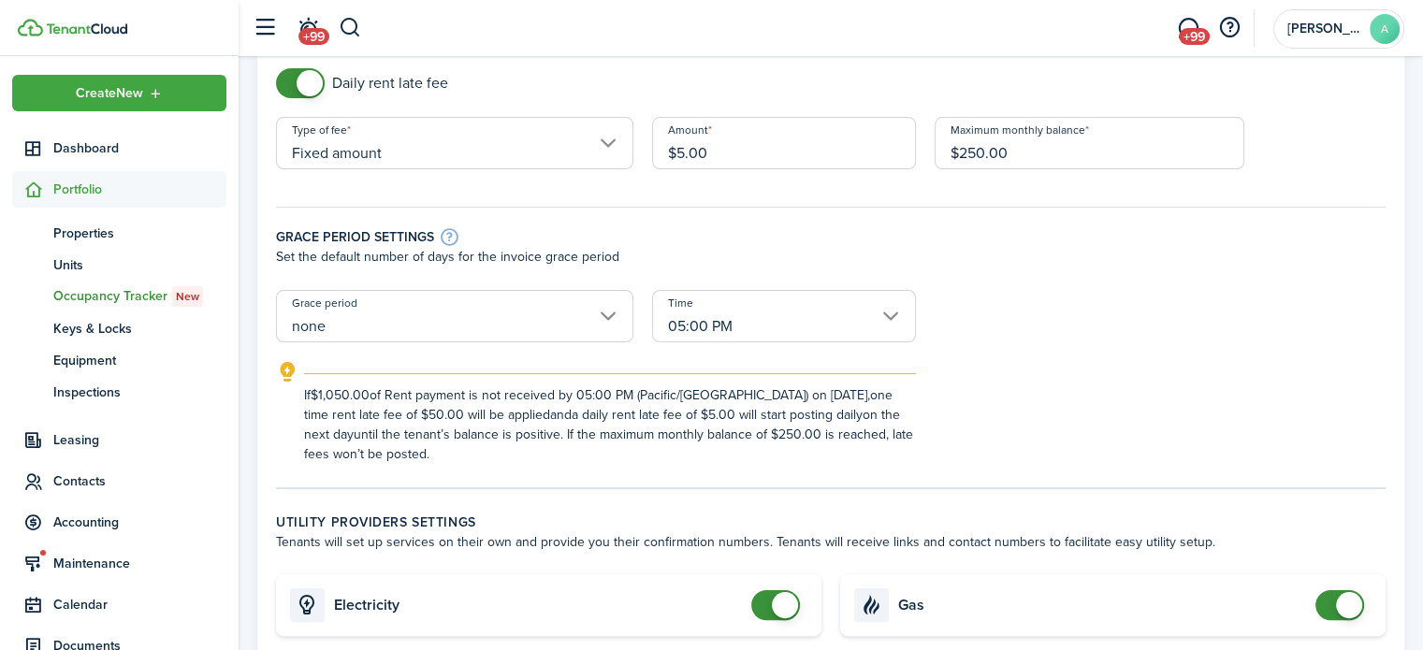
click at [775, 357] on div "Time 05:00 PM" at bounding box center [784, 325] width 283 height 71
click at [775, 332] on input "05:00 PM" at bounding box center [784, 316] width 264 height 52
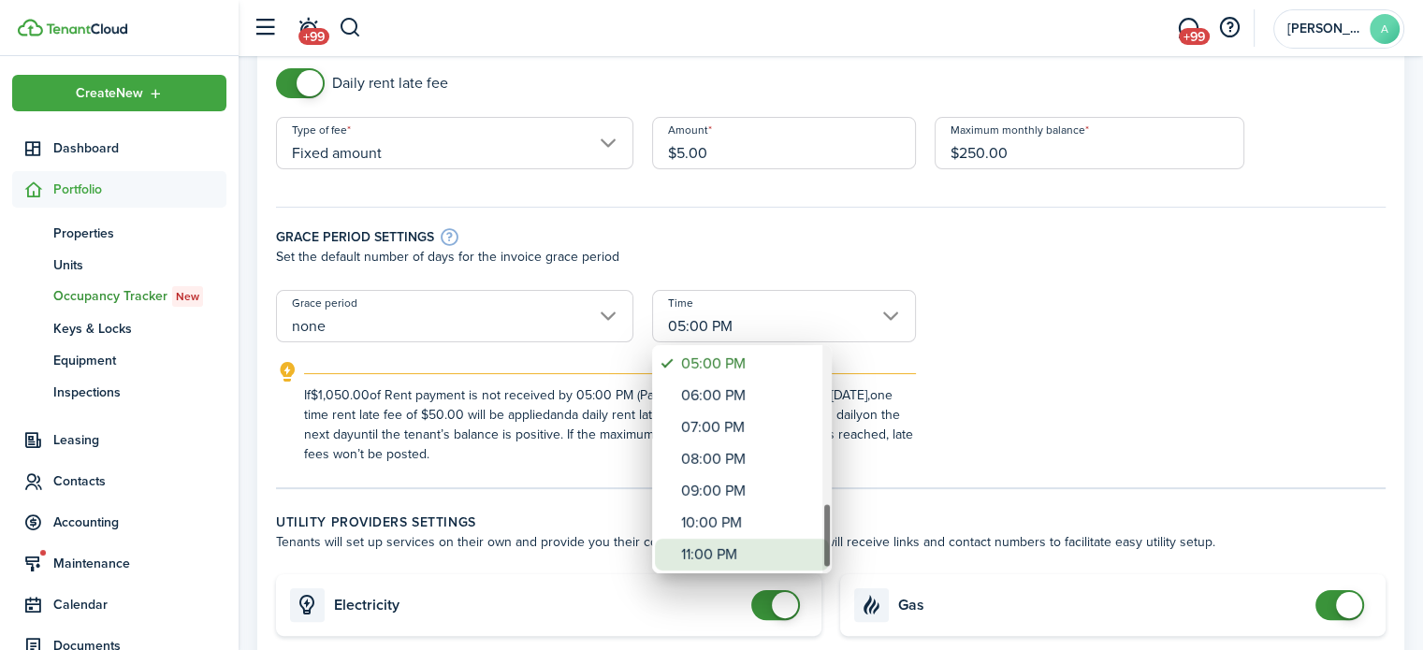
click at [775, 551] on div "11:00 PM" at bounding box center [749, 555] width 137 height 32
type input "11:00 PM"
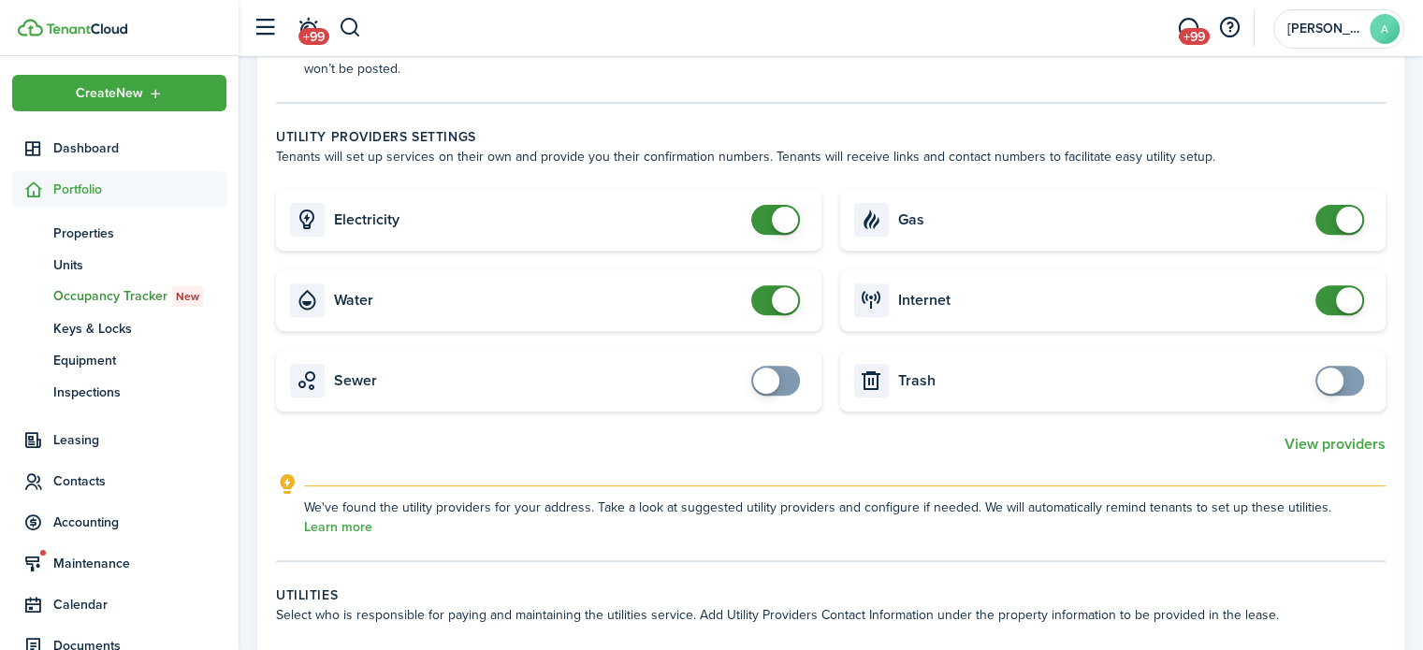
scroll to position [655, 0]
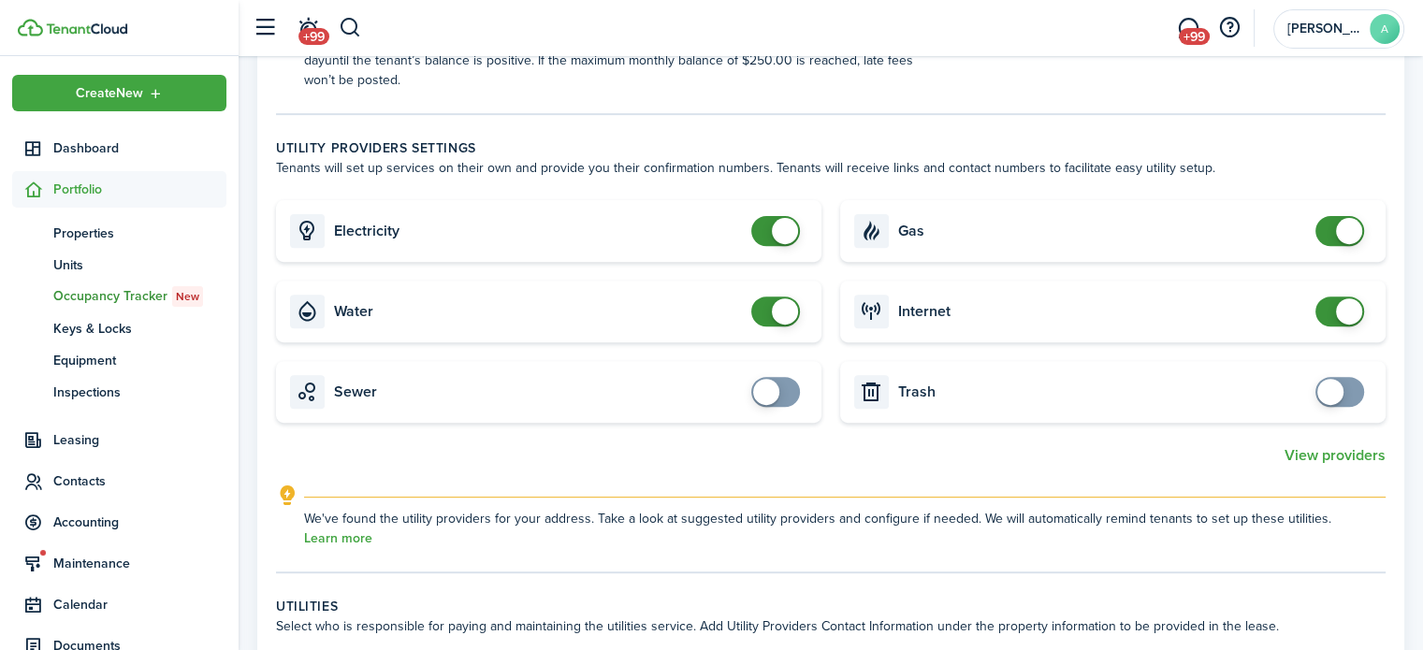
checkbox input "false"
click at [786, 239] on span at bounding box center [785, 231] width 26 height 26
checkbox input "false"
click at [782, 305] on span at bounding box center [785, 311] width 26 height 26
checkbox input "false"
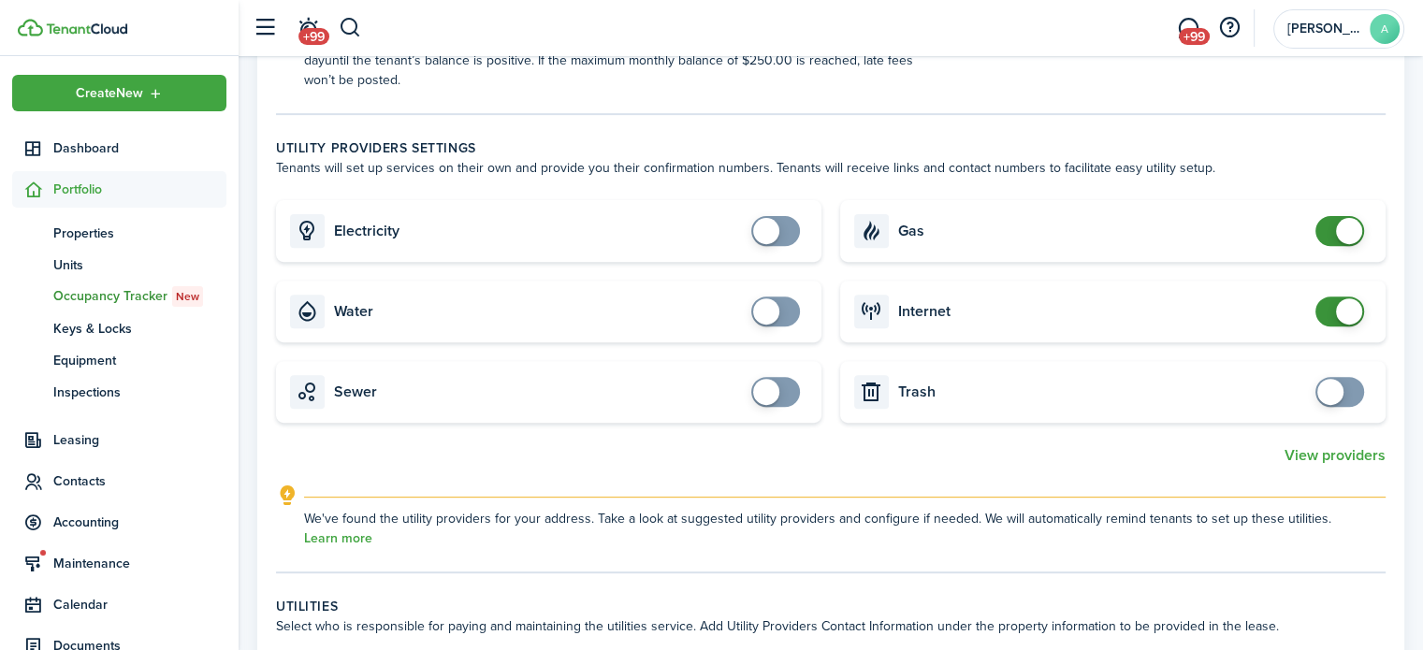
click at [1339, 228] on span at bounding box center [1349, 231] width 26 height 26
checkbox input "false"
click at [1346, 306] on span at bounding box center [1349, 311] width 26 height 26
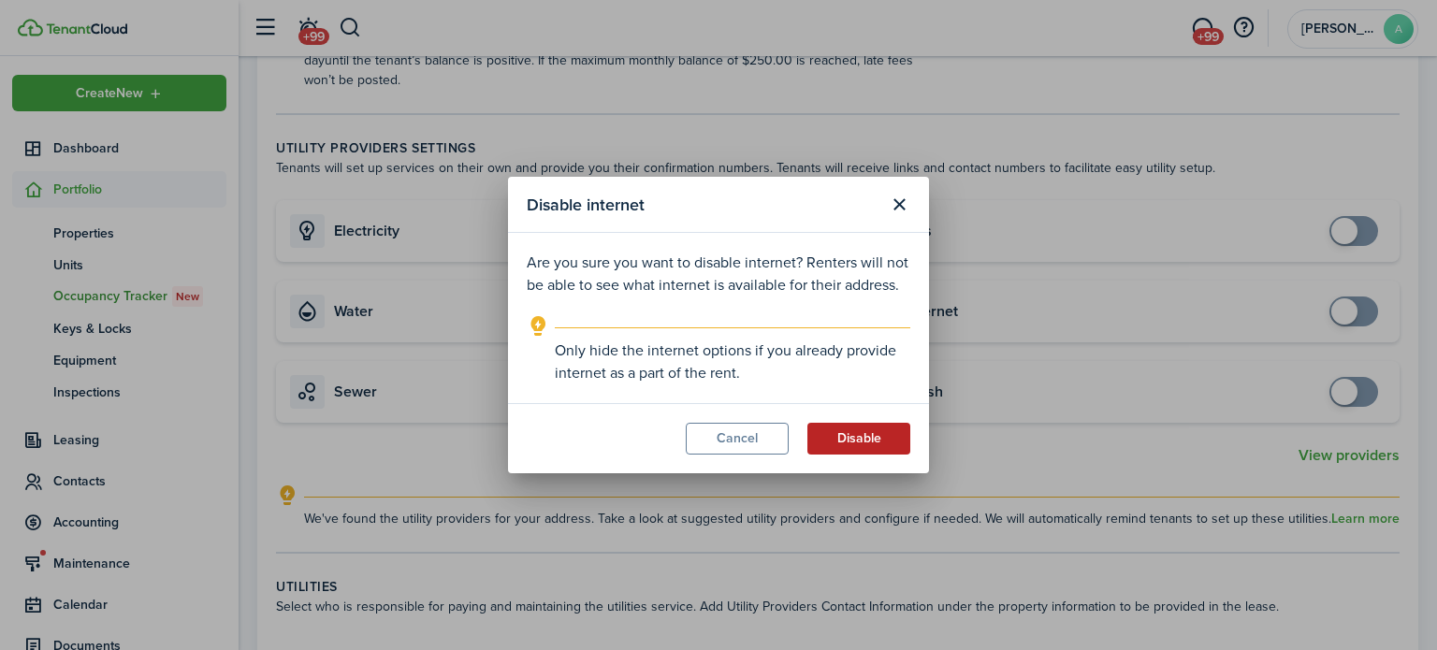
click at [884, 449] on button "Disable" at bounding box center [859, 439] width 103 height 32
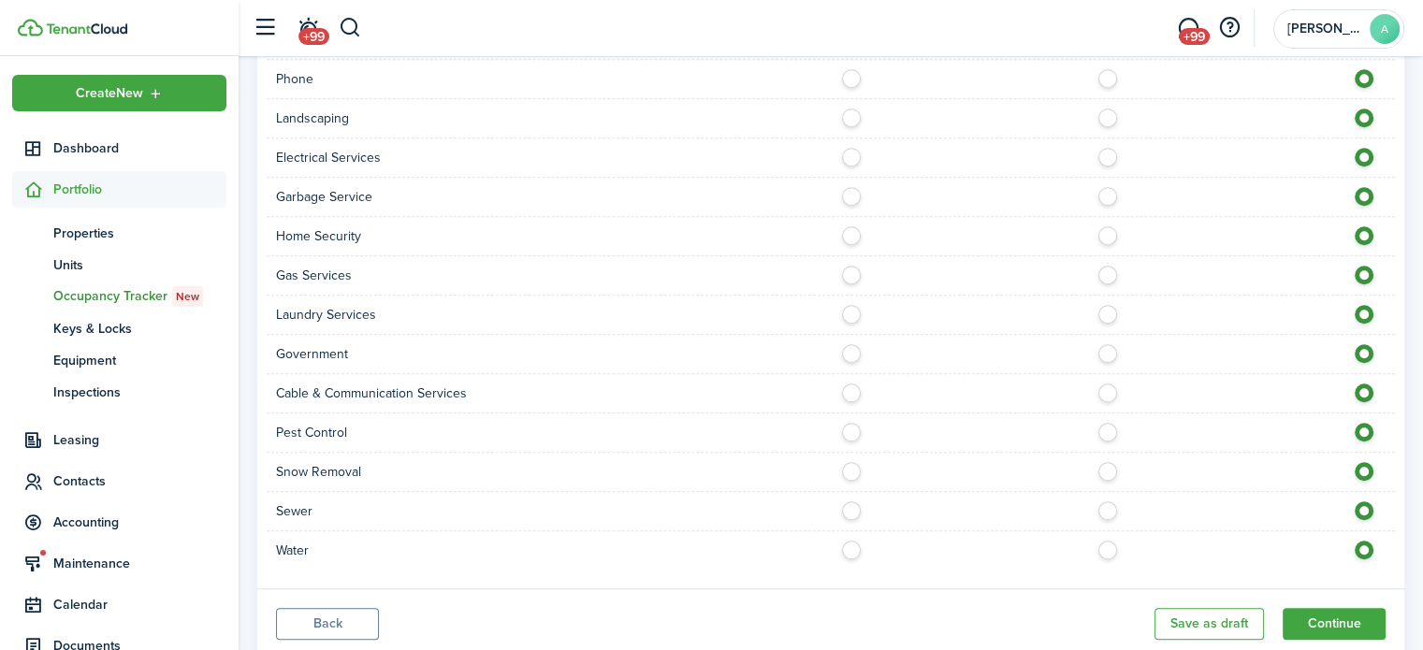
scroll to position [1518, 0]
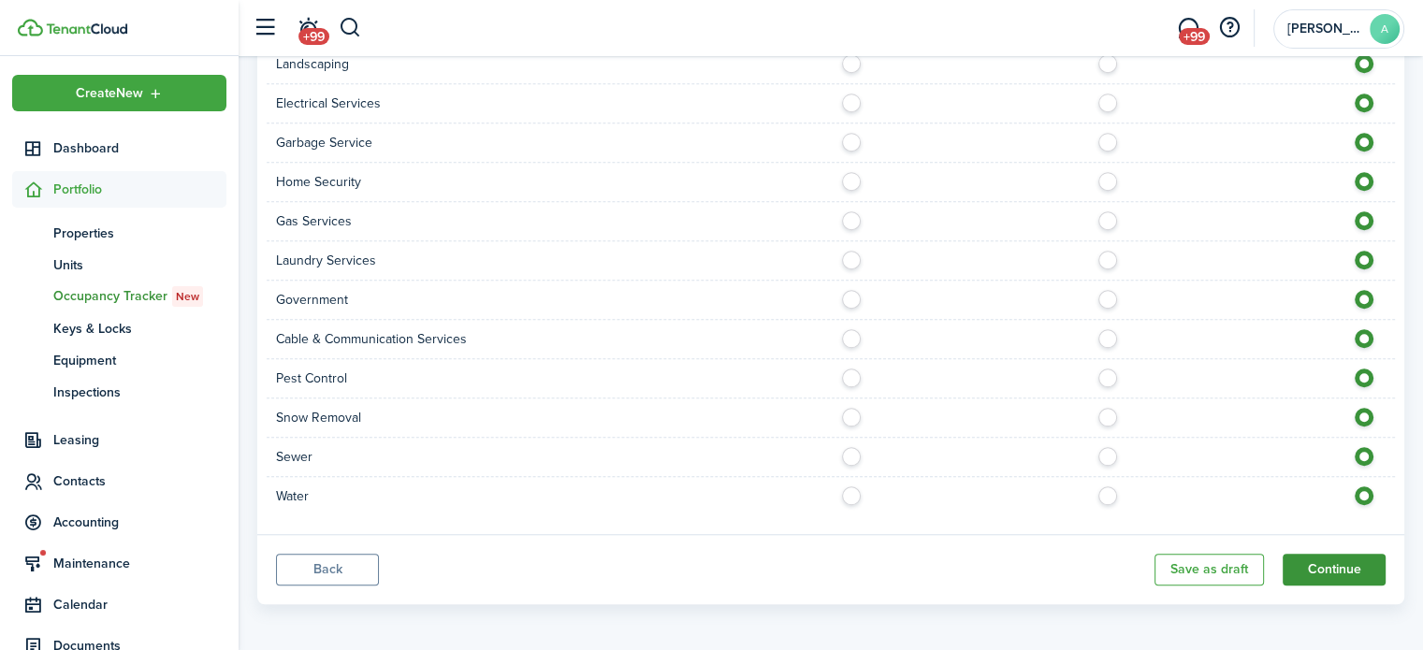
click at [1356, 560] on button "Continue" at bounding box center [1334, 570] width 103 height 32
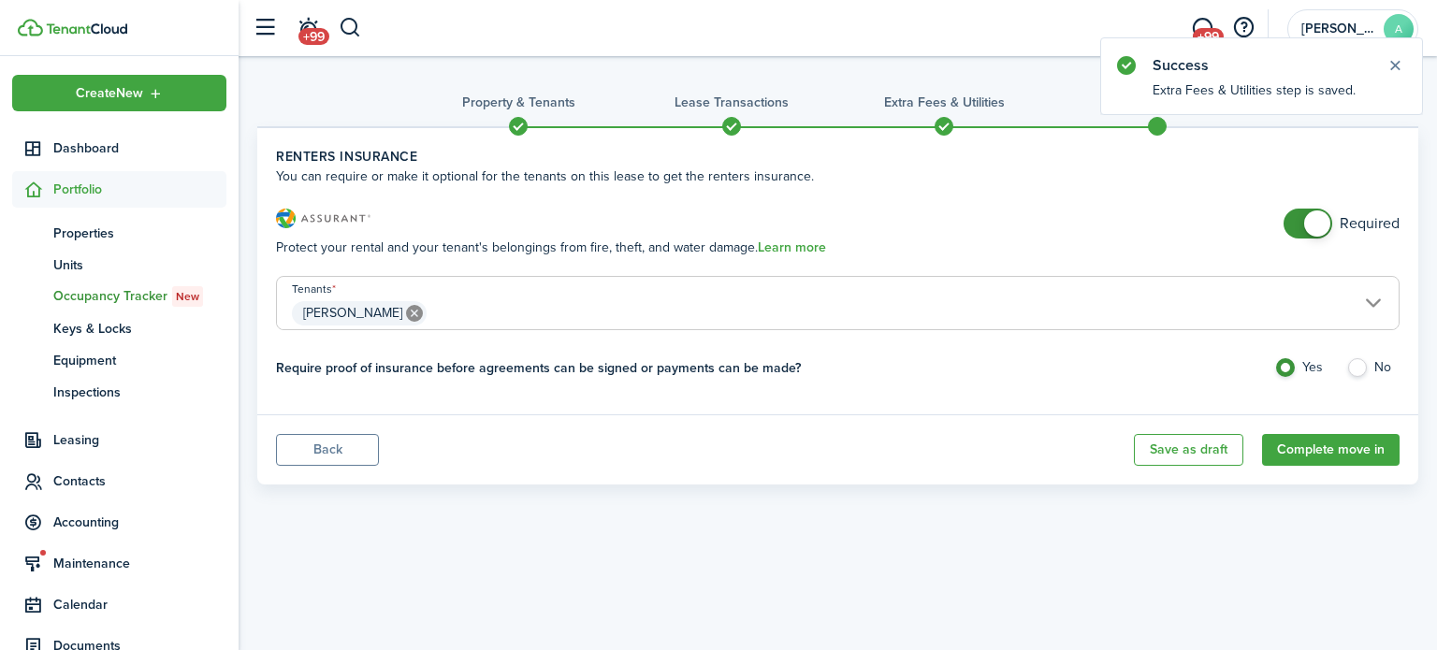
checkbox input "false"
click at [1299, 220] on span at bounding box center [1308, 224] width 19 height 30
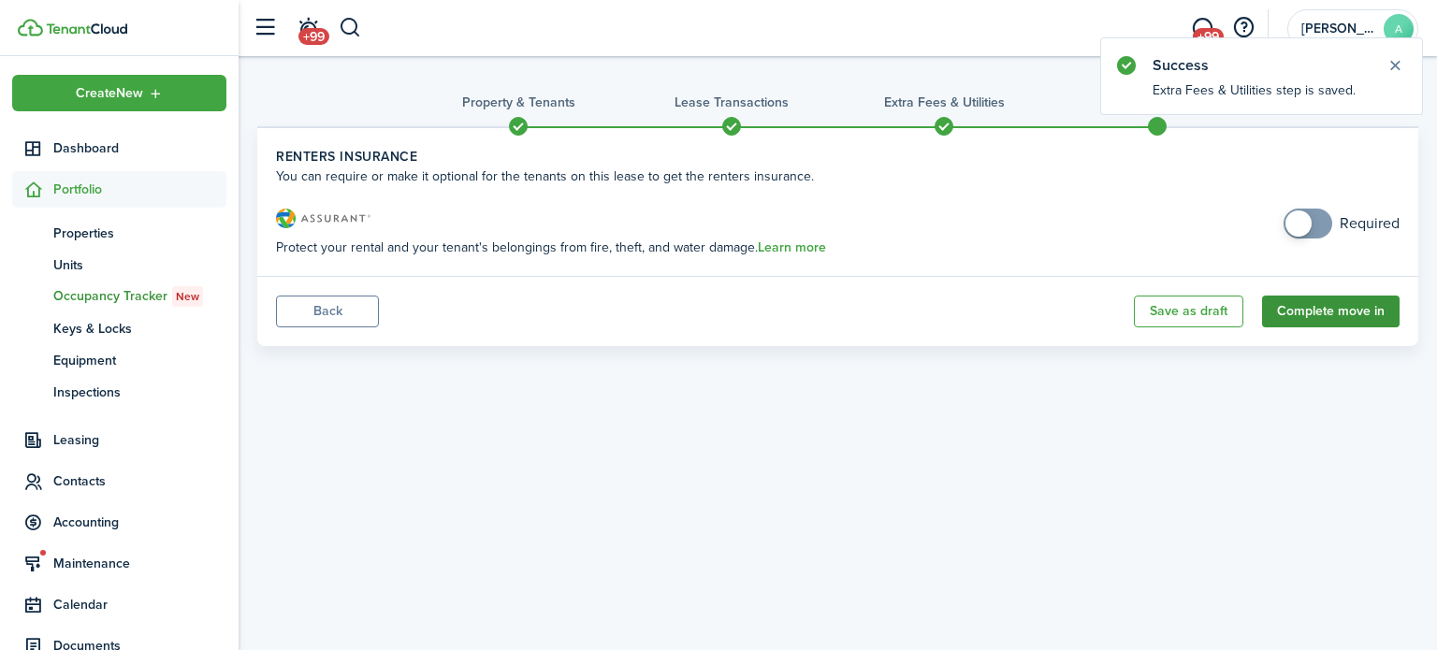
click at [1343, 297] on button "Complete move in" at bounding box center [1331, 312] width 138 height 32
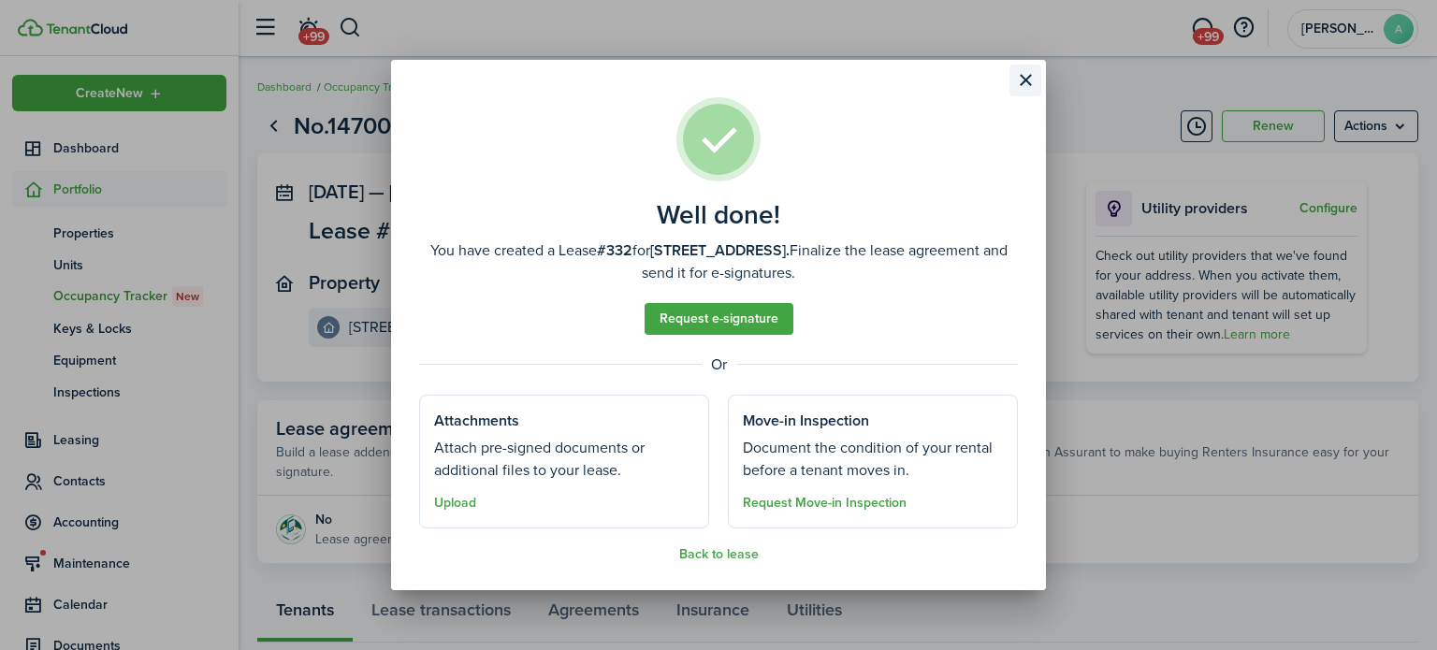
click at [1017, 70] on button "Close modal" at bounding box center [1026, 81] width 32 height 32
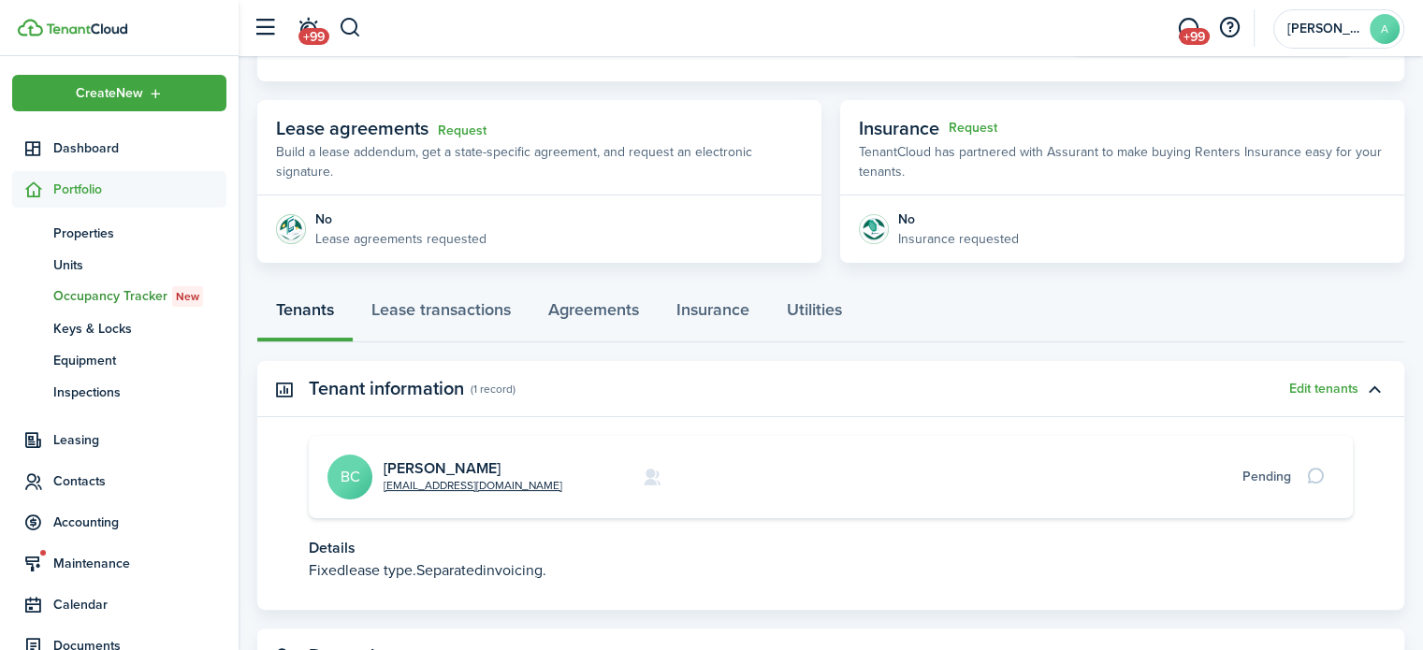
scroll to position [386, 0]
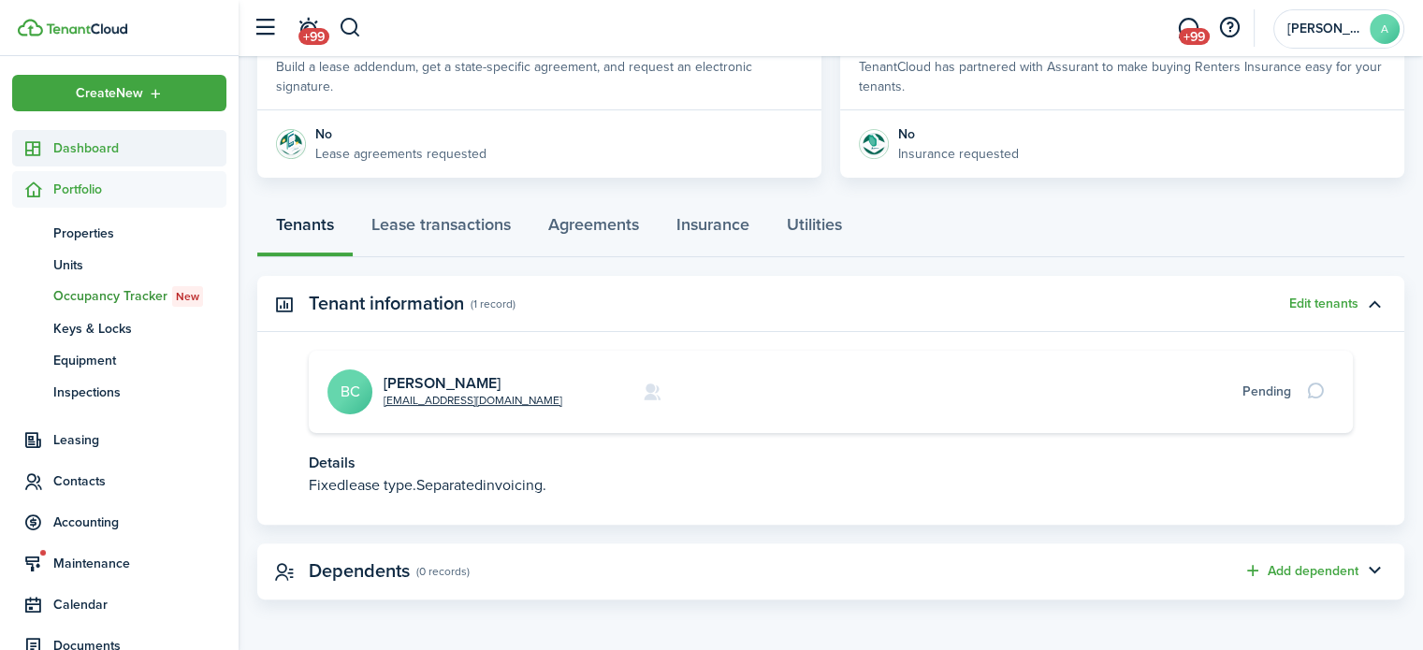
click at [112, 154] on span "Dashboard" at bounding box center [139, 148] width 173 height 20
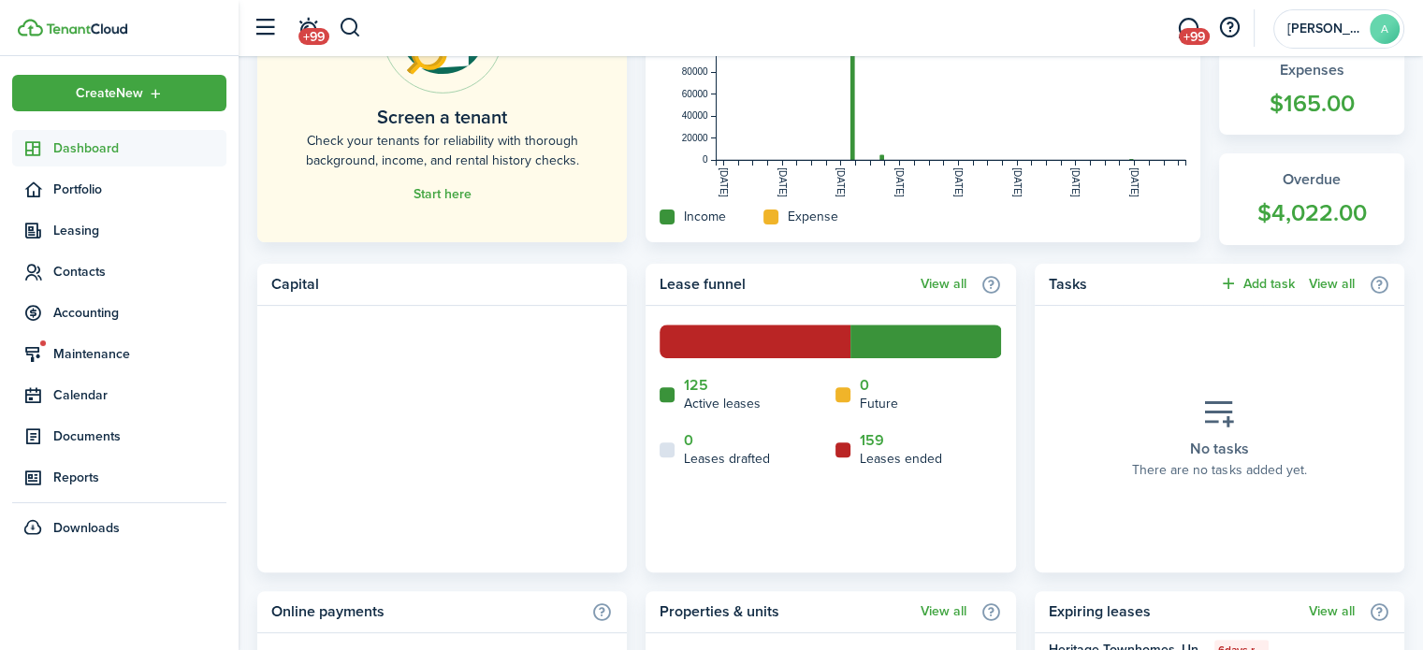
scroll to position [895, 0]
